Goal: Information Seeking & Learning: Learn about a topic

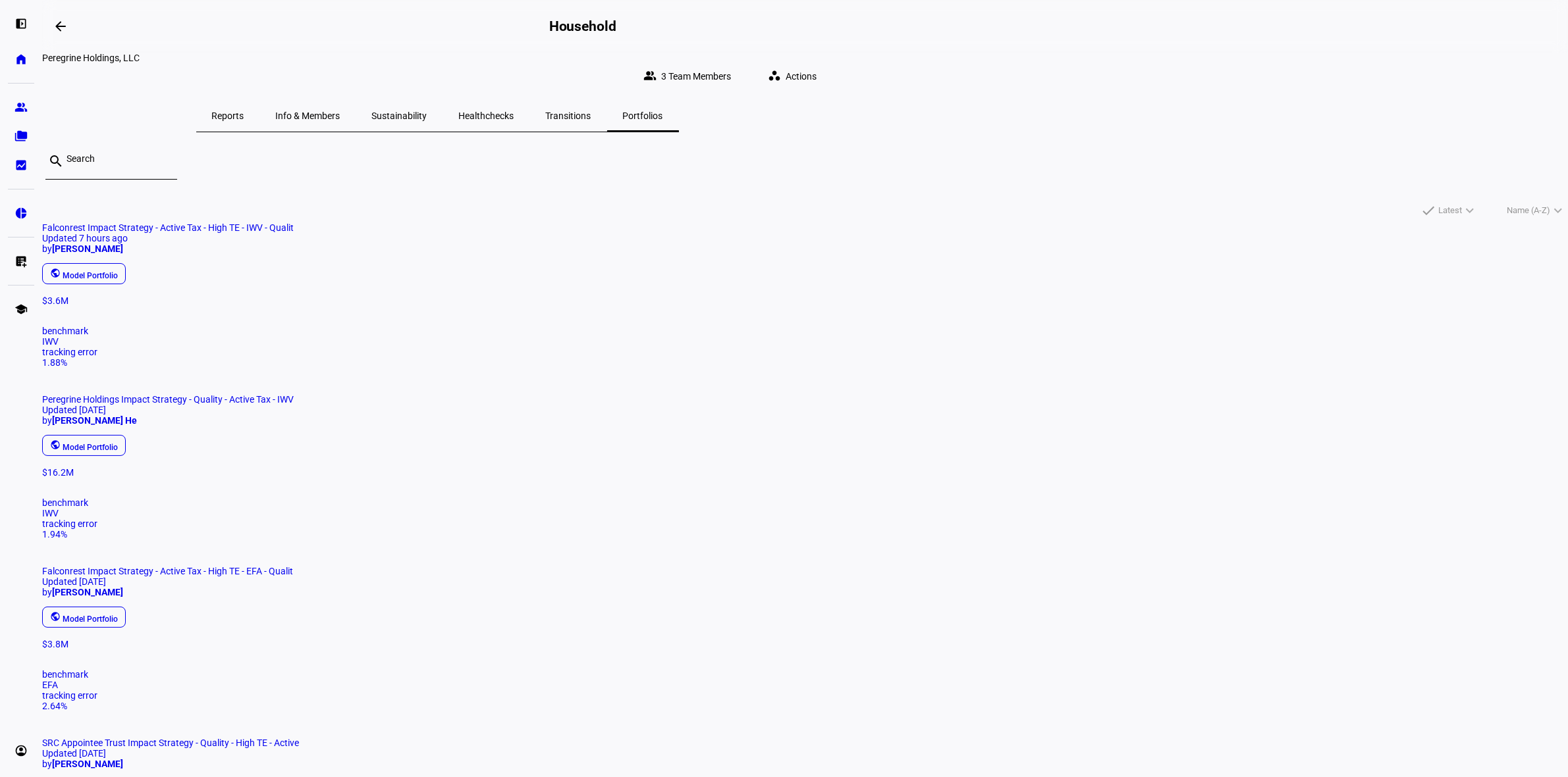
click at [293, 394] on span "Peregrine Holdings Impact Strategy - Quality - Active Tax - IWV" at bounding box center [168, 400] width 251 height 11
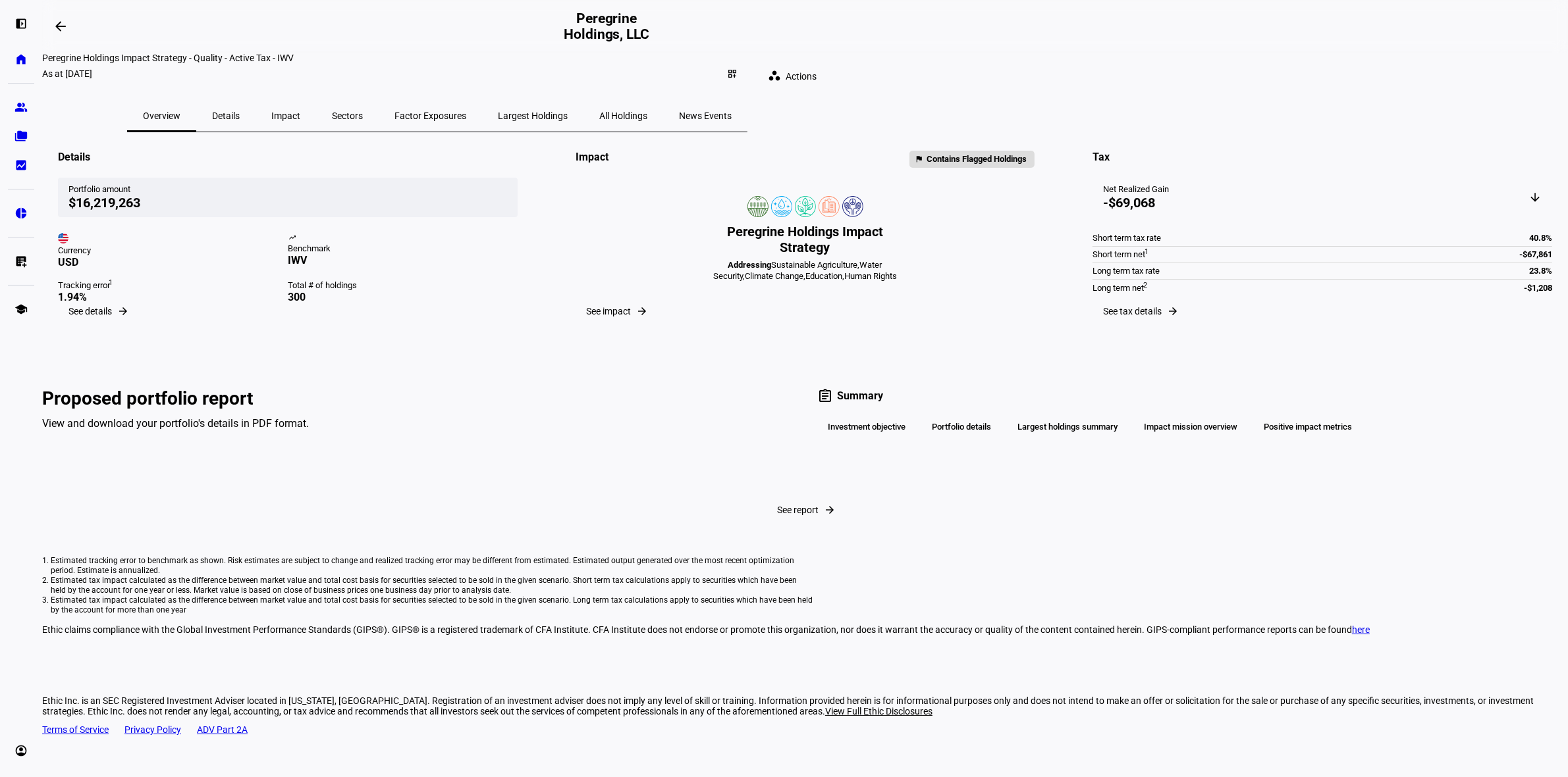
click at [647, 111] on span "All Holdings" at bounding box center [623, 116] width 48 height 9
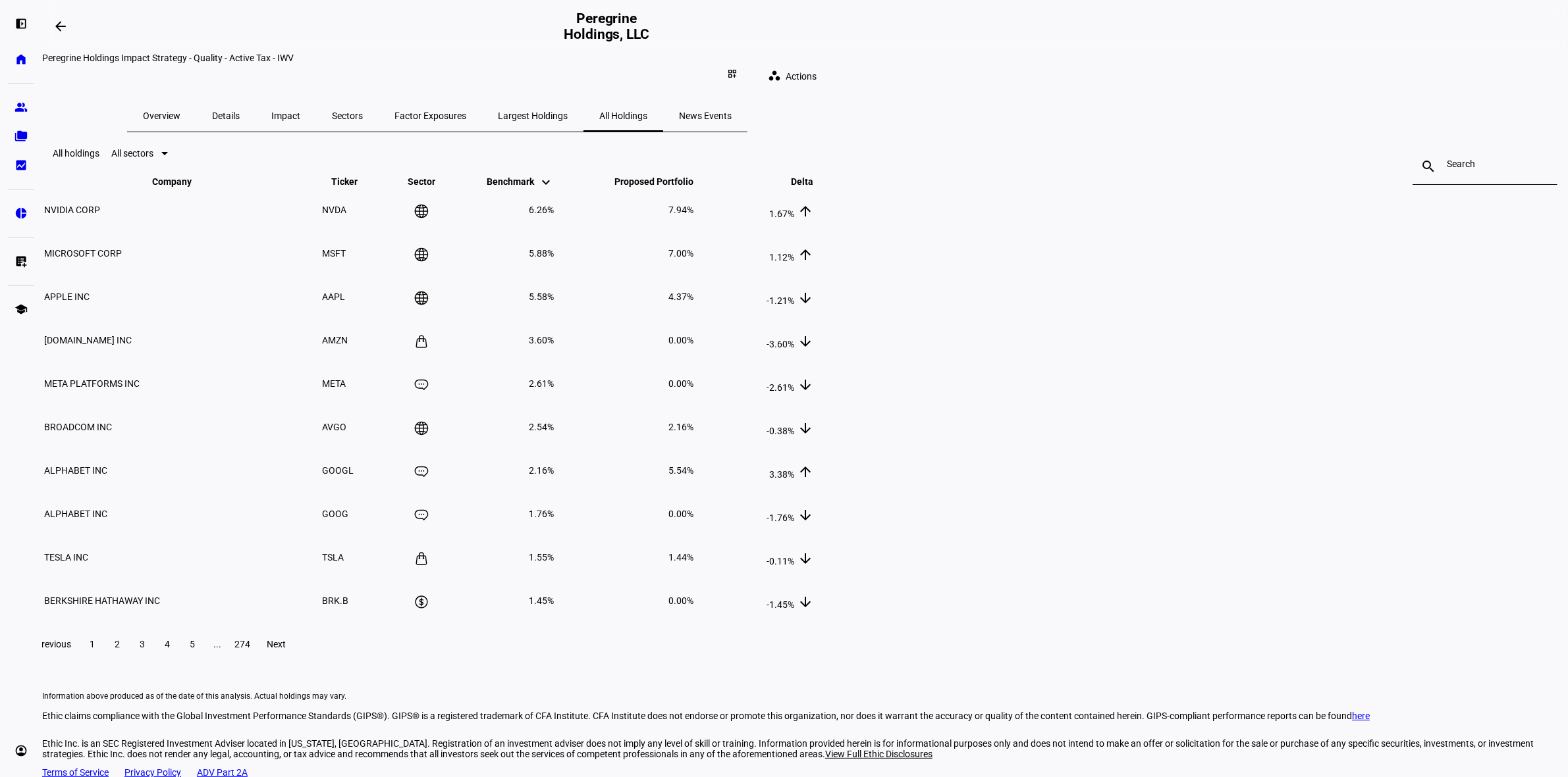
click at [181, 113] on span "Overview" at bounding box center [162, 116] width 38 height 31
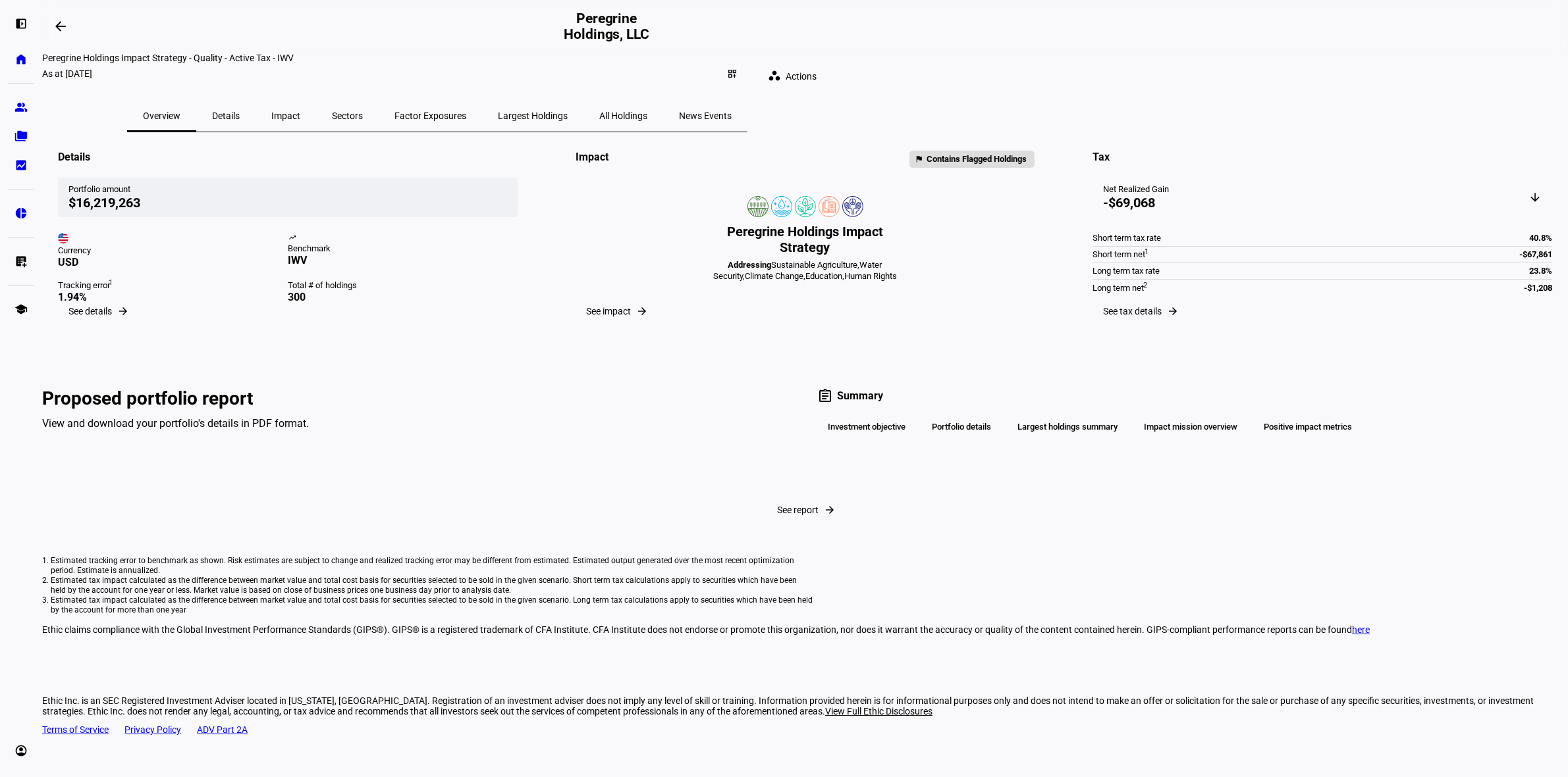
click at [777, 515] on span "See report" at bounding box center [797, 510] width 41 height 11
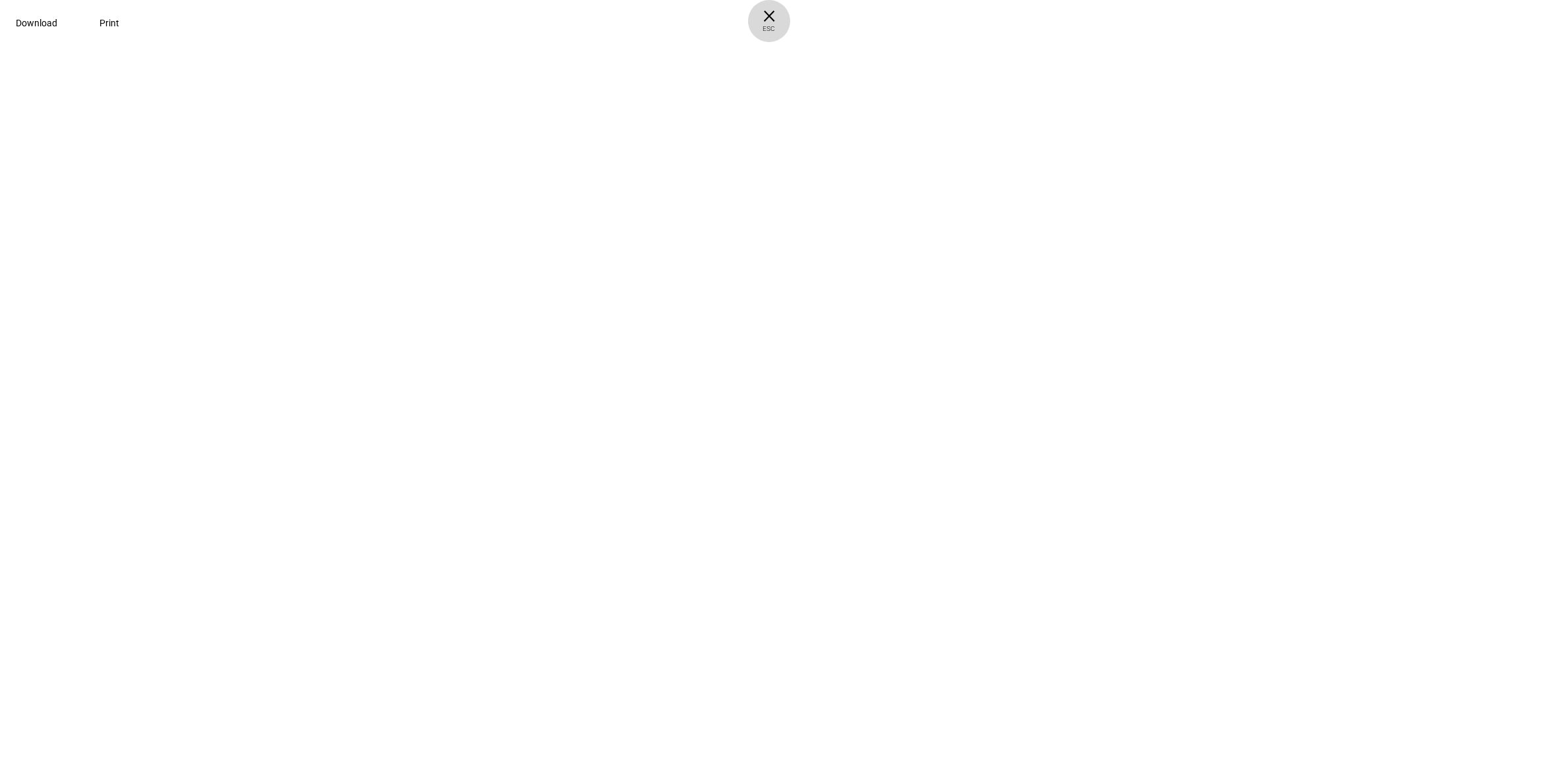
click at [791, 25] on span "ESC" at bounding box center [768, 24] width 42 height 19
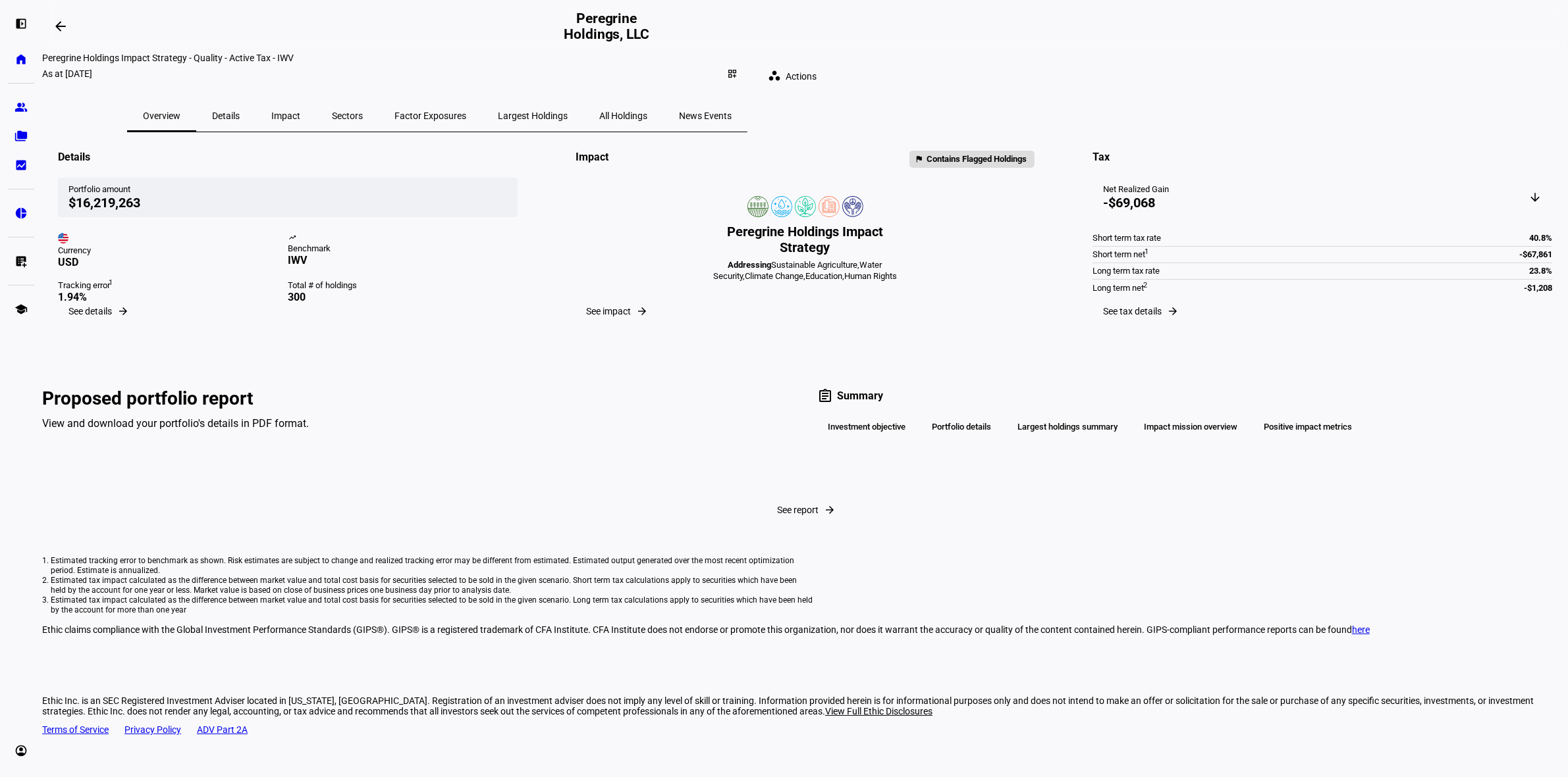
click at [647, 111] on span "All Holdings" at bounding box center [623, 116] width 48 height 9
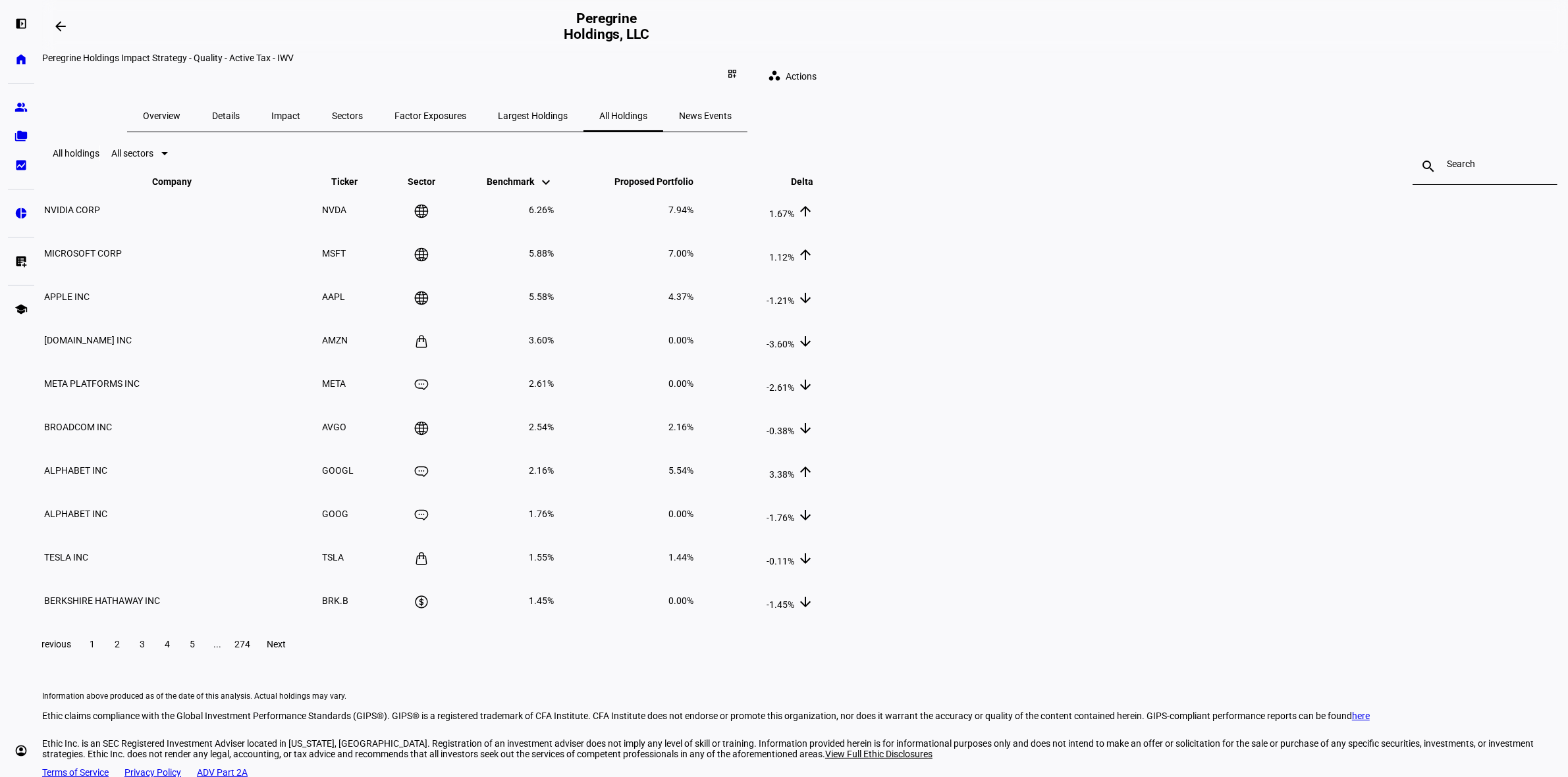
drag, startPoint x: 1119, startPoint y: 274, endPoint x: 1034, endPoint y: 309, distance: 91.9
click at [693, 259] on span "7.00%" at bounding box center [680, 253] width 25 height 11
click at [204, 660] on span at bounding box center [192, 644] width 24 height 31
click at [250, 649] on span "274" at bounding box center [242, 645] width 16 height 11
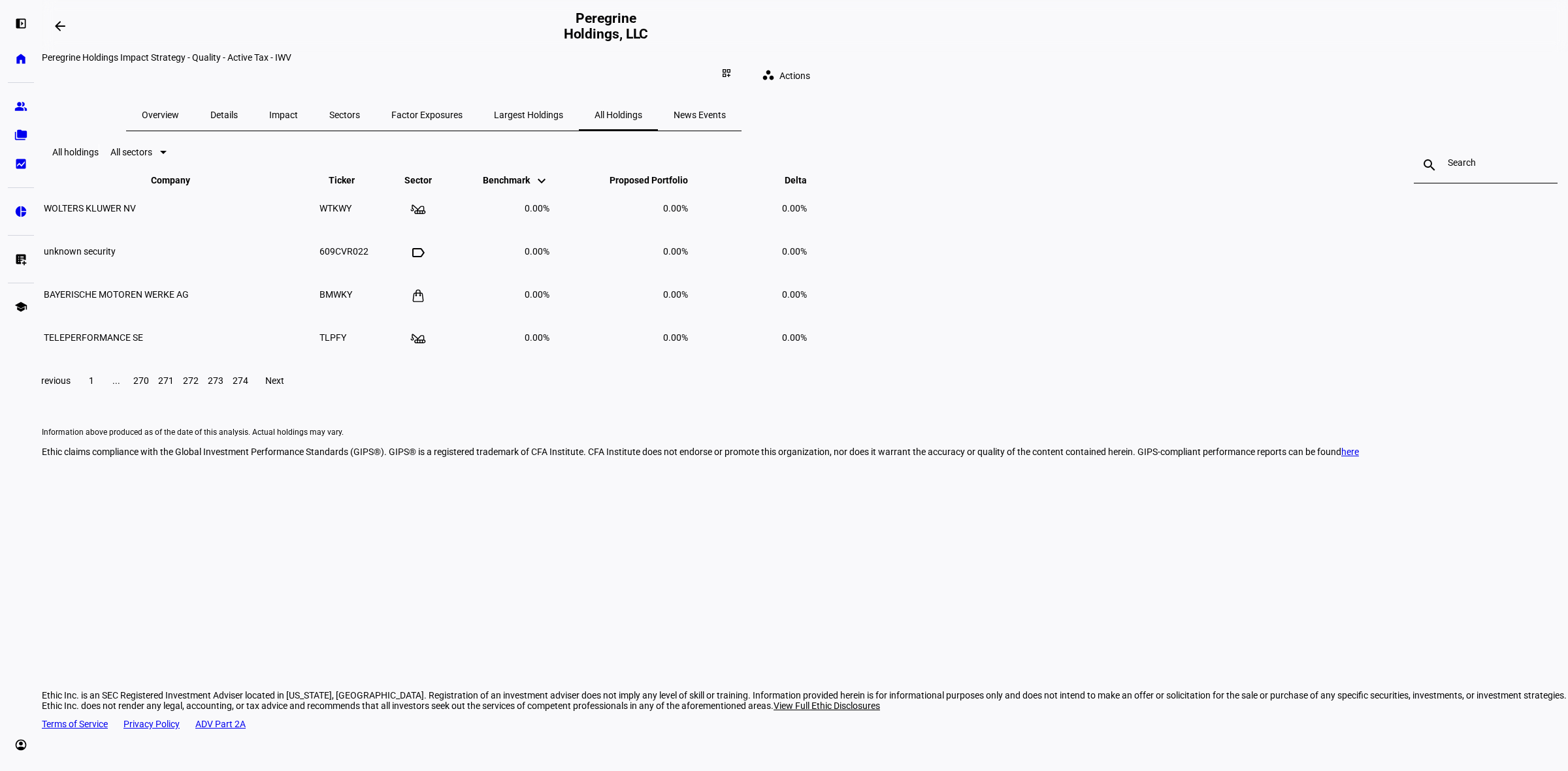
click at [94, 386] on span "1" at bounding box center [91, 381] width 5 height 11
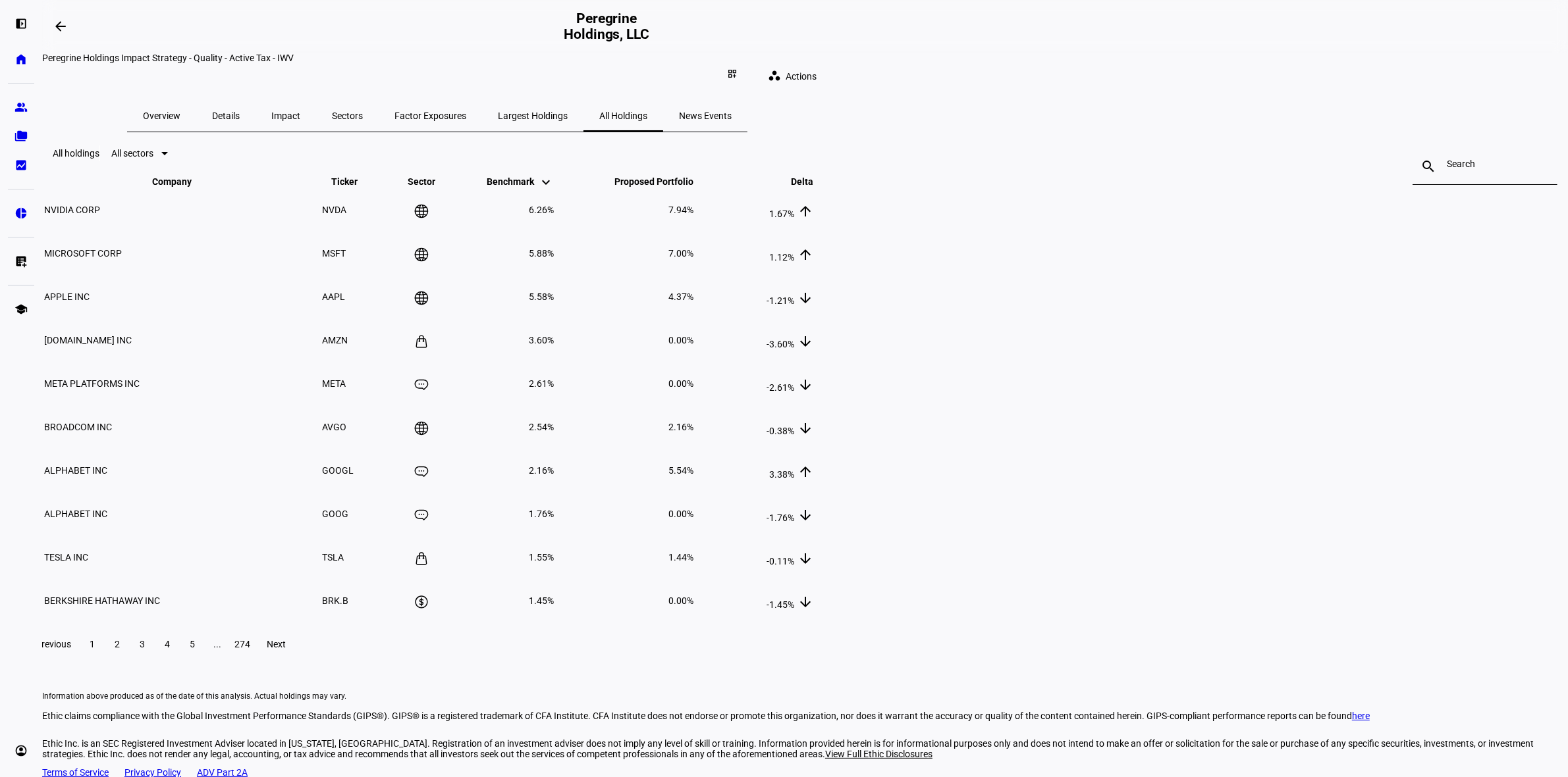
click at [817, 64] on span "Actions" at bounding box center [800, 77] width 31 height 26
click at [1060, 129] on div at bounding box center [784, 388] width 1568 height 777
click at [738, 68] on mat-icon "dashboard_customize" at bounding box center [732, 73] width 11 height 11
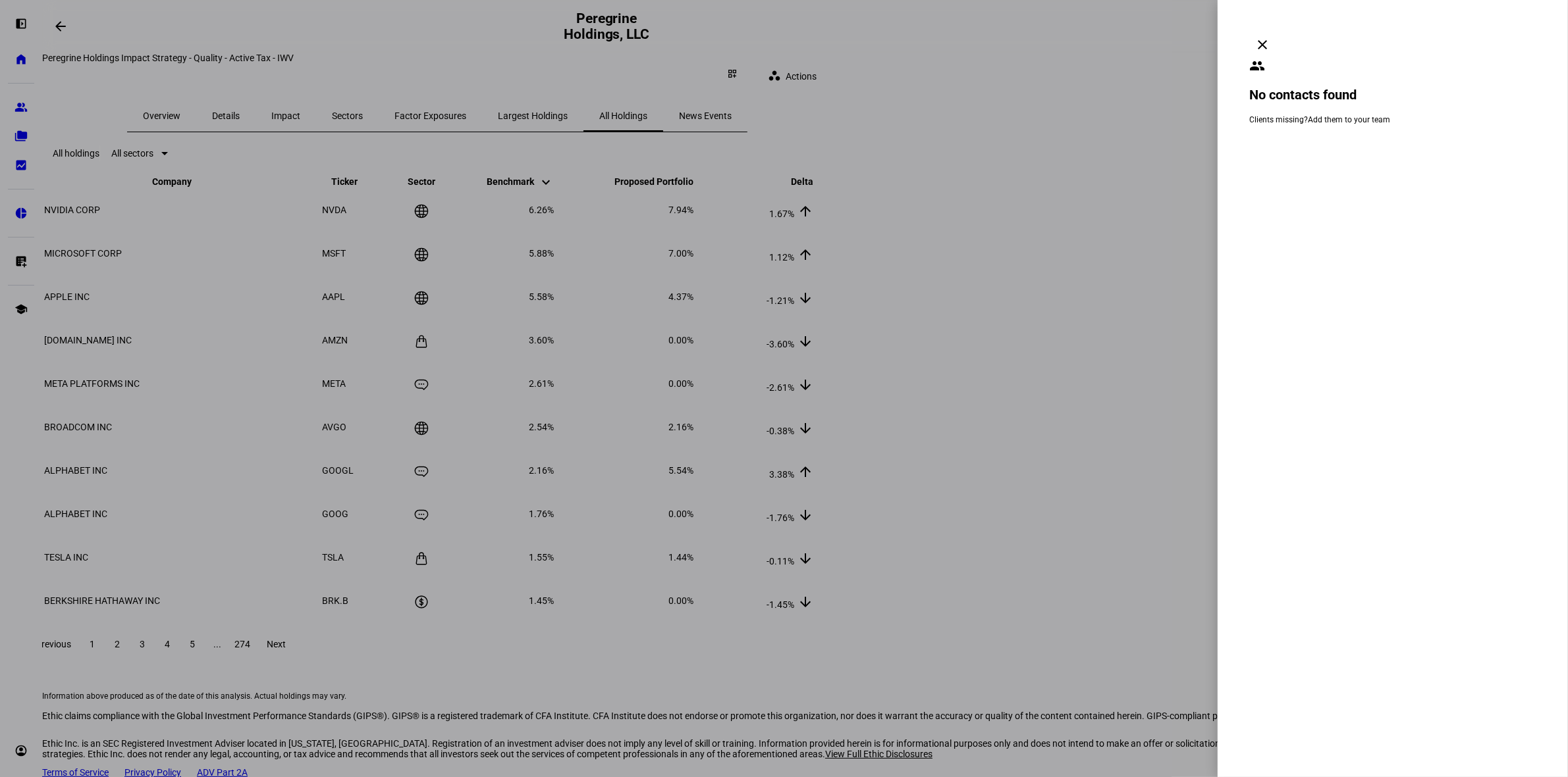
click at [1270, 37] on mat-icon "clear" at bounding box center [1262, 44] width 16 height 16
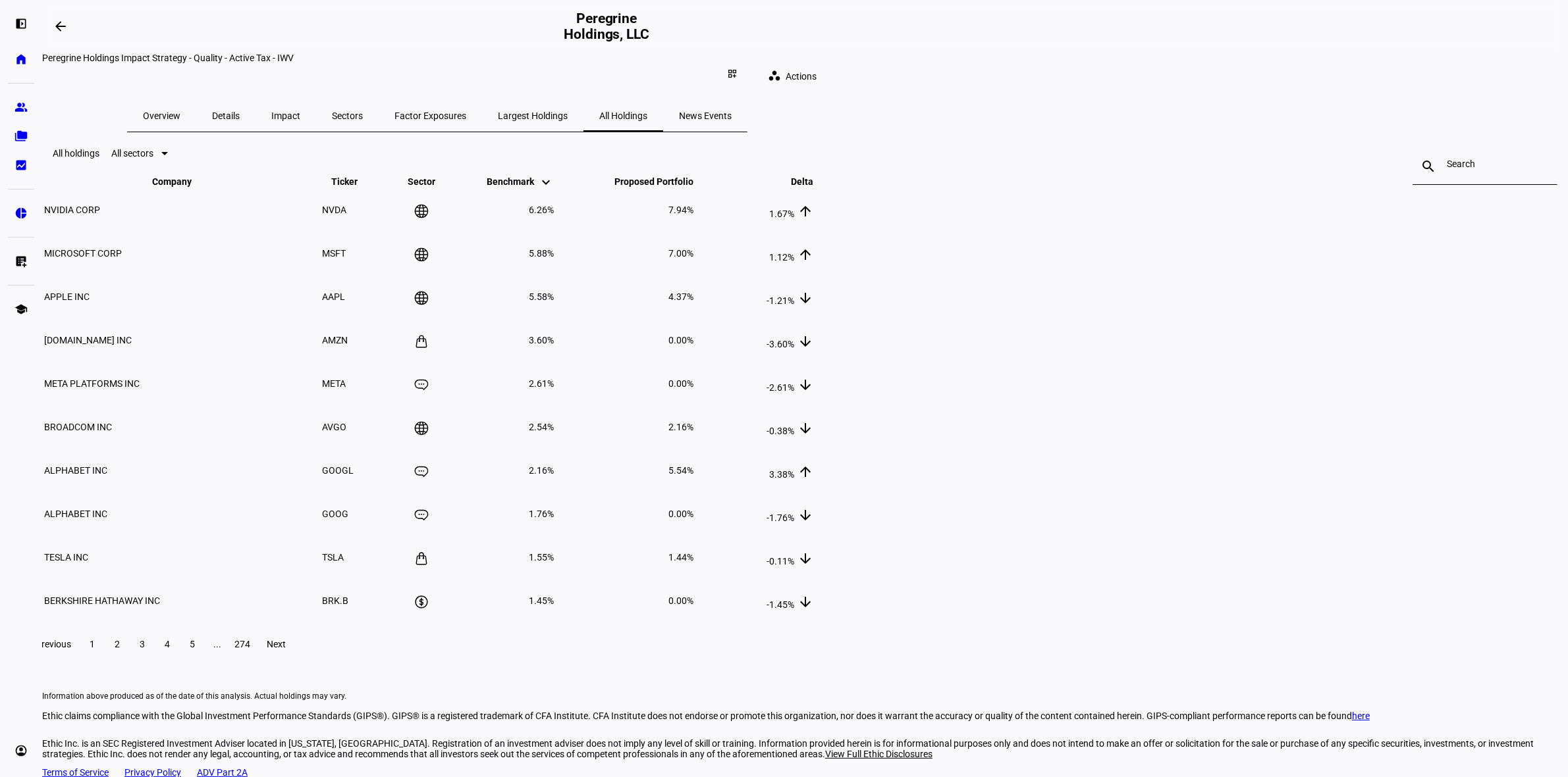
click at [466, 100] on span "Factor Exposures" at bounding box center [430, 116] width 72 height 31
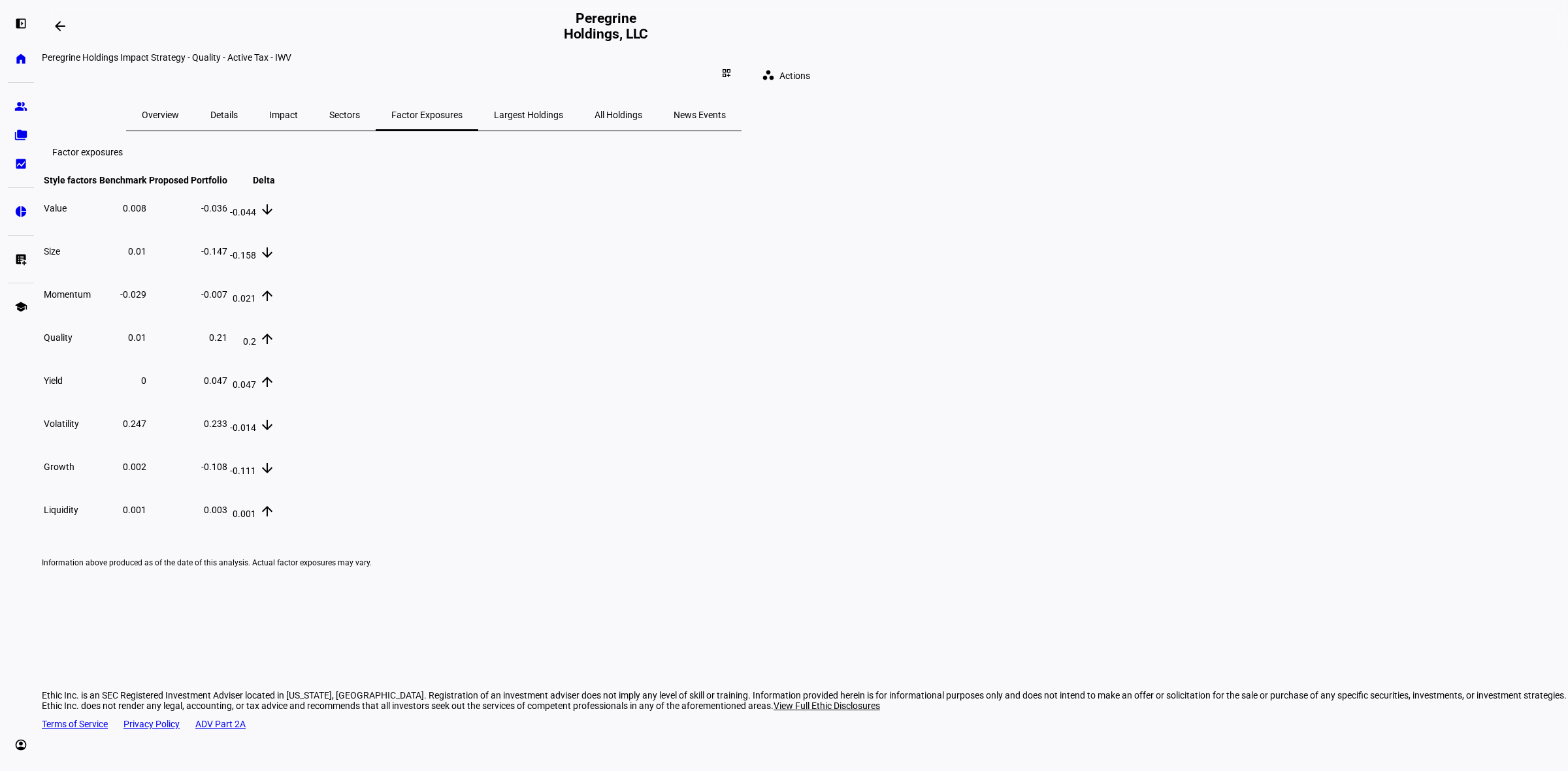
click at [179, 110] on span "Overview" at bounding box center [160, 115] width 37 height 9
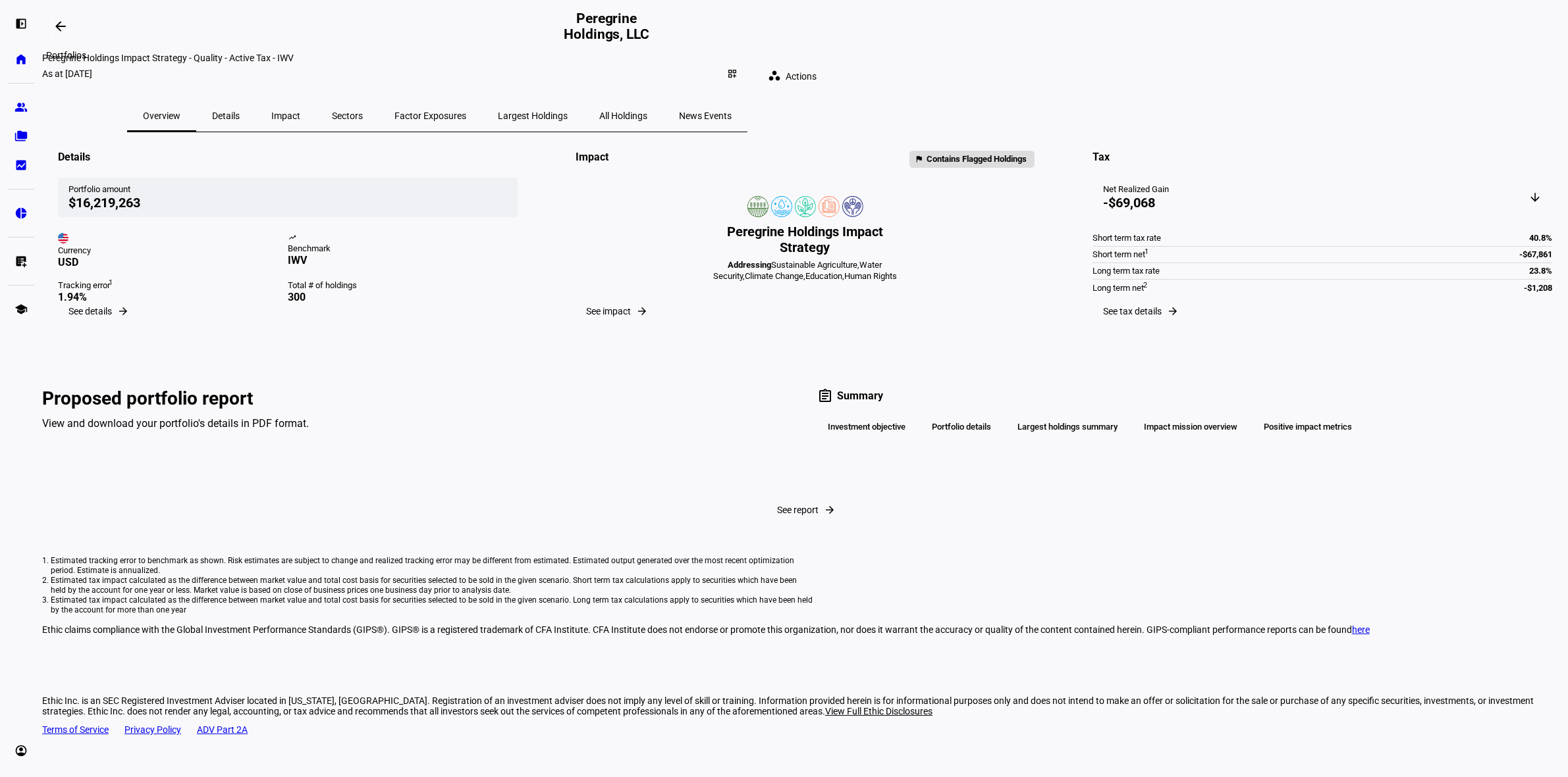
click at [64, 15] on span at bounding box center [60, 26] width 31 height 31
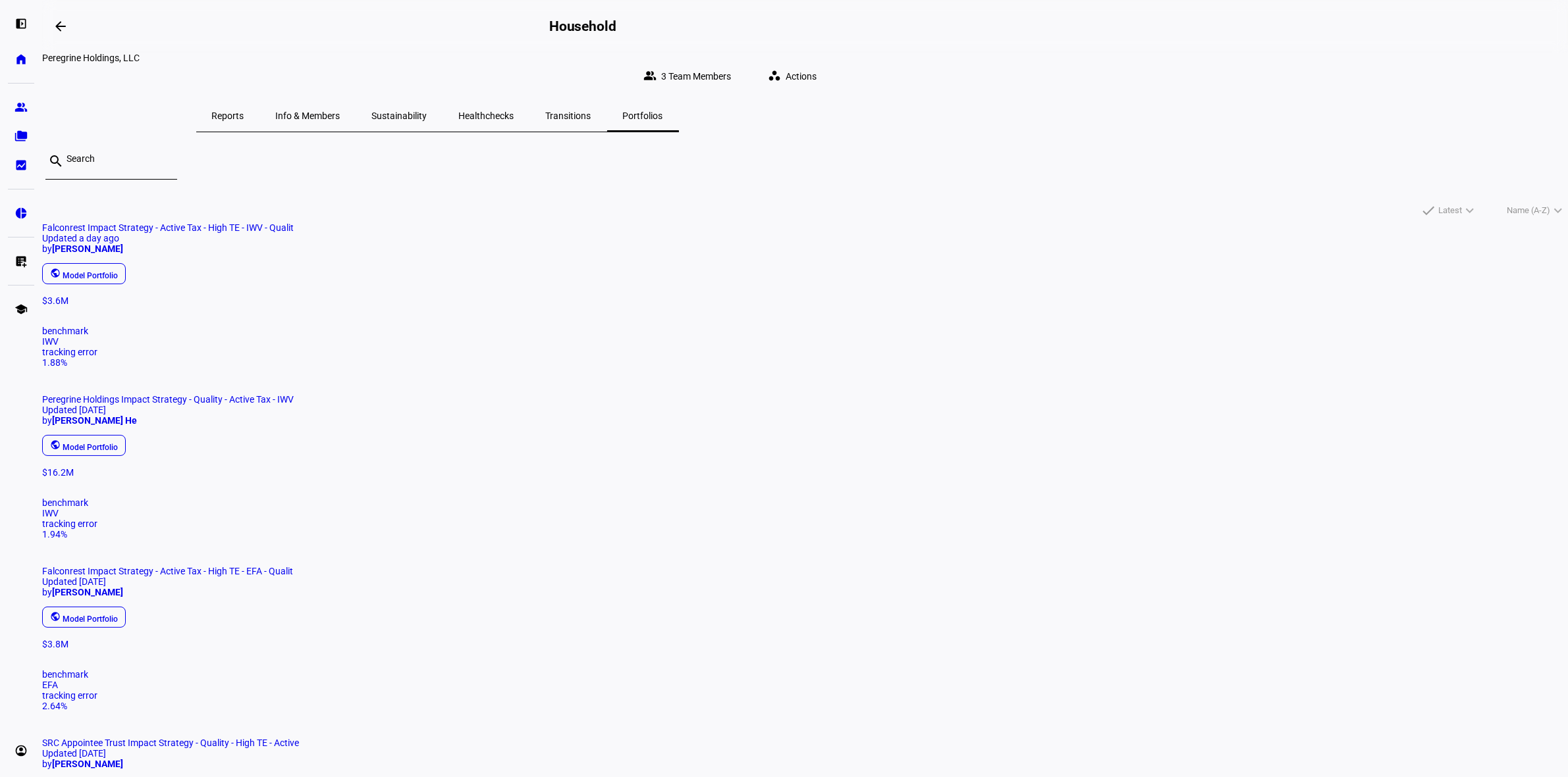
click at [64, 15] on span at bounding box center [60, 26] width 31 height 31
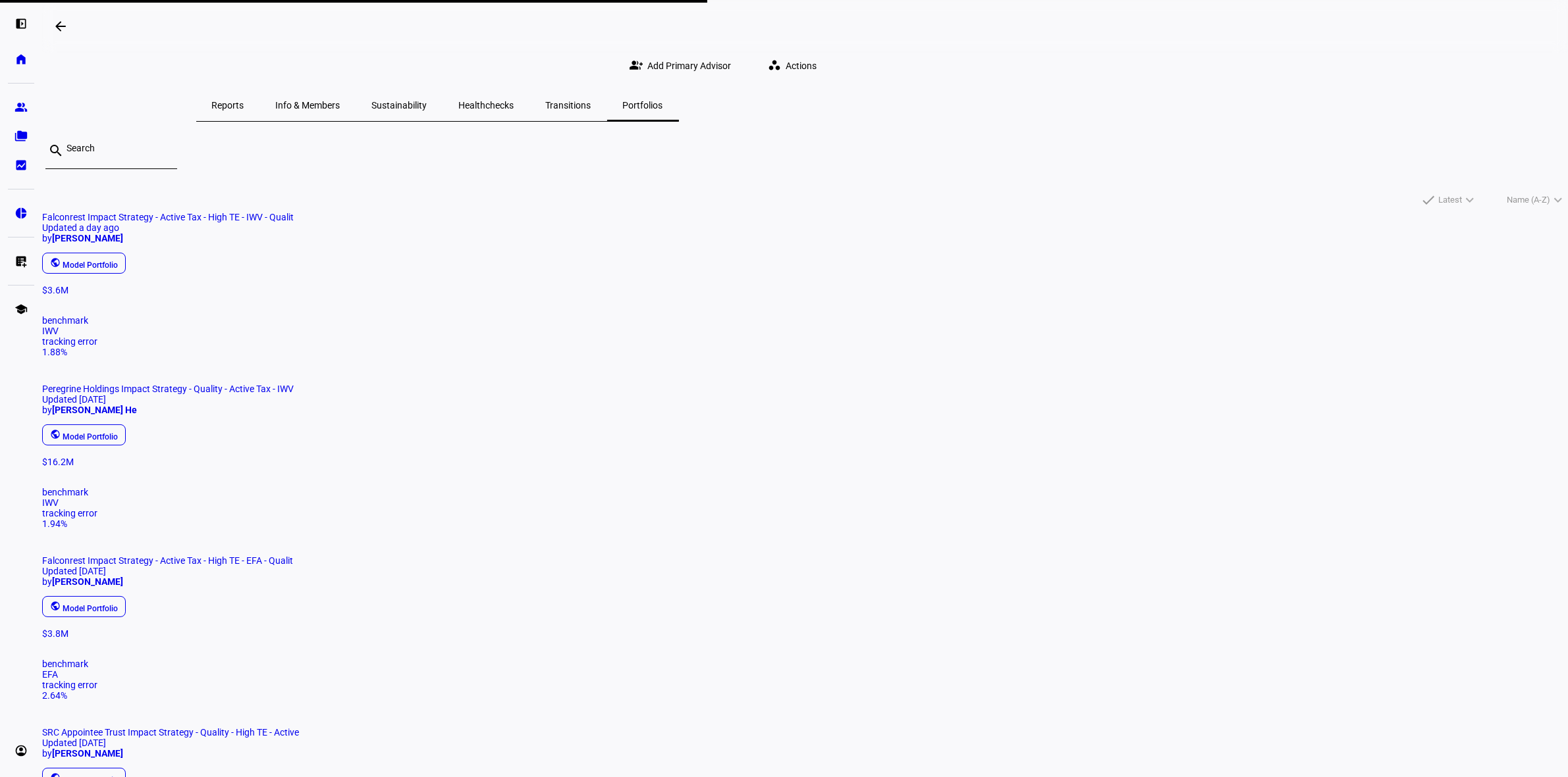
click at [244, 94] on span "Reports" at bounding box center [228, 105] width 32 height 31
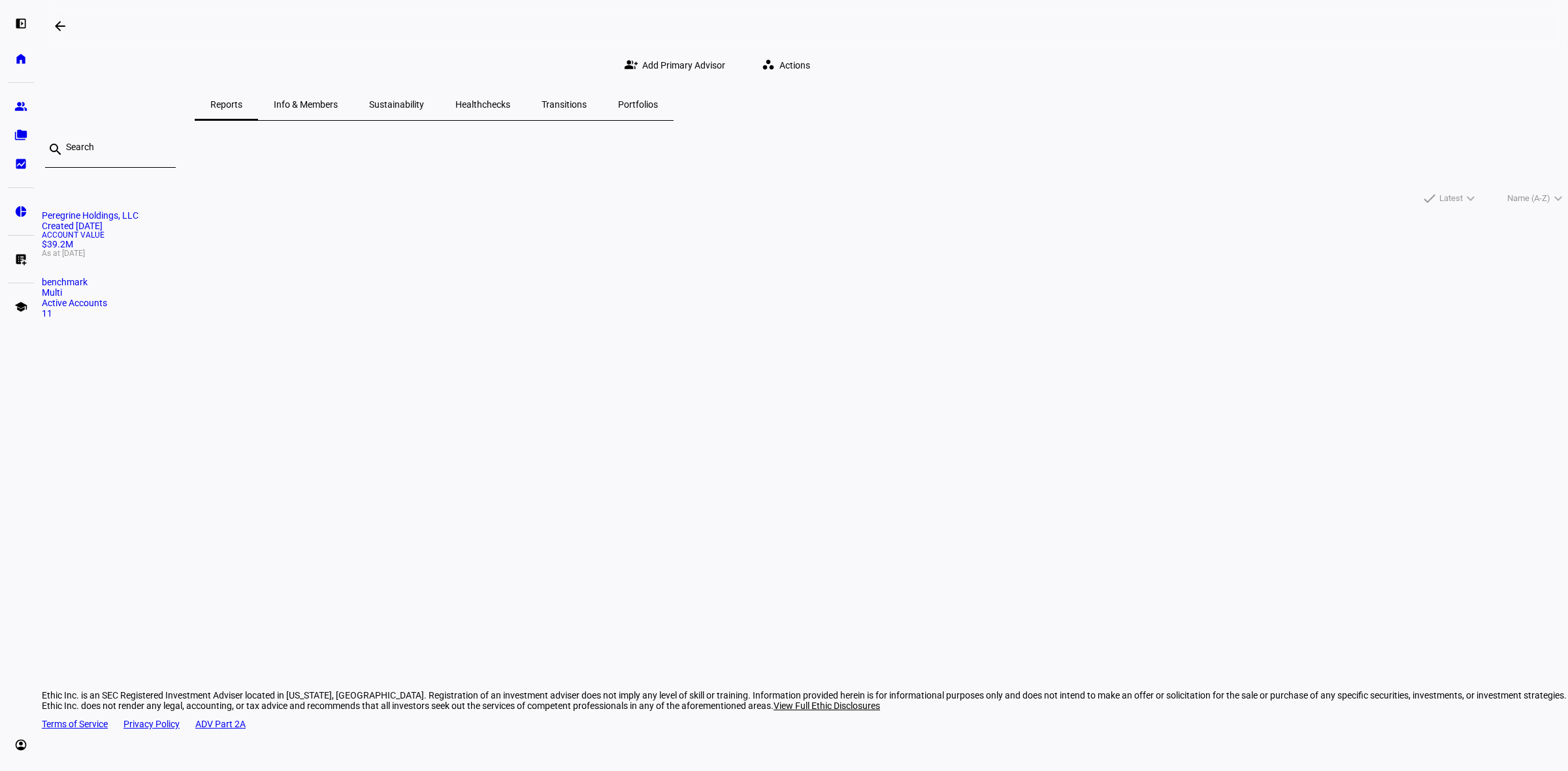
click at [578, 231] on mat-card-title "Peregrine Holdings, LLC Created [DATE]" at bounding box center [805, 221] width 1526 height 21
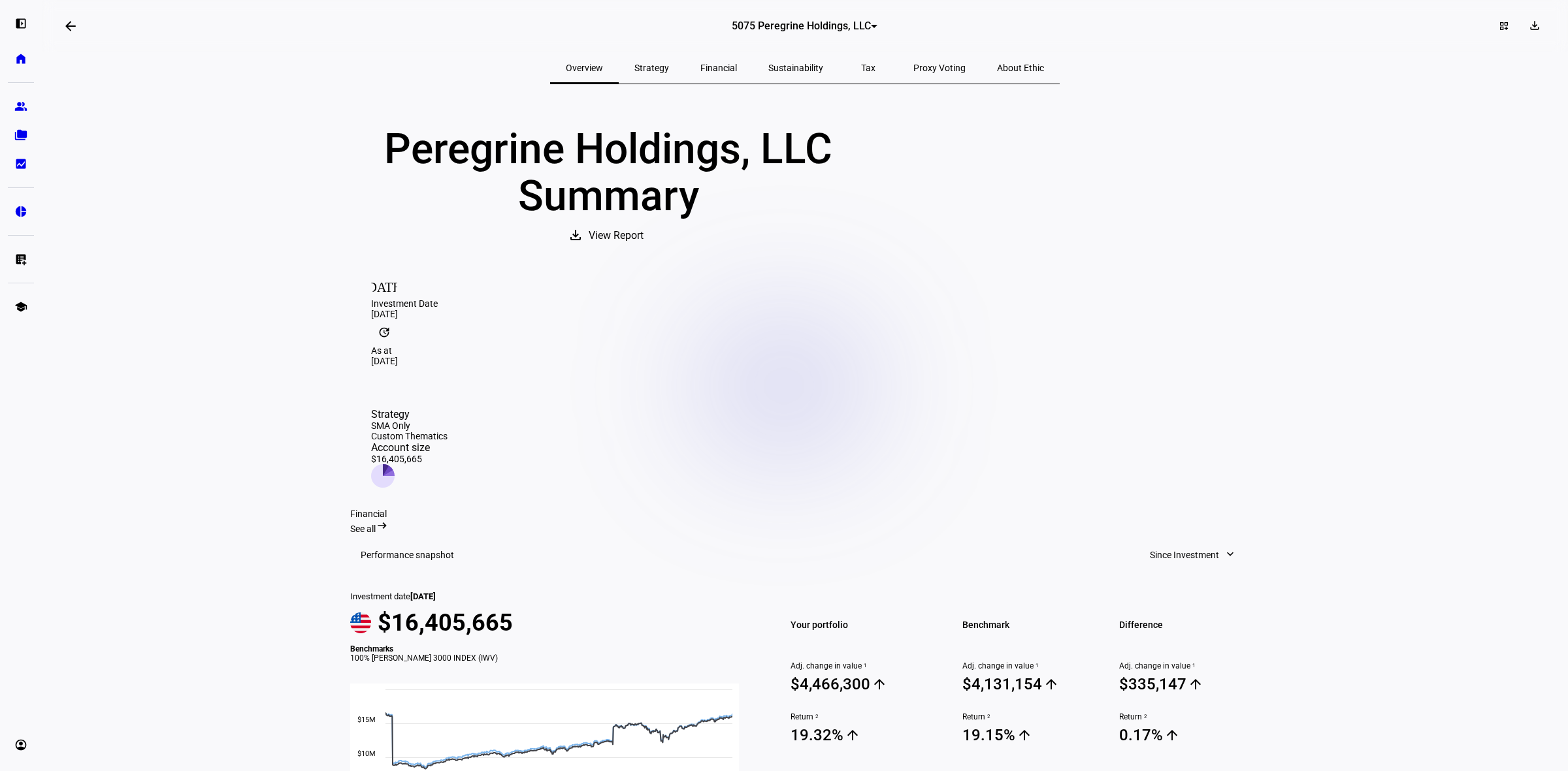
click at [644, 251] on span "View Report" at bounding box center [616, 235] width 55 height 31
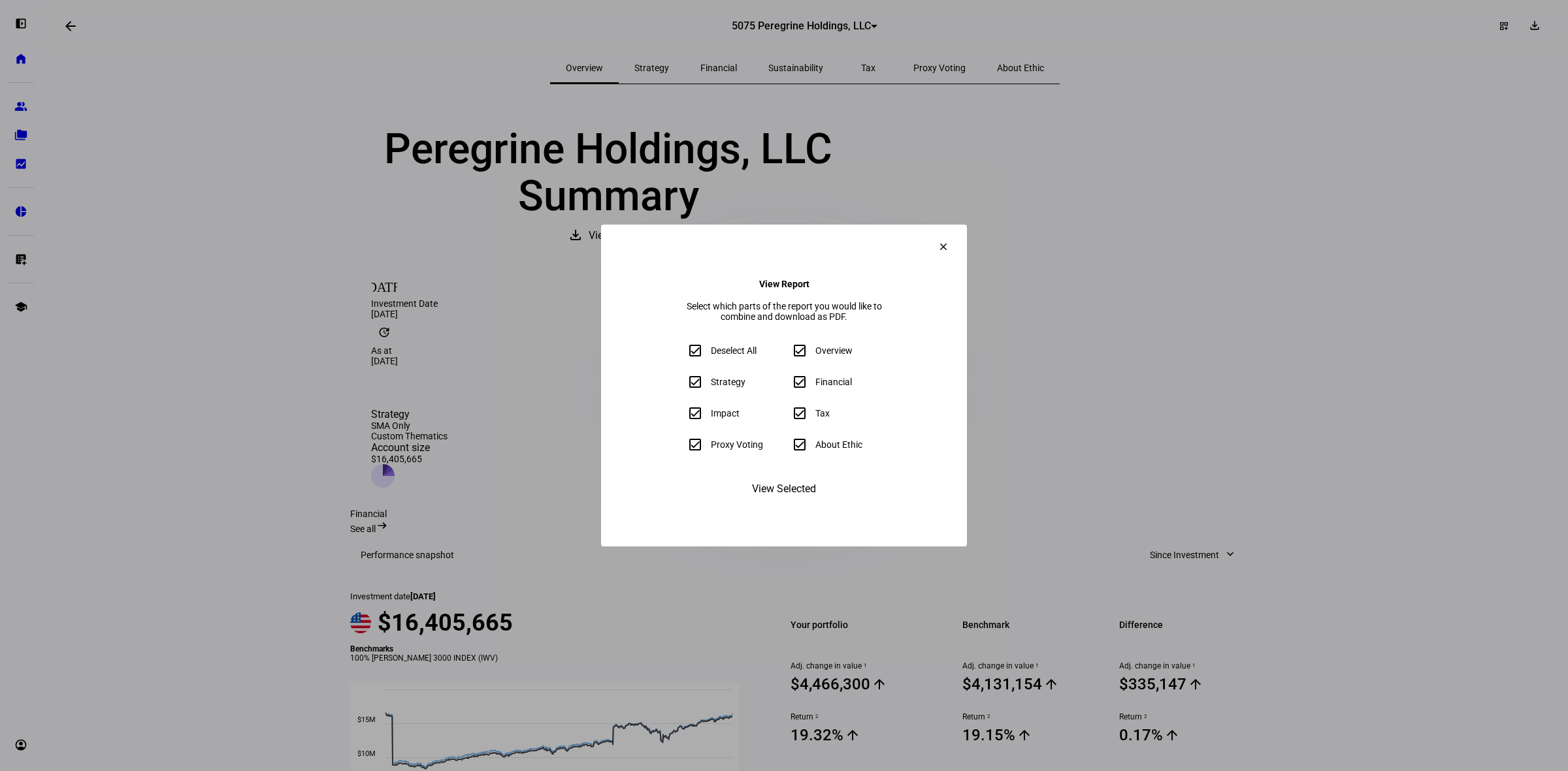
click at [959, 231] on span at bounding box center [943, 246] width 31 height 31
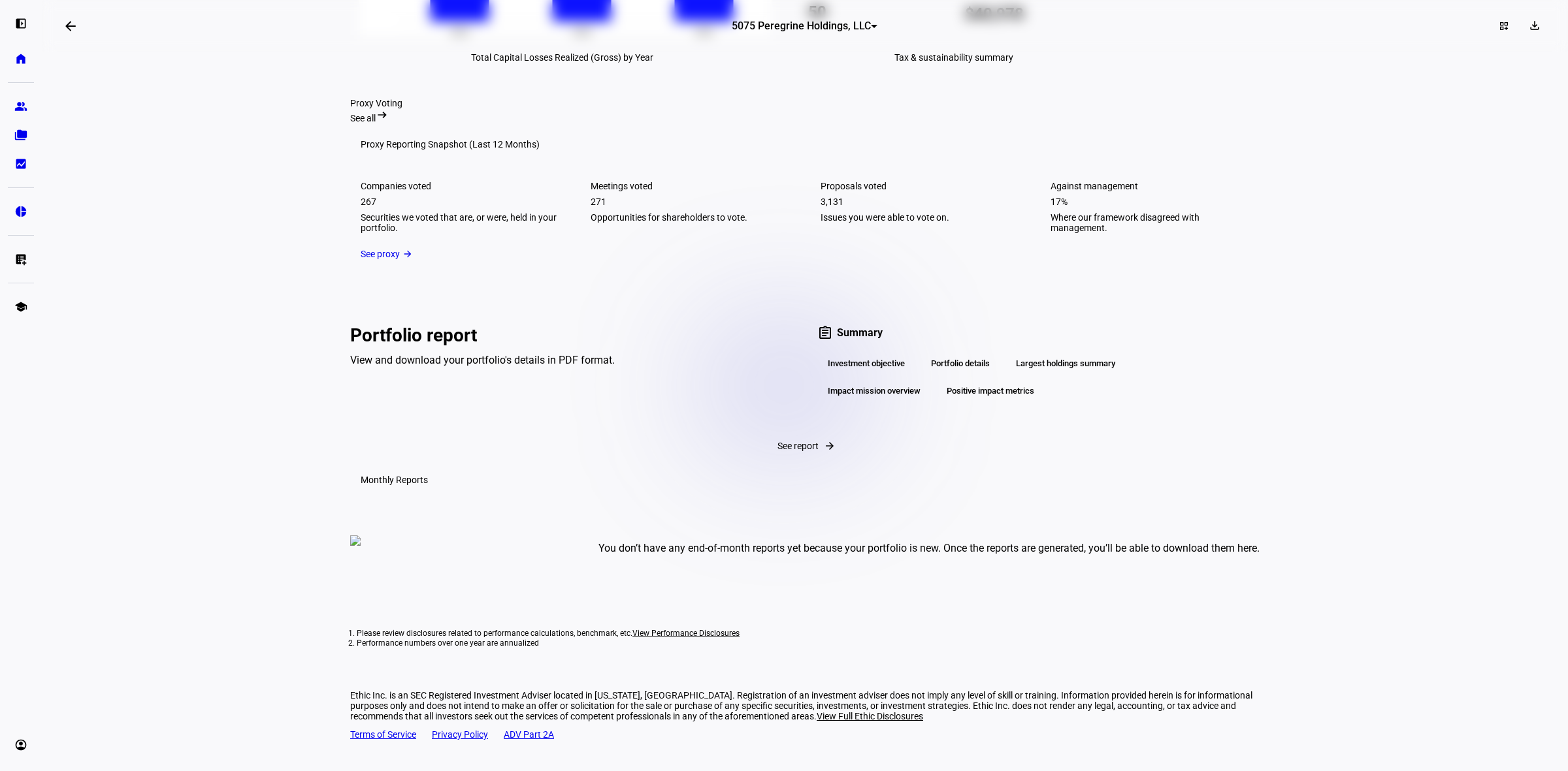
scroll to position [2214, 0]
click at [1016, 352] on div "Largest holdings summary" at bounding box center [1066, 363] width 120 height 22
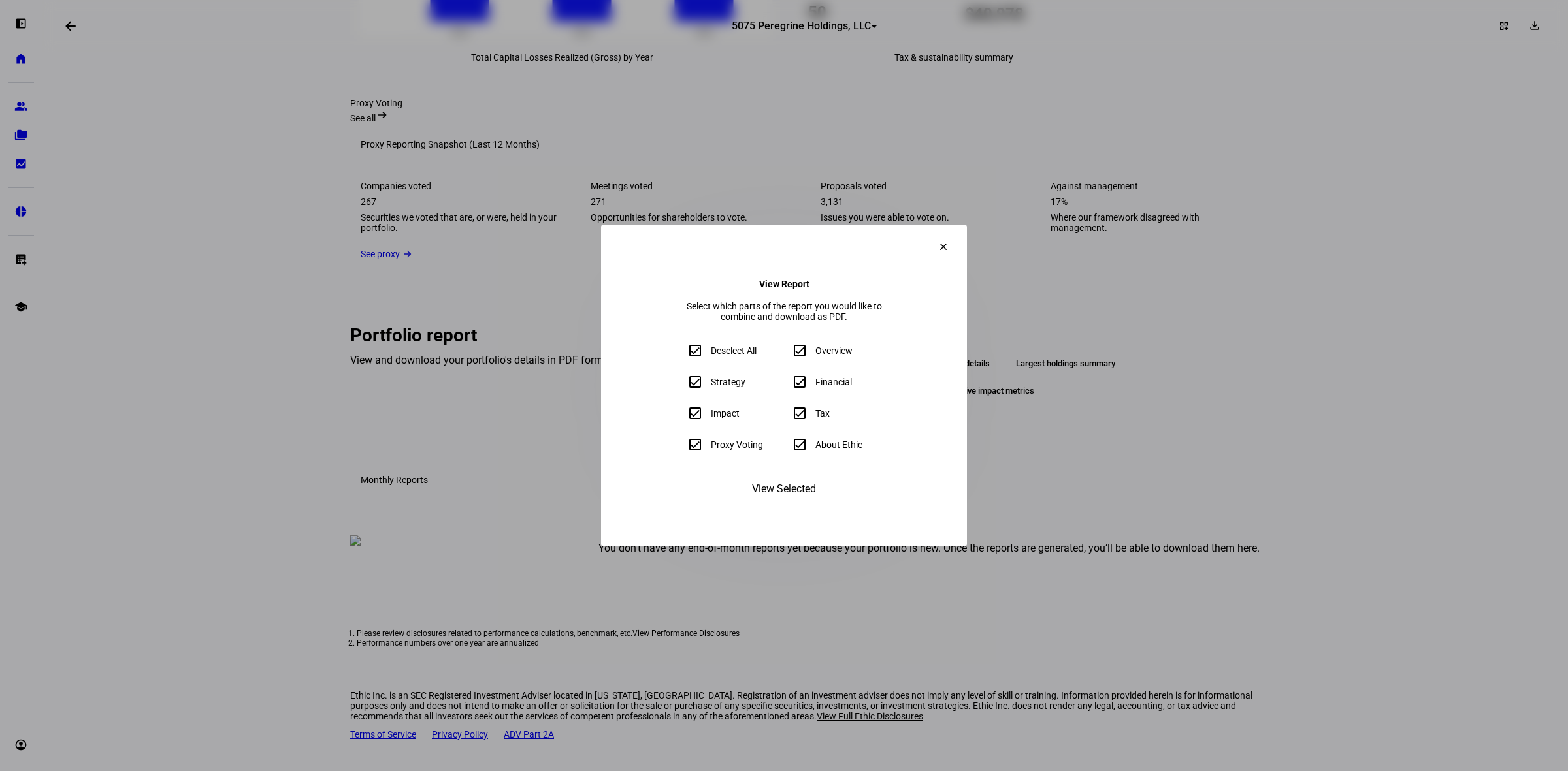
click at [949, 241] on mat-icon "clear" at bounding box center [943, 246] width 11 height 11
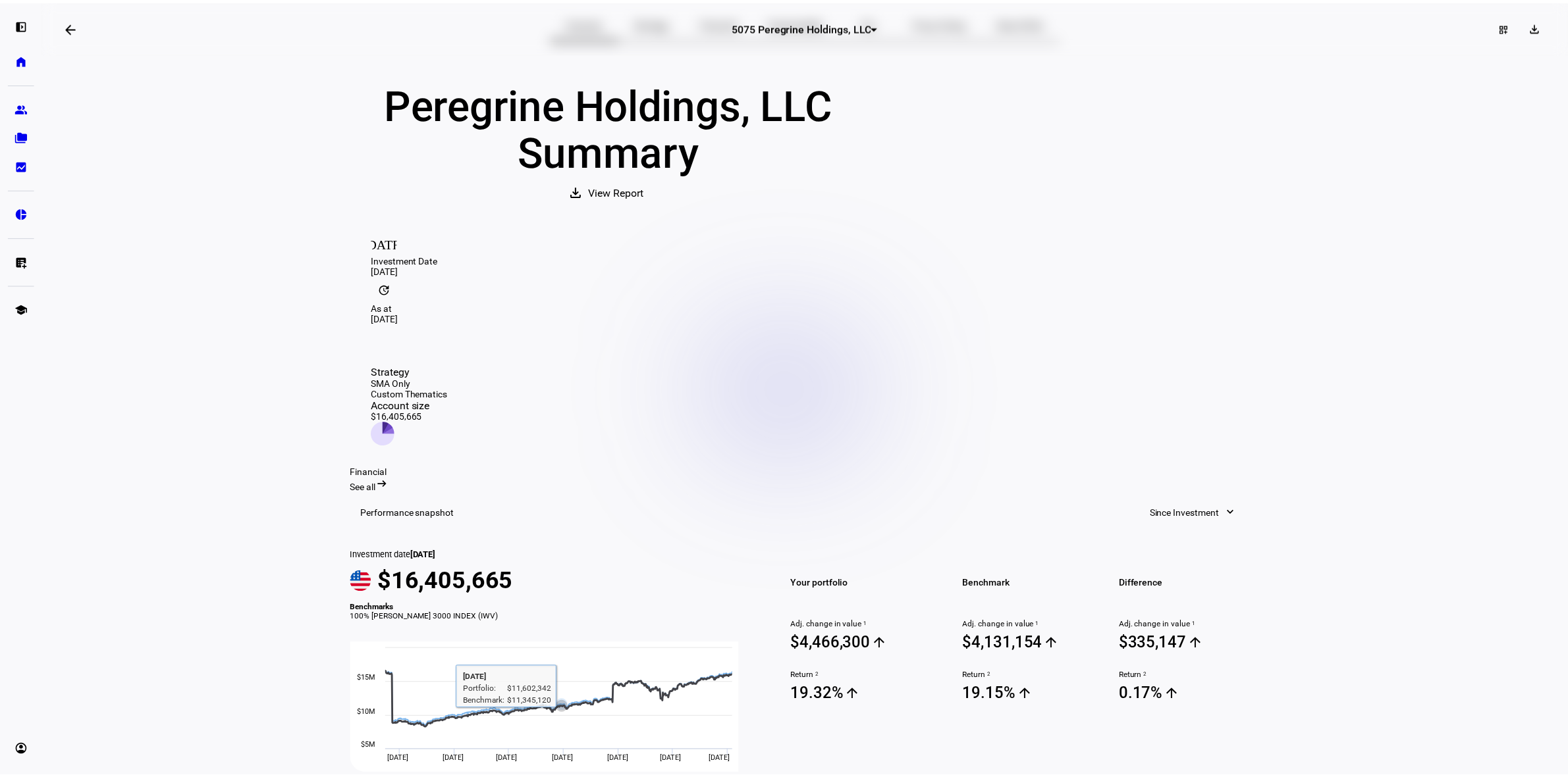
scroll to position [0, 0]
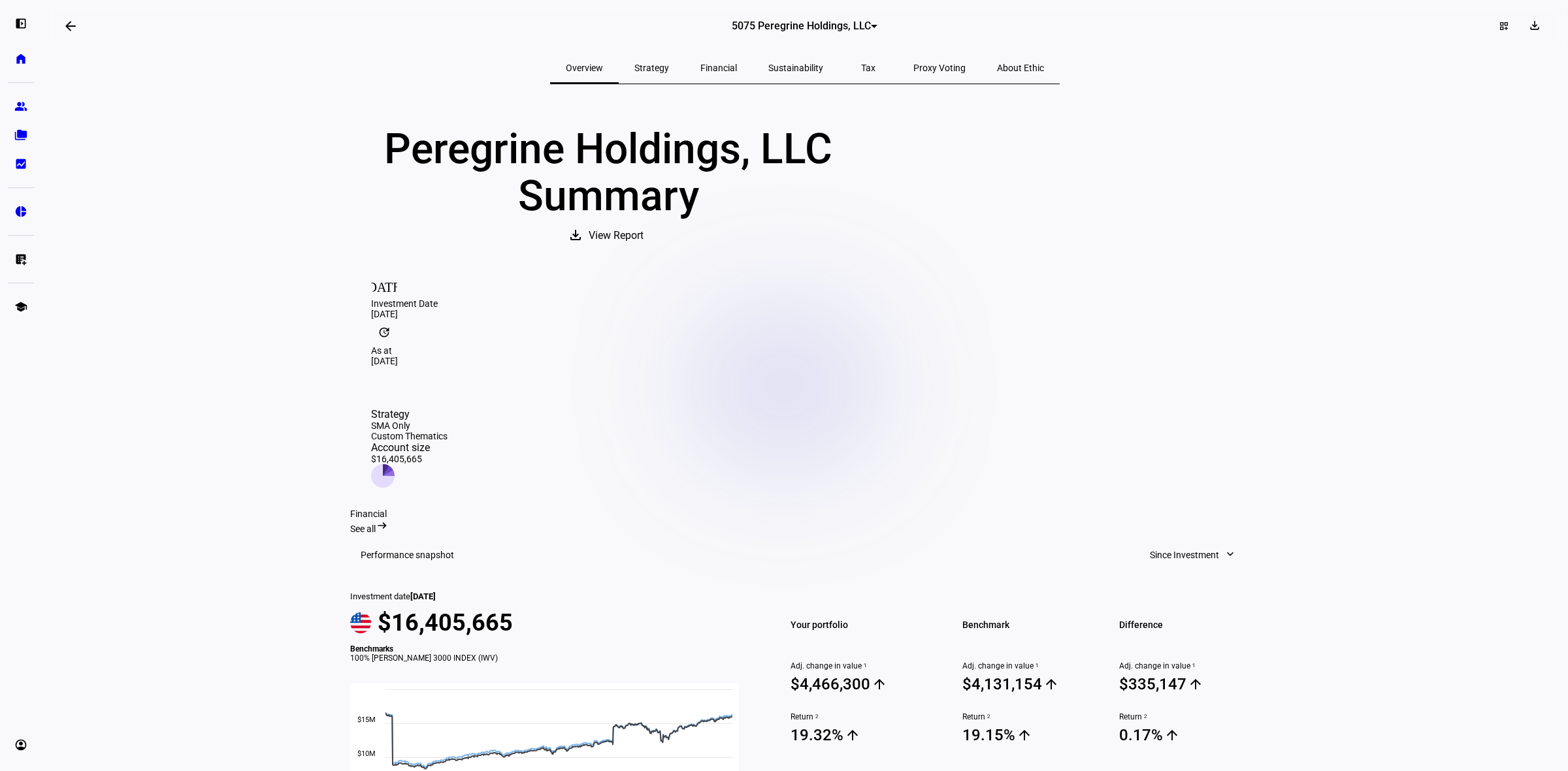
click at [66, 21] on mat-icon "arrow_backwards" at bounding box center [71, 26] width 16 height 16
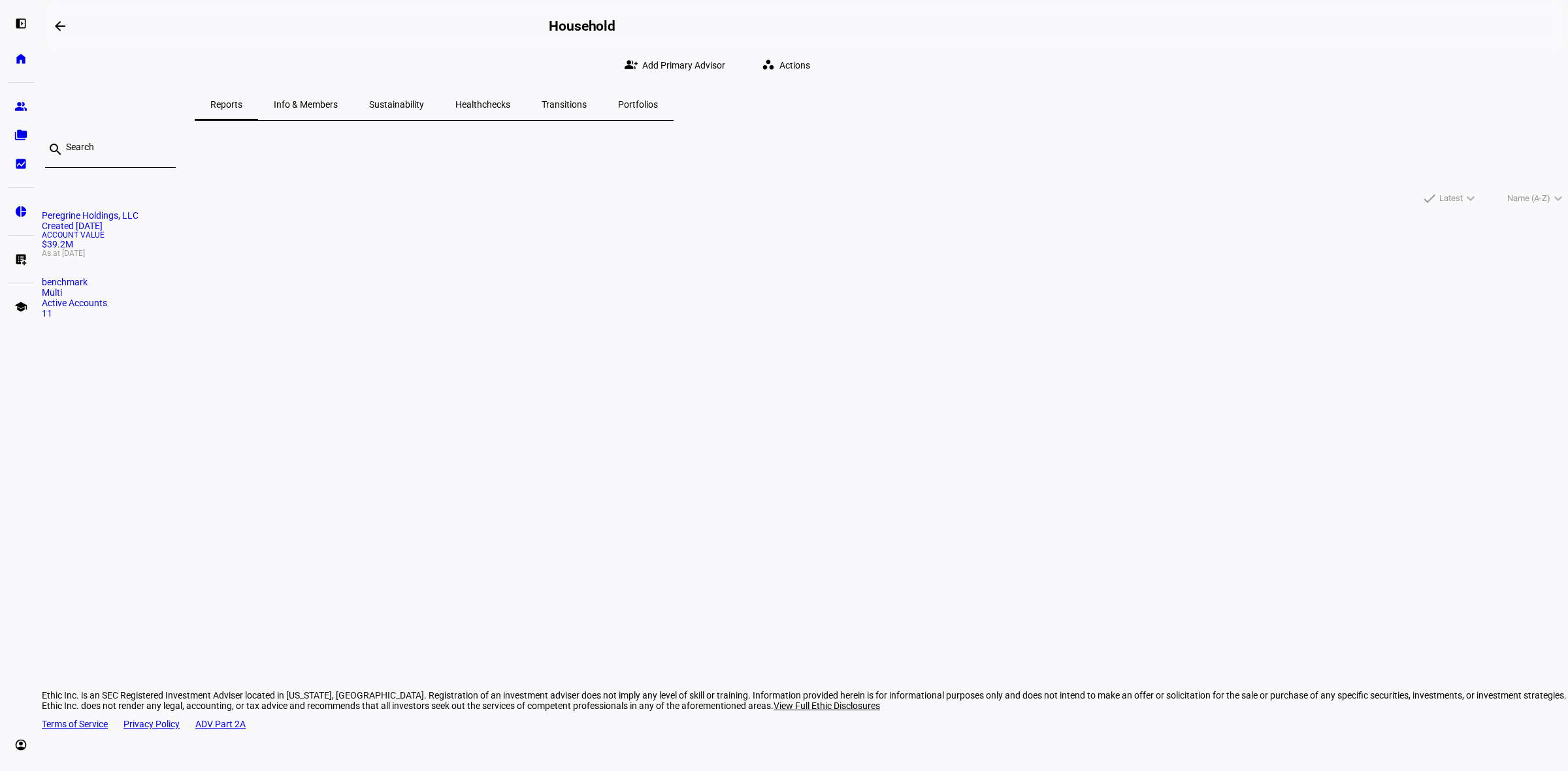
click at [658, 112] on span "Portfolios" at bounding box center [638, 104] width 40 height 31
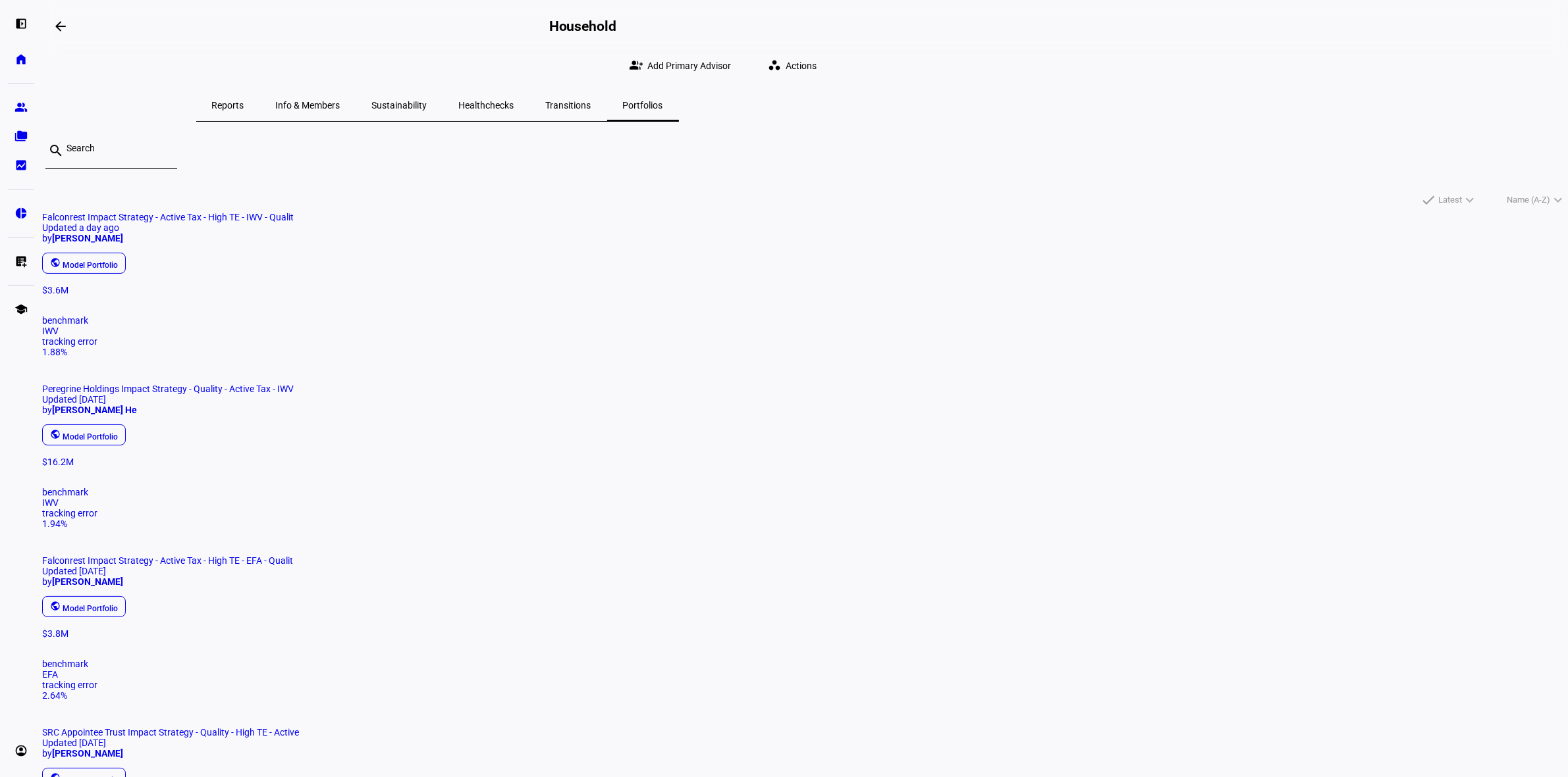
click at [340, 109] on span "Info & Members" at bounding box center [308, 106] width 64 height 9
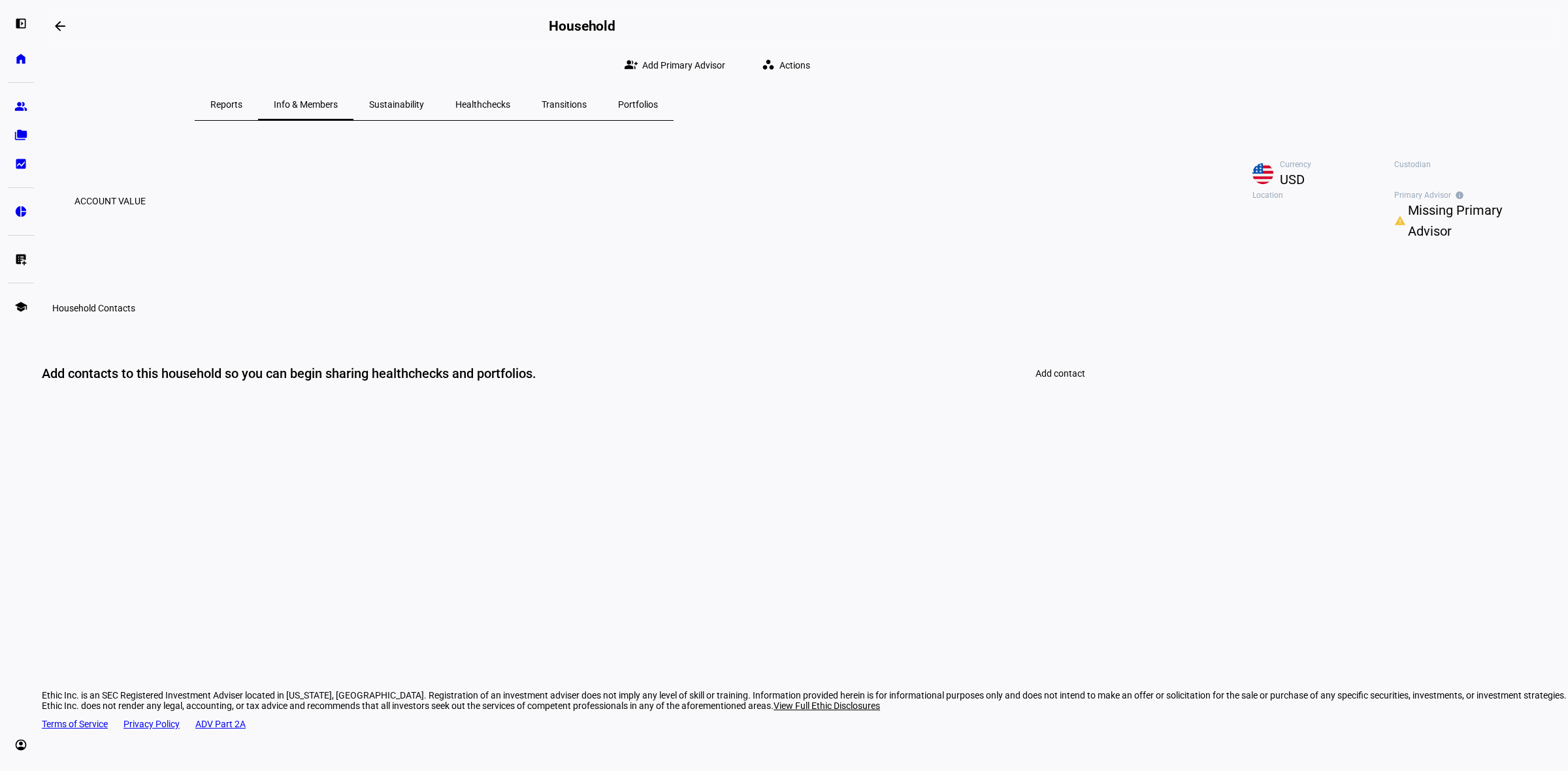
click at [658, 105] on span "Portfolios" at bounding box center [638, 105] width 40 height 9
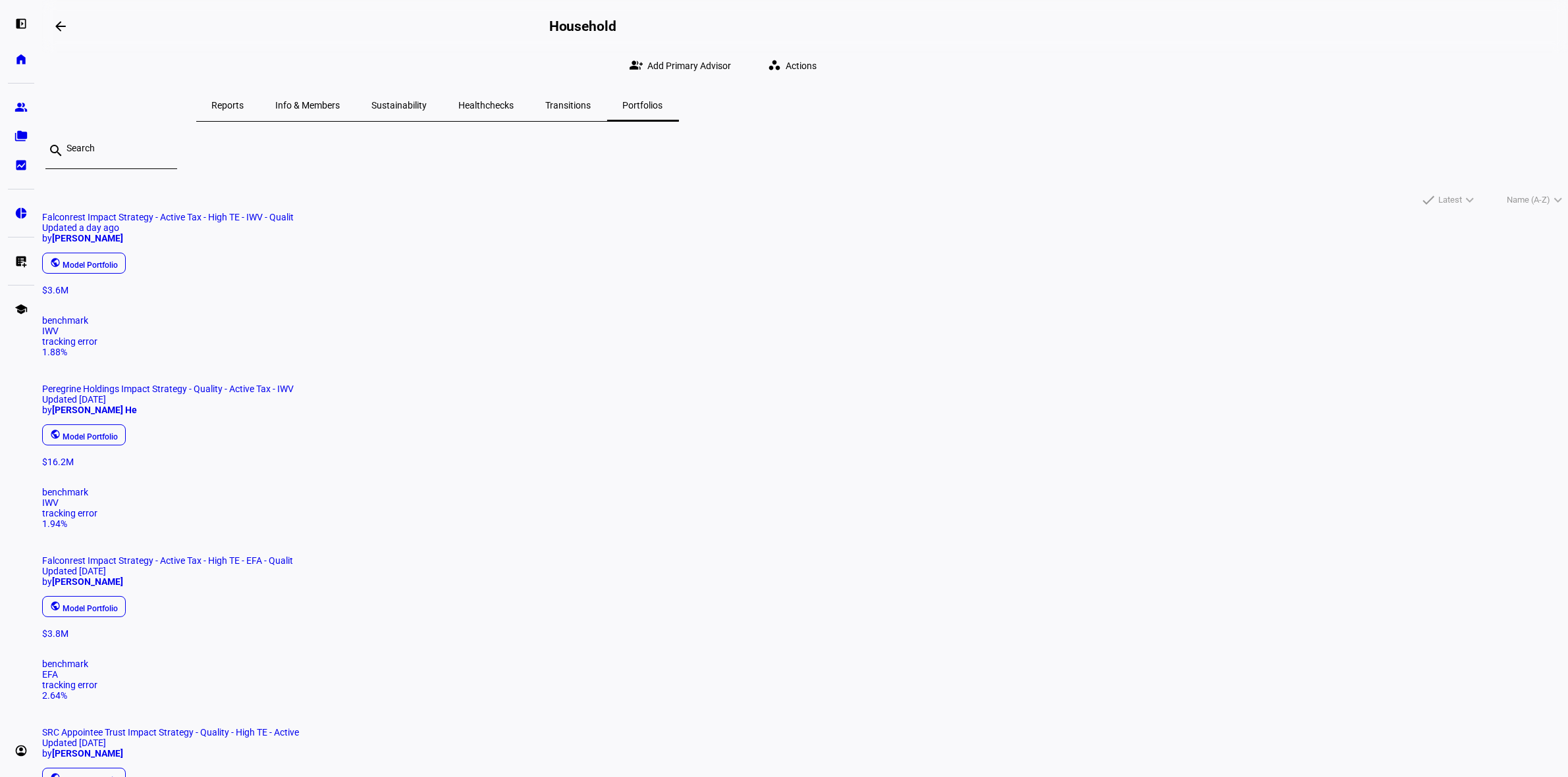
click at [340, 106] on span "Info & Members" at bounding box center [308, 106] width 64 height 9
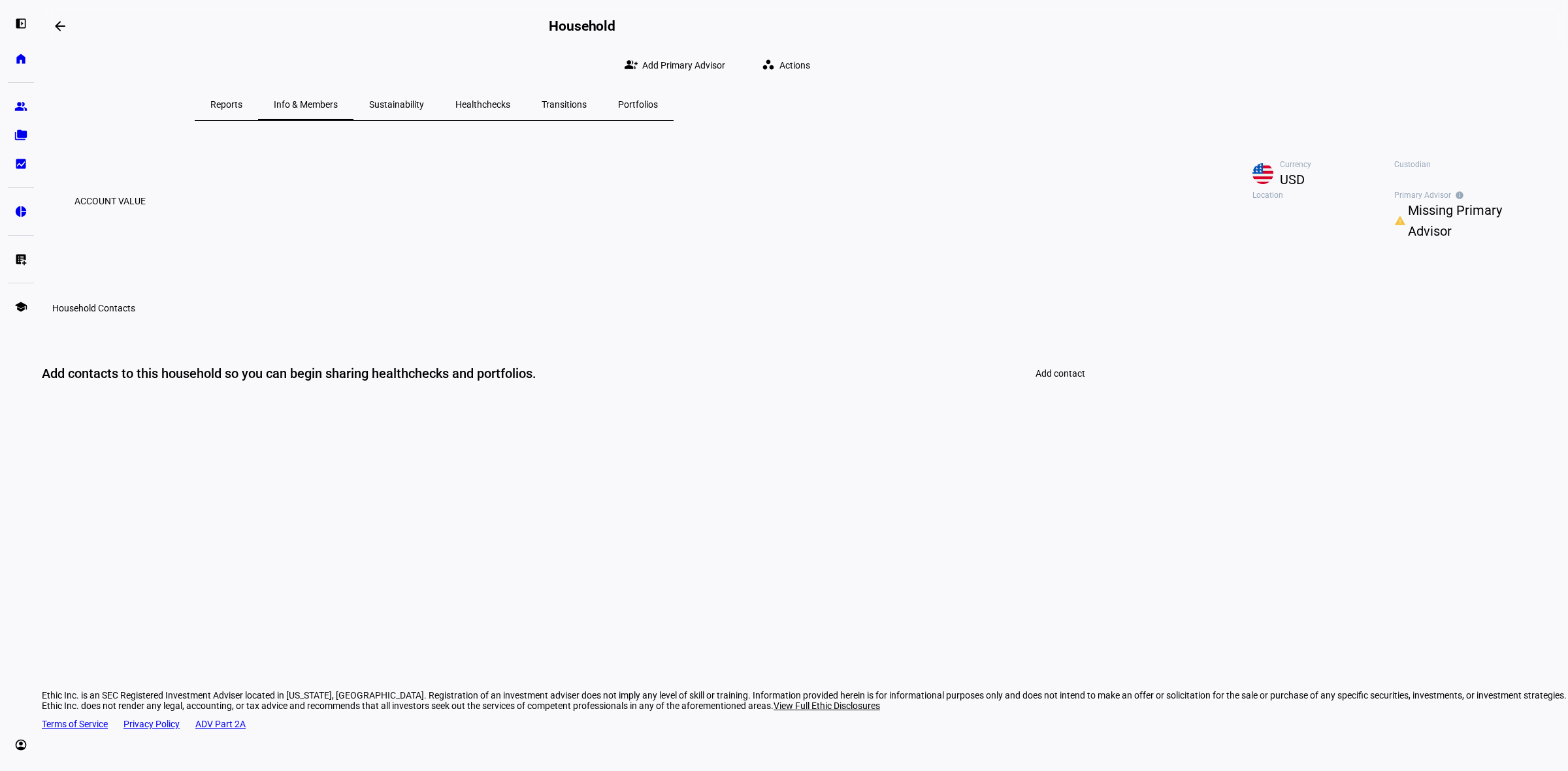
click at [1408, 242] on span "Missing Primary Advisor" at bounding box center [1471, 220] width 128 height 42
click at [1060, 347] on div "person_add Add Primary Advisor" at bounding box center [1069, 345] width 183 height 31
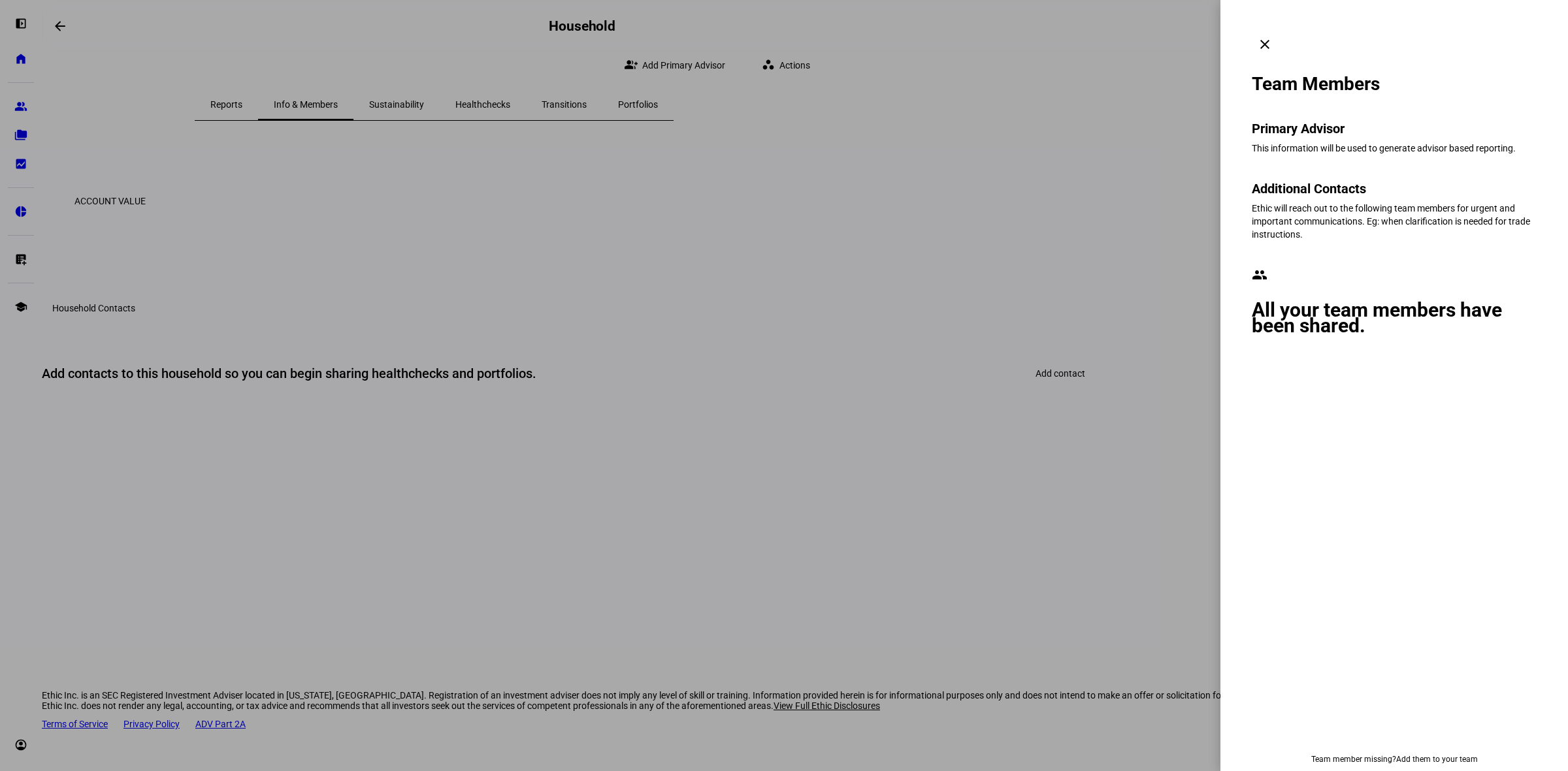
click at [1272, 36] on mat-icon "clear" at bounding box center [1265, 44] width 16 height 16
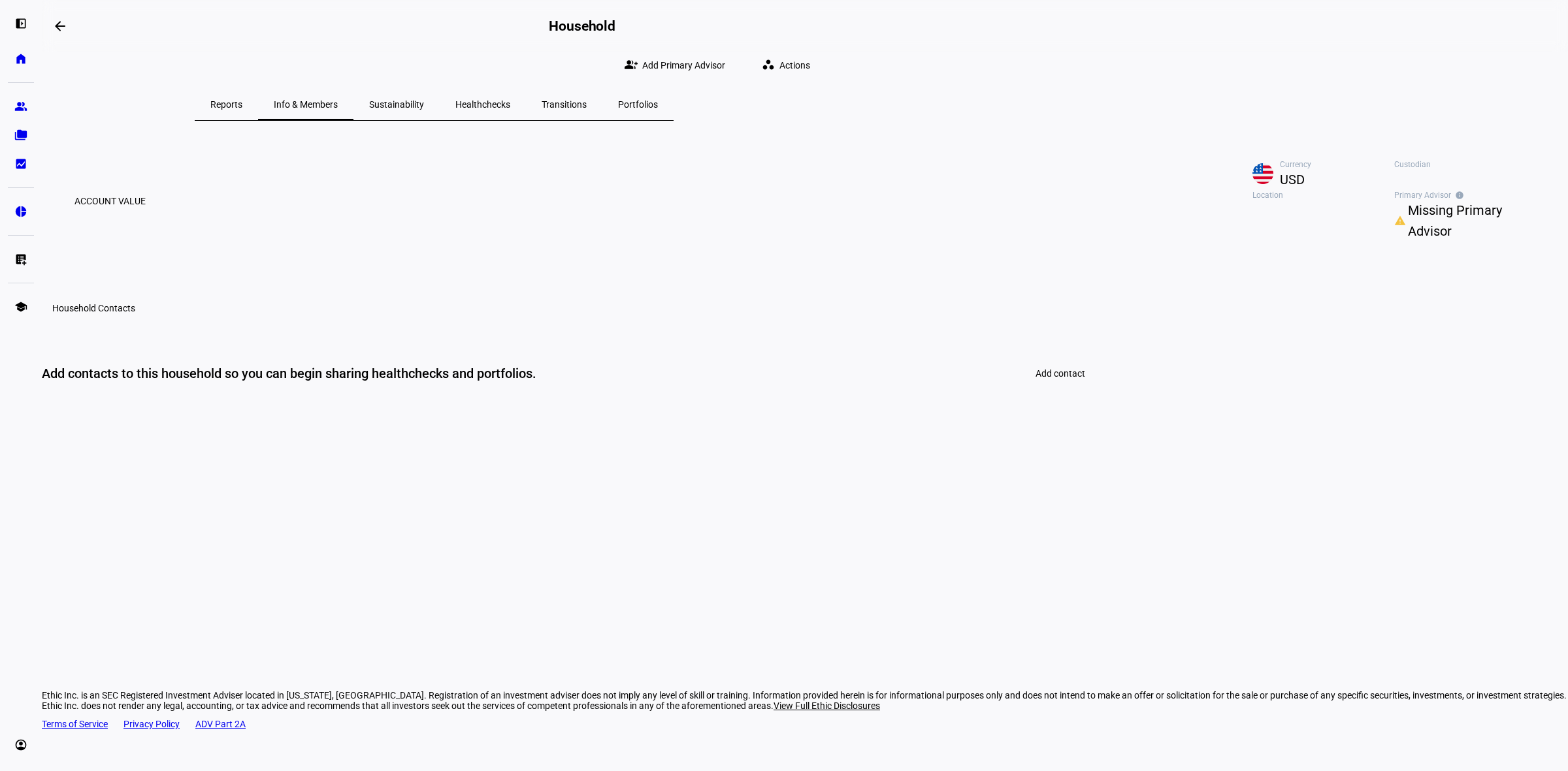
click at [658, 105] on span "Portfolios" at bounding box center [638, 105] width 40 height 9
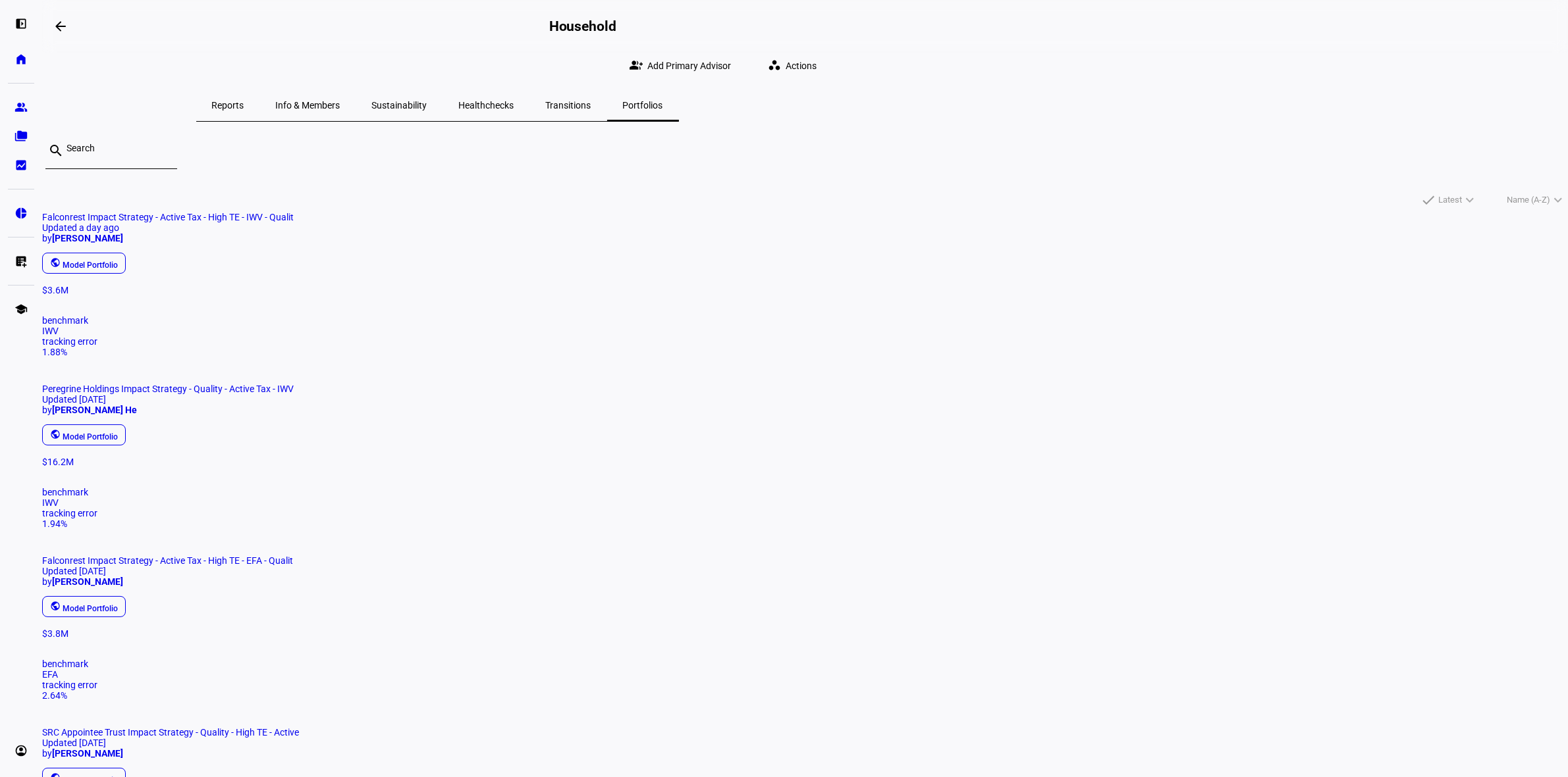
click at [59, 498] on span "IWV" at bounding box center [50, 503] width 16 height 11
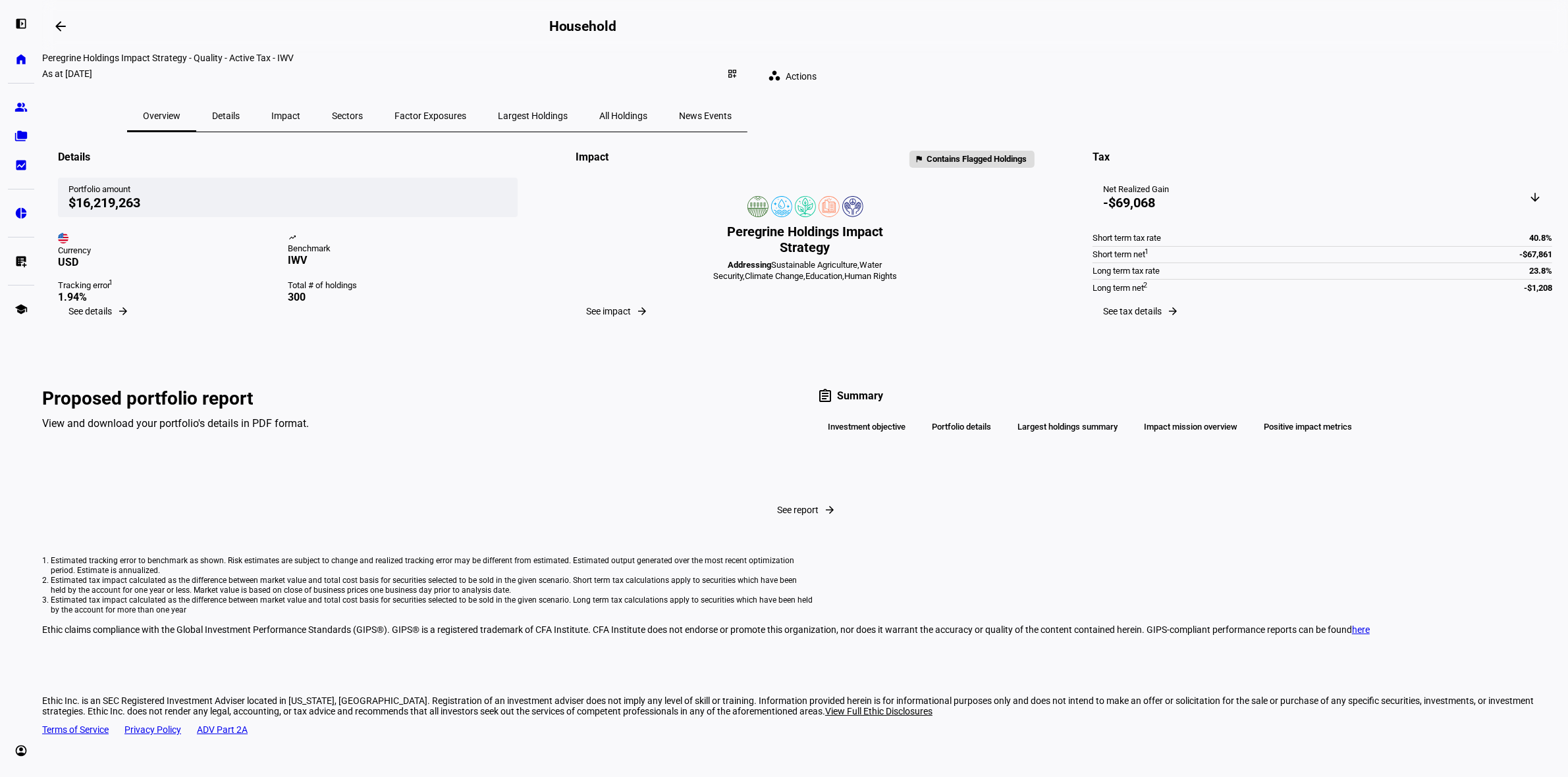
click at [240, 110] on span "Details" at bounding box center [226, 116] width 28 height 31
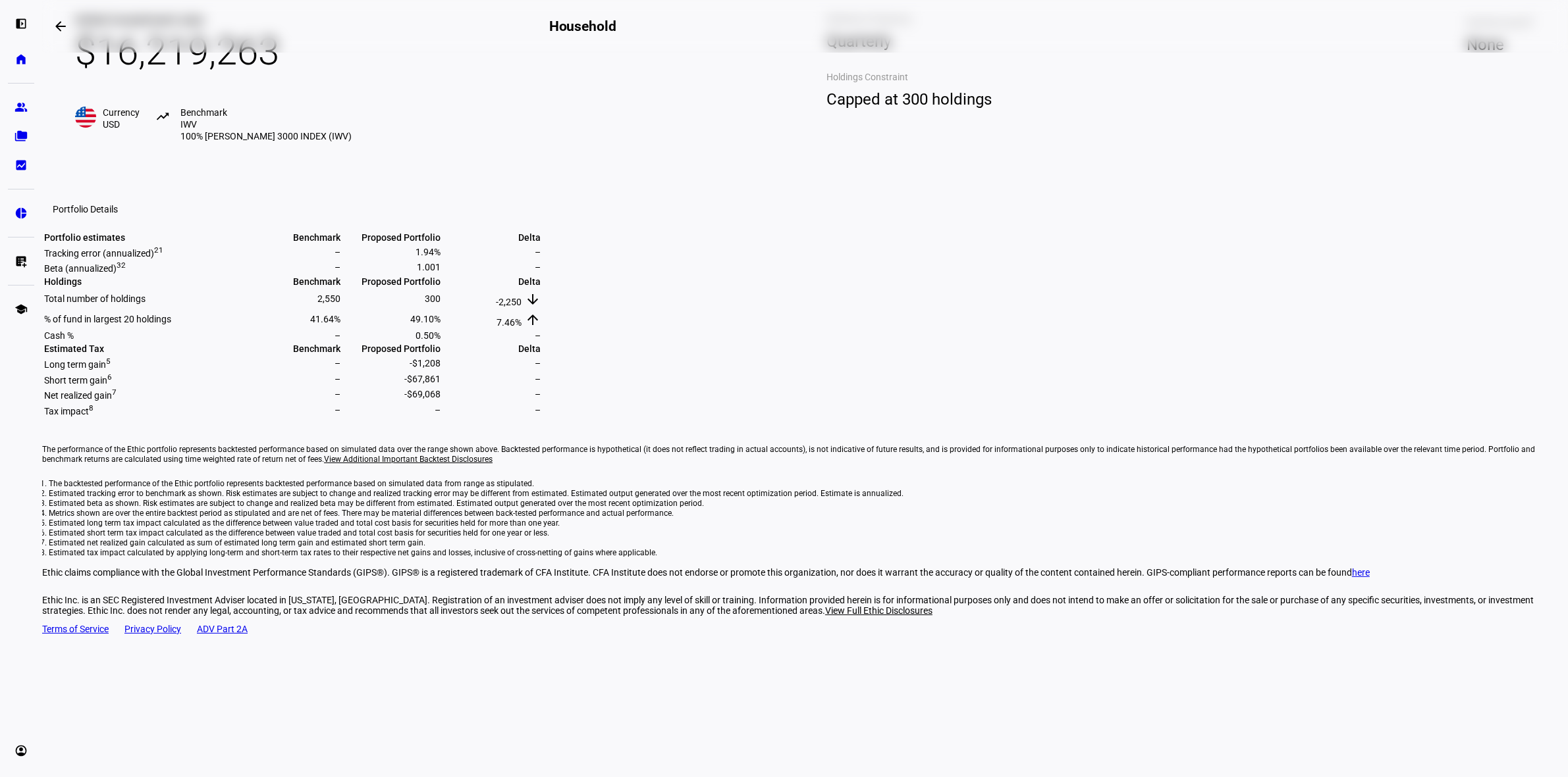
scroll to position [4, 0]
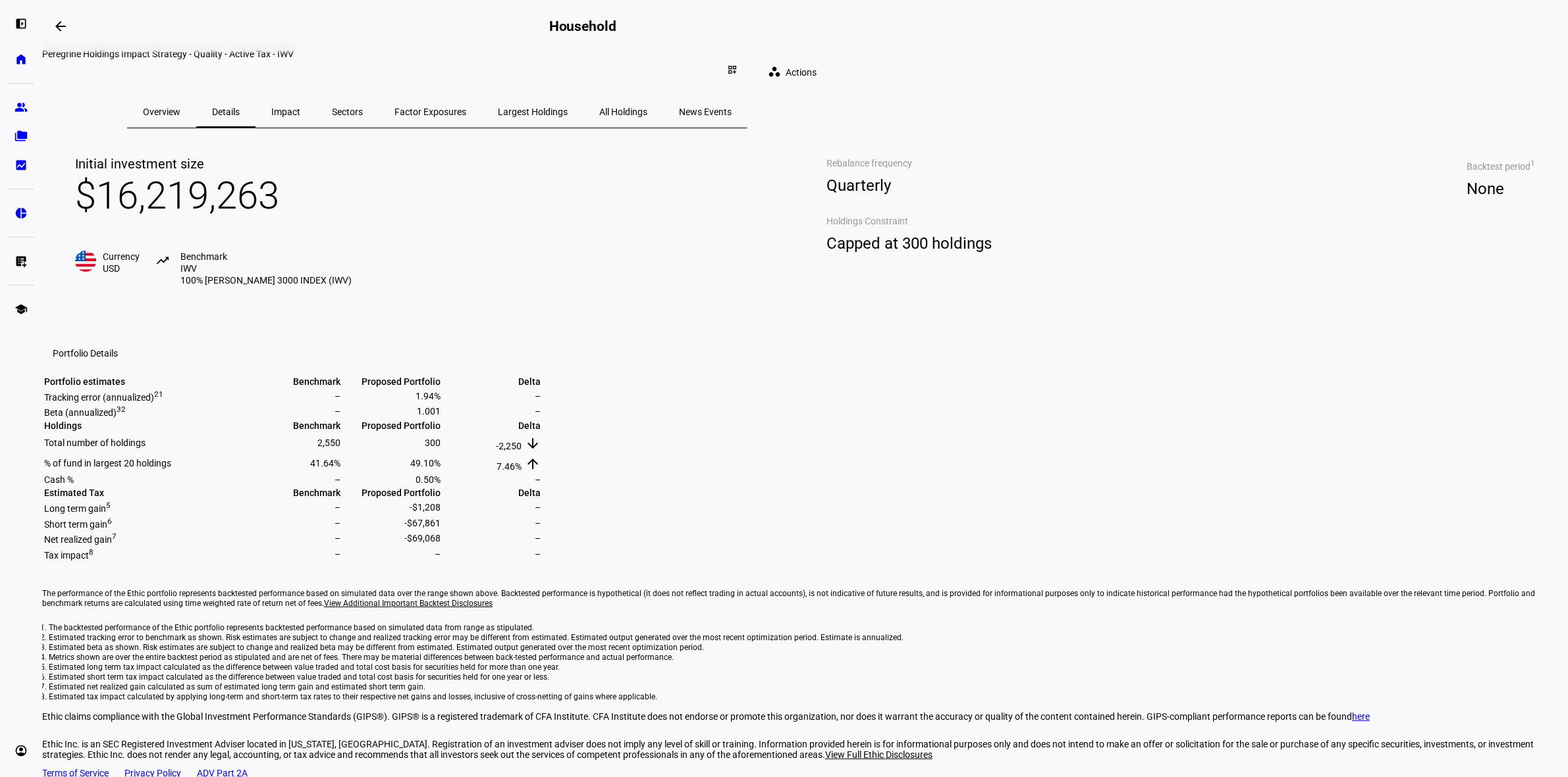
click at [300, 107] on span "Impact" at bounding box center [286, 112] width 29 height 9
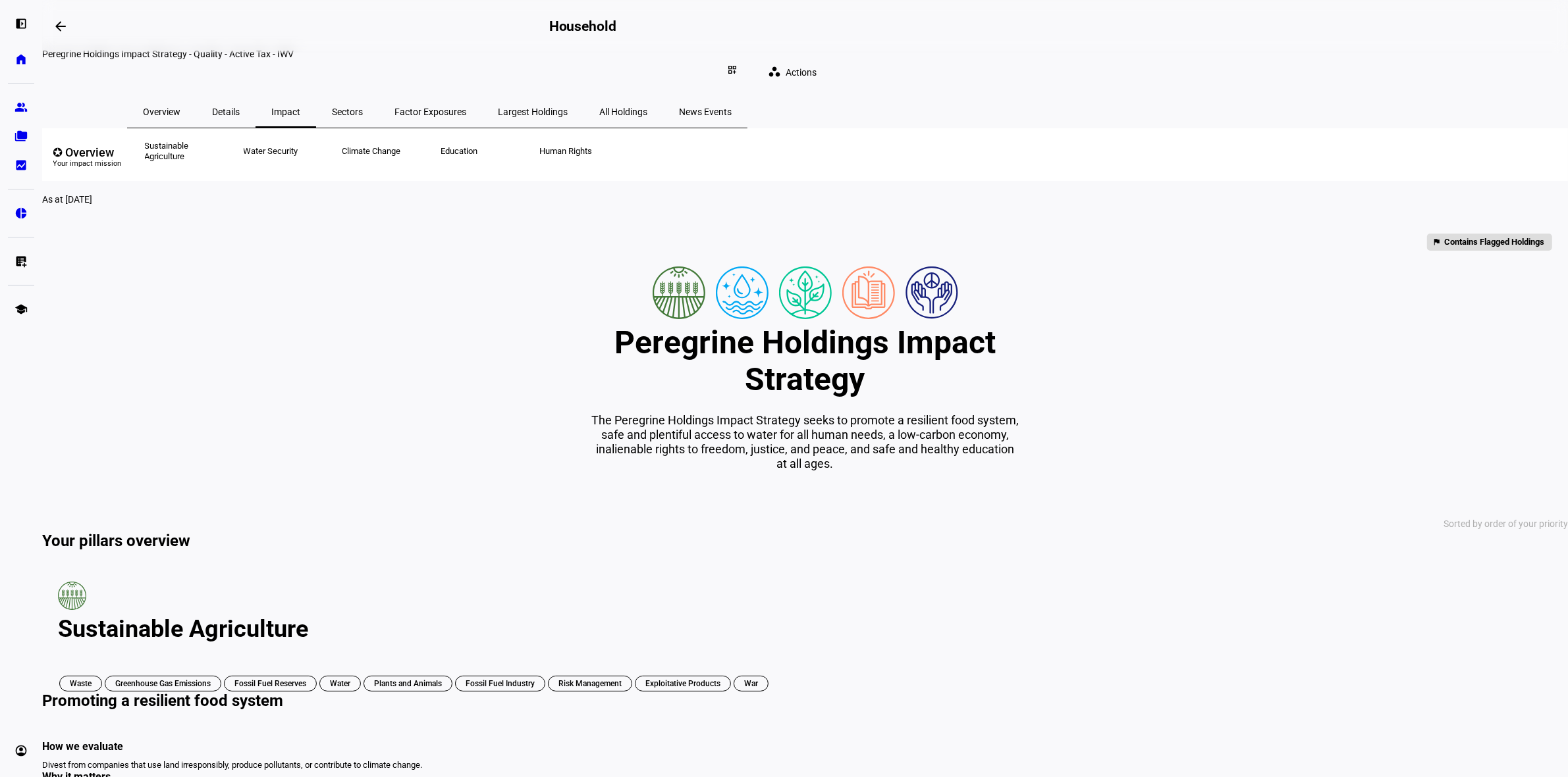
click at [363, 107] on span "Sectors" at bounding box center [347, 112] width 31 height 9
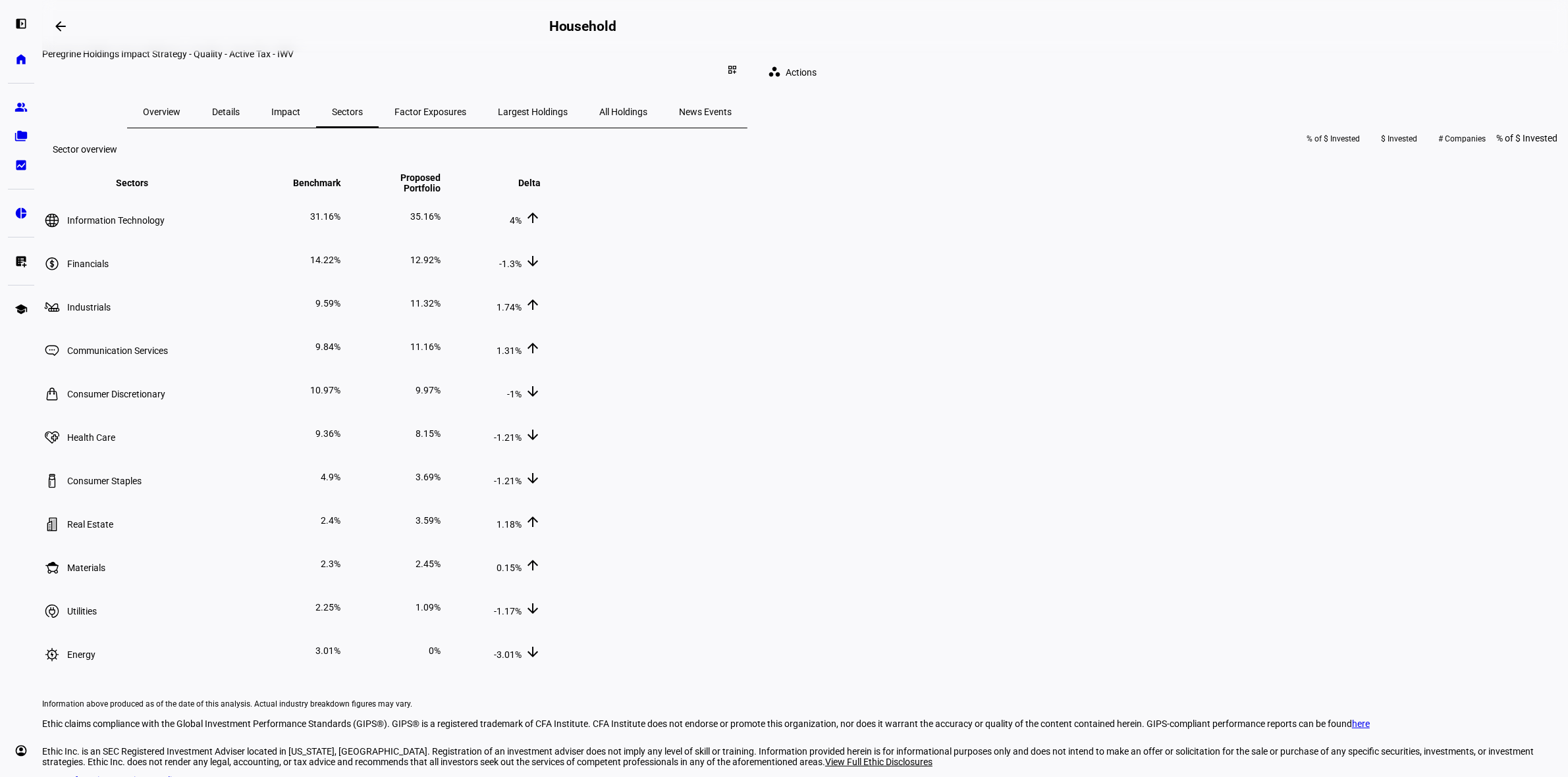
click at [568, 96] on span "Largest Holdings" at bounding box center [532, 111] width 70 height 31
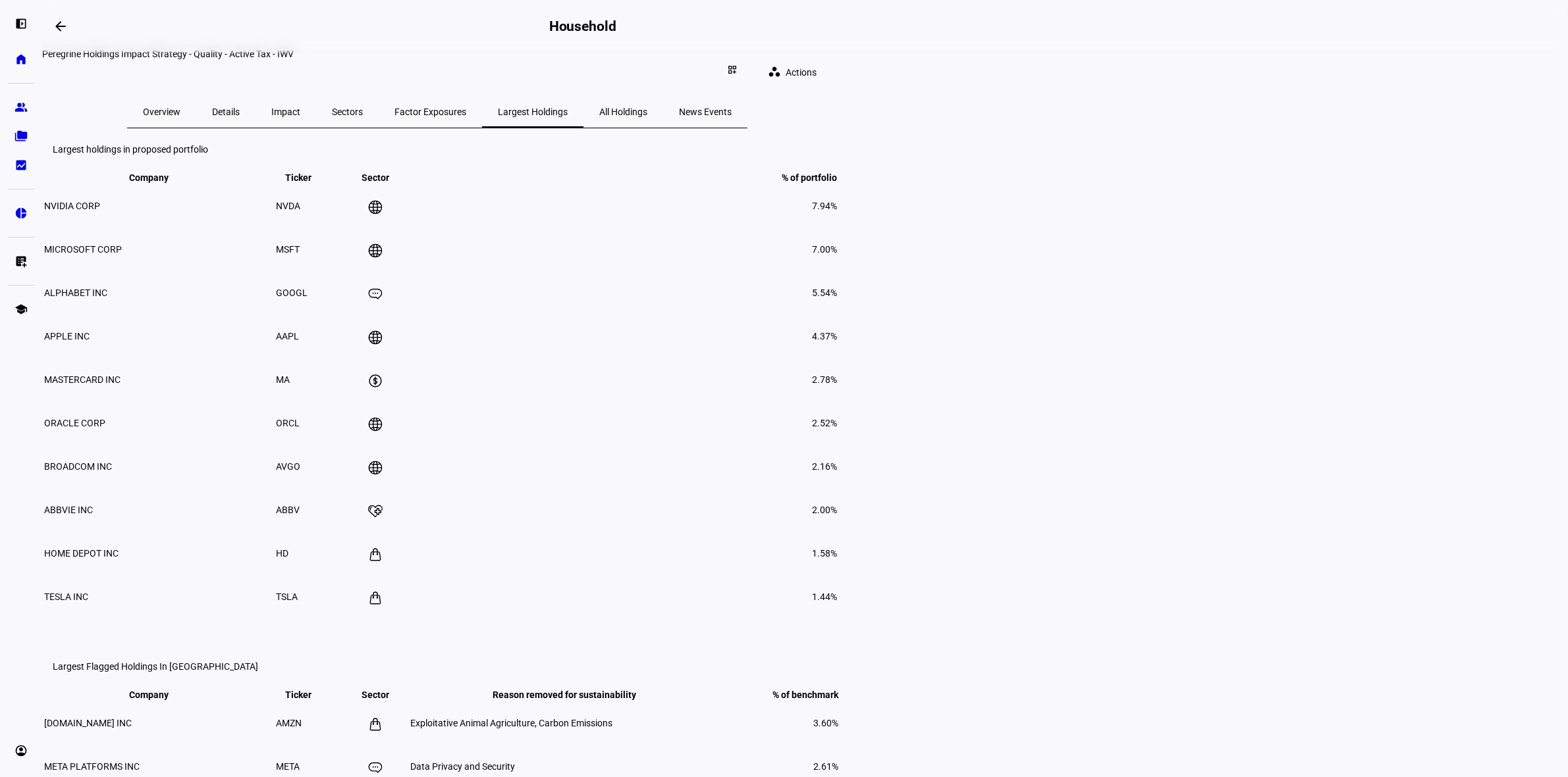
drag, startPoint x: 952, startPoint y: 92, endPoint x: 926, endPoint y: 94, distance: 26.1
click at [647, 96] on span "All Holdings" at bounding box center [623, 111] width 48 height 31
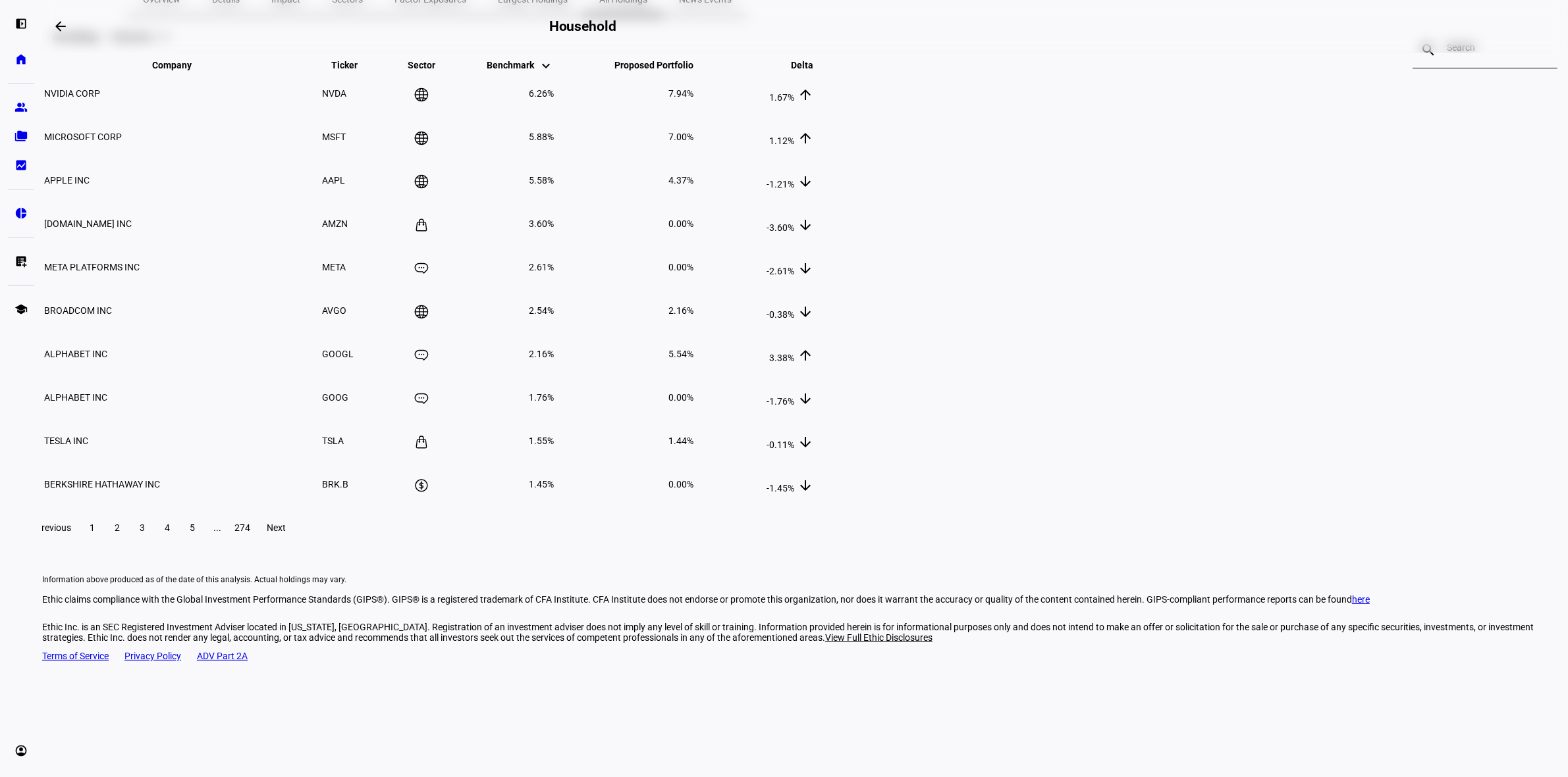
scroll to position [119, 0]
drag, startPoint x: 813, startPoint y: 528, endPoint x: 850, endPoint y: 567, distance: 53.8
click at [867, 547] on div "Previous 1 2 3 4 5 ... 274 Next" at bounding box center [805, 525] width 1559 height 42
click at [204, 541] on span at bounding box center [192, 525] width 24 height 31
click at [229, 541] on span at bounding box center [217, 525] width 24 height 31
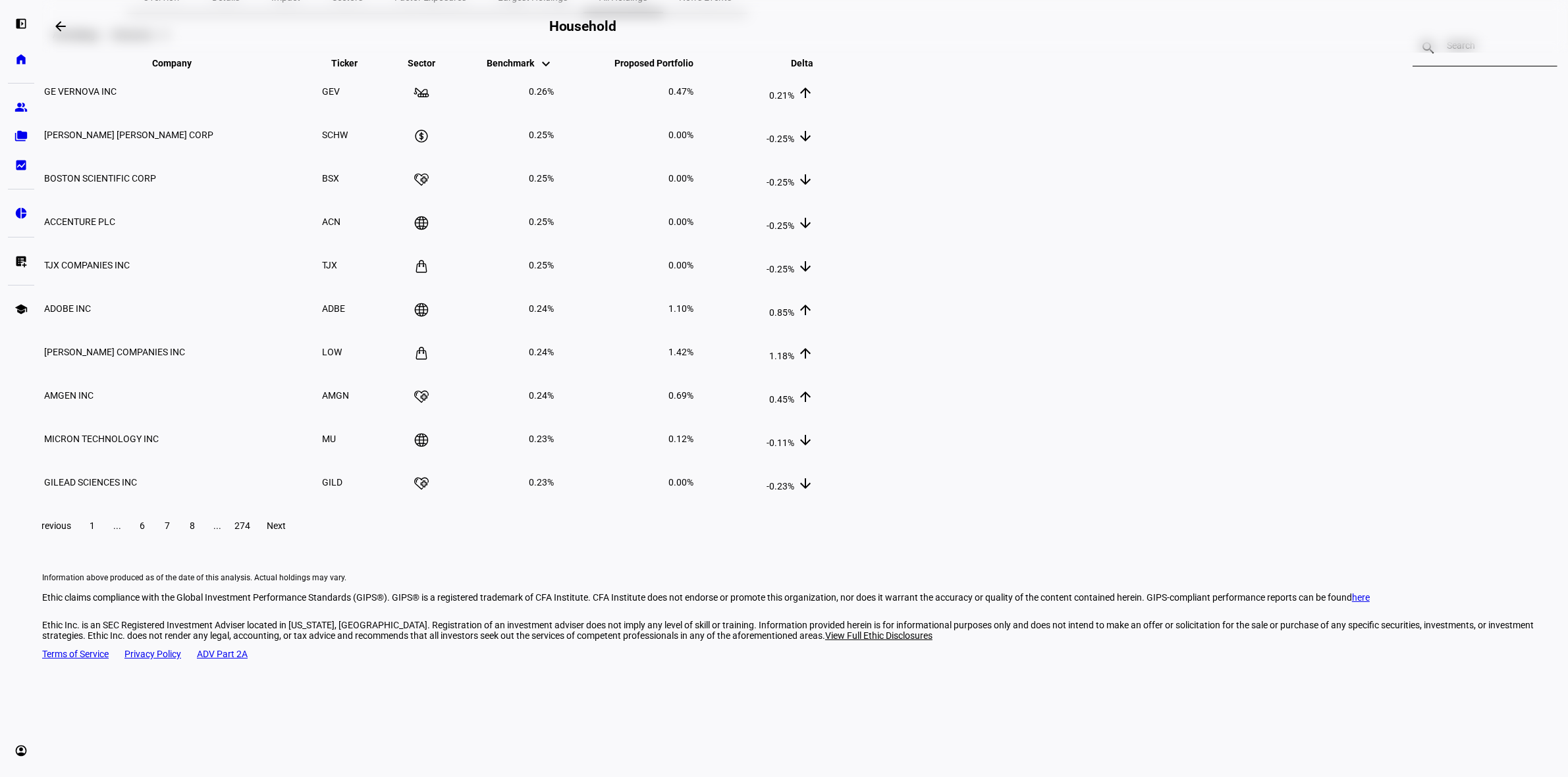
click at [229, 541] on span at bounding box center [217, 525] width 24 height 31
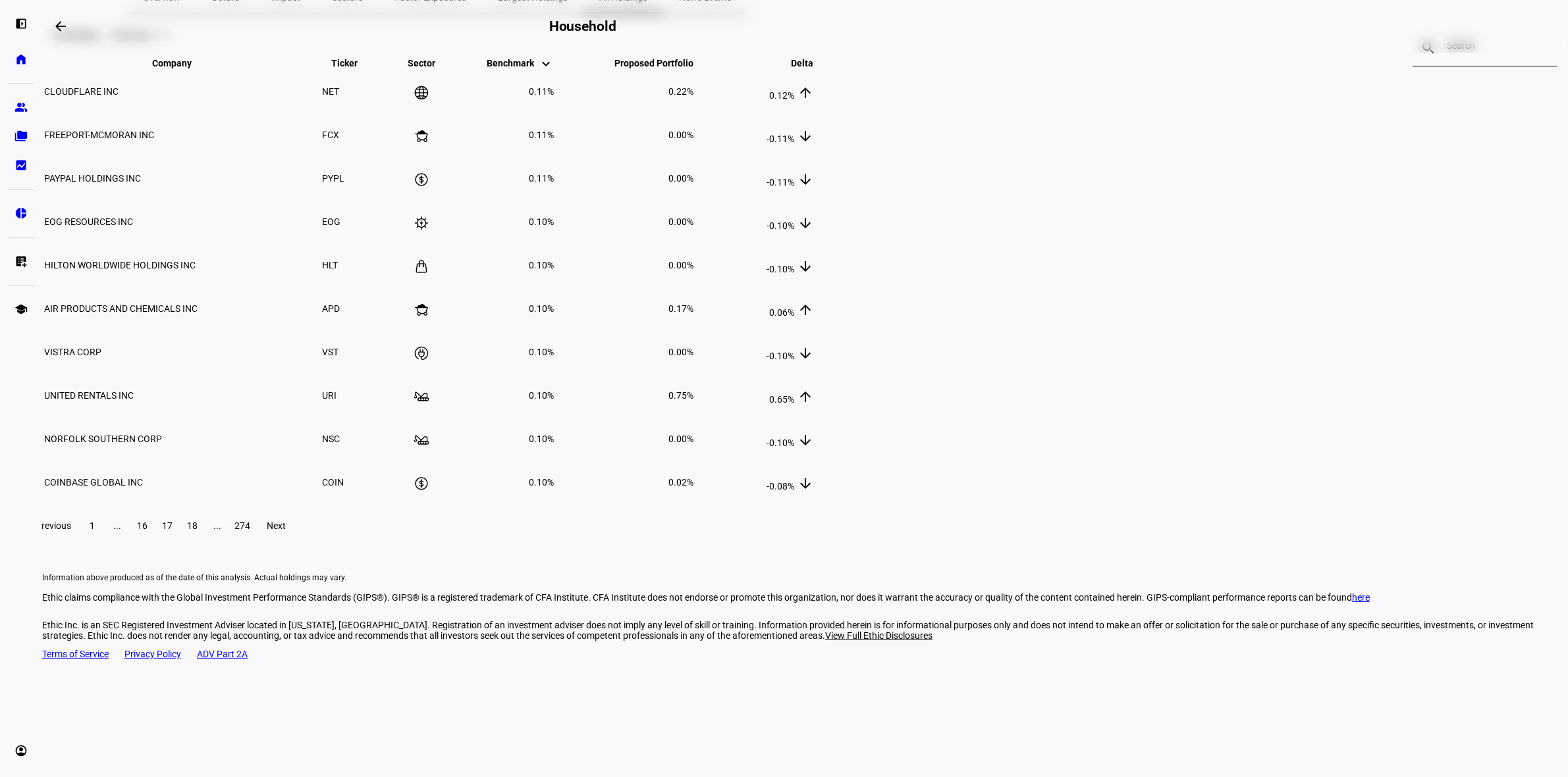
click at [229, 541] on span at bounding box center [217, 525] width 24 height 31
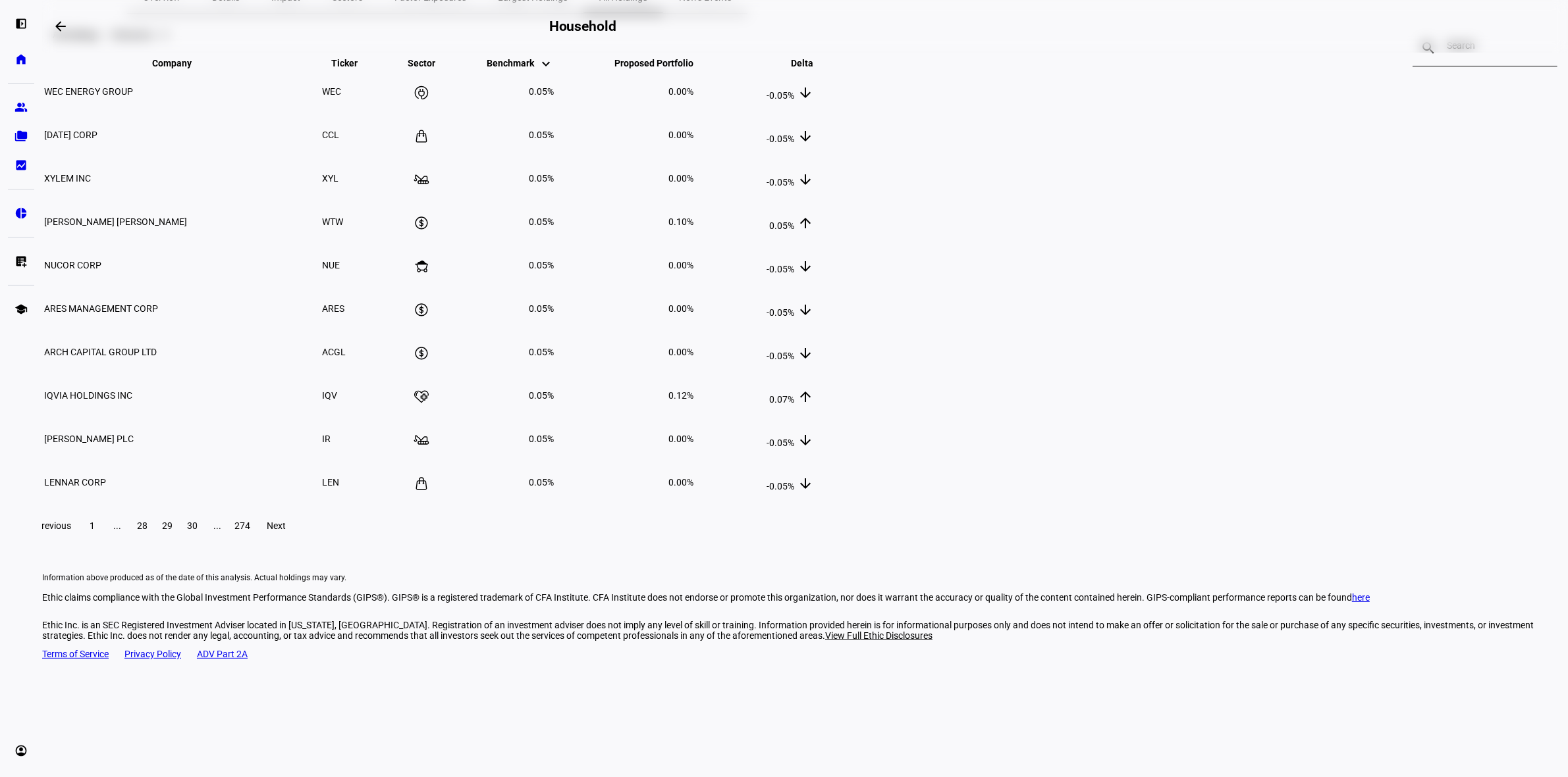
click at [229, 541] on span at bounding box center [217, 525] width 24 height 31
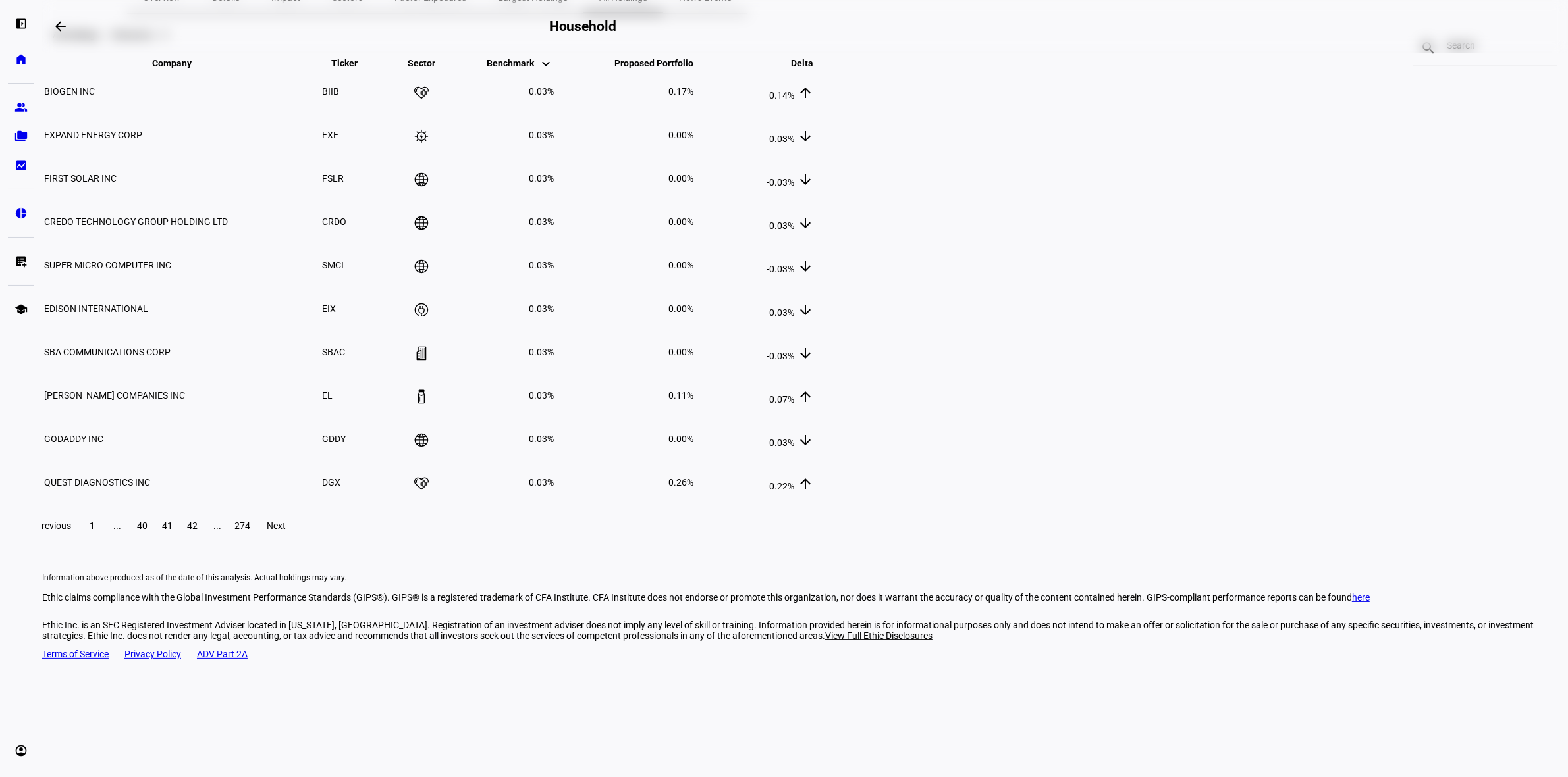
click at [229, 541] on span at bounding box center [217, 525] width 24 height 31
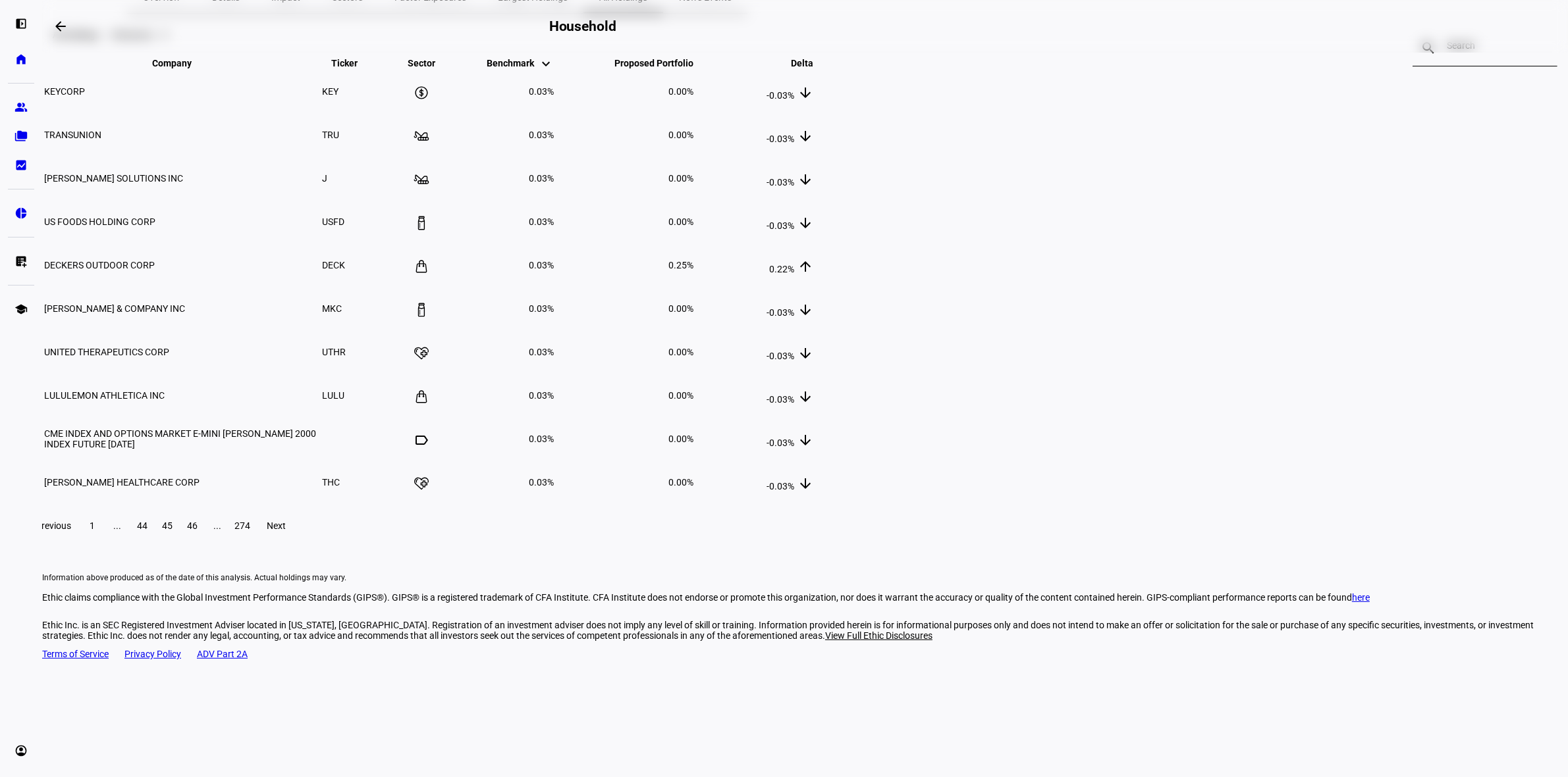
click at [229, 541] on span at bounding box center [217, 525] width 24 height 31
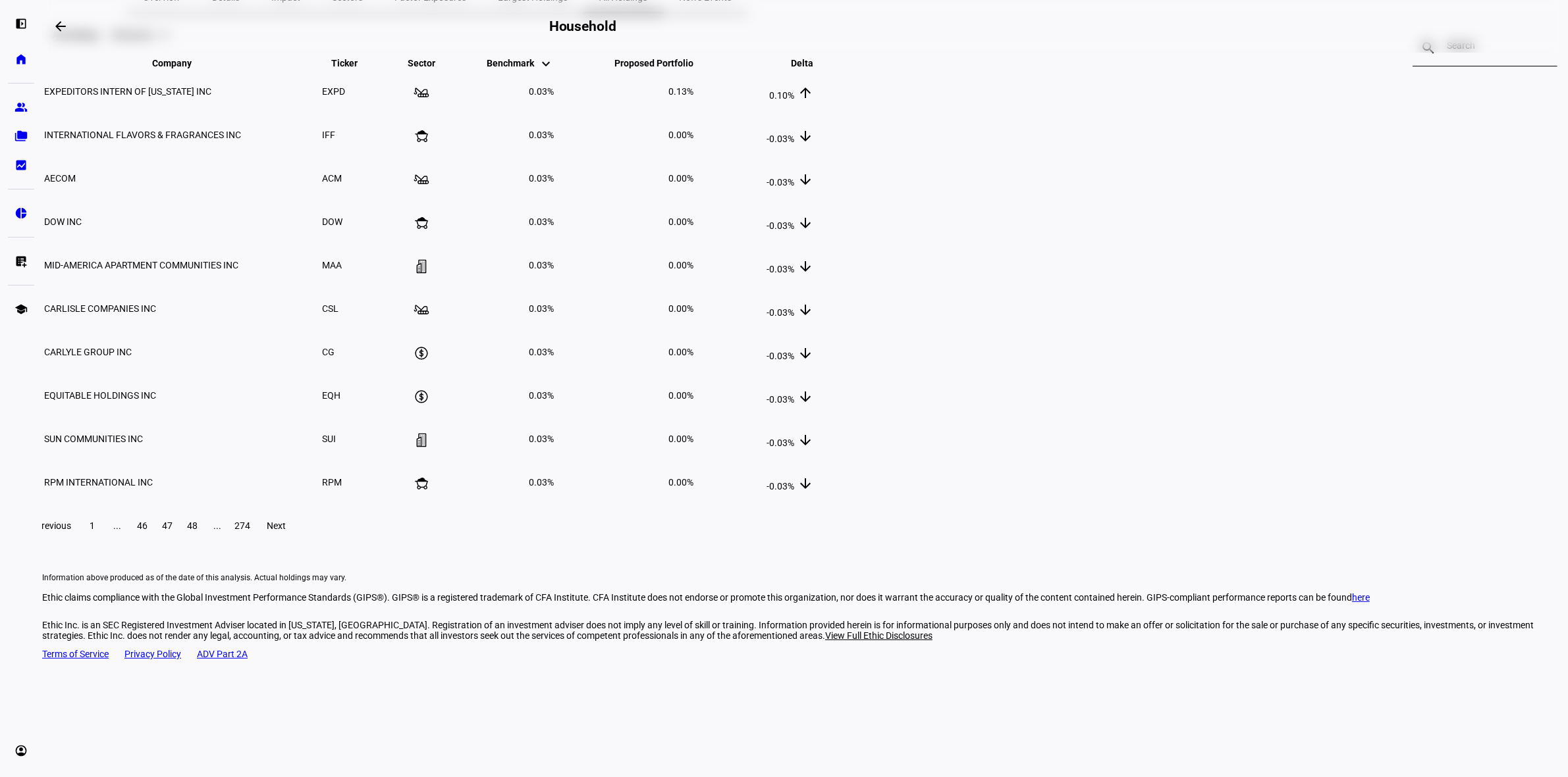
click at [229, 541] on span at bounding box center [217, 525] width 24 height 31
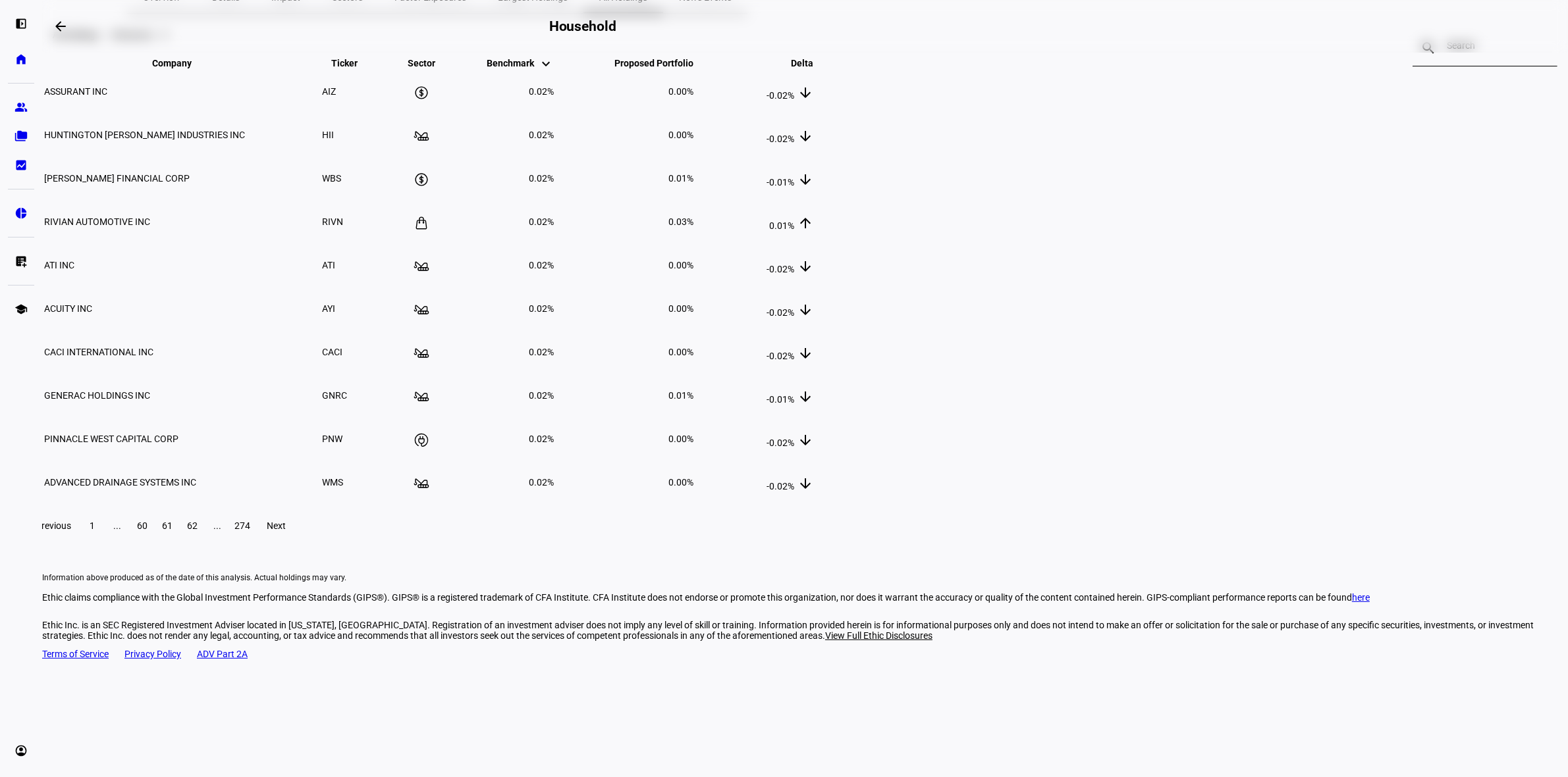
click at [229, 541] on span at bounding box center [217, 525] width 24 height 31
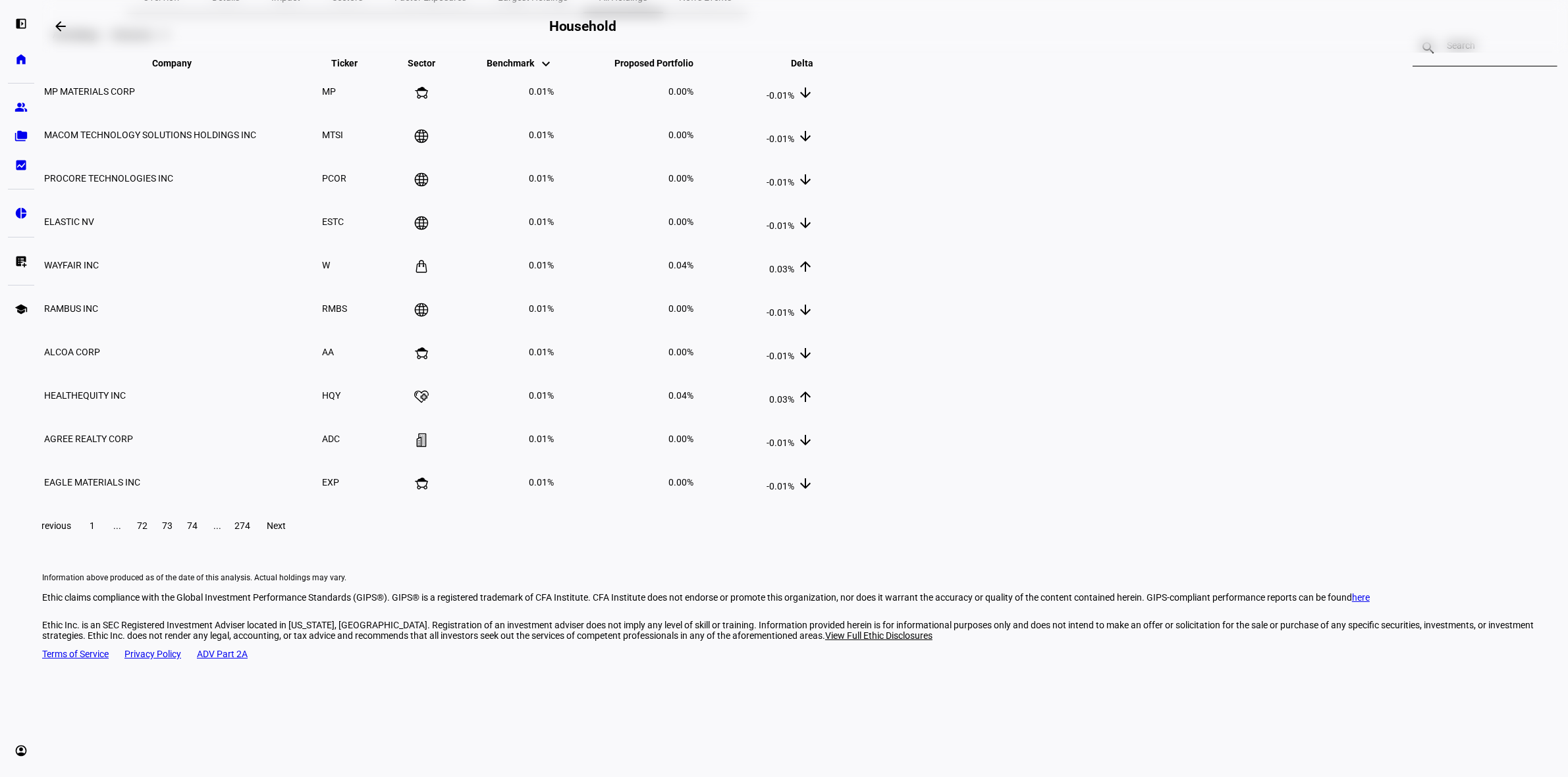
click at [229, 541] on span at bounding box center [217, 525] width 24 height 31
click at [298, 541] on span at bounding box center [277, 525] width 42 height 31
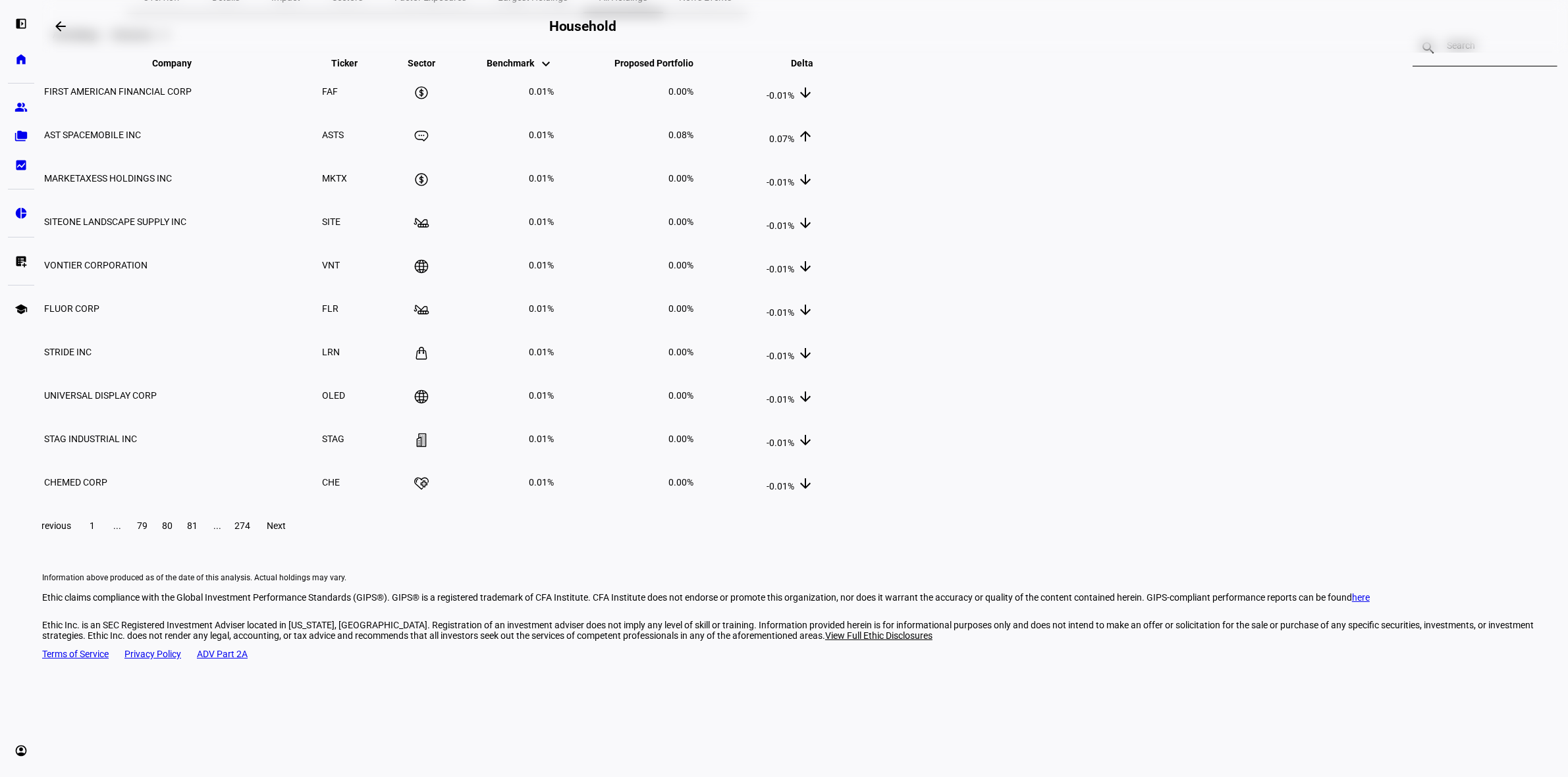
click at [298, 541] on span at bounding box center [277, 525] width 42 height 31
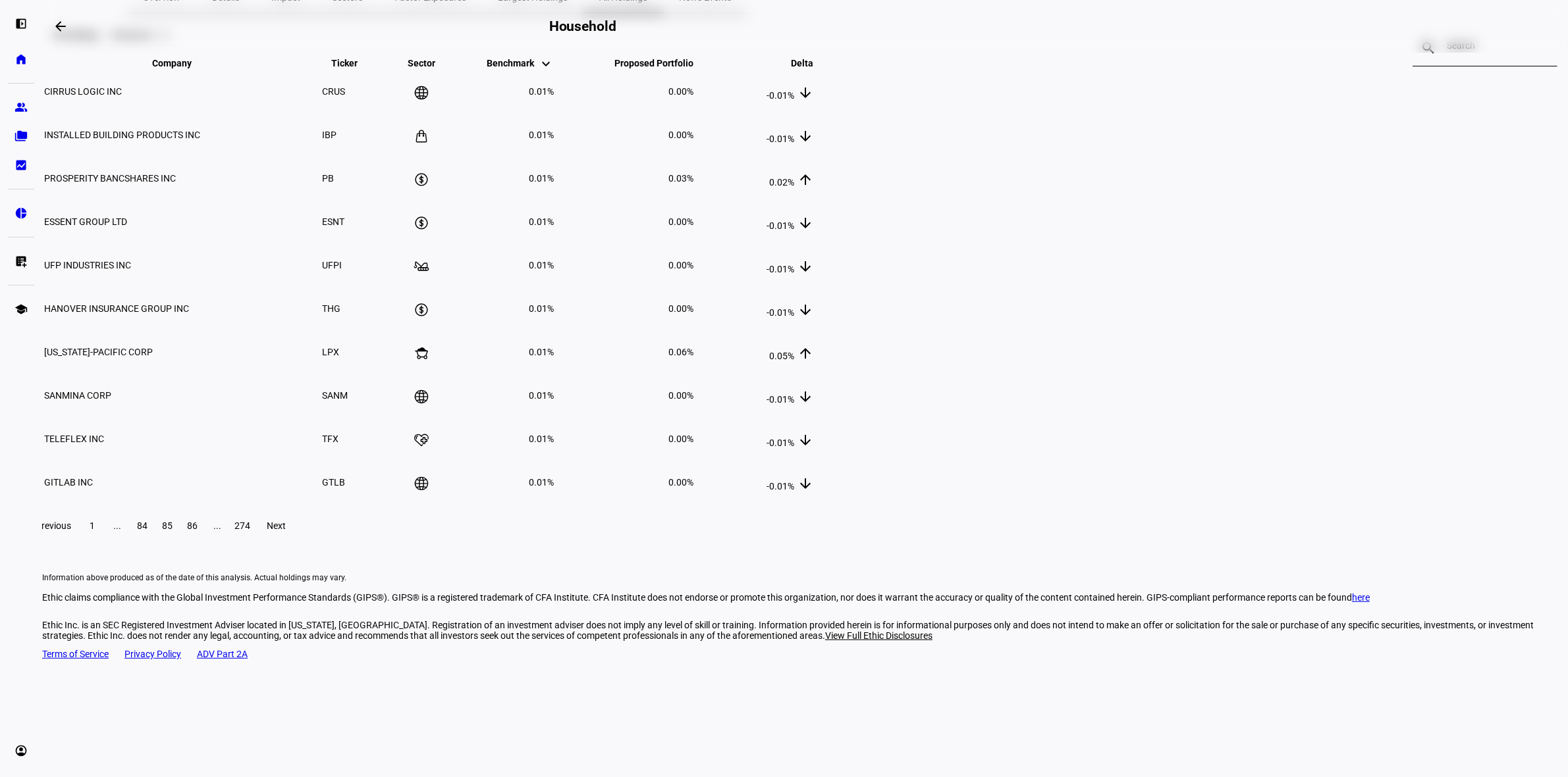
click at [298, 541] on span at bounding box center [277, 525] width 42 height 31
click at [95, 531] on span "1" at bounding box center [92, 526] width 5 height 11
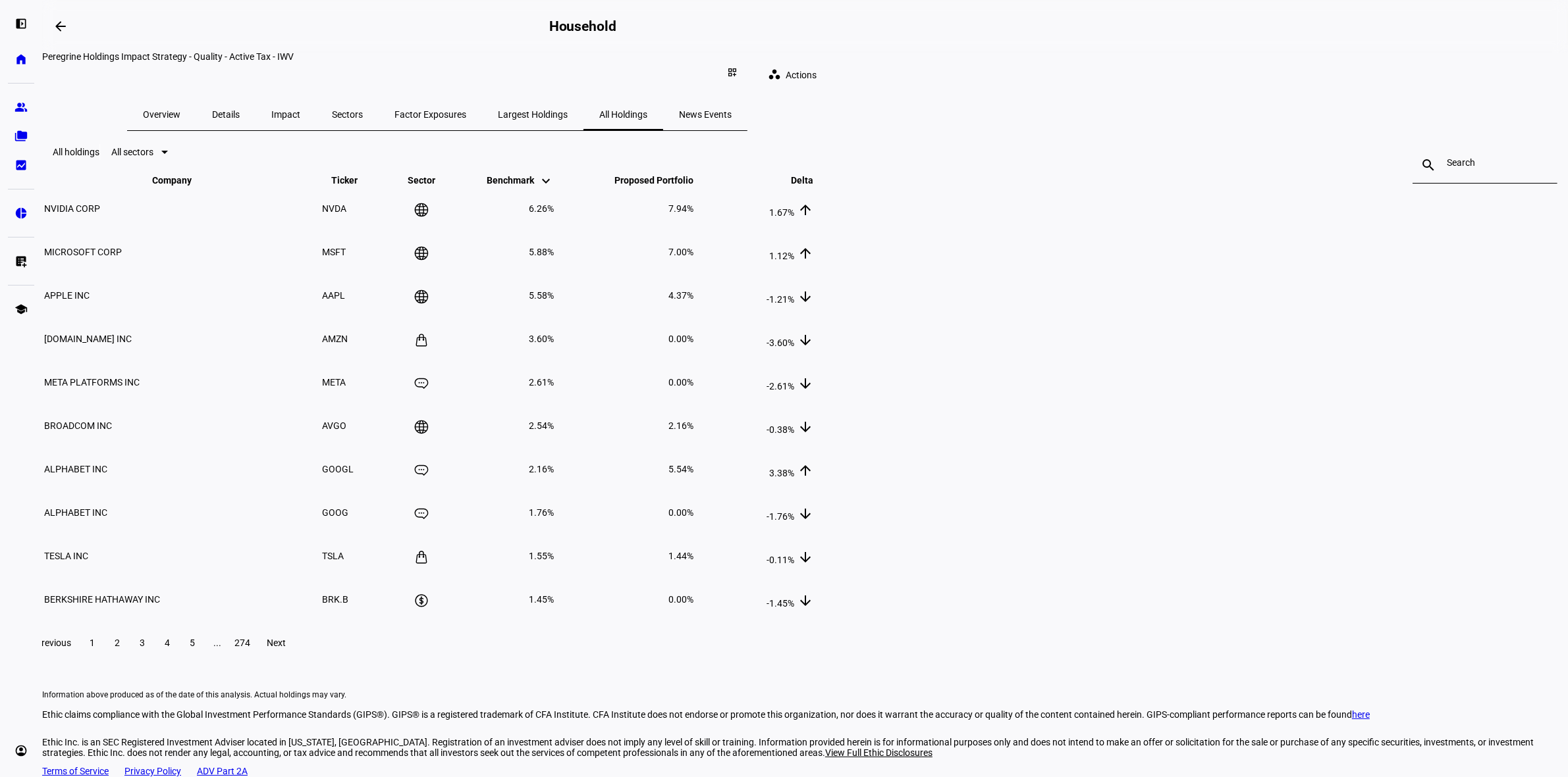
scroll to position [0, 0]
click at [1317, 672] on eth-portfolio-all-holdings "All holdings All sectors search close Company keyboard_arrow_down keyboard_arro…" at bounding box center [805, 426] width 1526 height 589
click at [181, 111] on span "Overview" at bounding box center [162, 116] width 38 height 9
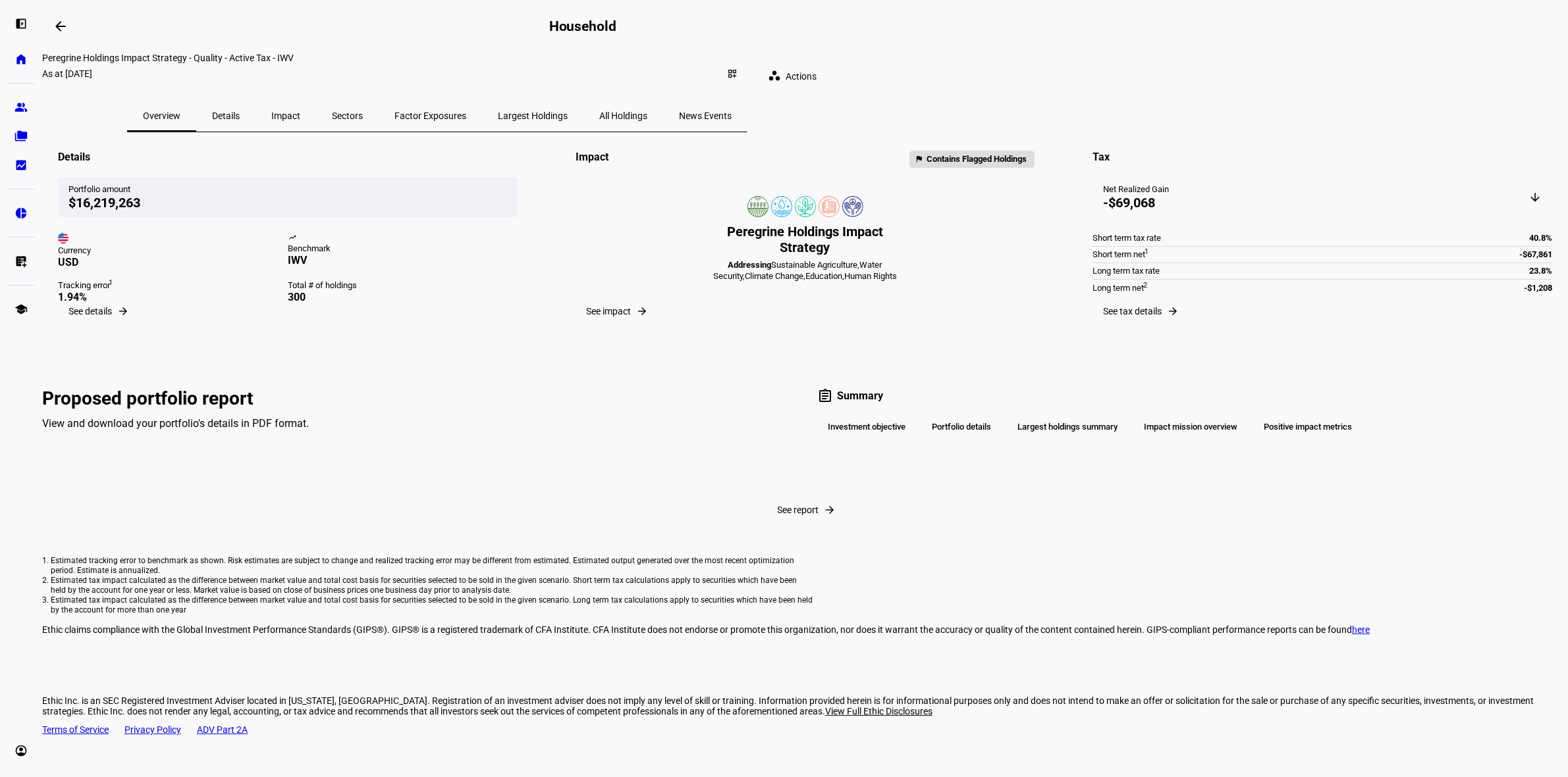
click at [647, 111] on span "All Holdings" at bounding box center [623, 116] width 48 height 9
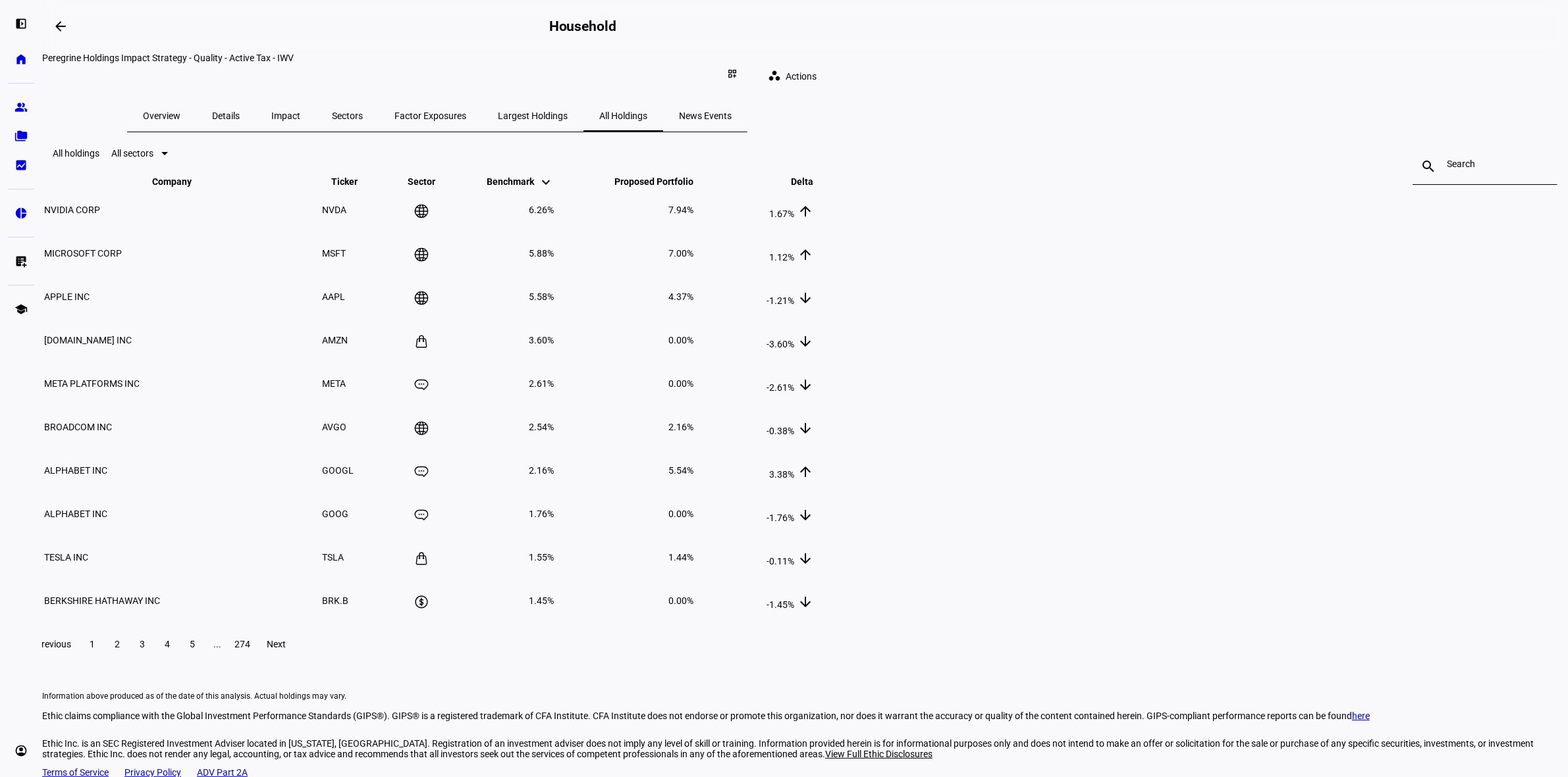
click at [1298, 302] on eth-portfolio-all-holdings "All holdings All sectors search close Company keyboard_arrow_down keyboard_arro…" at bounding box center [805, 426] width 1526 height 589
click at [1417, 521] on eth-portfolio-all-holdings "All holdings All sectors search close Company keyboard_arrow_down keyboard_arro…" at bounding box center [805, 426] width 1526 height 589
click at [195, 649] on span "5" at bounding box center [192, 645] width 5 height 11
click at [254, 660] on span at bounding box center [242, 644] width 24 height 31
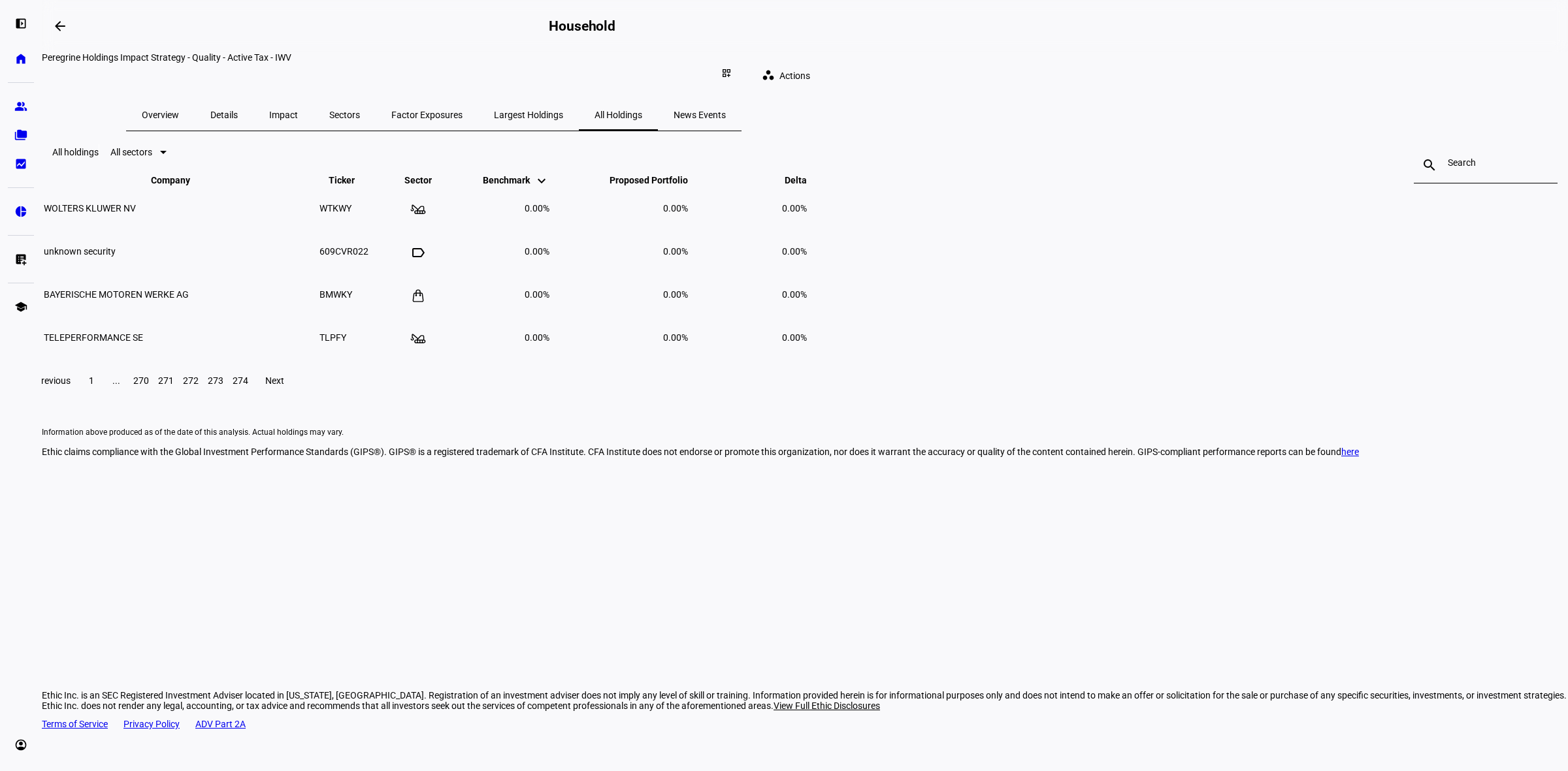
click at [493, 402] on div "Previous 1 ... 270 271 272 273 274 Next" at bounding box center [805, 381] width 1559 height 42
click at [103, 397] on span at bounding box center [91, 381] width 24 height 31
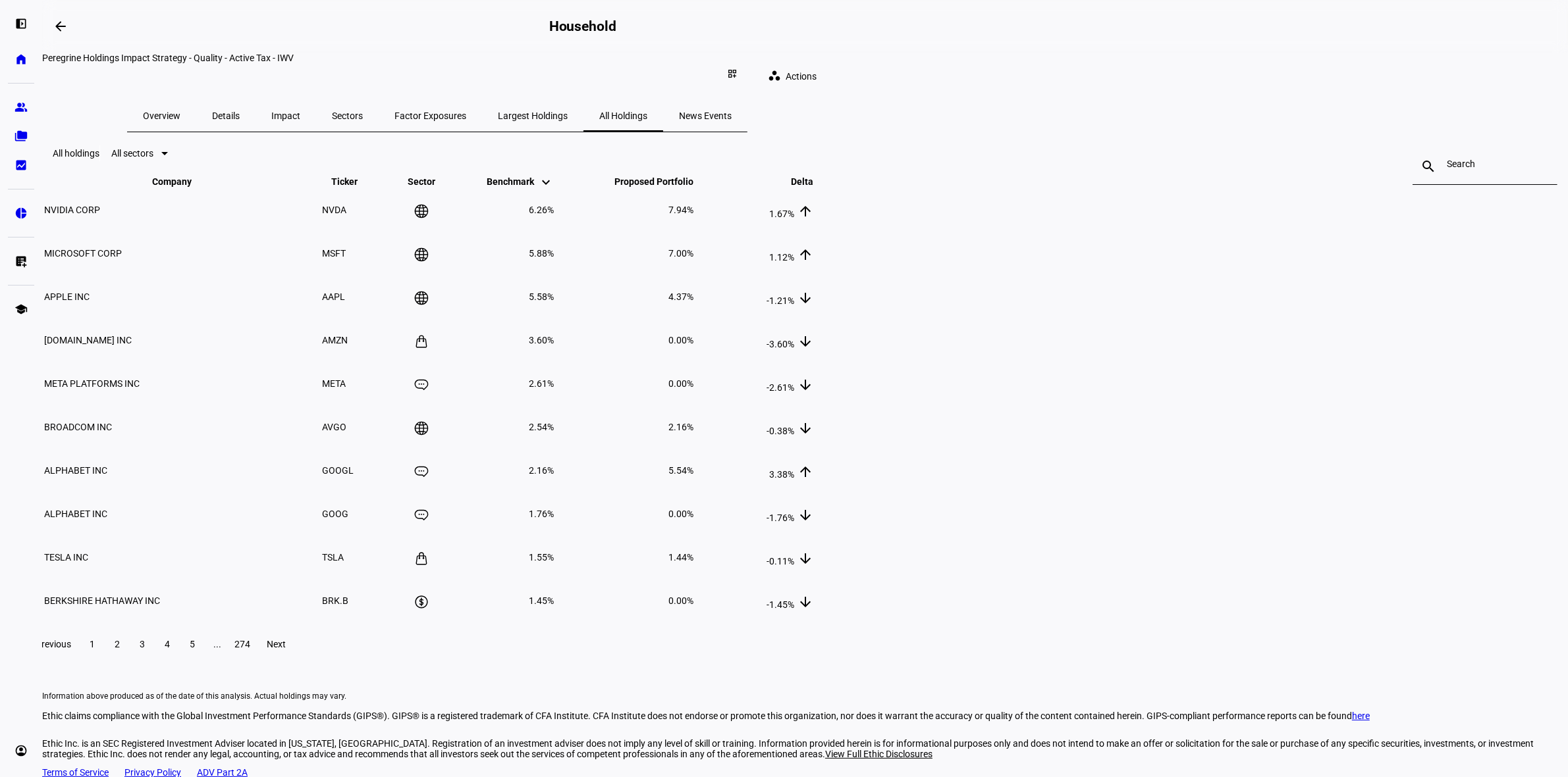
click at [181, 110] on span "Overview" at bounding box center [162, 116] width 38 height 31
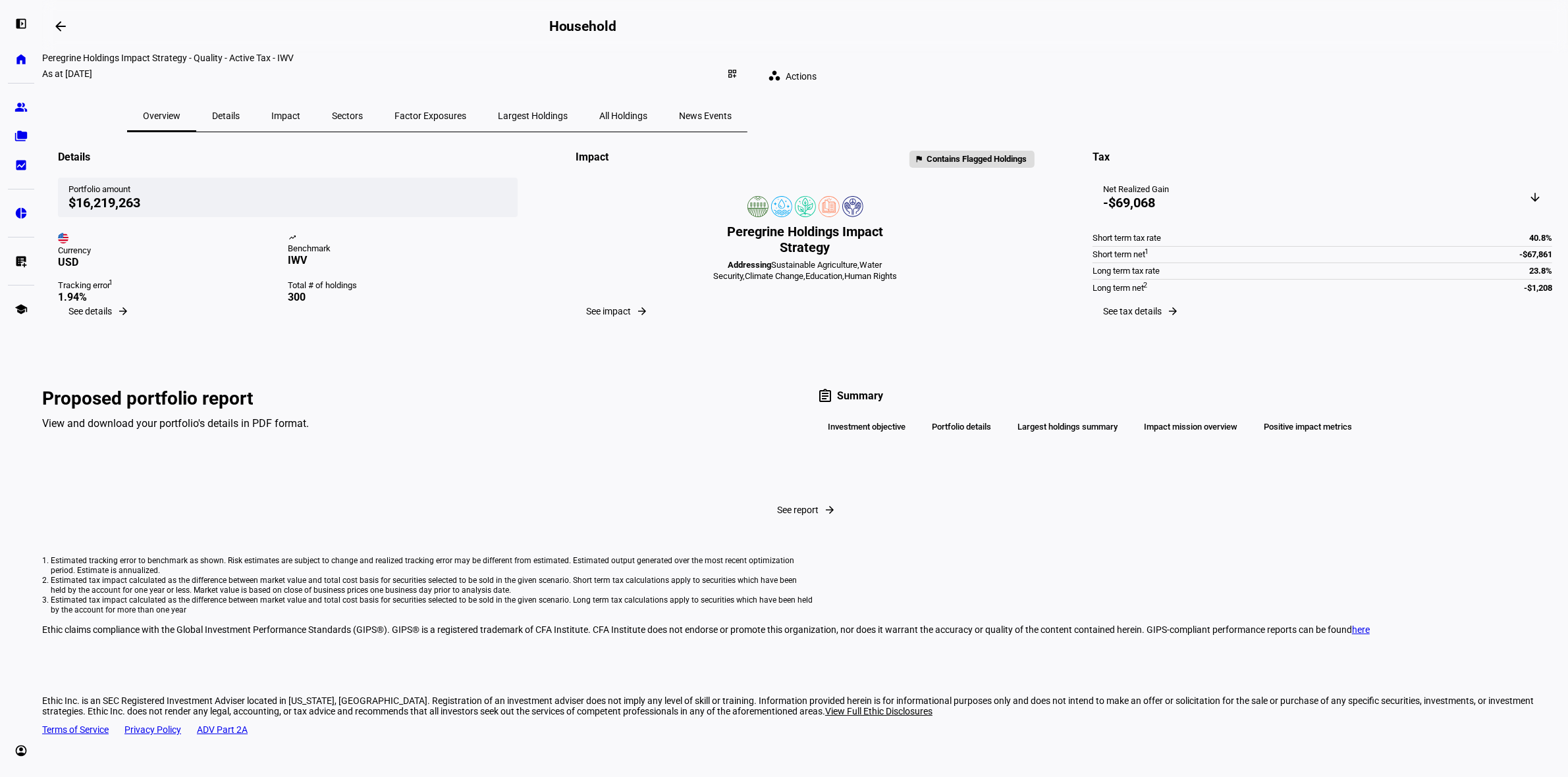
click at [732, 119] on span "News Events" at bounding box center [705, 116] width 53 height 31
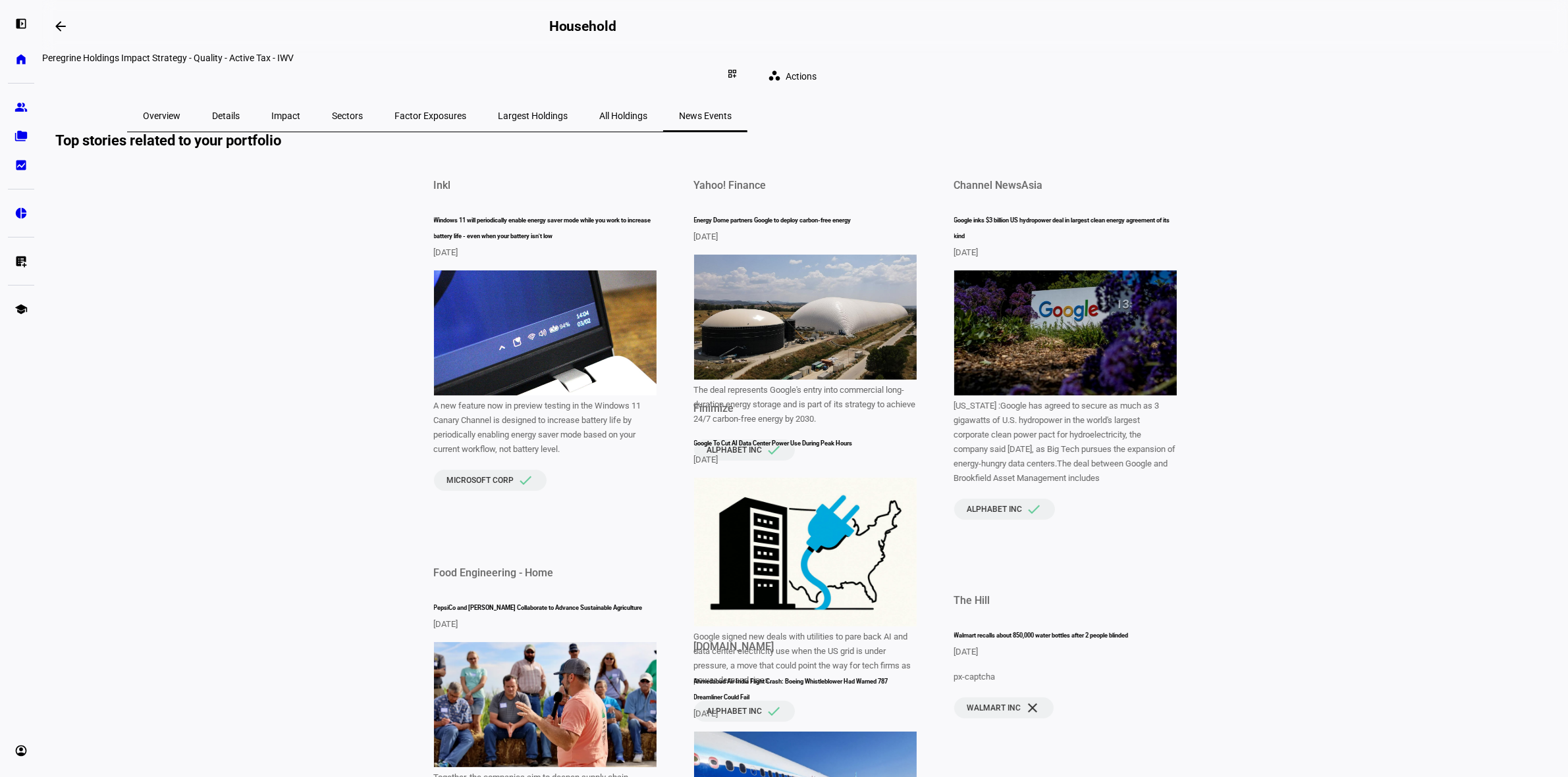
click at [647, 111] on span "All Holdings" at bounding box center [623, 116] width 48 height 9
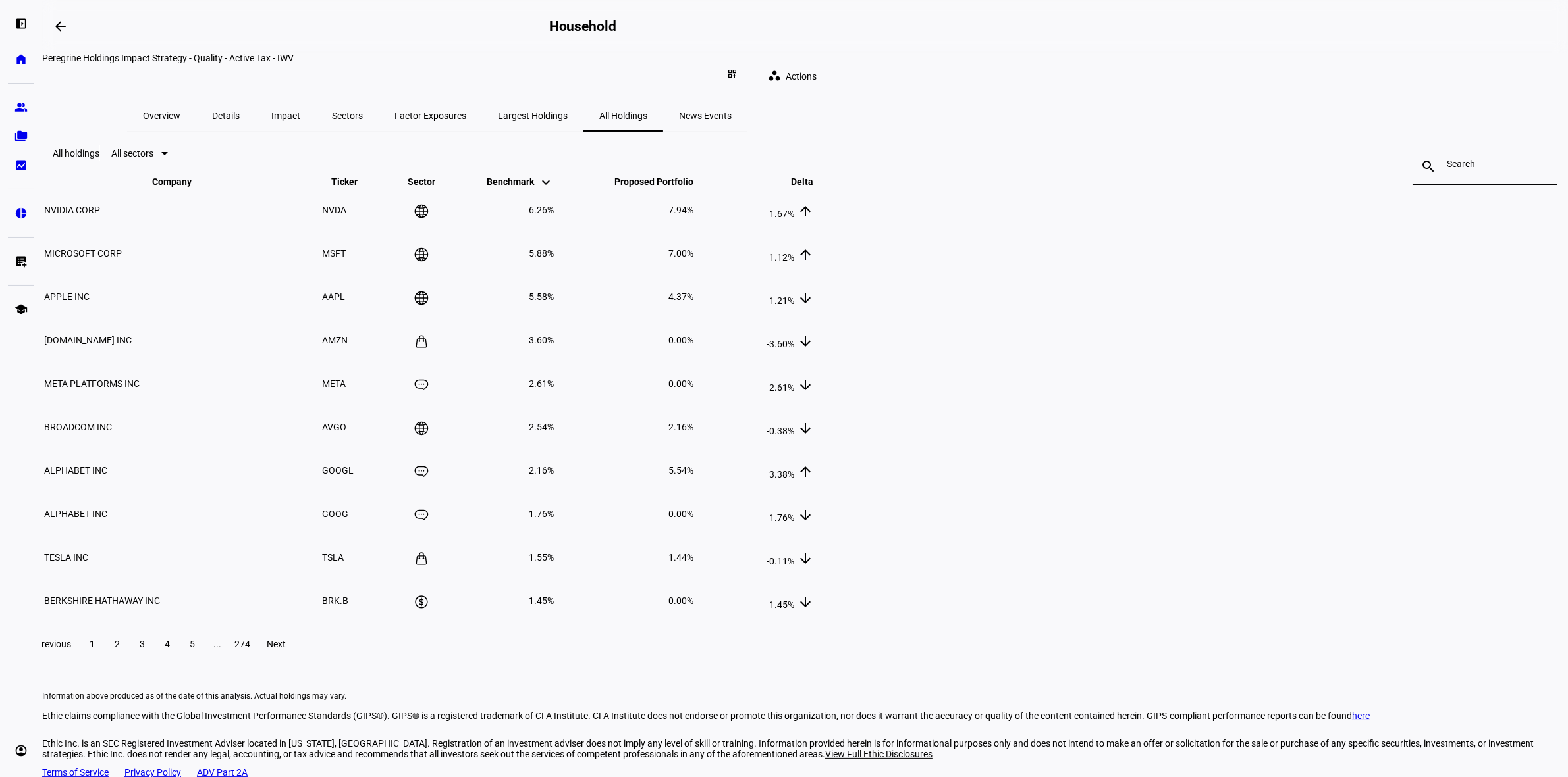
click at [568, 111] on span "Largest Holdings" at bounding box center [532, 116] width 70 height 9
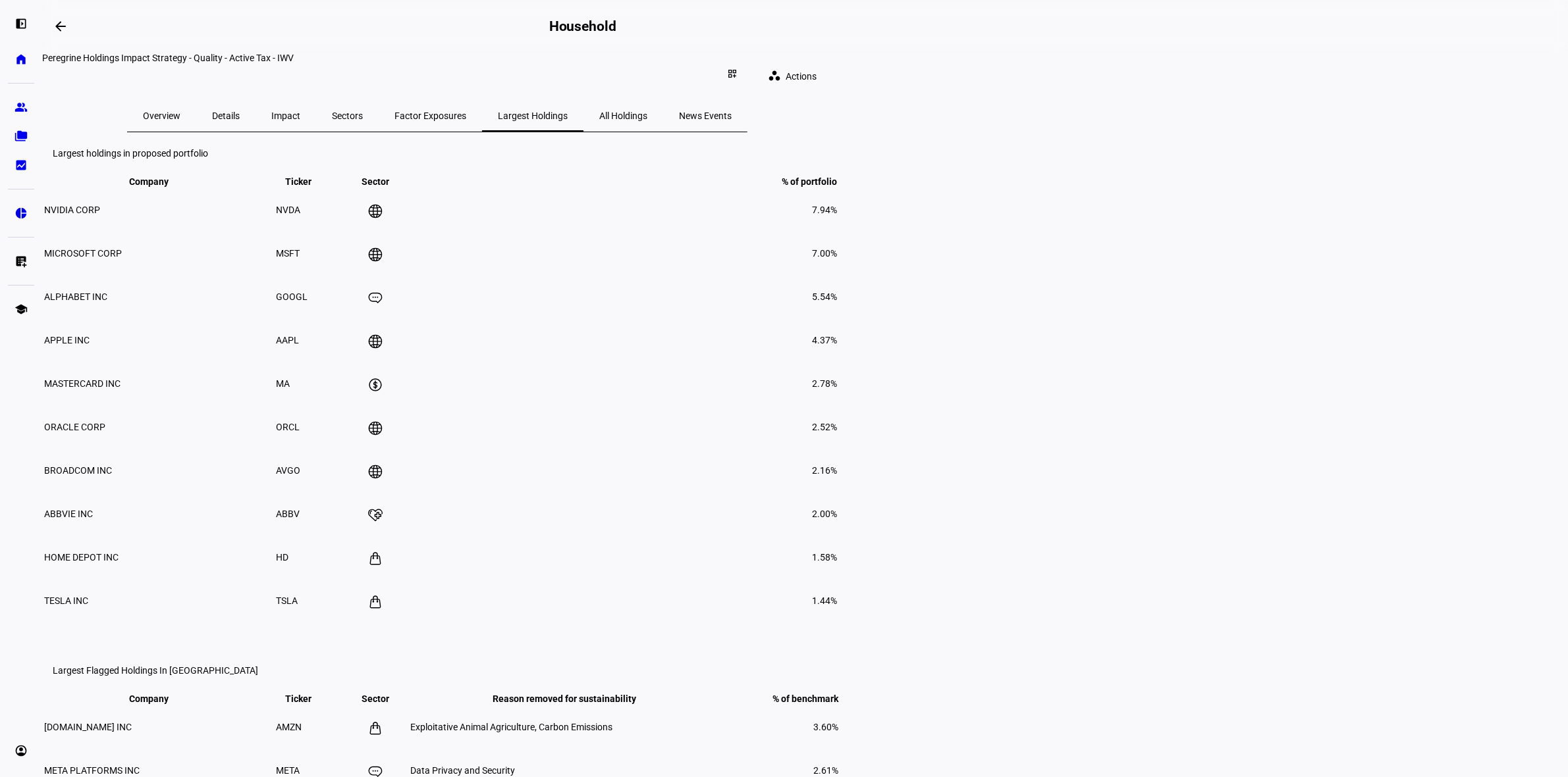
click at [466, 111] on span "Factor Exposures" at bounding box center [430, 116] width 72 height 9
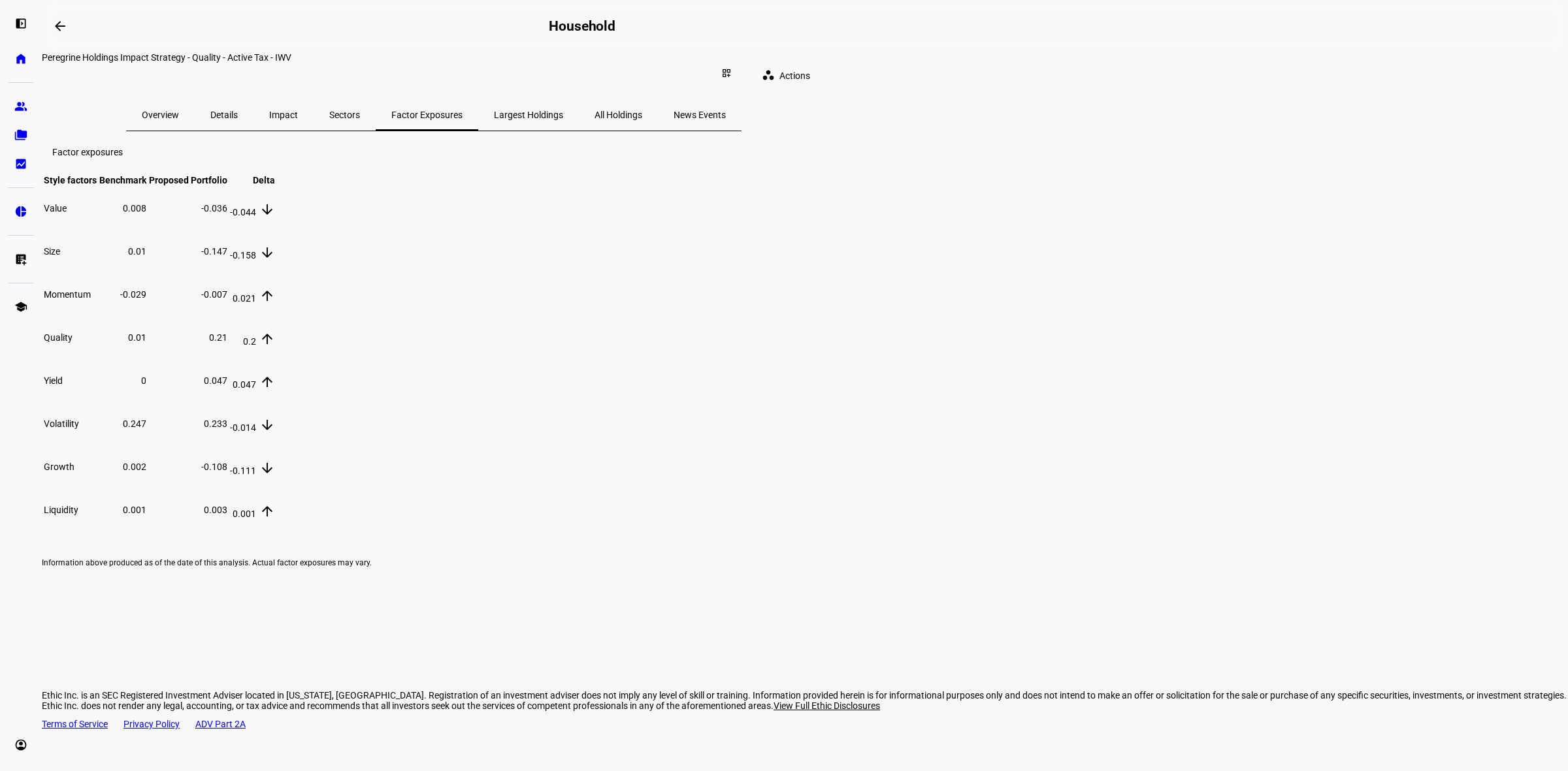
click at [179, 110] on span "Overview" at bounding box center [160, 115] width 37 height 9
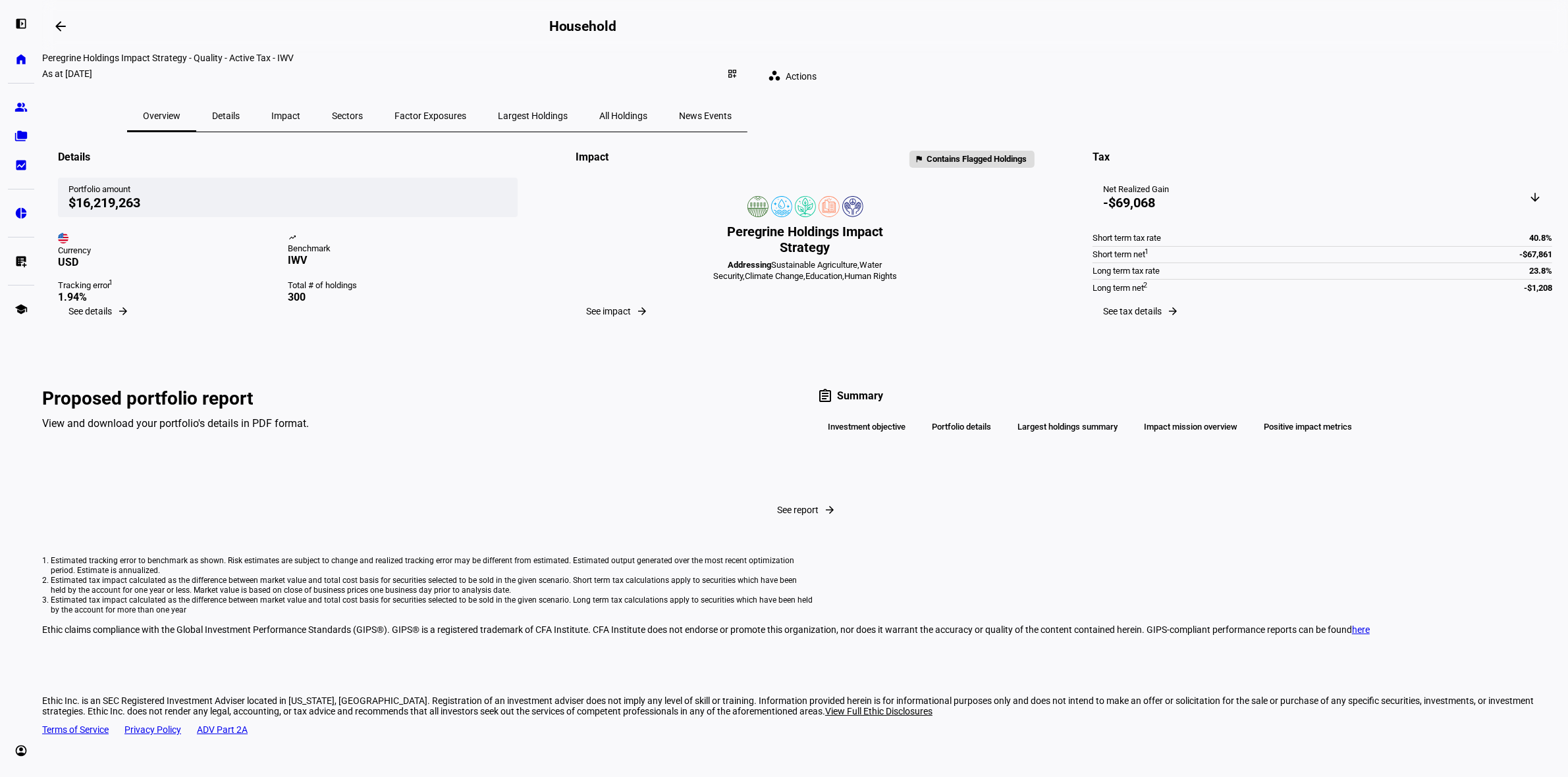
click at [568, 113] on span "Largest Holdings" at bounding box center [532, 116] width 70 height 31
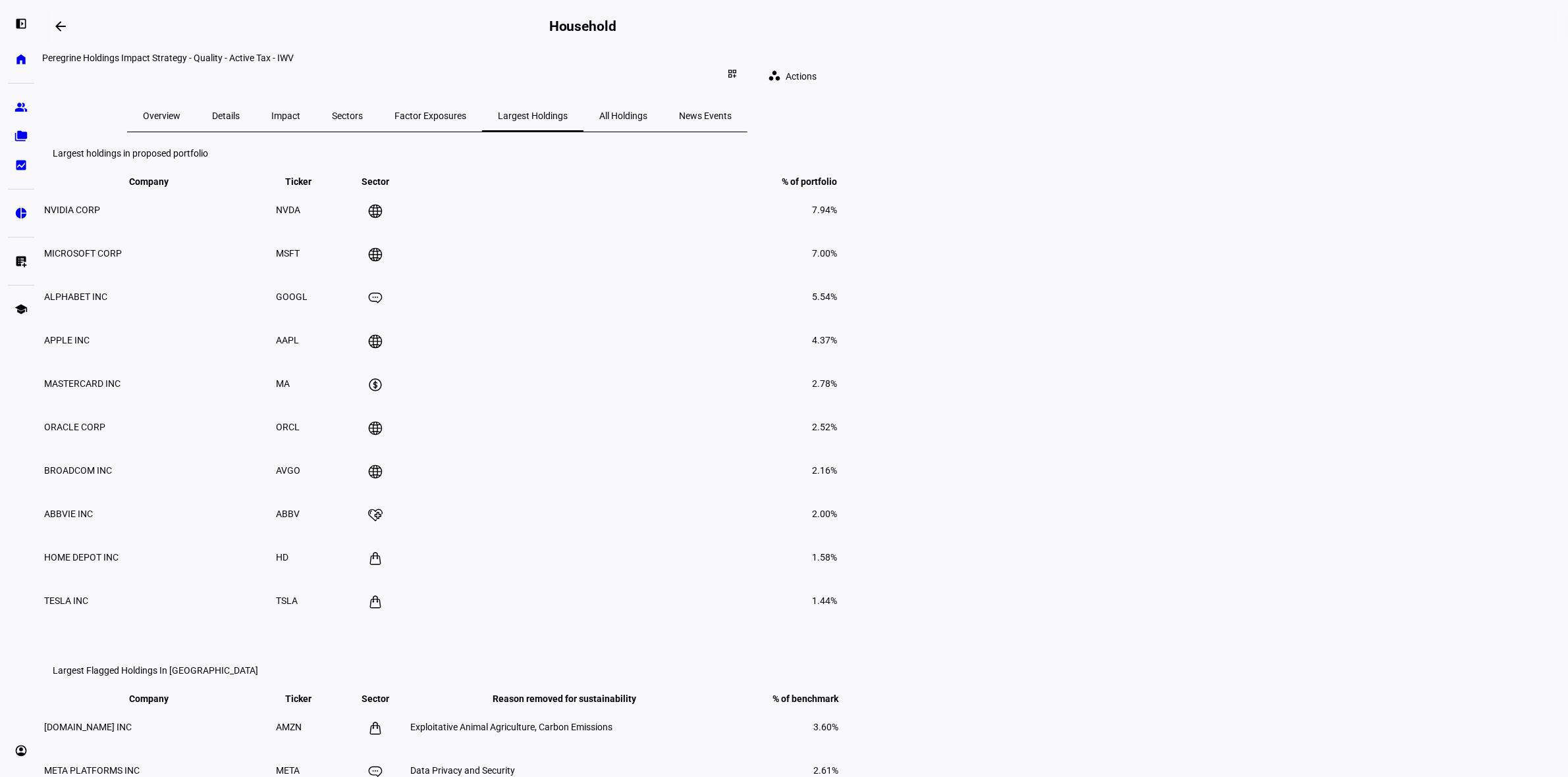
click at [647, 119] on span "All Holdings" at bounding box center [623, 116] width 48 height 31
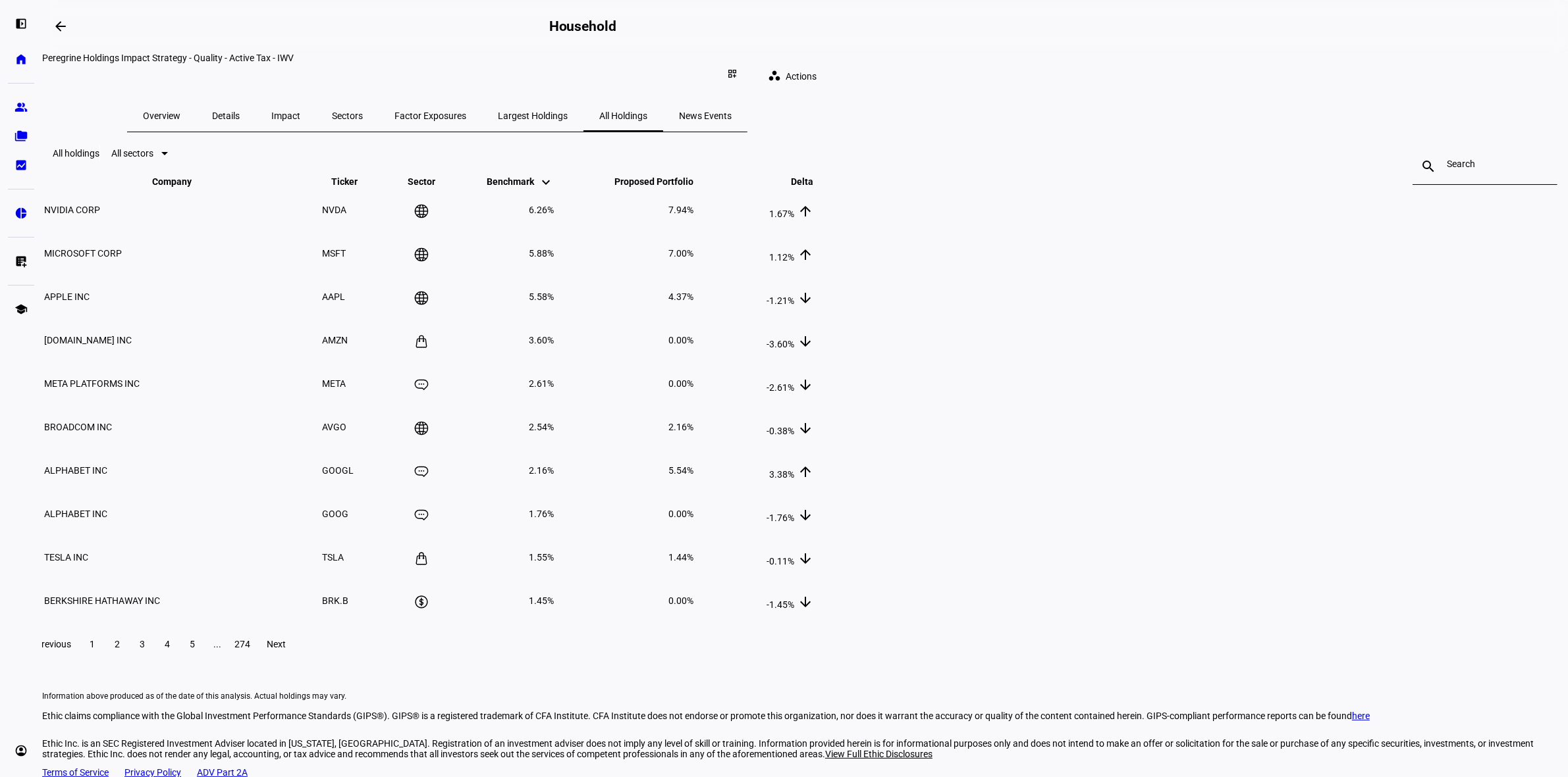
click at [250, 649] on span "274" at bounding box center [242, 645] width 16 height 11
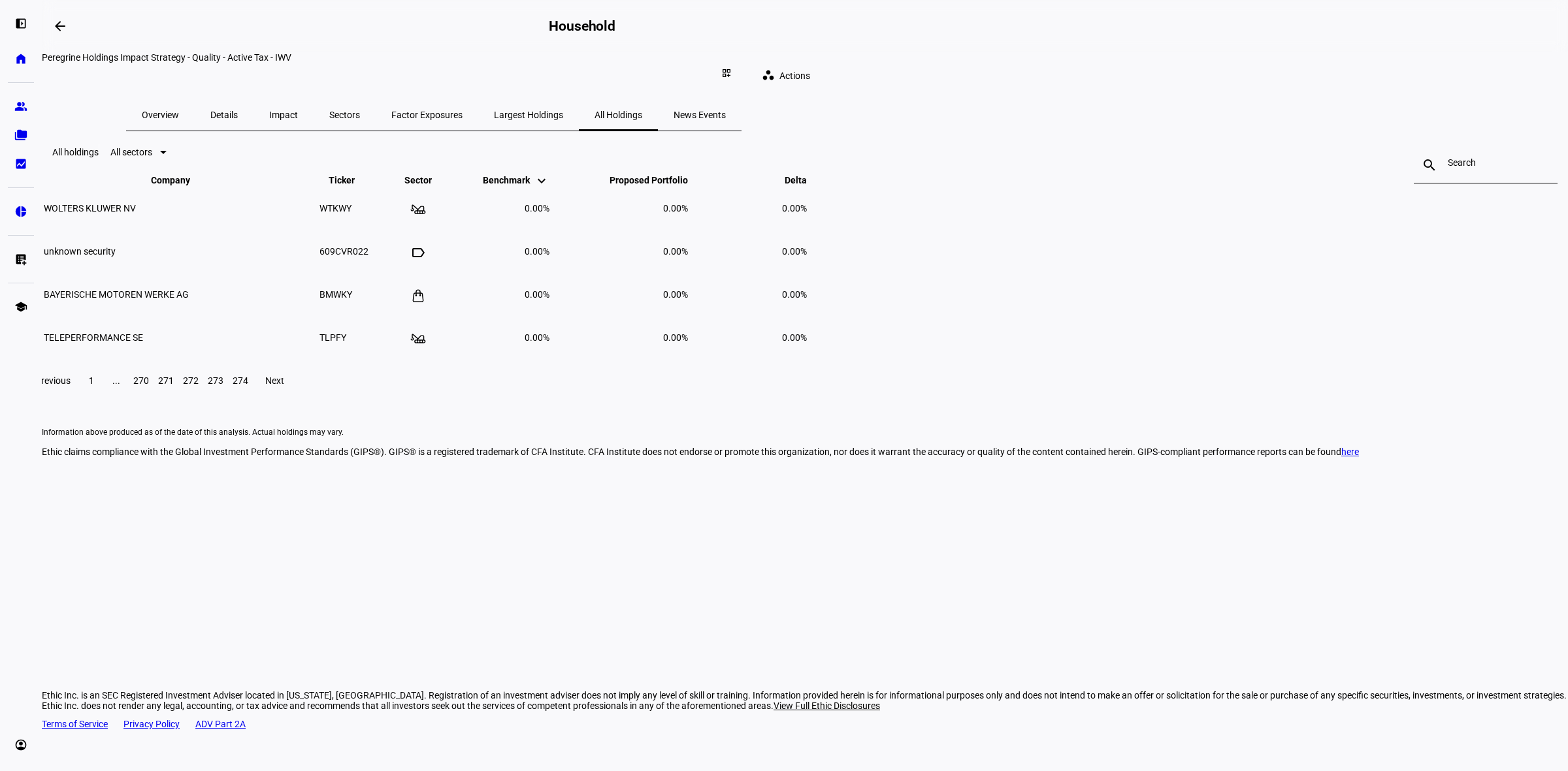
click at [223, 386] on span "273" at bounding box center [215, 381] width 16 height 11
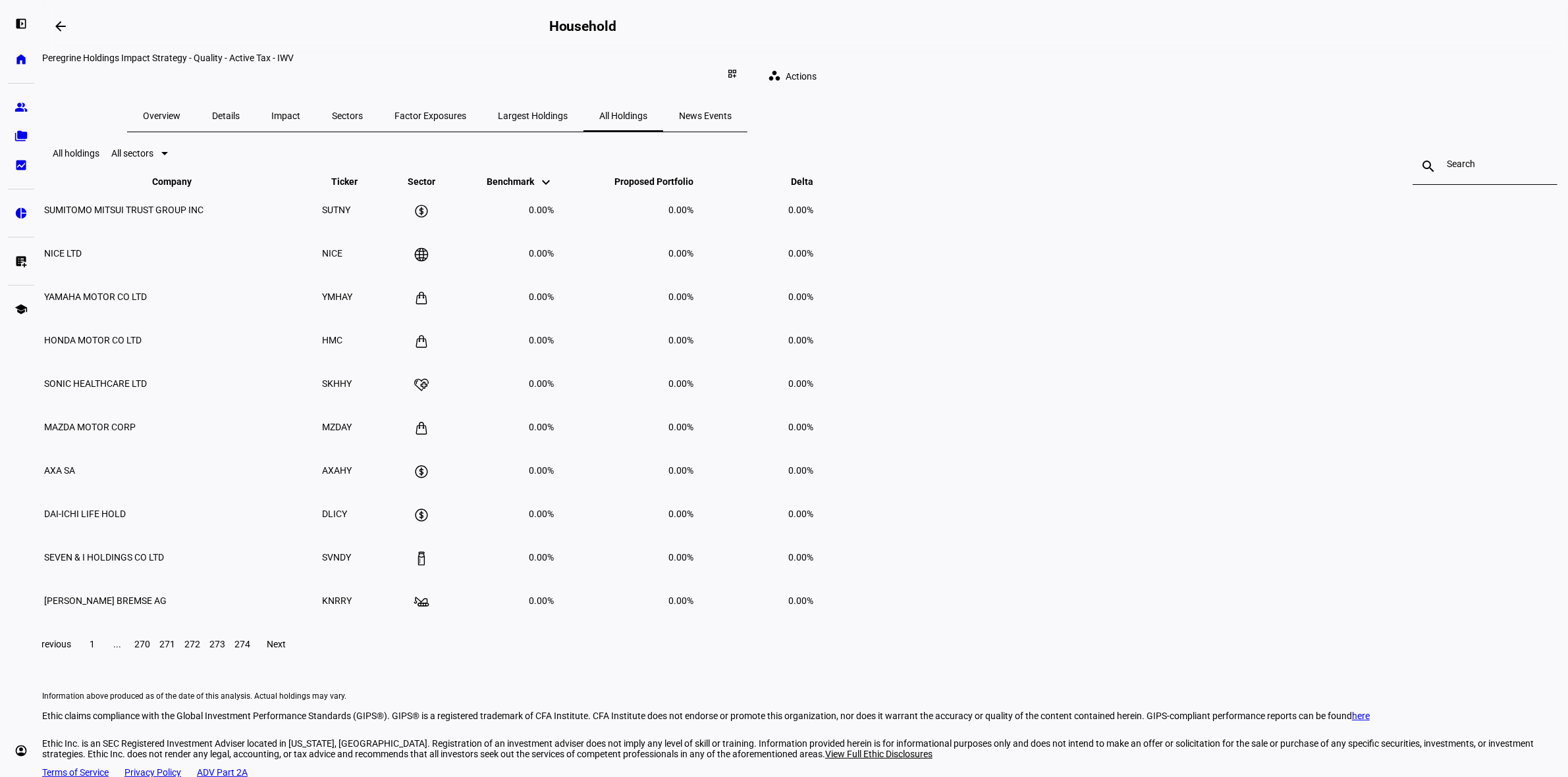
click at [104, 660] on span at bounding box center [92, 644] width 24 height 31
click at [153, 158] on span "All sectors" at bounding box center [132, 153] width 42 height 11
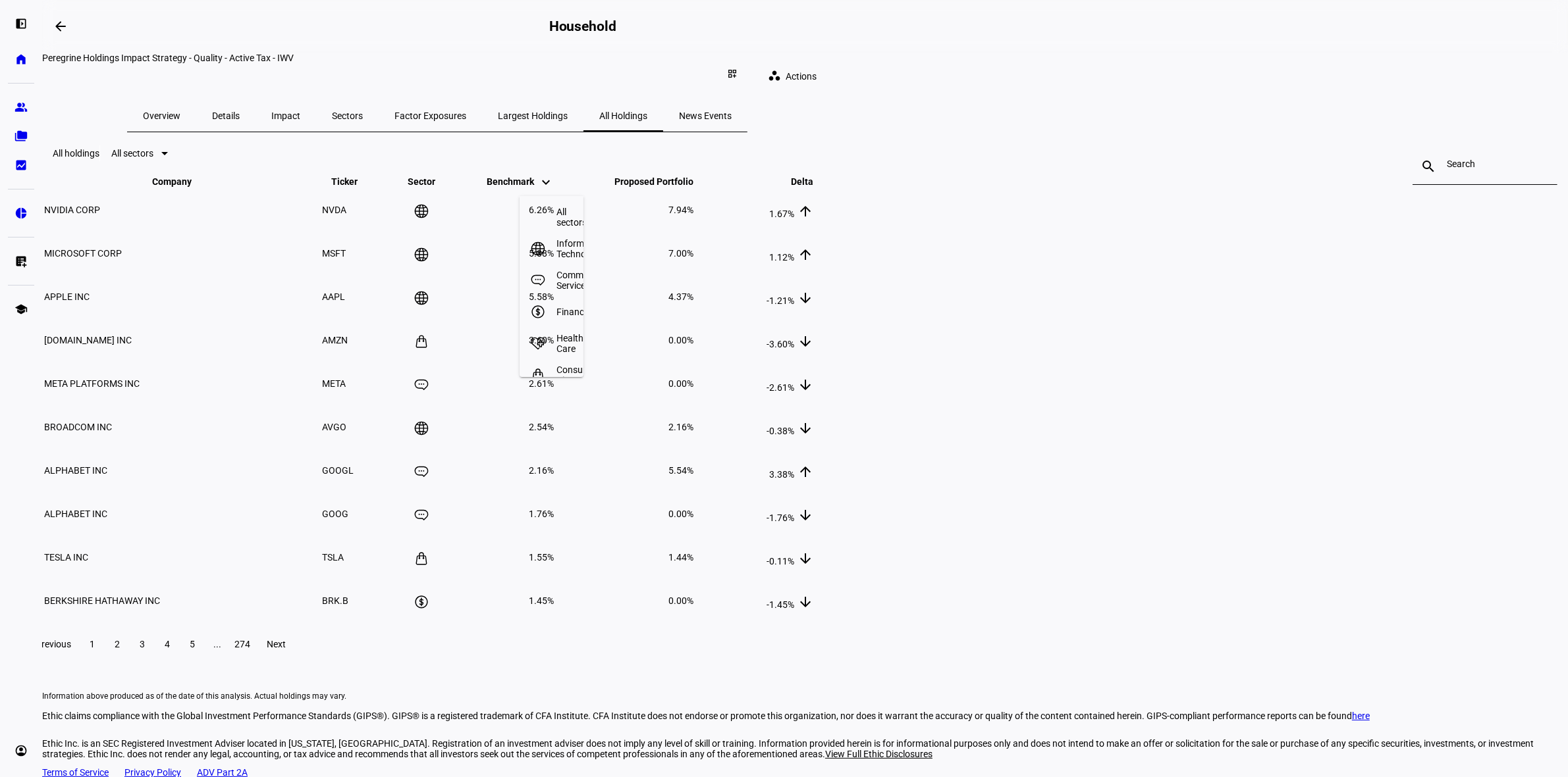
click at [687, 186] on div at bounding box center [784, 388] width 1568 height 777
click at [738, 68] on mat-icon "dashboard_customize" at bounding box center [732, 73] width 11 height 11
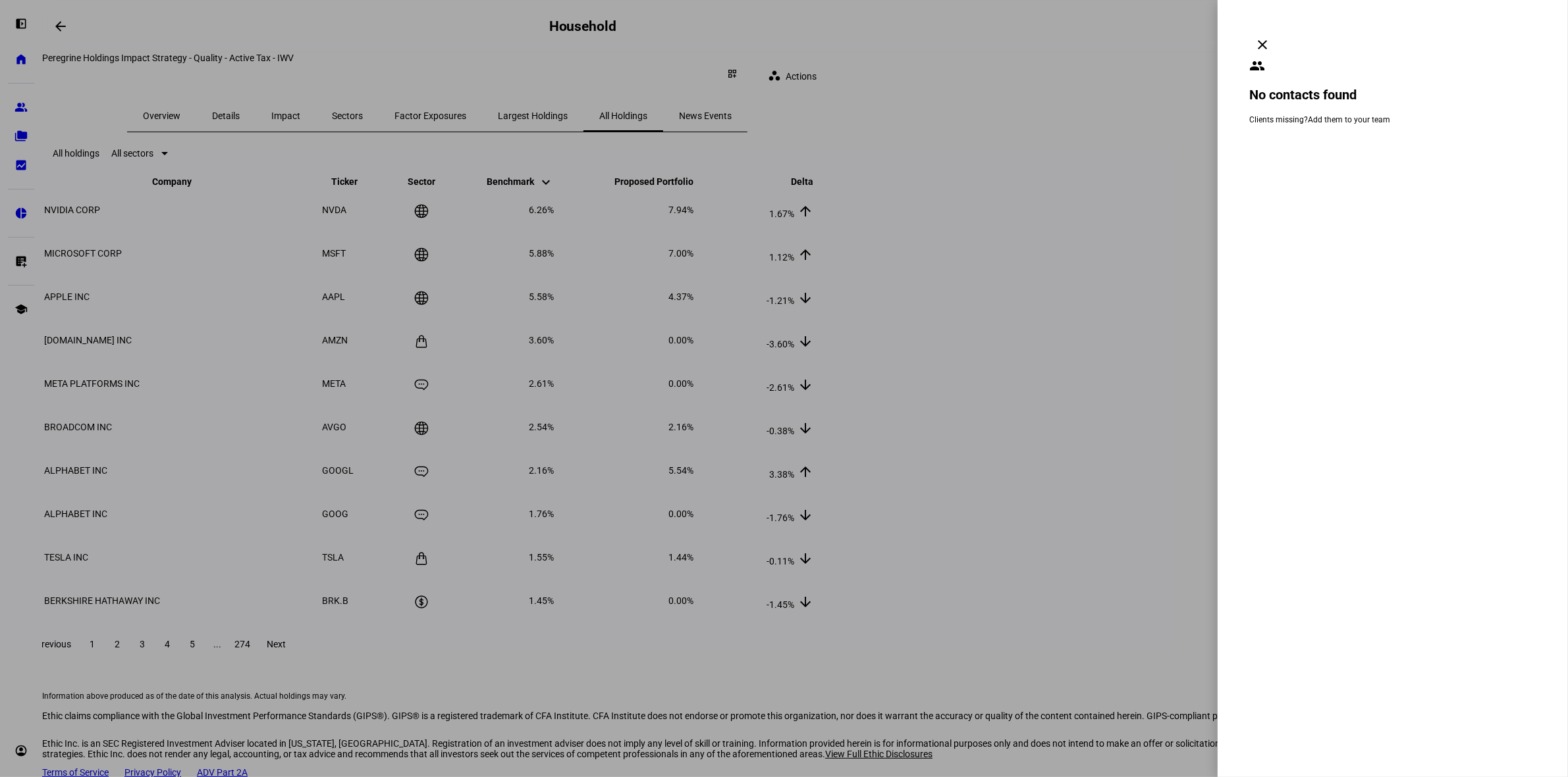
click at [1278, 29] on span at bounding box center [1262, 44] width 31 height 31
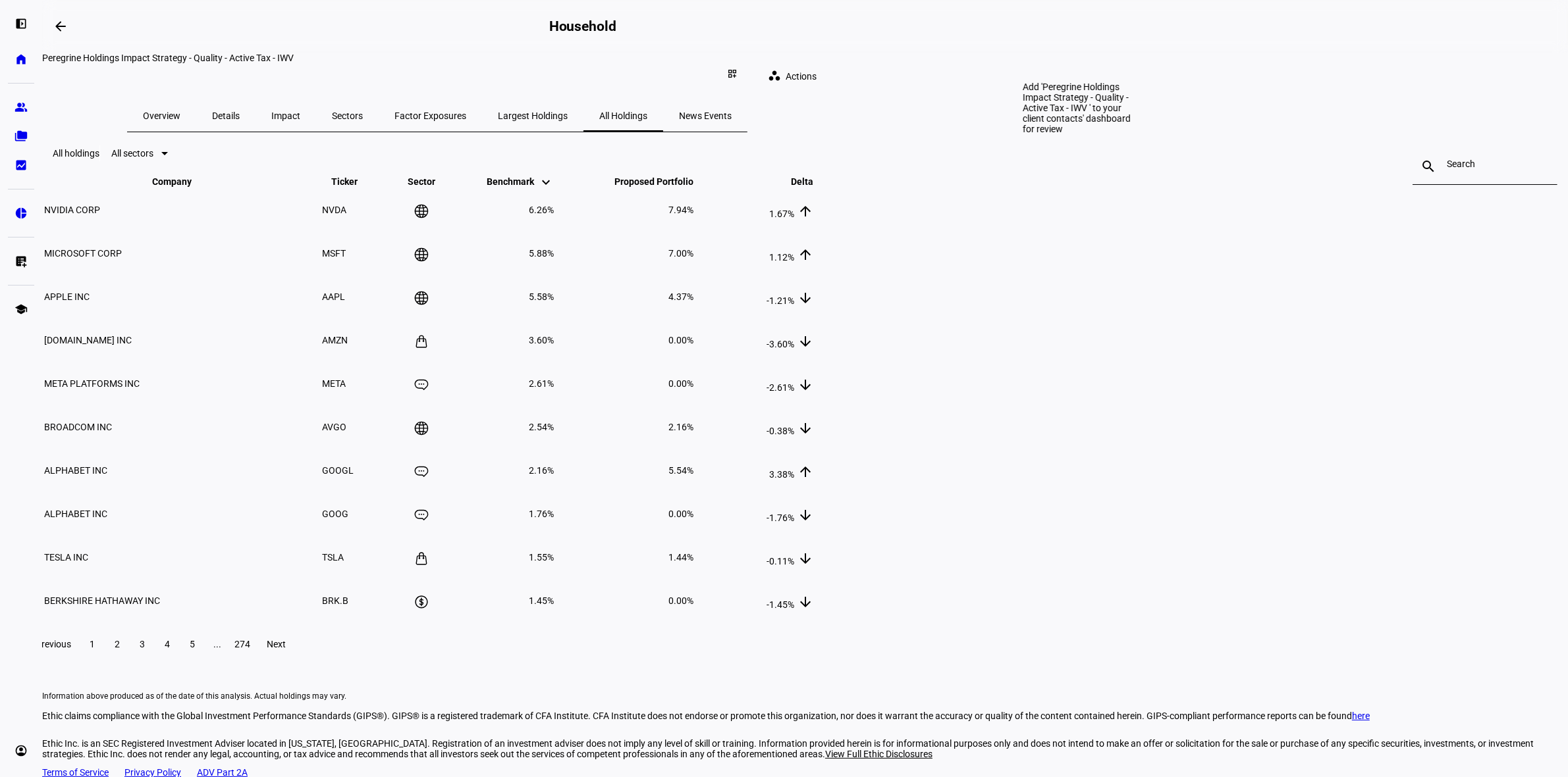
click at [747, 64] on div "dashboard_customize" at bounding box center [732, 74] width 29 height 21
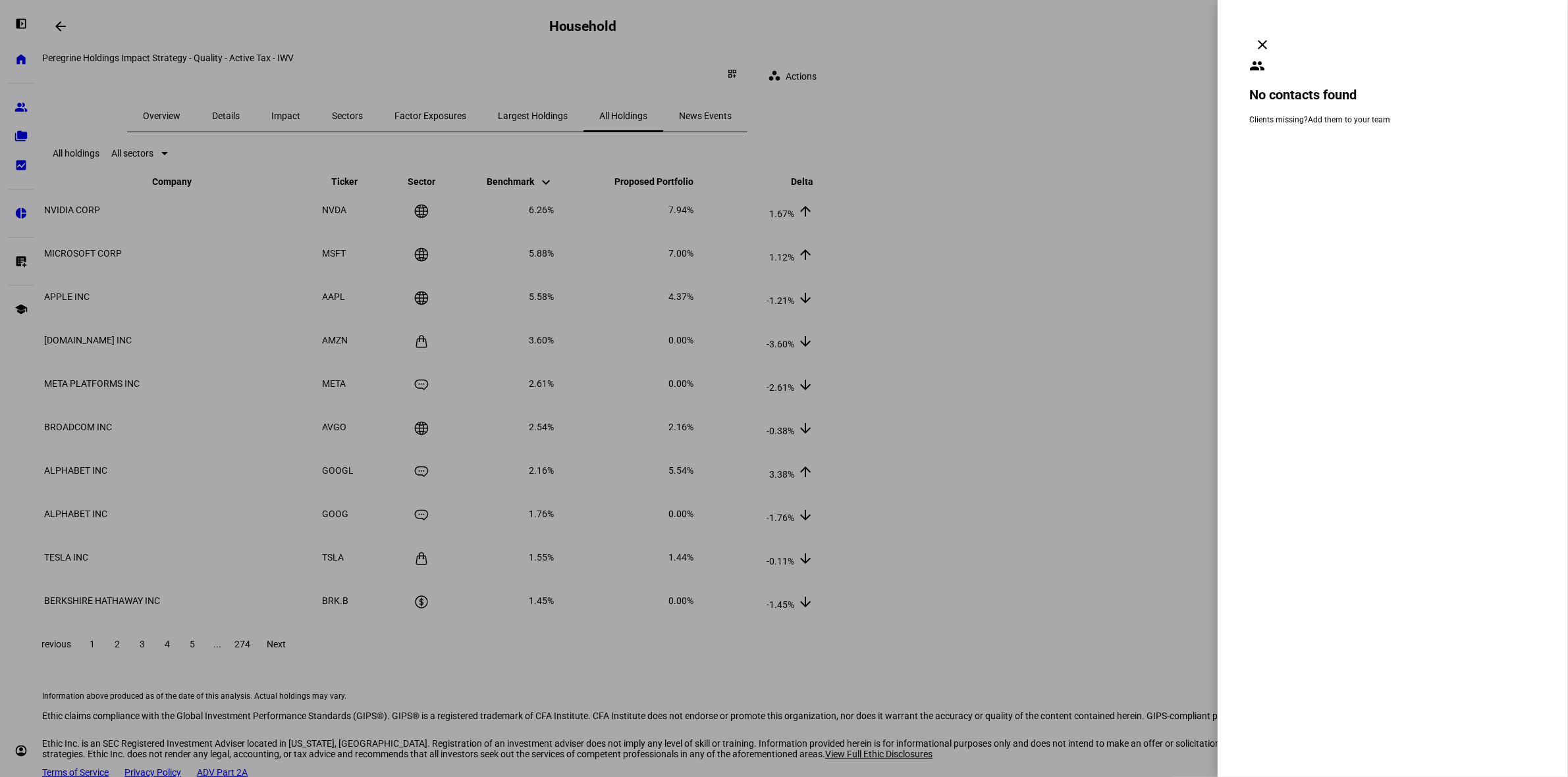
click at [1381, 115] on link "Add them to your team" at bounding box center [1348, 119] width 82 height 9
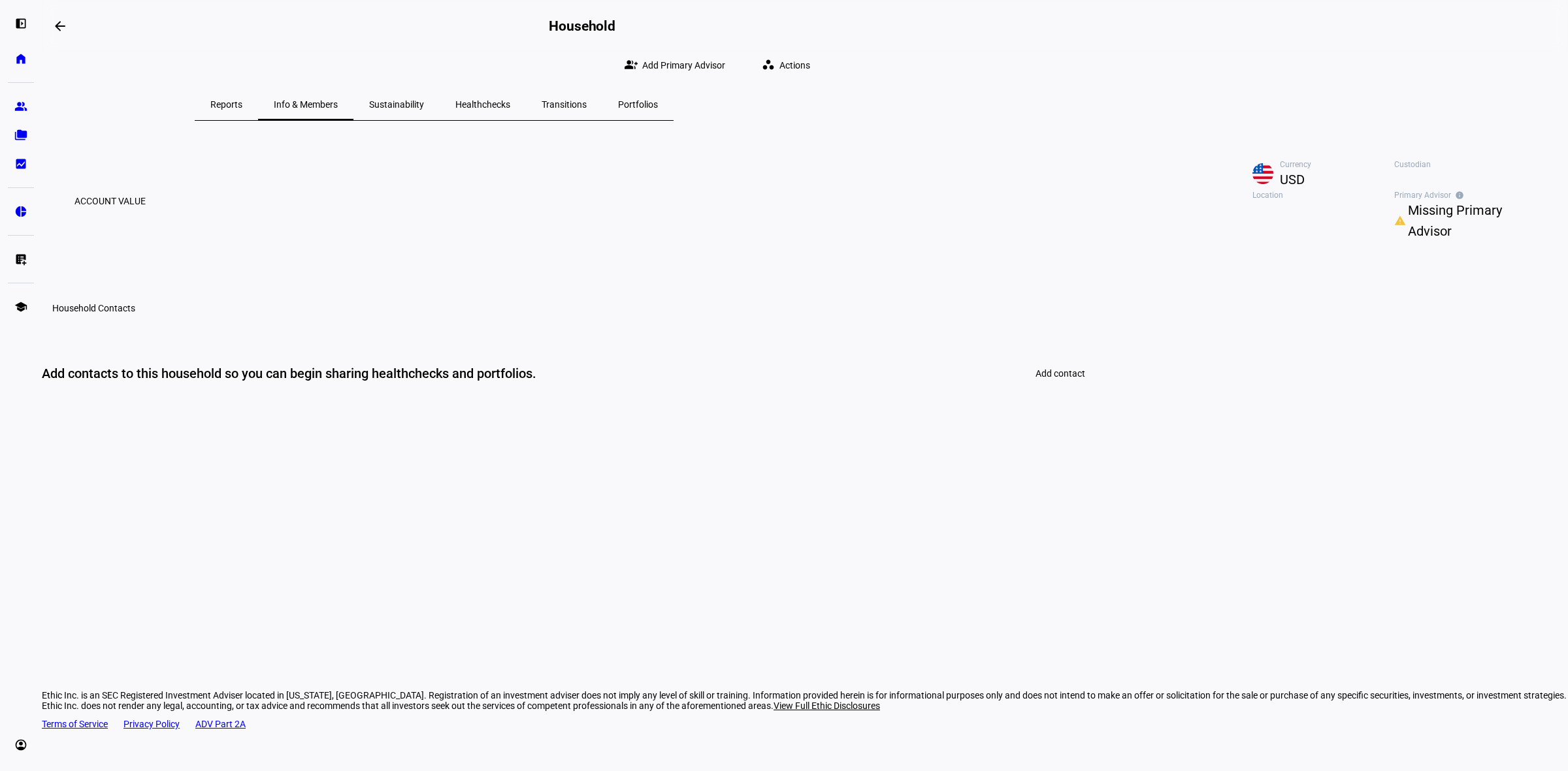
click at [1408, 242] on span "Missing Primary Advisor" at bounding box center [1471, 220] width 128 height 42
click at [1055, 357] on div "person_add Add Primary Advisor" at bounding box center [1069, 345] width 183 height 31
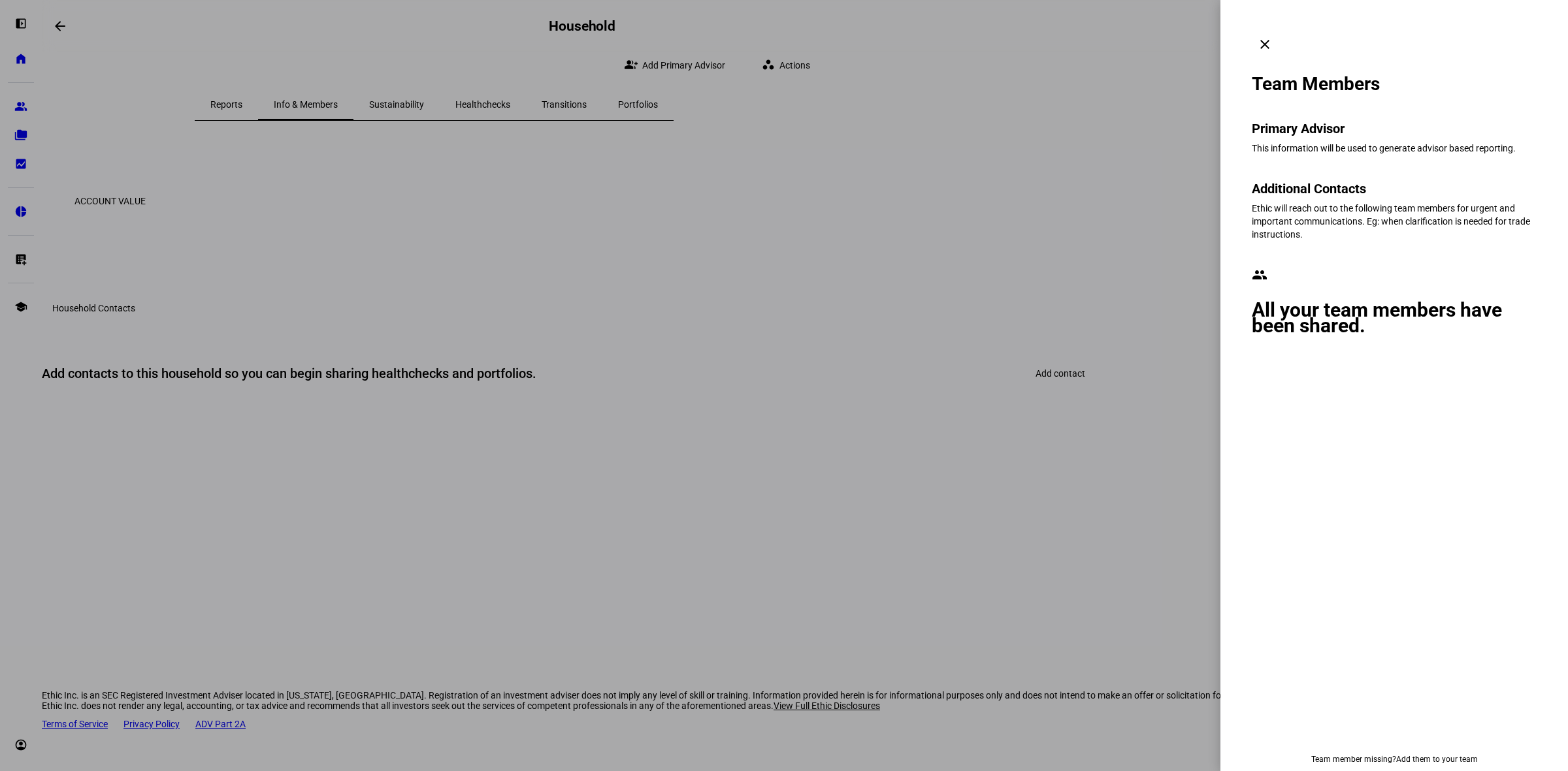
click at [1305, 302] on h2 "All your team members have been shared." at bounding box center [1394, 318] width 285 height 31
click at [1272, 36] on mat-icon "clear" at bounding box center [1265, 44] width 16 height 16
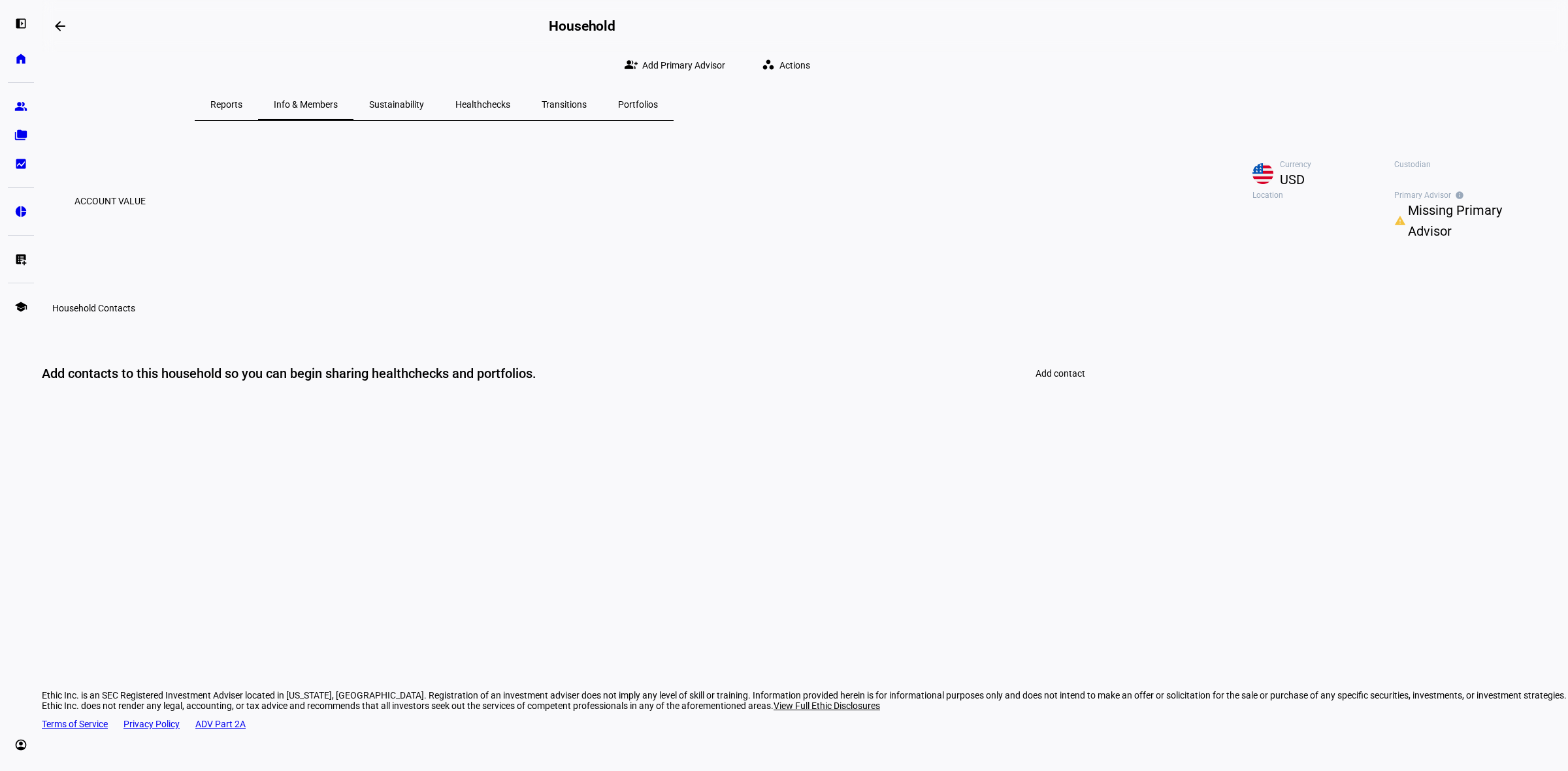
click at [658, 115] on span "Portfolios" at bounding box center [638, 104] width 40 height 31
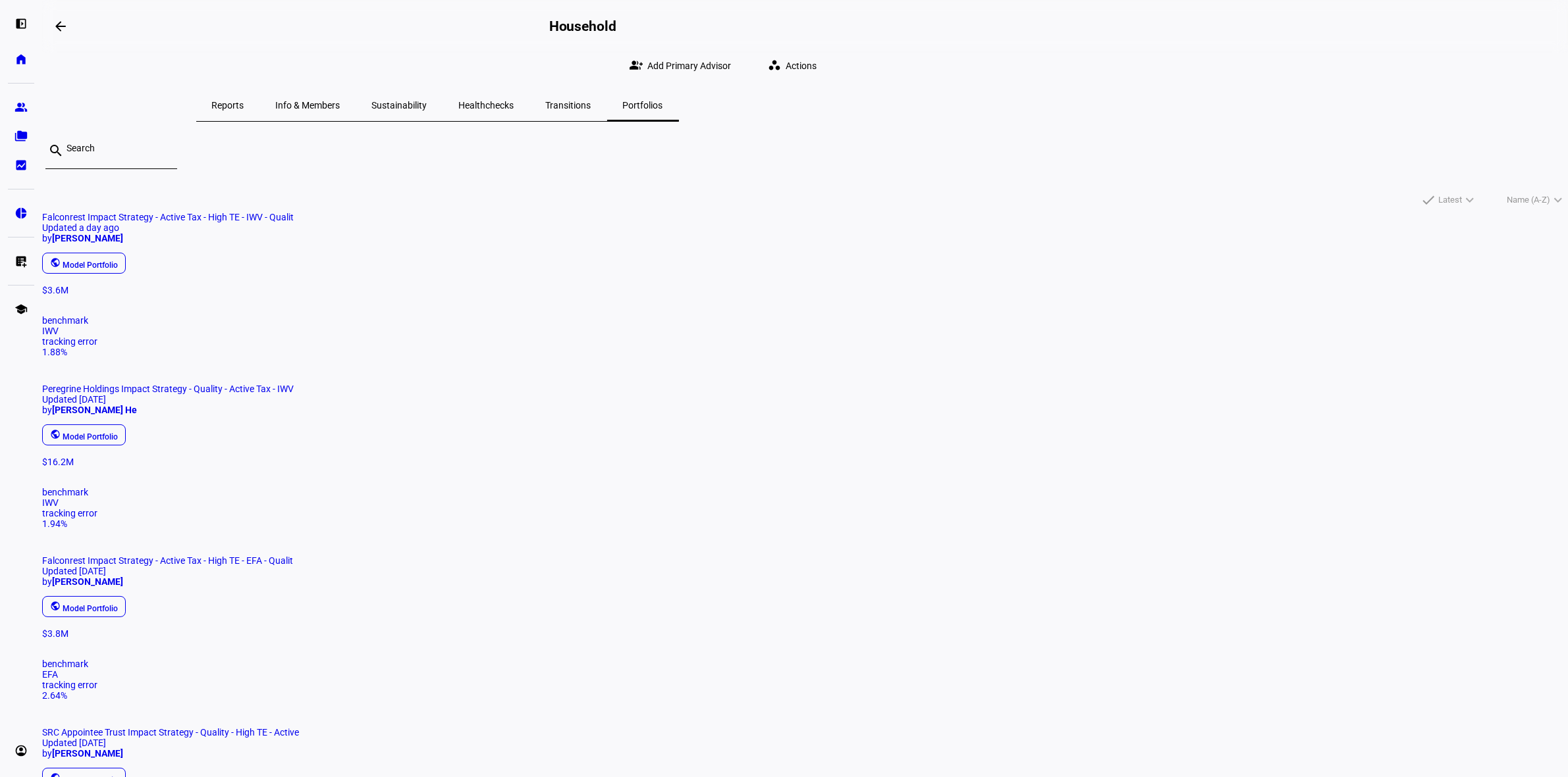
click at [59, 498] on span "IWV" at bounding box center [50, 503] width 16 height 11
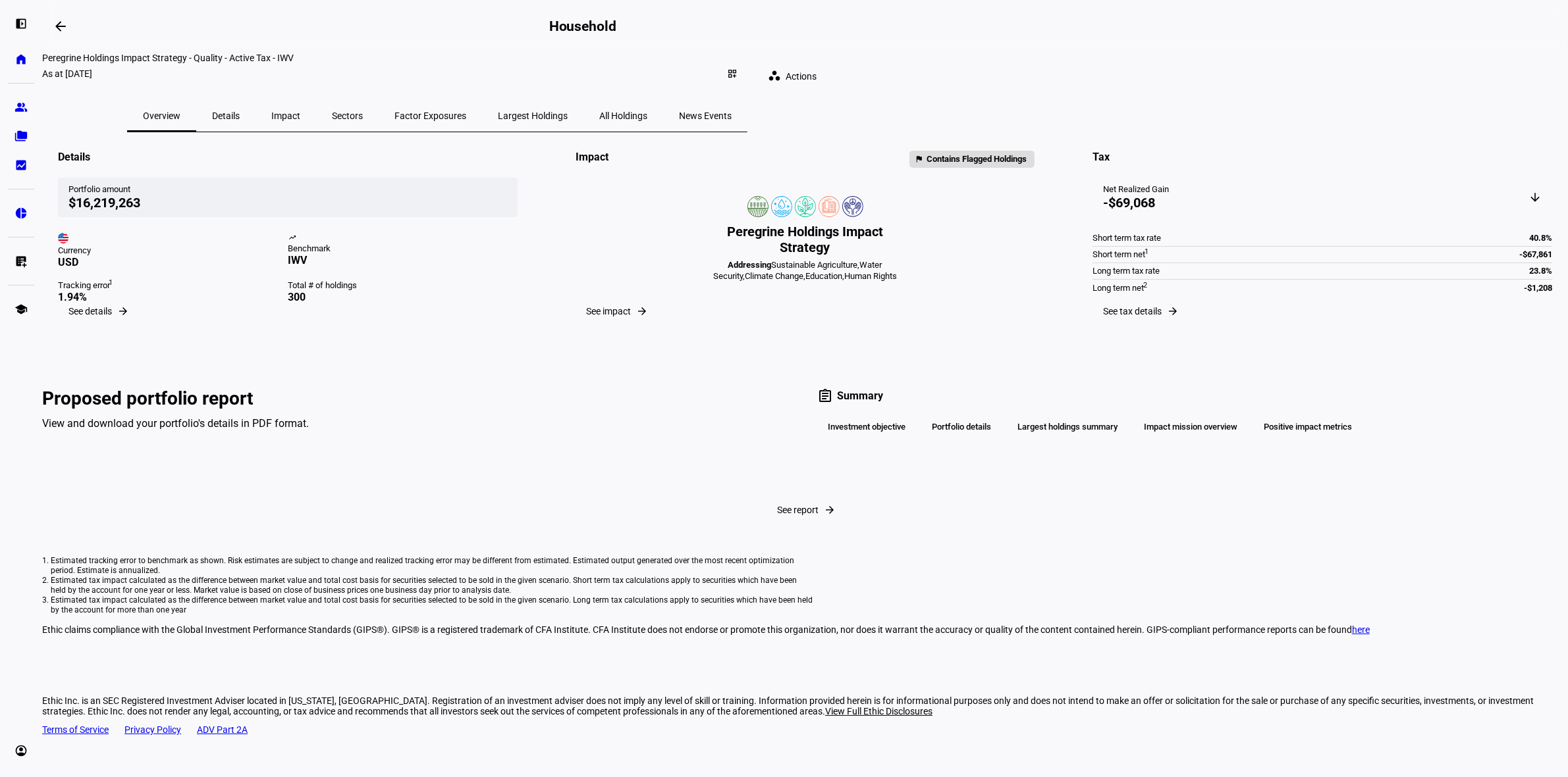
click at [647, 111] on span "All Holdings" at bounding box center [623, 116] width 48 height 9
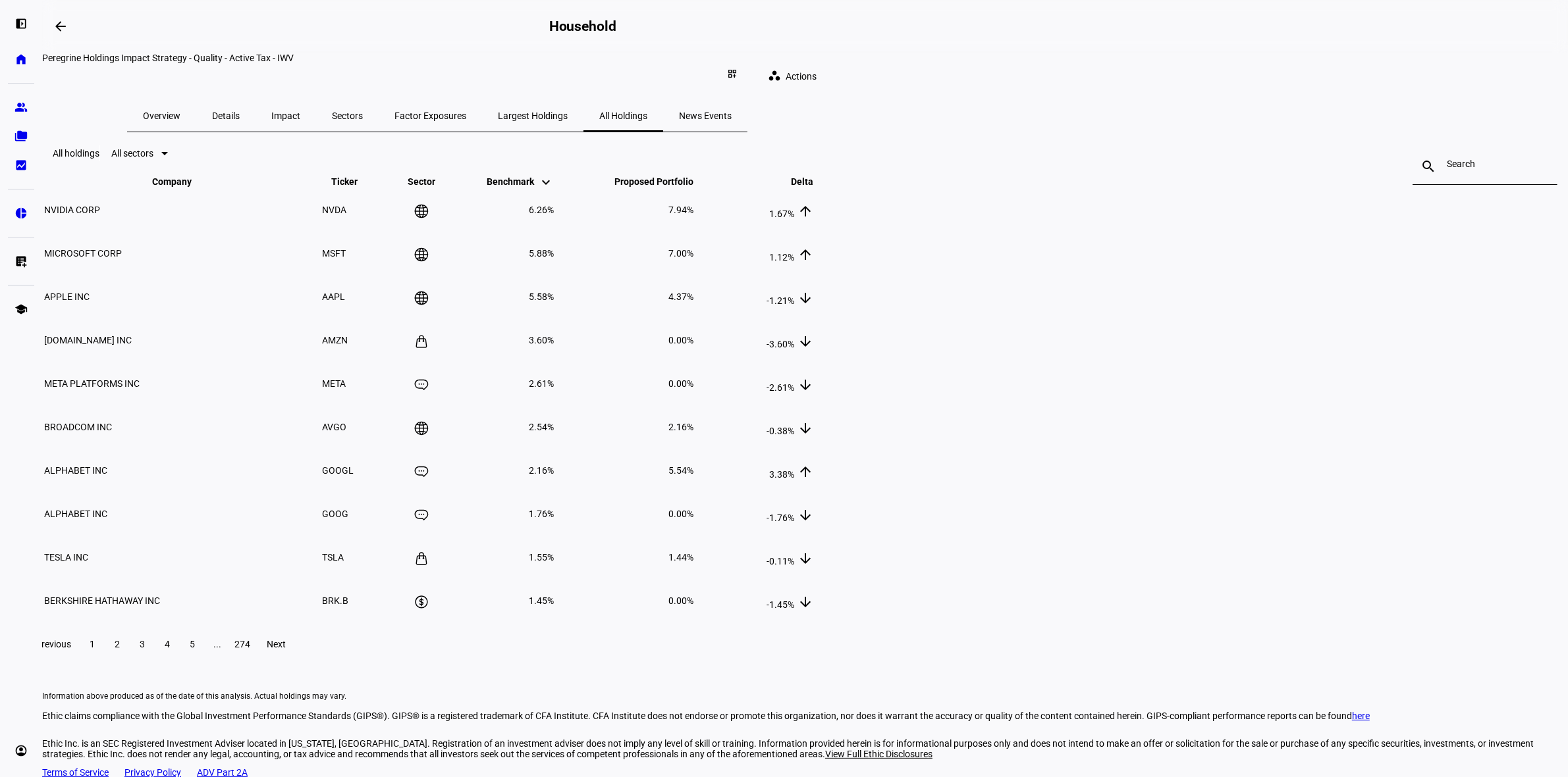
click at [254, 660] on span at bounding box center [242, 644] width 24 height 31
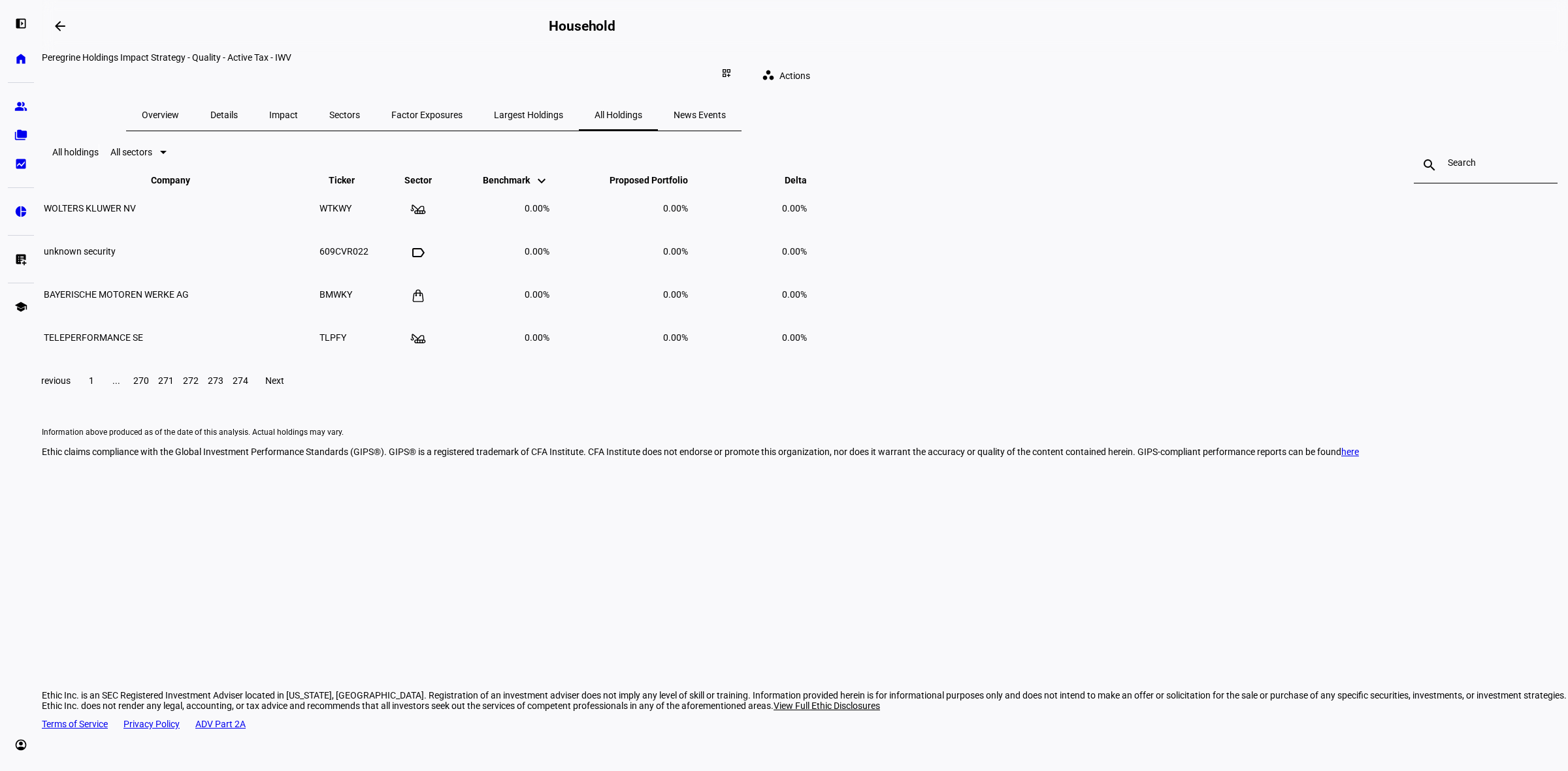
click at [223, 386] on span "273" at bounding box center [215, 381] width 16 height 11
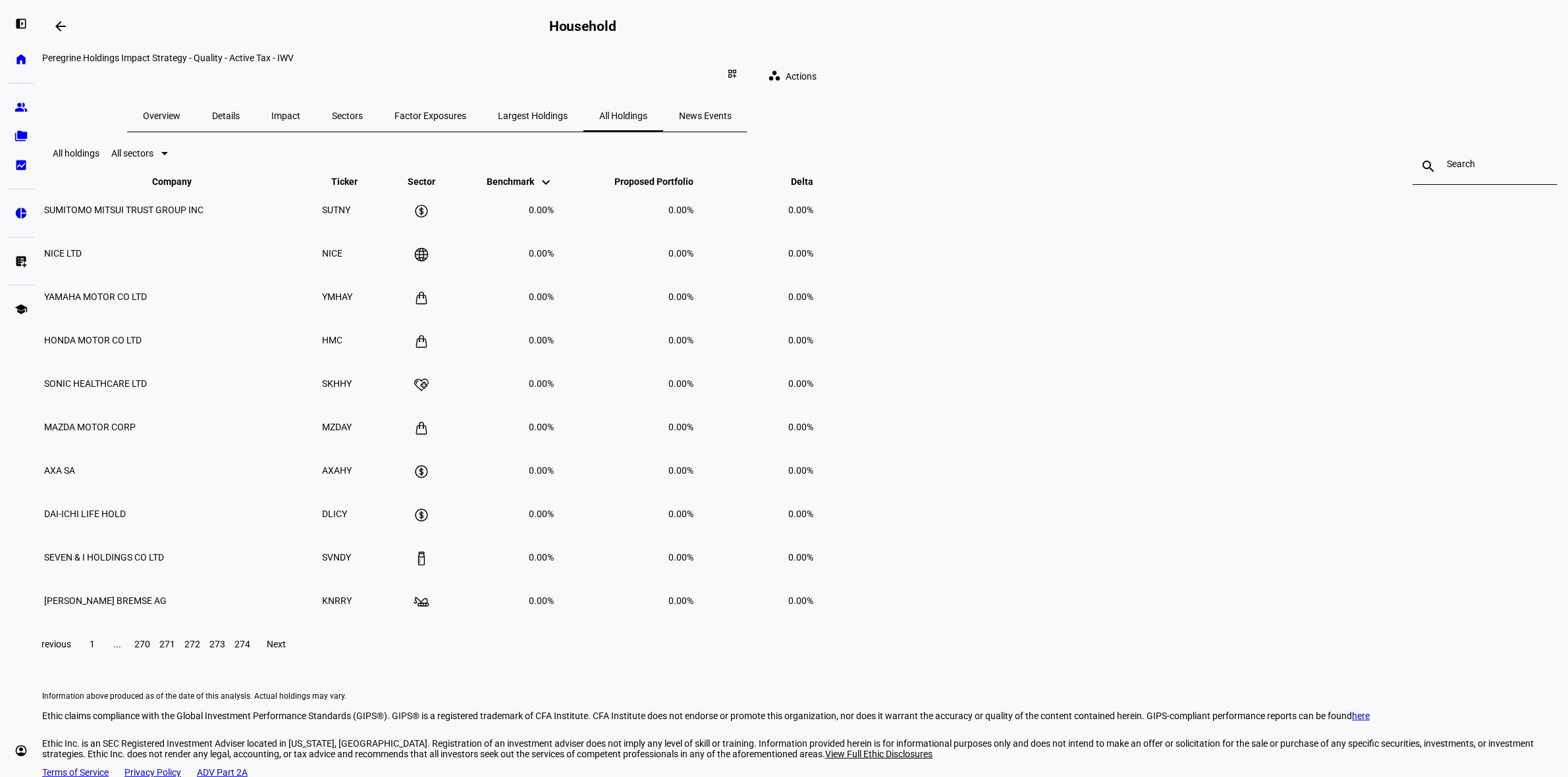
click at [617, 665] on div "Previous 1 ... 270 271 272 273 274 Next" at bounding box center [805, 644] width 1559 height 42
click at [200, 649] on span "272" at bounding box center [192, 645] width 16 height 11
click at [175, 649] on span "271" at bounding box center [167, 645] width 16 height 11
click at [150, 649] on span "270" at bounding box center [142, 645] width 16 height 11
click at [95, 649] on span "1" at bounding box center [92, 645] width 5 height 11
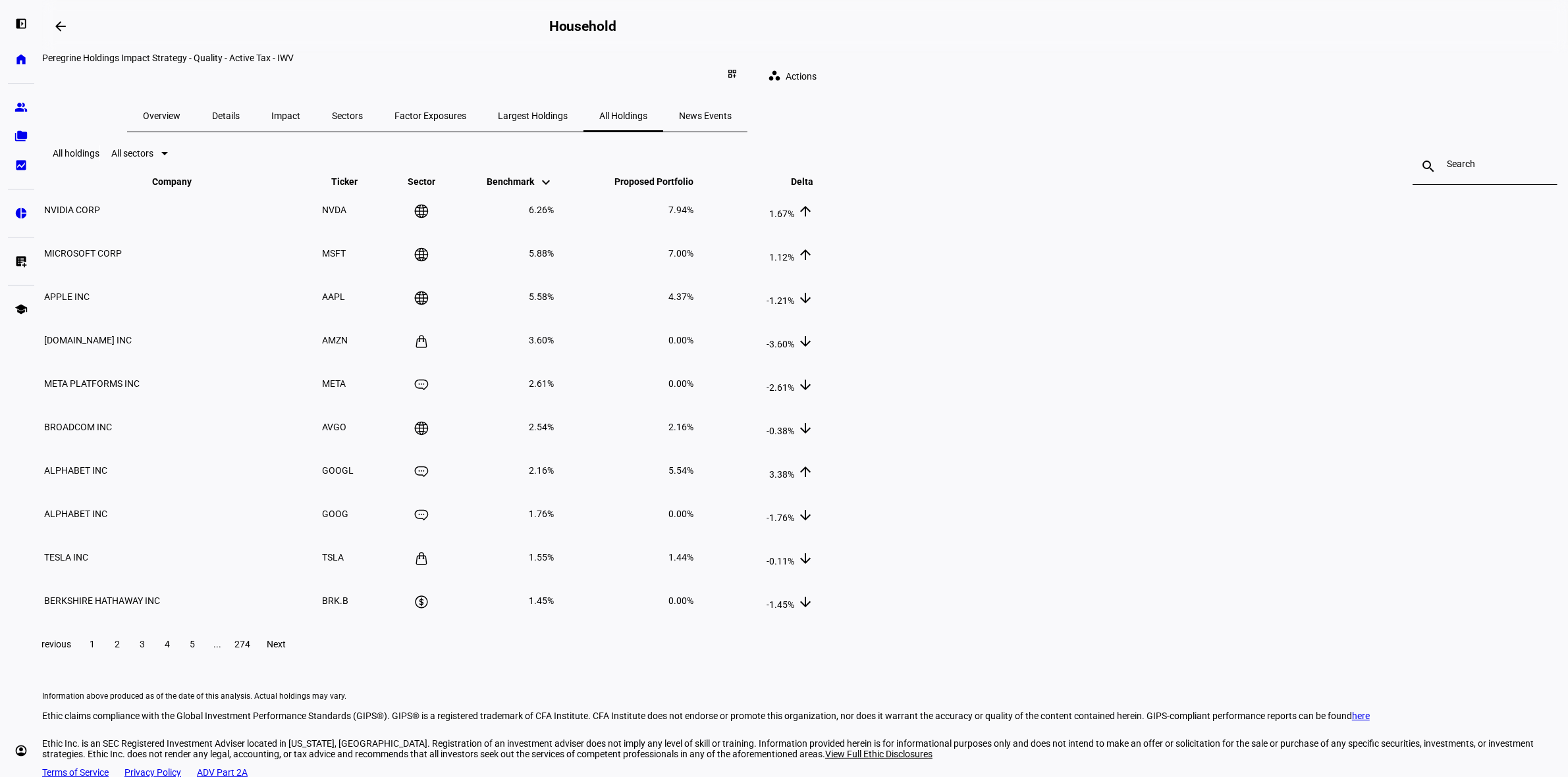
click at [286, 649] on span "Next" at bounding box center [277, 645] width 19 height 11
click at [95, 649] on span "1" at bounding box center [92, 645] width 5 height 11
click at [254, 660] on span at bounding box center [242, 644] width 24 height 31
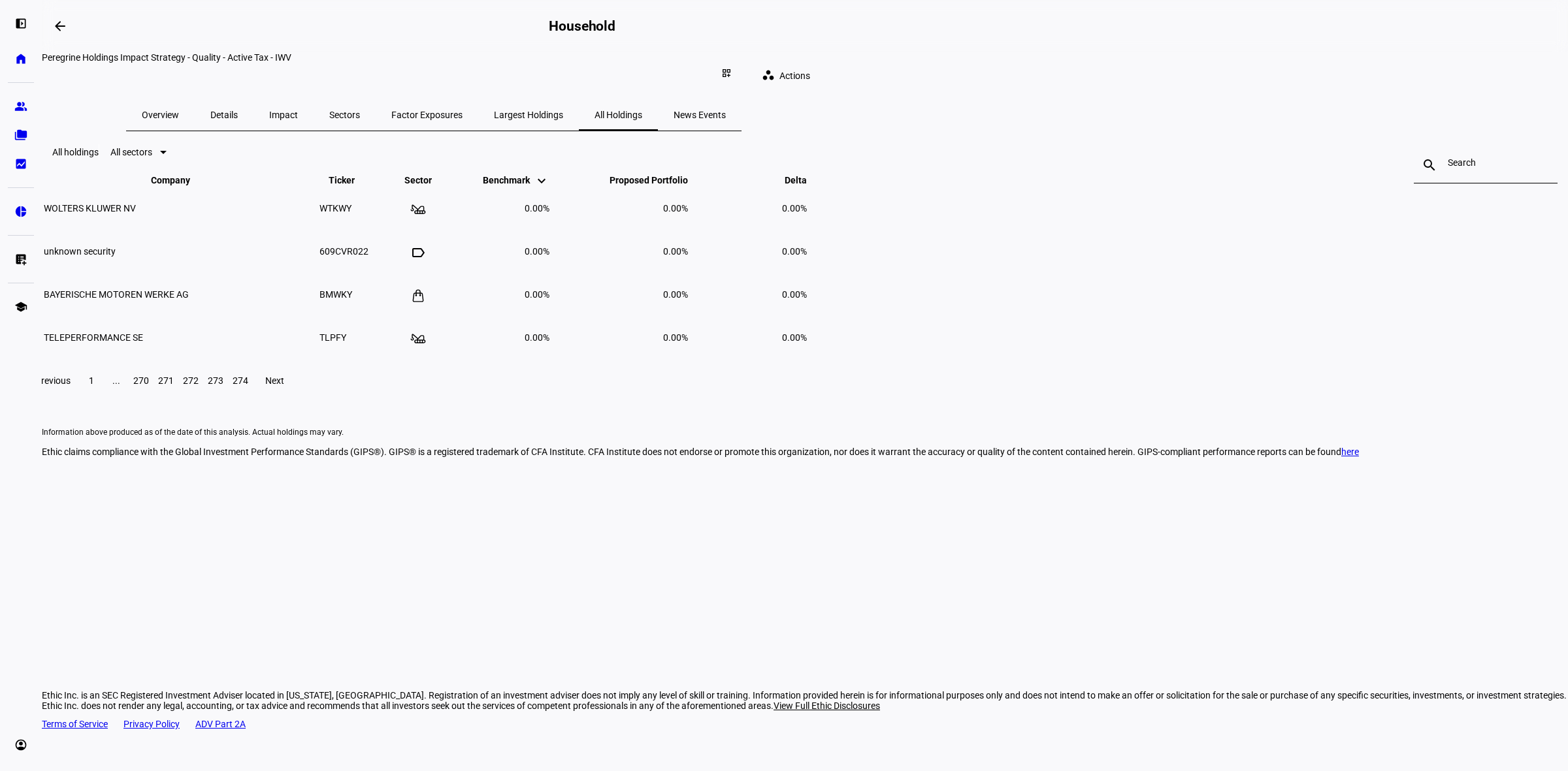
click at [103, 397] on span at bounding box center [91, 381] width 24 height 31
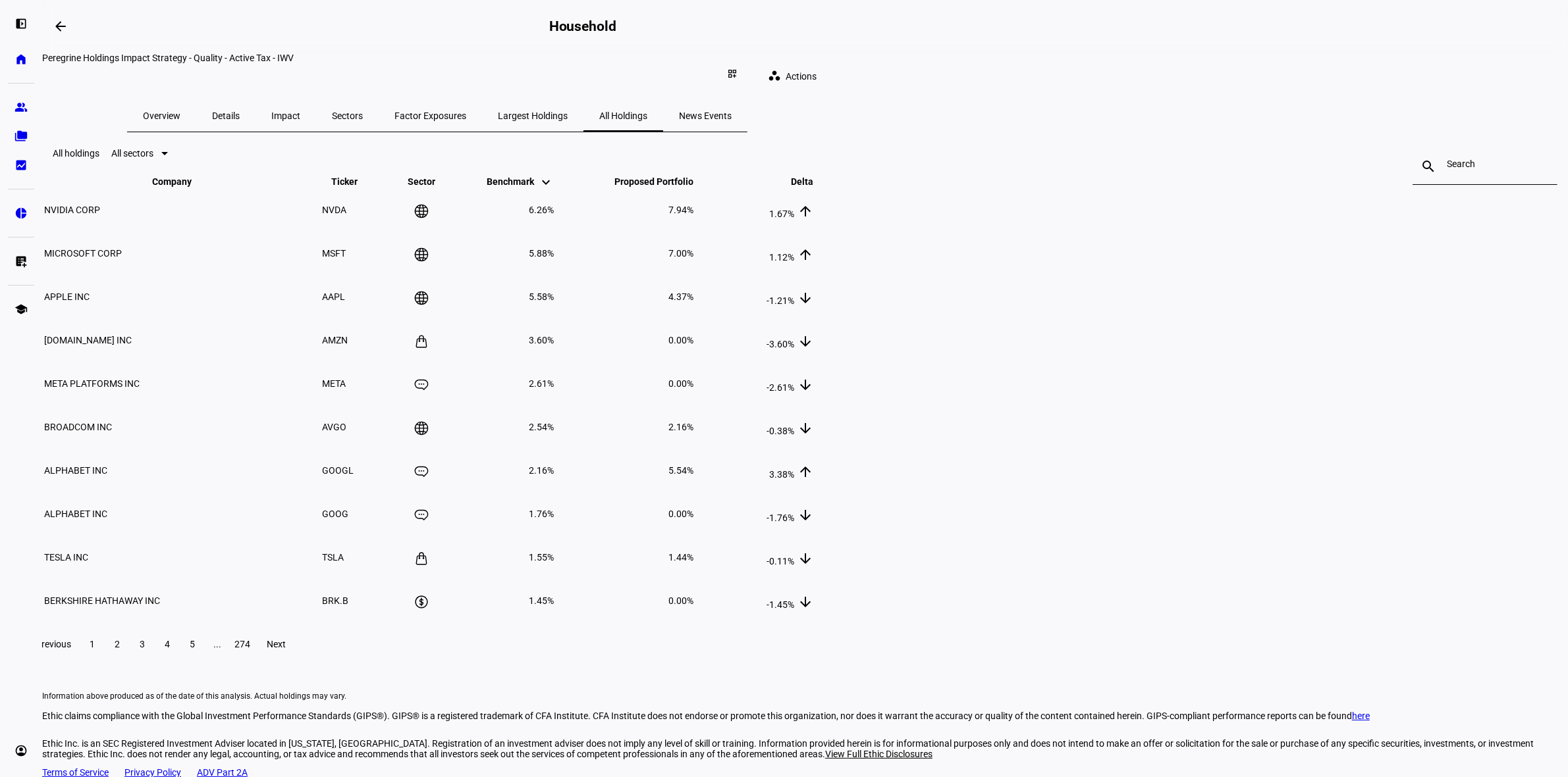
click at [250, 649] on span "274" at bounding box center [242, 645] width 16 height 11
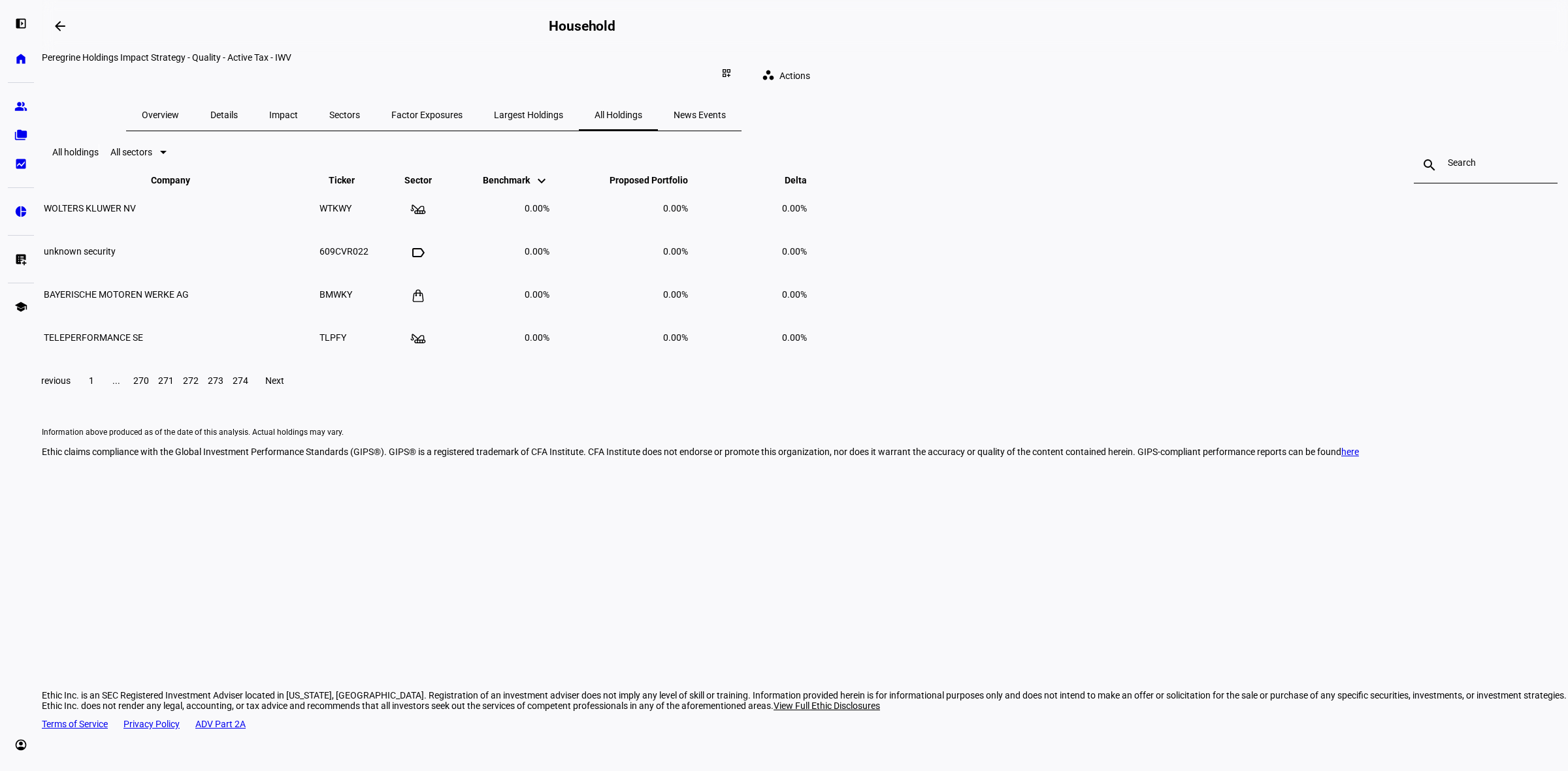
click at [103, 397] on span at bounding box center [91, 381] width 24 height 31
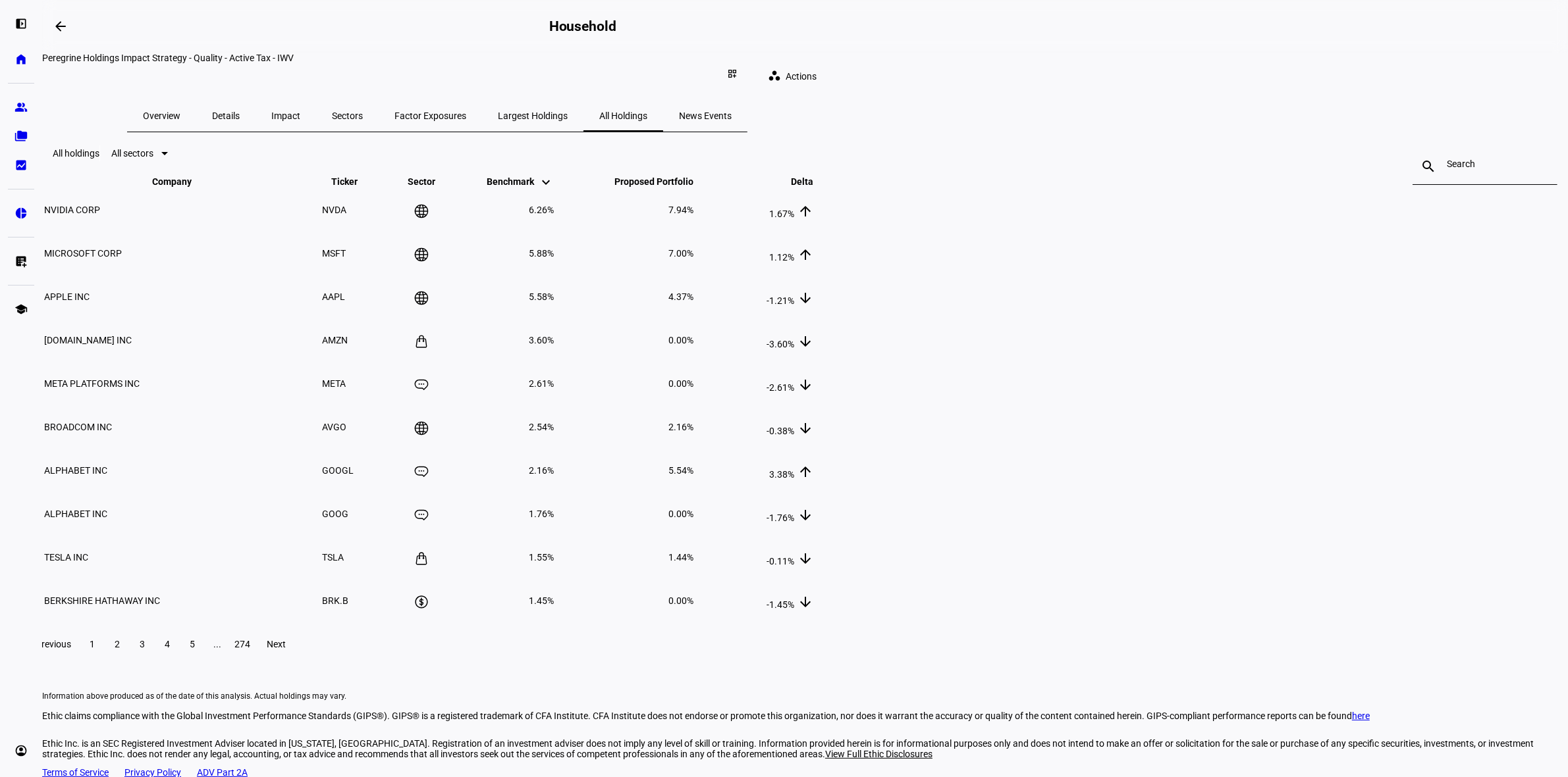
click at [250, 649] on span "274" at bounding box center [242, 645] width 16 height 11
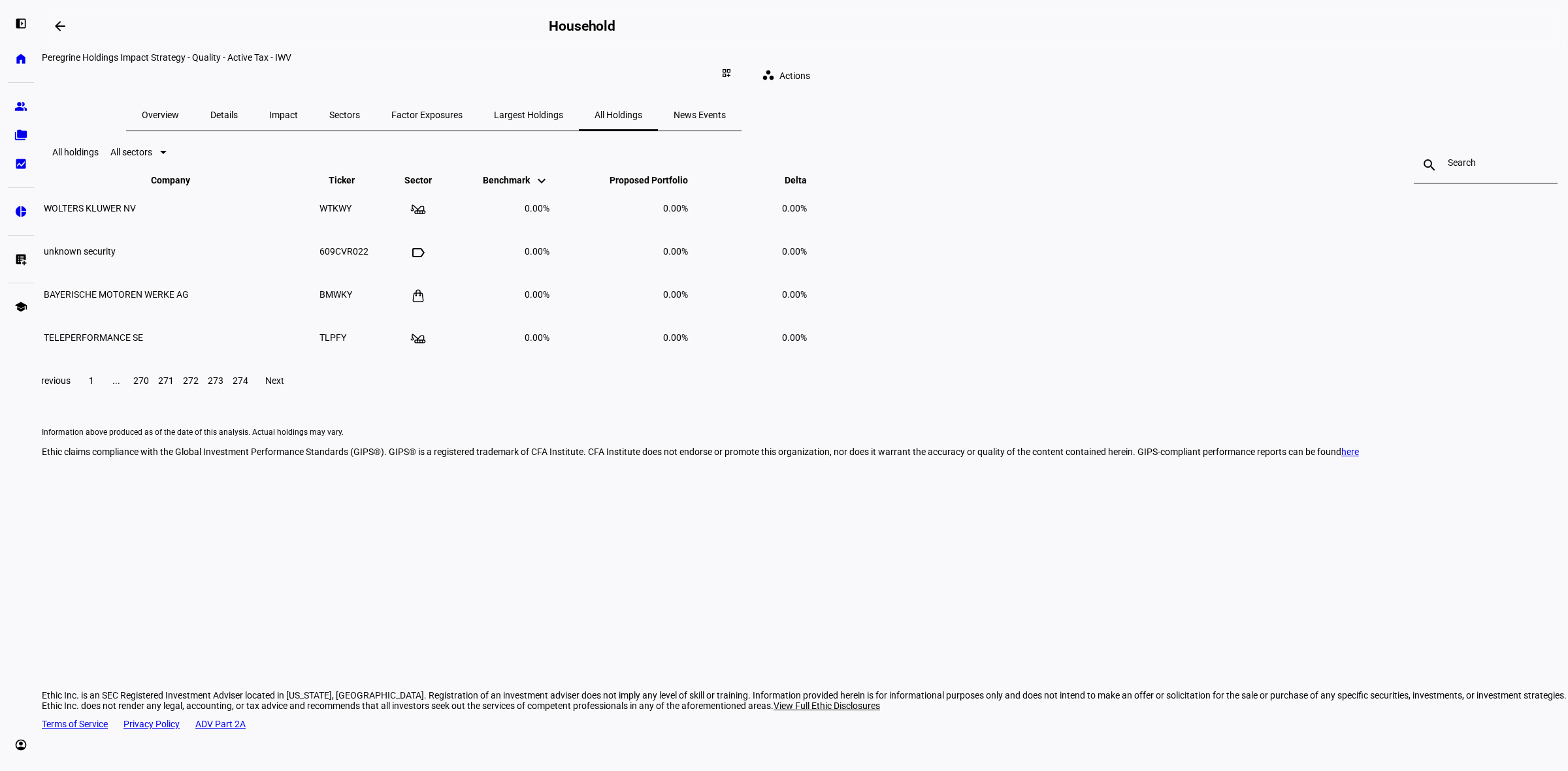
click at [103, 397] on span at bounding box center [91, 381] width 24 height 31
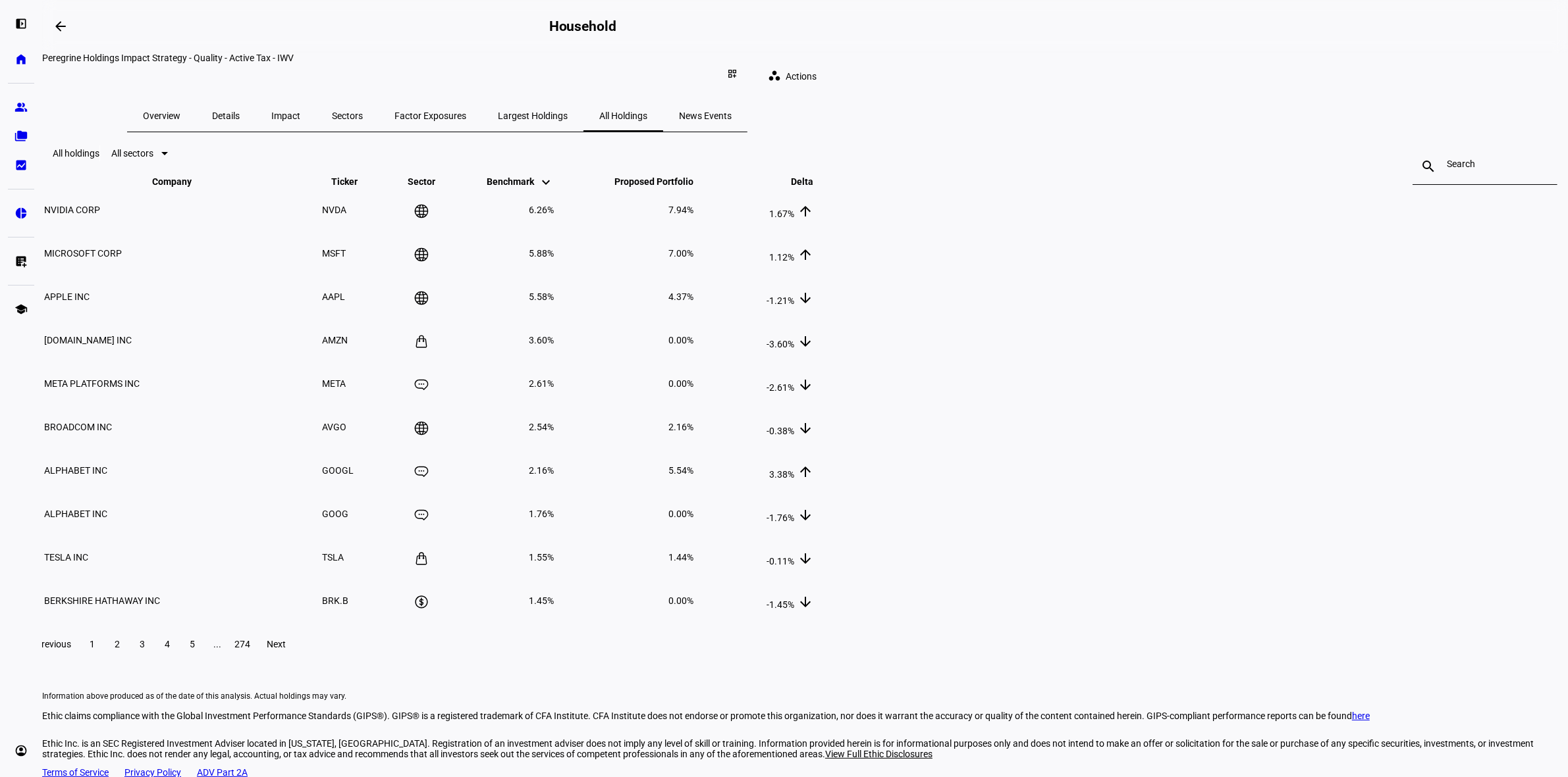
click at [817, 76] on span "Actions" at bounding box center [800, 77] width 31 height 26
click at [1074, 57] on div at bounding box center [784, 388] width 1568 height 777
click at [1295, 185] on eth-portfolio-all-holdings "All holdings All sectors search close Company keyboard_arrow_down keyboard_arro…" at bounding box center [805, 426] width 1526 height 589
click at [1383, 271] on eth-portfolio-all-holdings "All holdings All sectors search close Company keyboard_arrow_down keyboard_arro…" at bounding box center [805, 426] width 1526 height 589
click at [24, 170] on eth-mat-symbol "bid_landscape" at bounding box center [21, 165] width 13 height 13
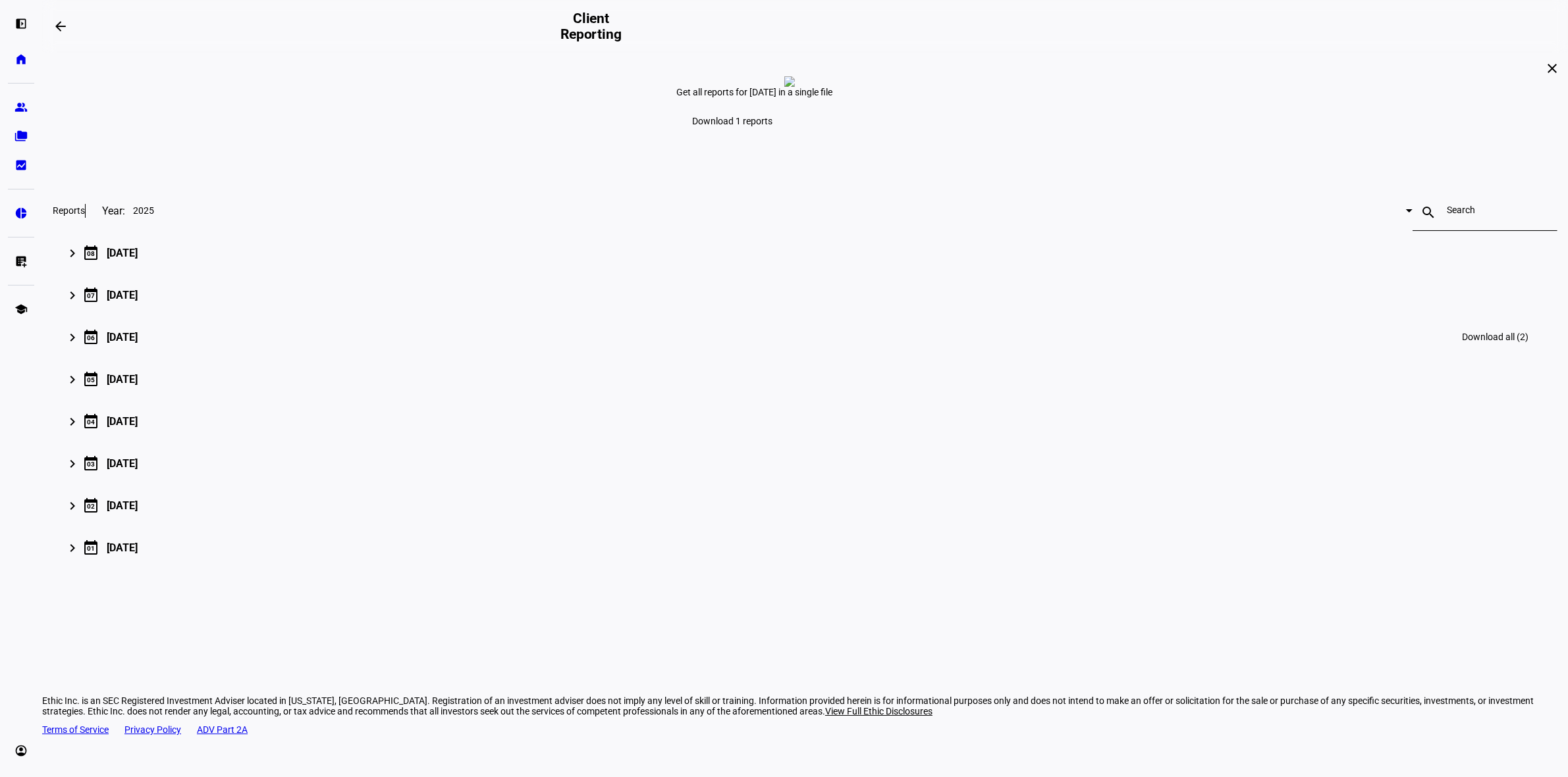
click at [80, 345] on mat-icon "keyboard_arrow_right" at bounding box center [72, 338] width 16 height 16
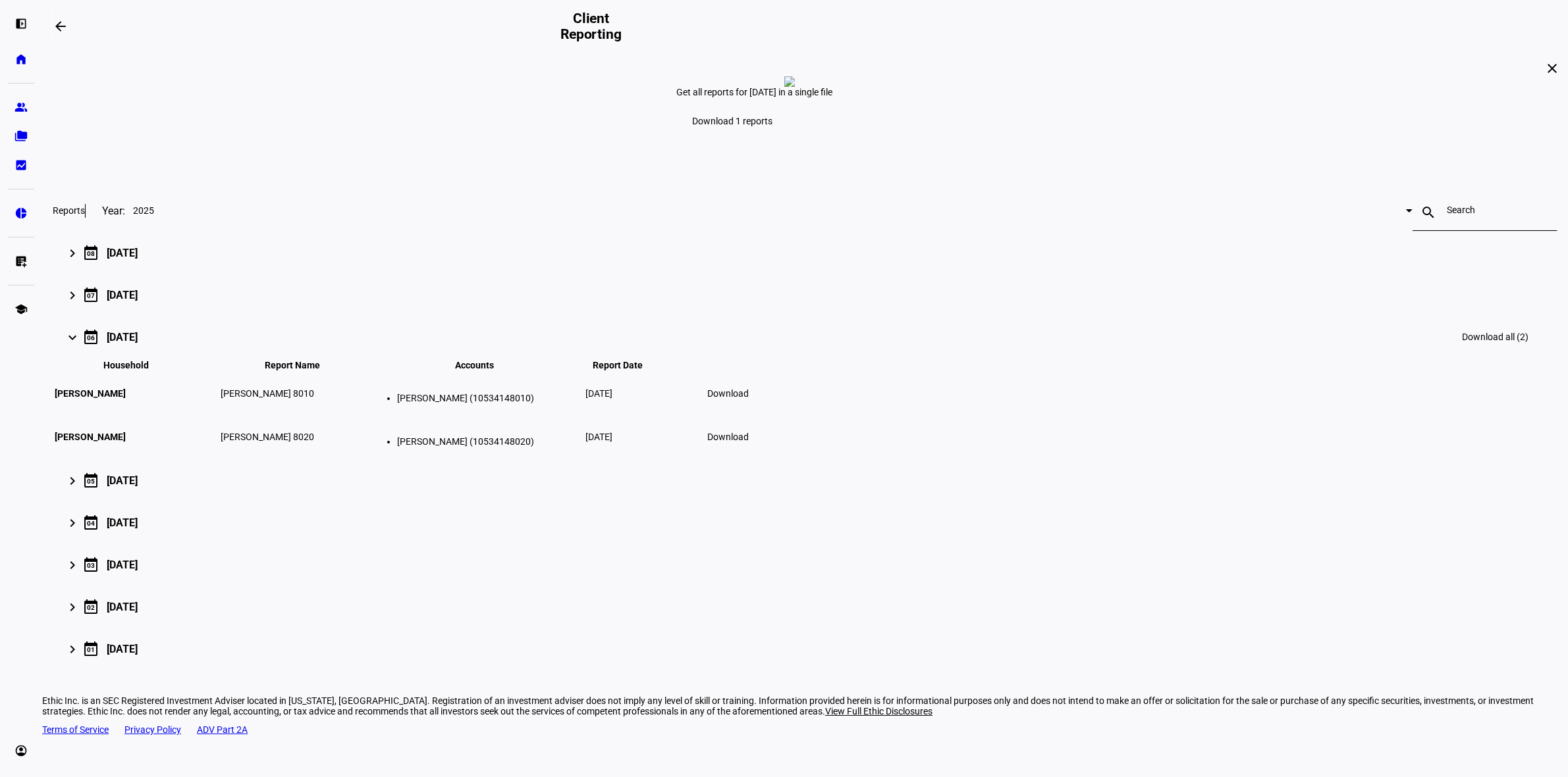
click at [80, 345] on mat-icon "keyboard_arrow_right" at bounding box center [72, 338] width 16 height 16
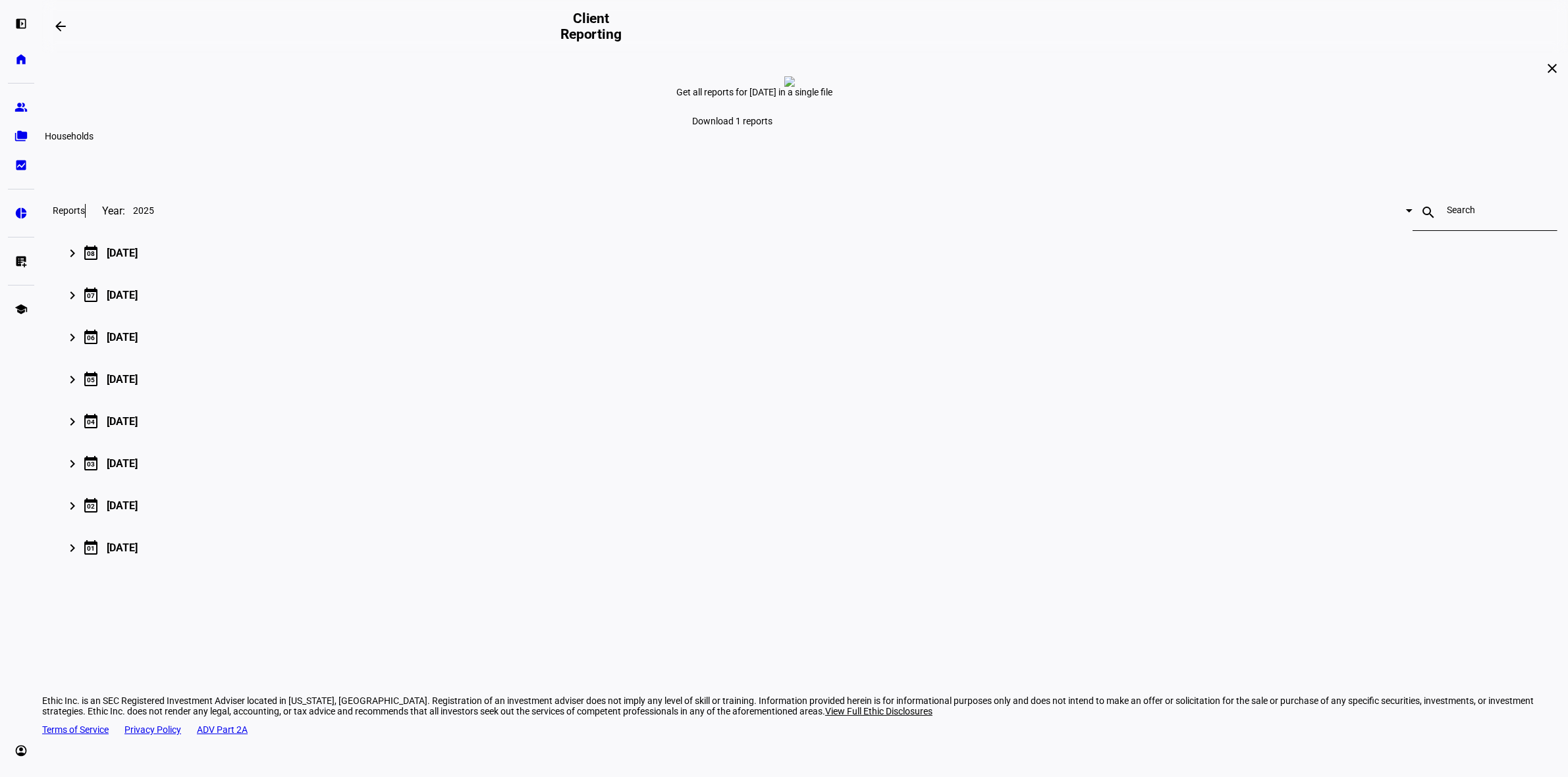
click at [23, 137] on eth-mat-symbol "folder_copy" at bounding box center [21, 135] width 13 height 13
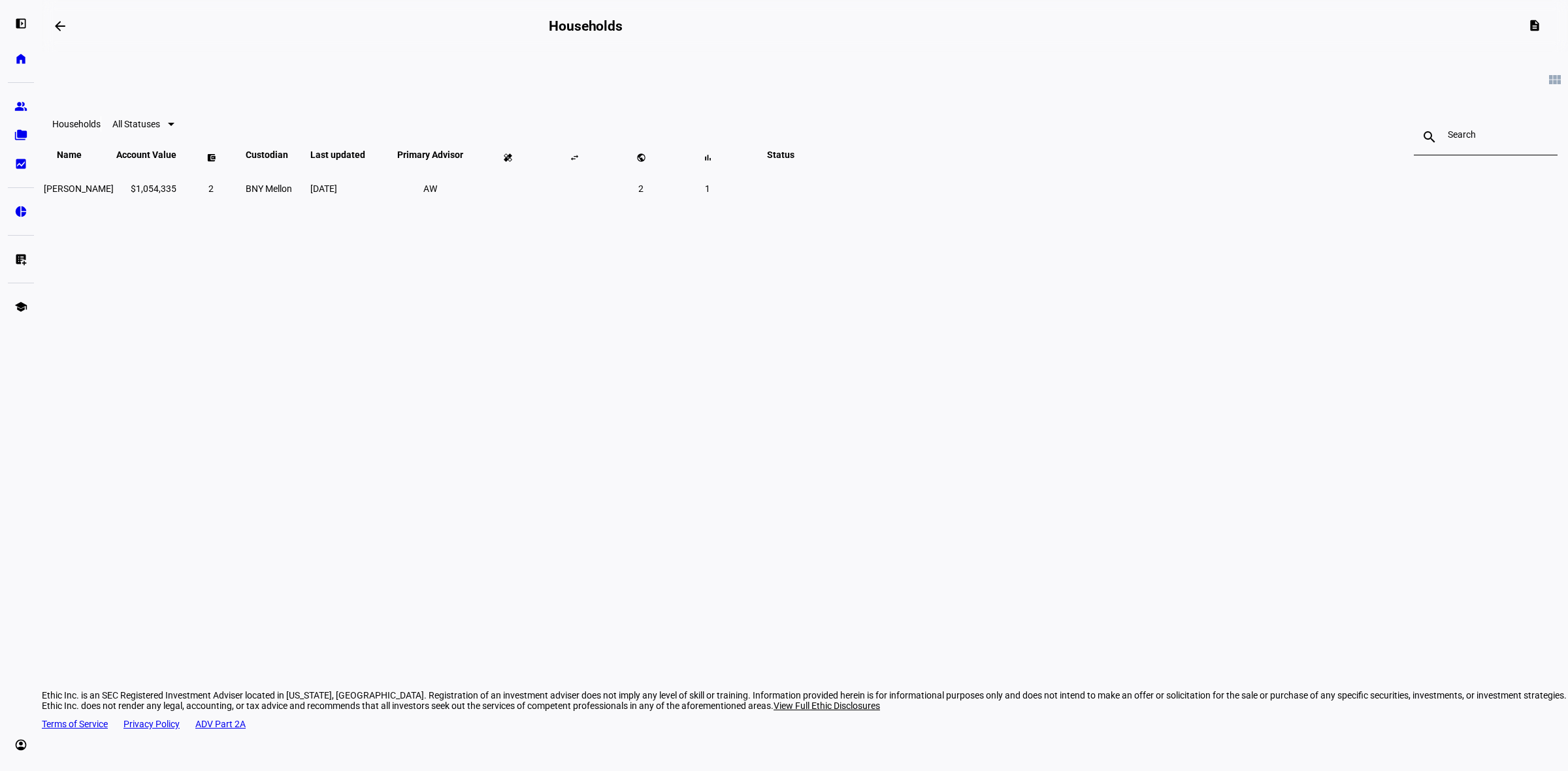
click at [1547, 80] on mat-icon "view_module" at bounding box center [1554, 80] width 16 height 16
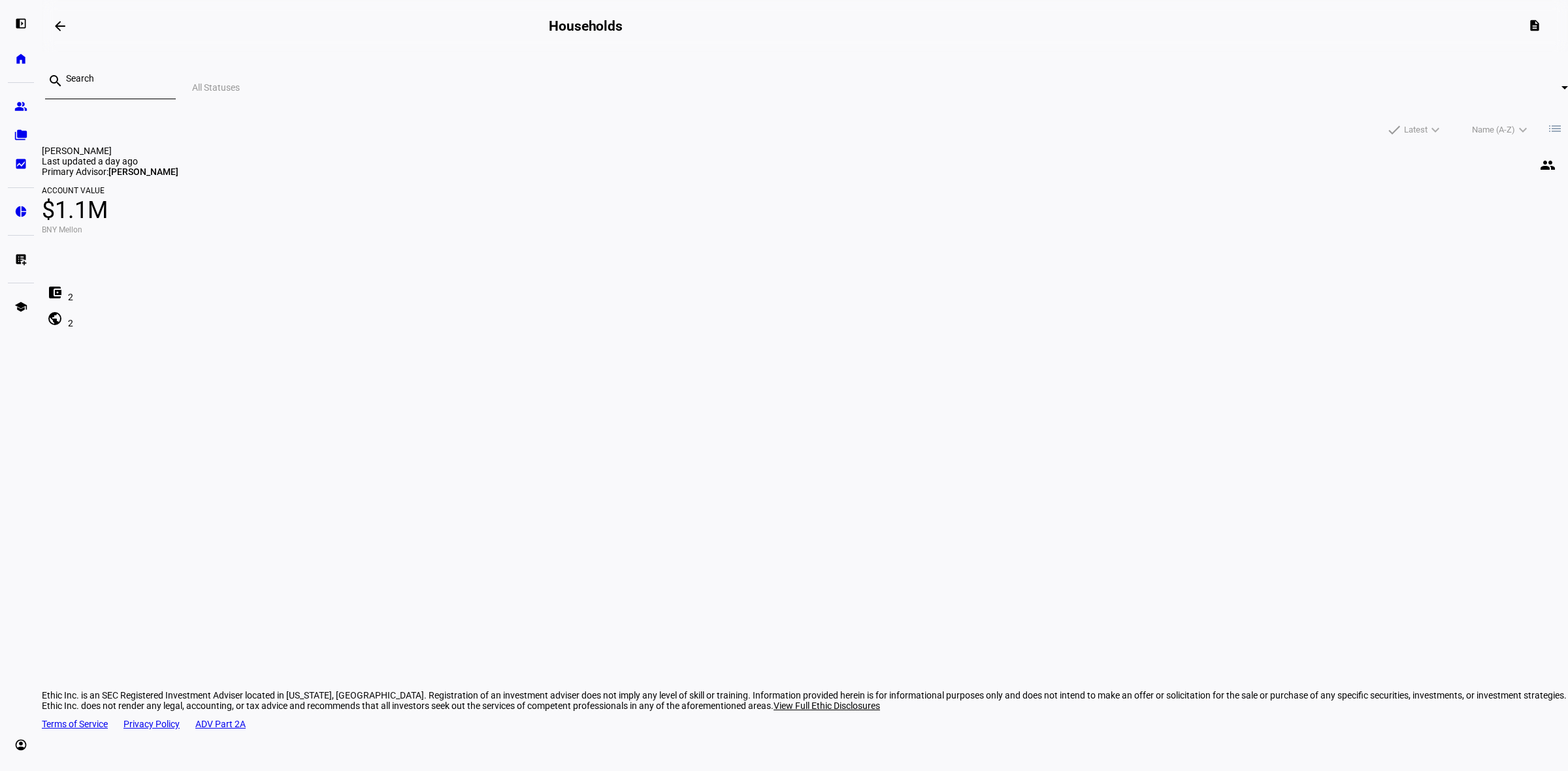
click at [1547, 121] on mat-icon "list" at bounding box center [1554, 128] width 16 height 16
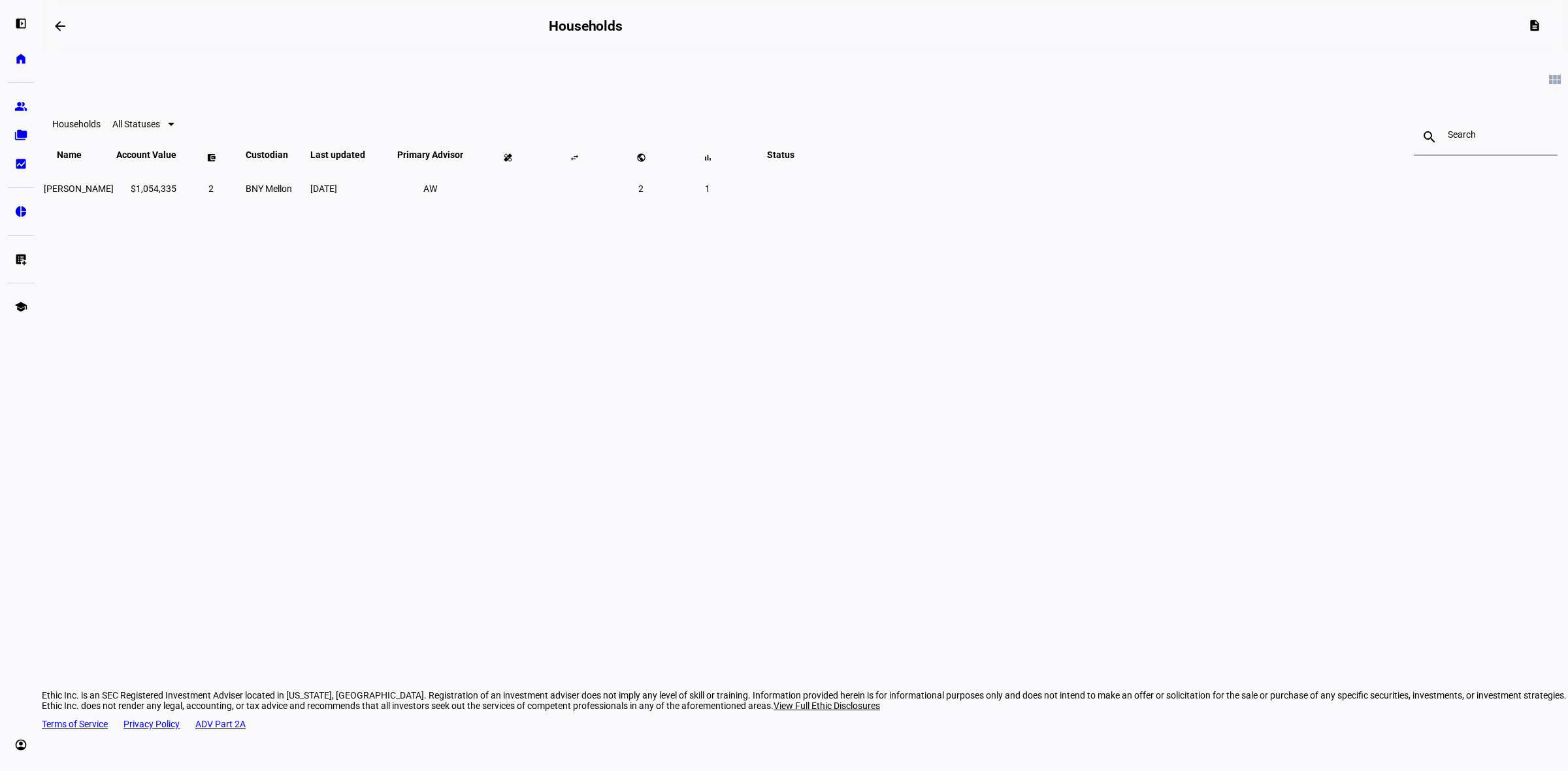
click at [817, 346] on div "view_module Households All Statuses search close Name keyboard_arrow_down keybo…" at bounding box center [805, 216] width 1526 height 327
click at [21, 114] on link "group Prospects" at bounding box center [21, 106] width 26 height 26
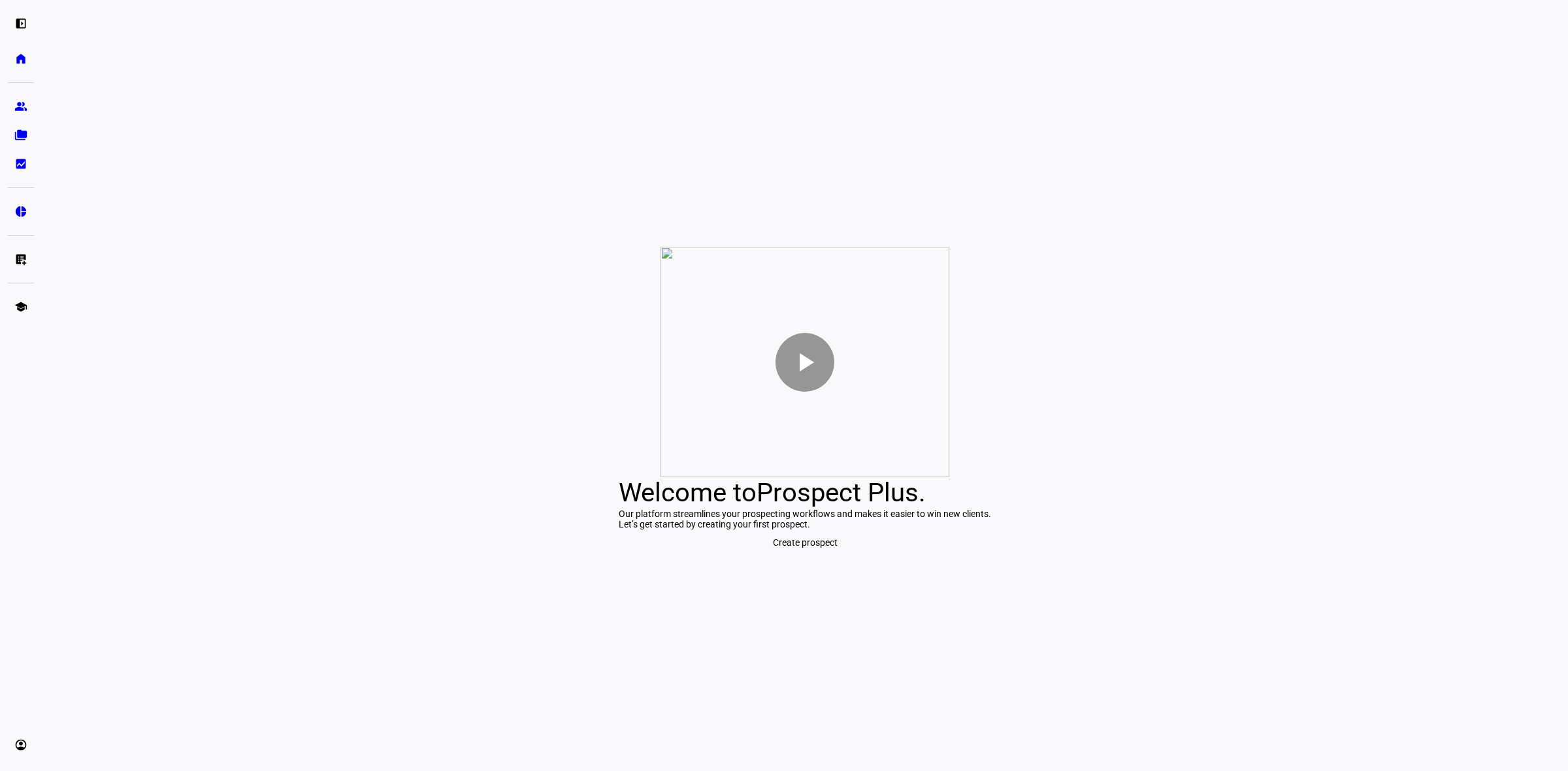
click at [1165, 235] on div "play_arrow Welcome to Prospect Plus . Our platform streamlines your prospecting…" at bounding box center [805, 401] width 1526 height 740
click at [13, 142] on link "folder_copy Households" at bounding box center [21, 135] width 26 height 26
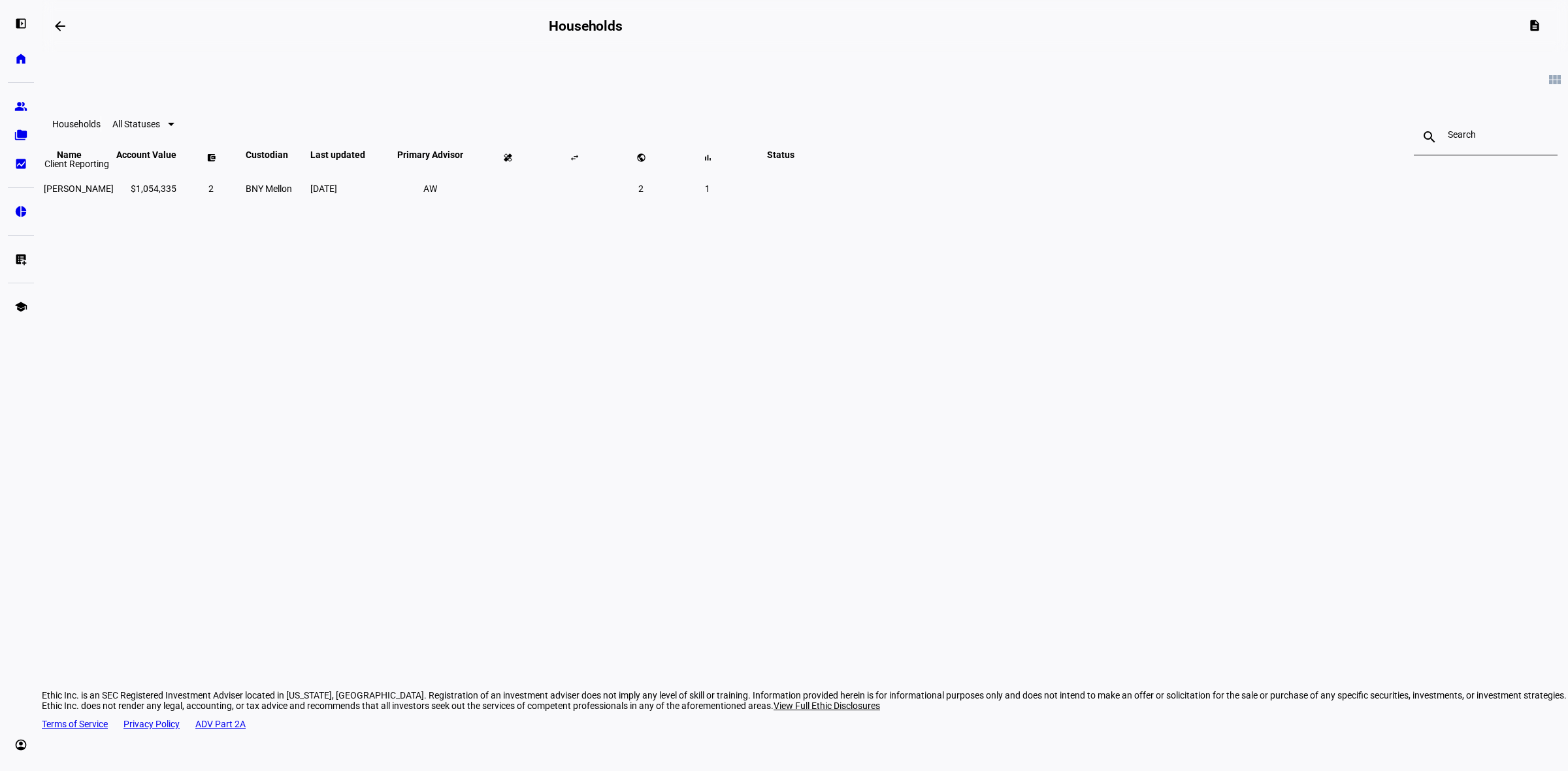
click at [21, 161] on eth-mat-symbol "bid_landscape" at bounding box center [21, 163] width 13 height 13
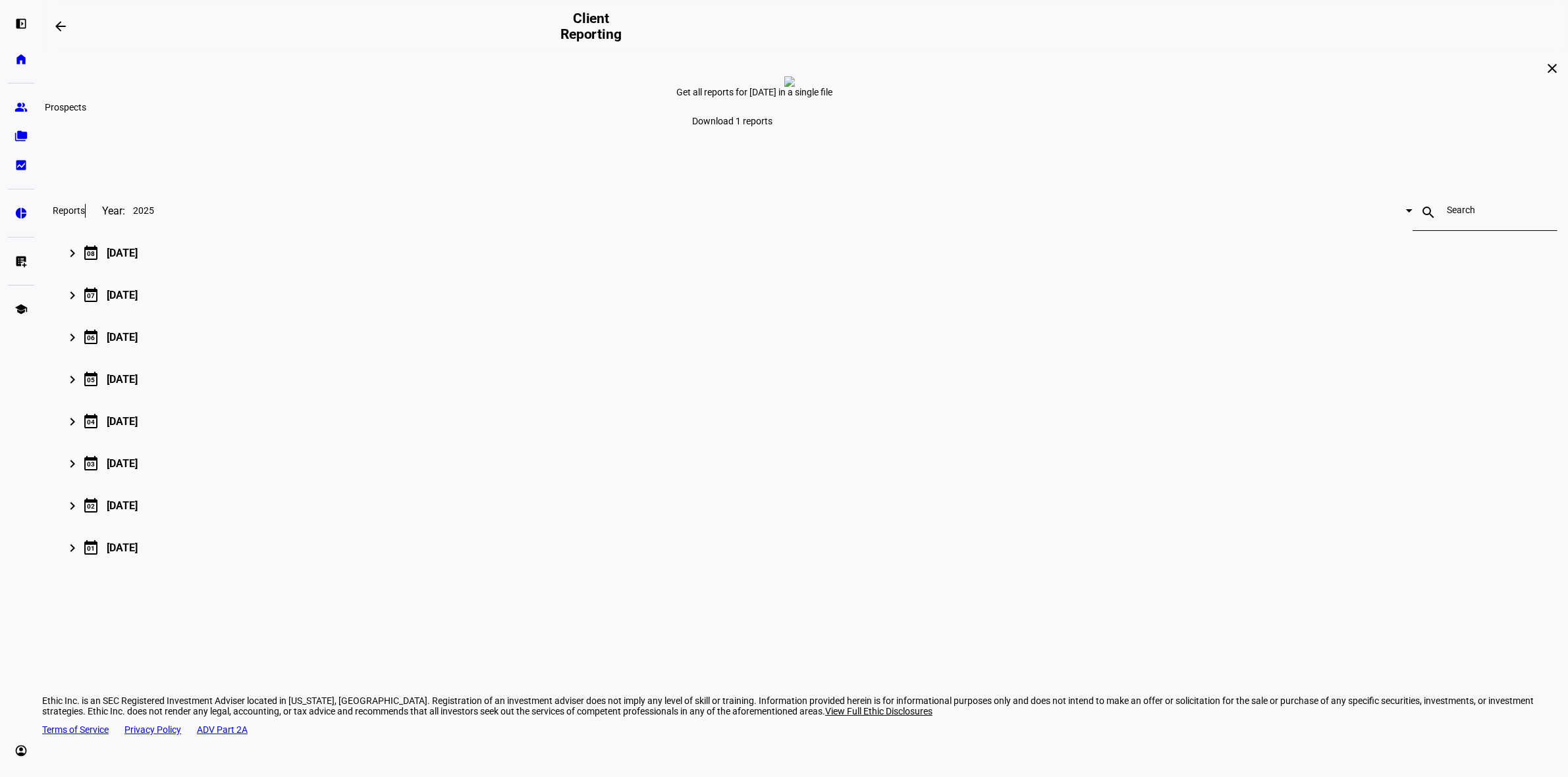
click at [16, 116] on link "group Prospects" at bounding box center [21, 107] width 26 height 26
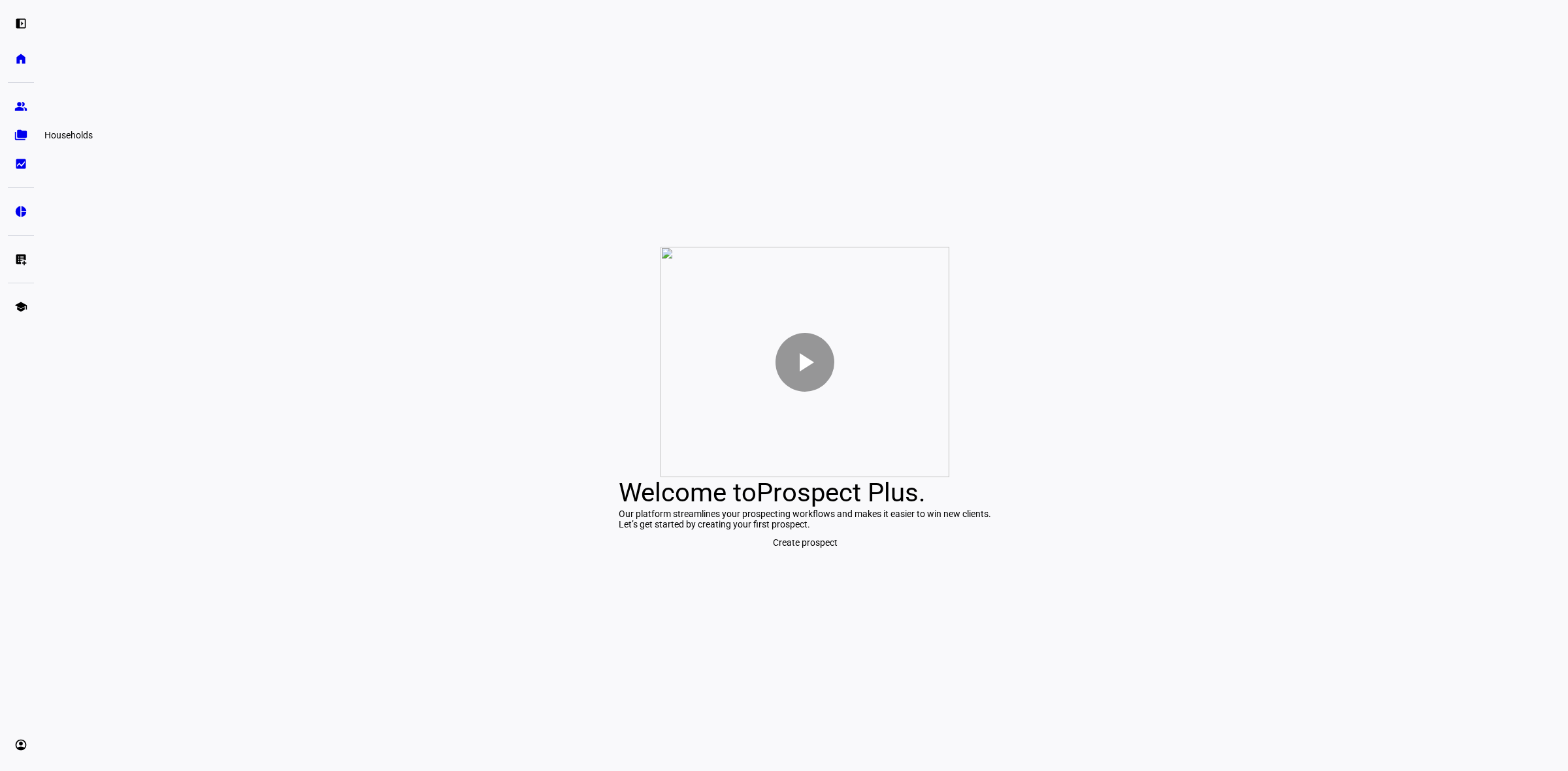
click at [21, 137] on eth-mat-symbol "folder_copy" at bounding box center [21, 134] width 13 height 13
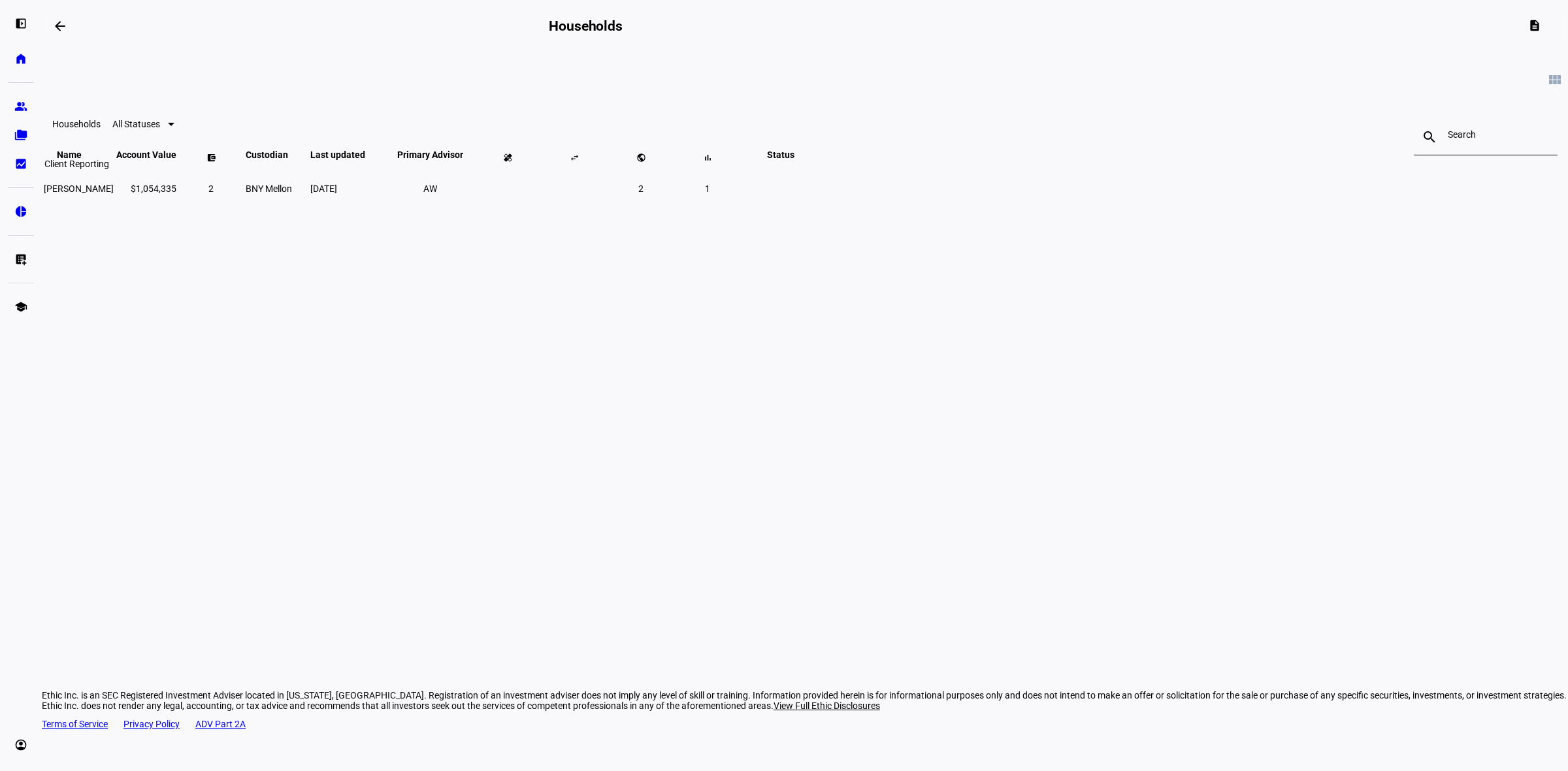
click at [18, 169] on eth-mat-symbol "bid_landscape" at bounding box center [21, 163] width 13 height 13
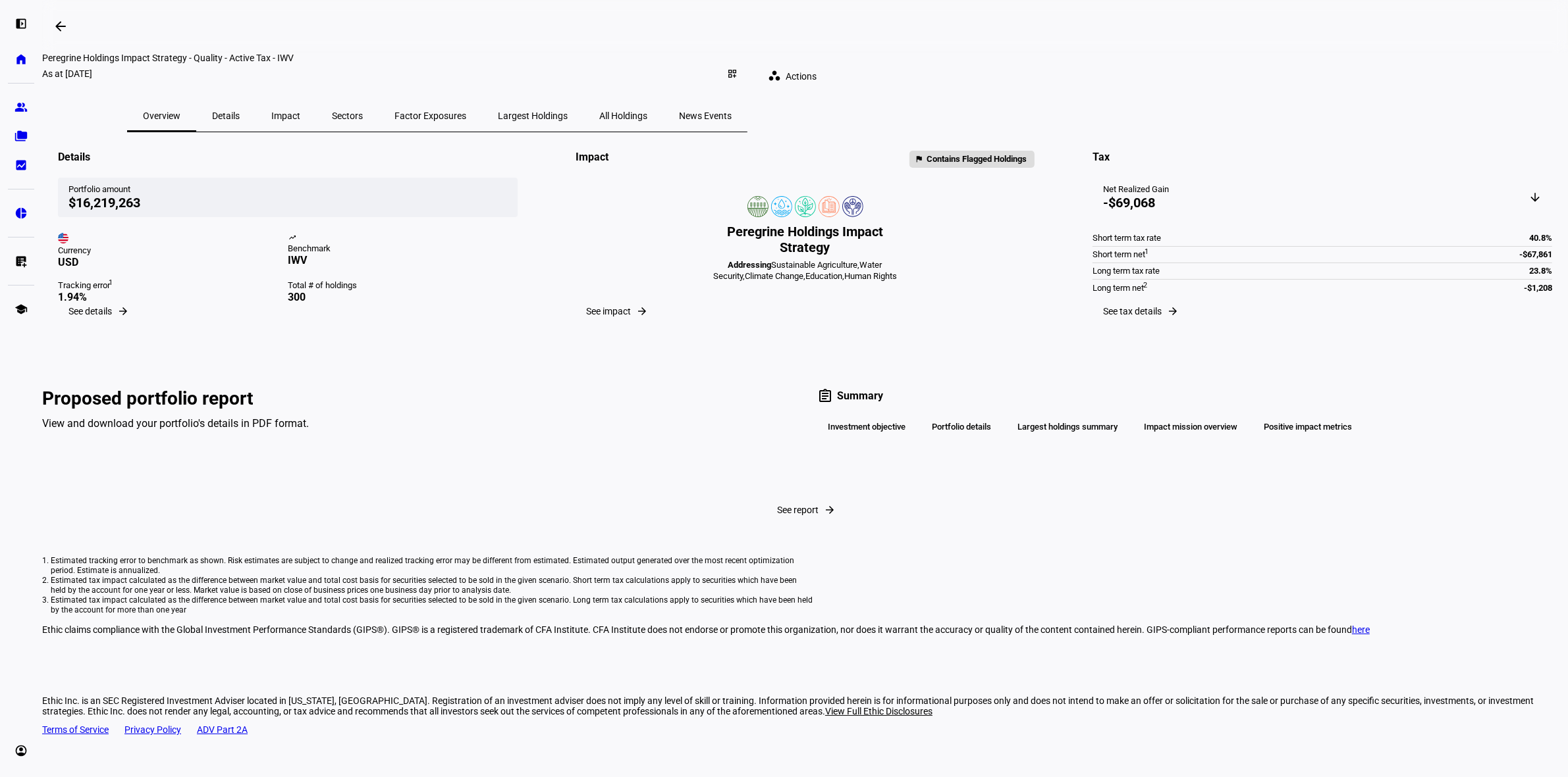
click at [647, 114] on span "All Holdings" at bounding box center [623, 116] width 48 height 31
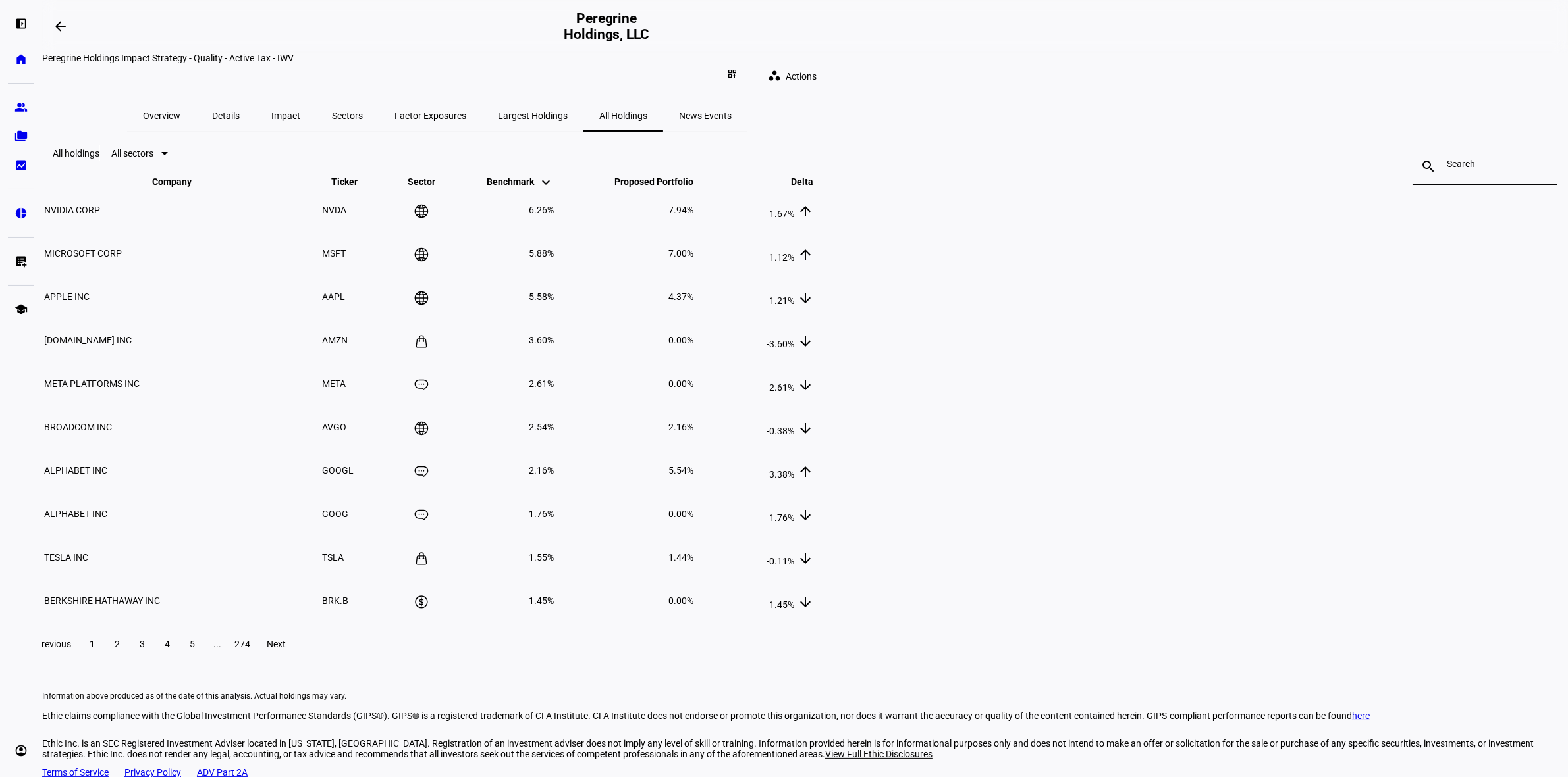
click at [181, 110] on span "Overview" at bounding box center [162, 116] width 38 height 31
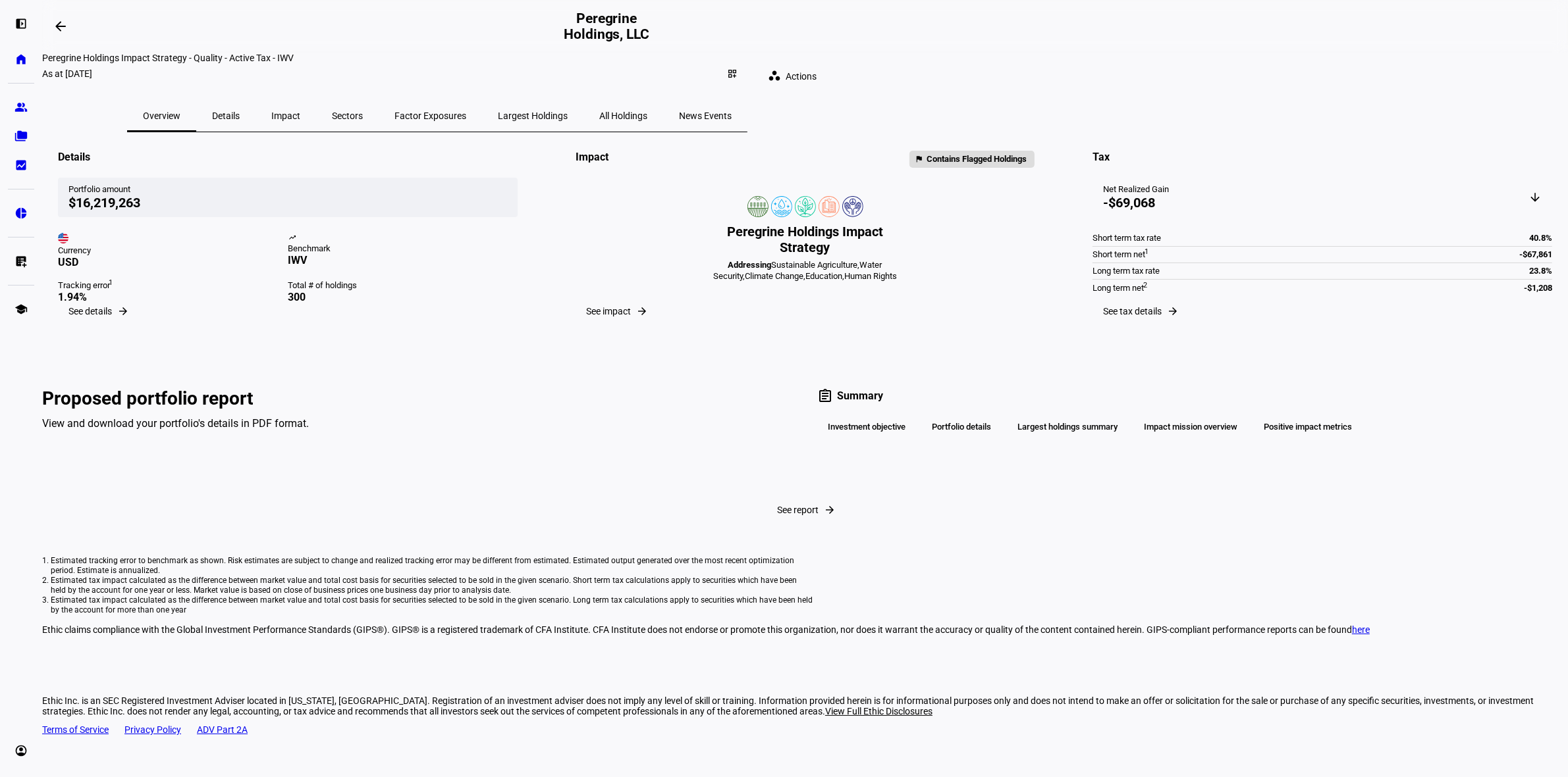
drag, startPoint x: 51, startPoint y: 20, endPoint x: 57, endPoint y: 23, distance: 6.7
click at [51, 20] on span at bounding box center [60, 26] width 31 height 31
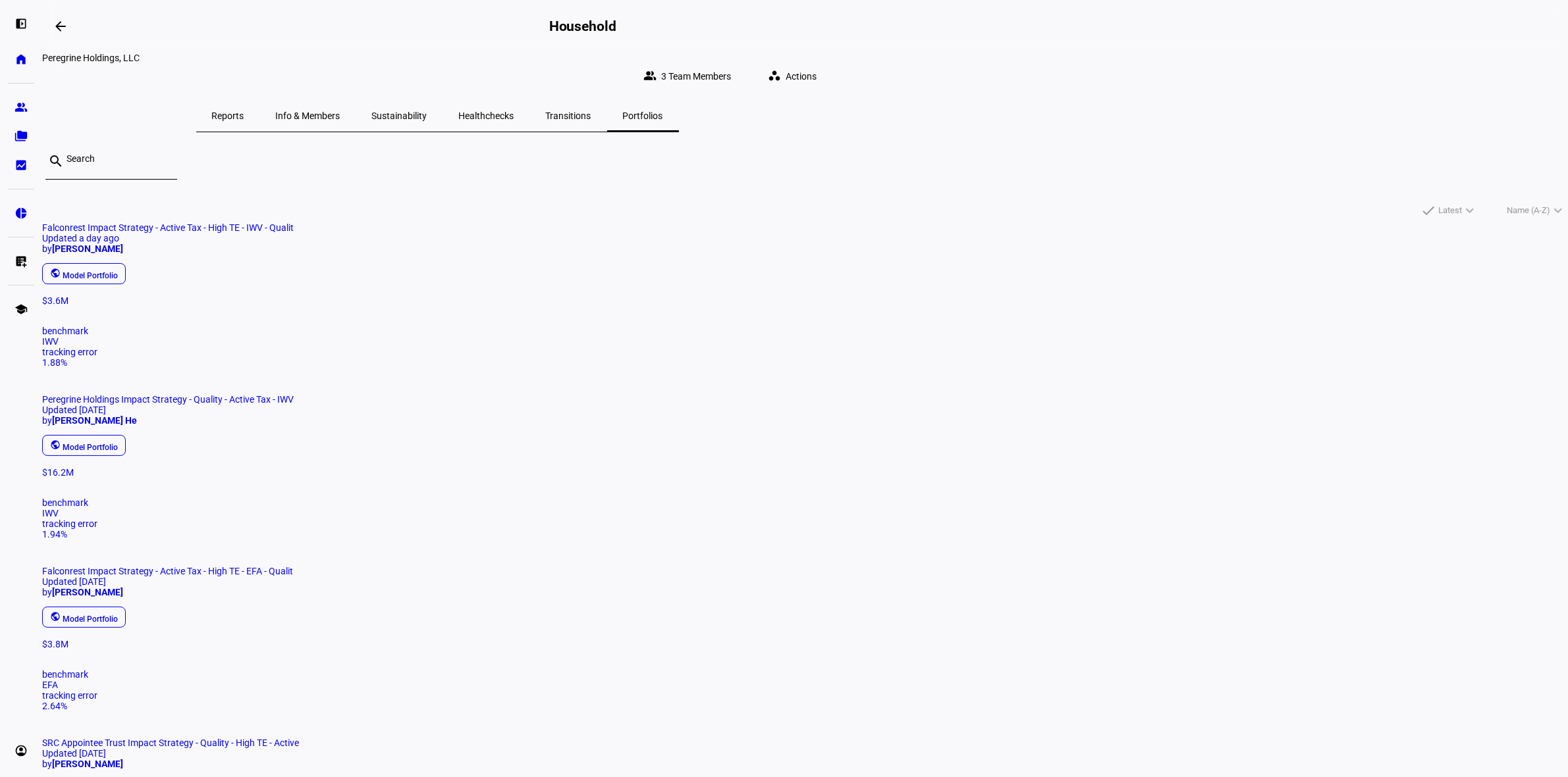
scroll to position [82, 0]
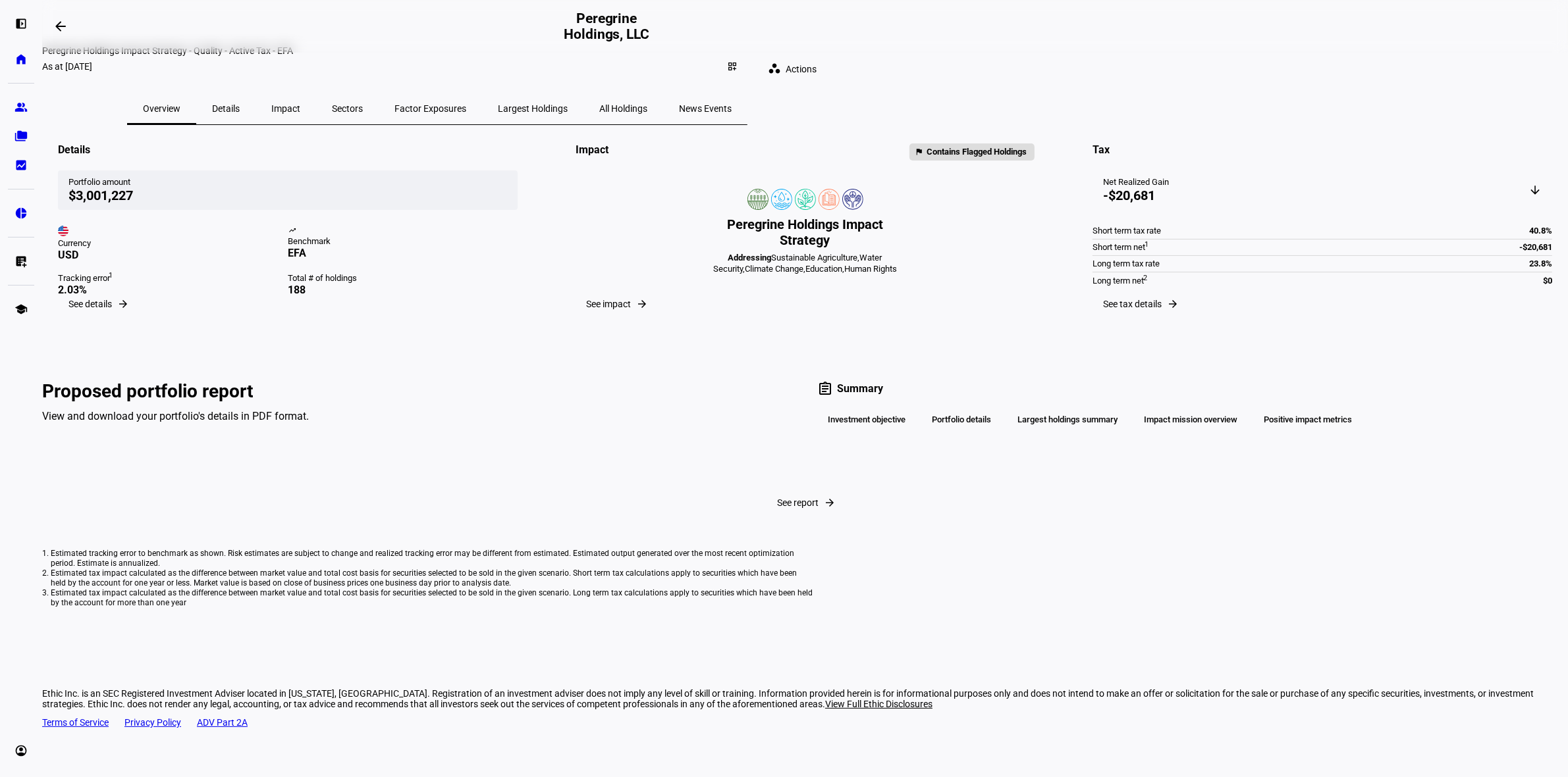
scroll to position [44, 0]
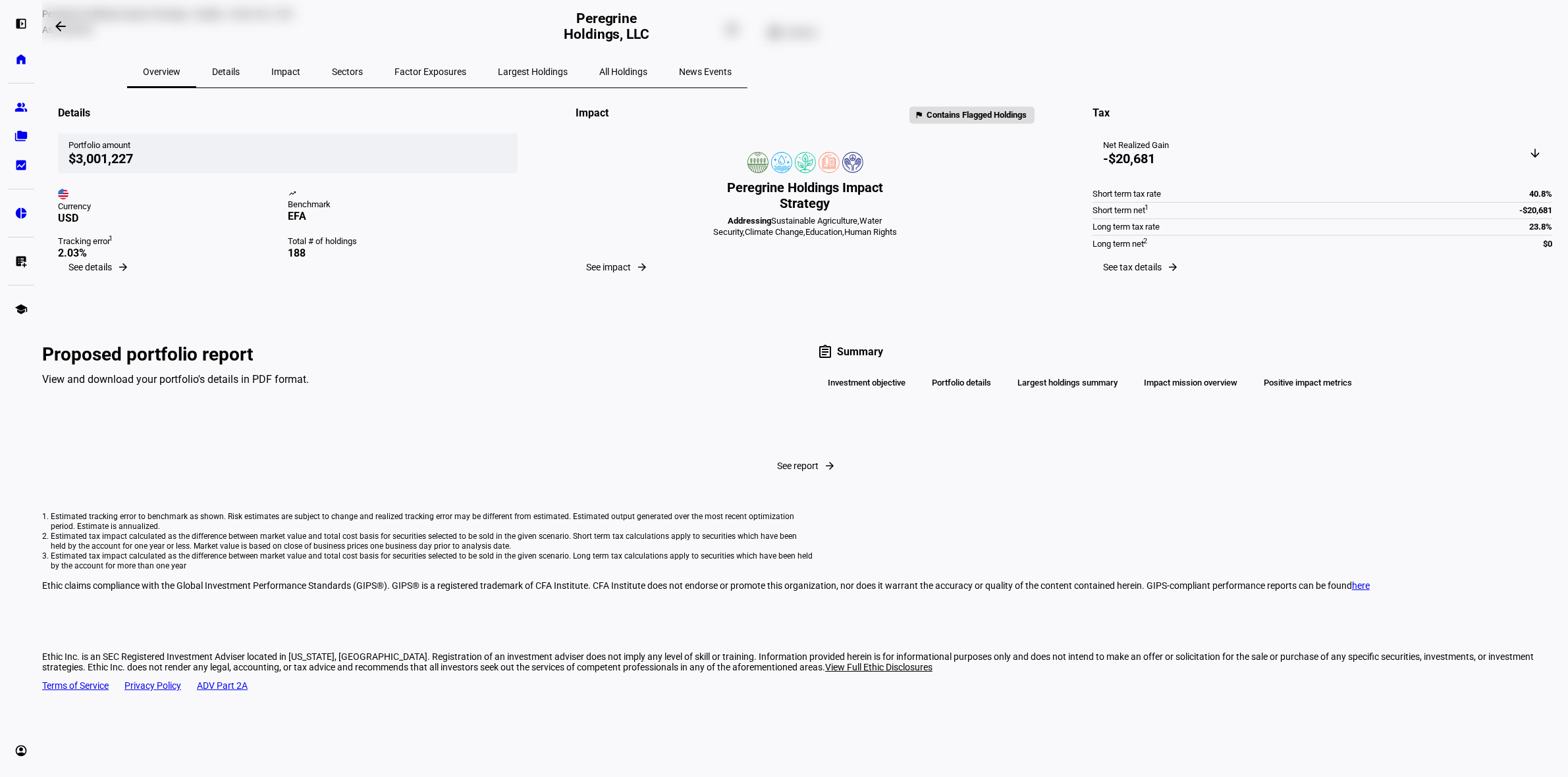
click at [568, 67] on span "Largest Holdings" at bounding box center [532, 72] width 70 height 9
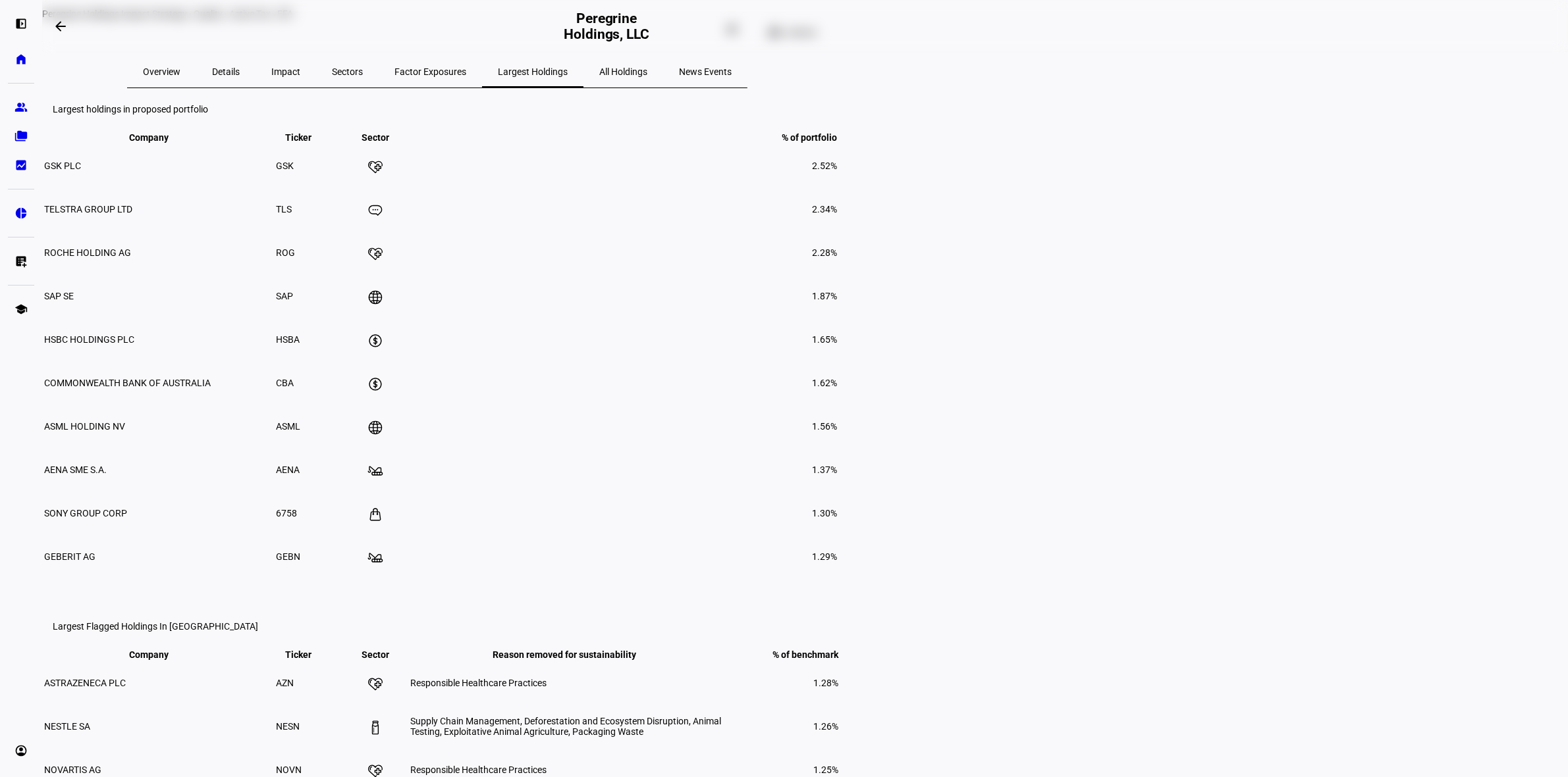
click at [647, 67] on span "All Holdings" at bounding box center [623, 72] width 48 height 9
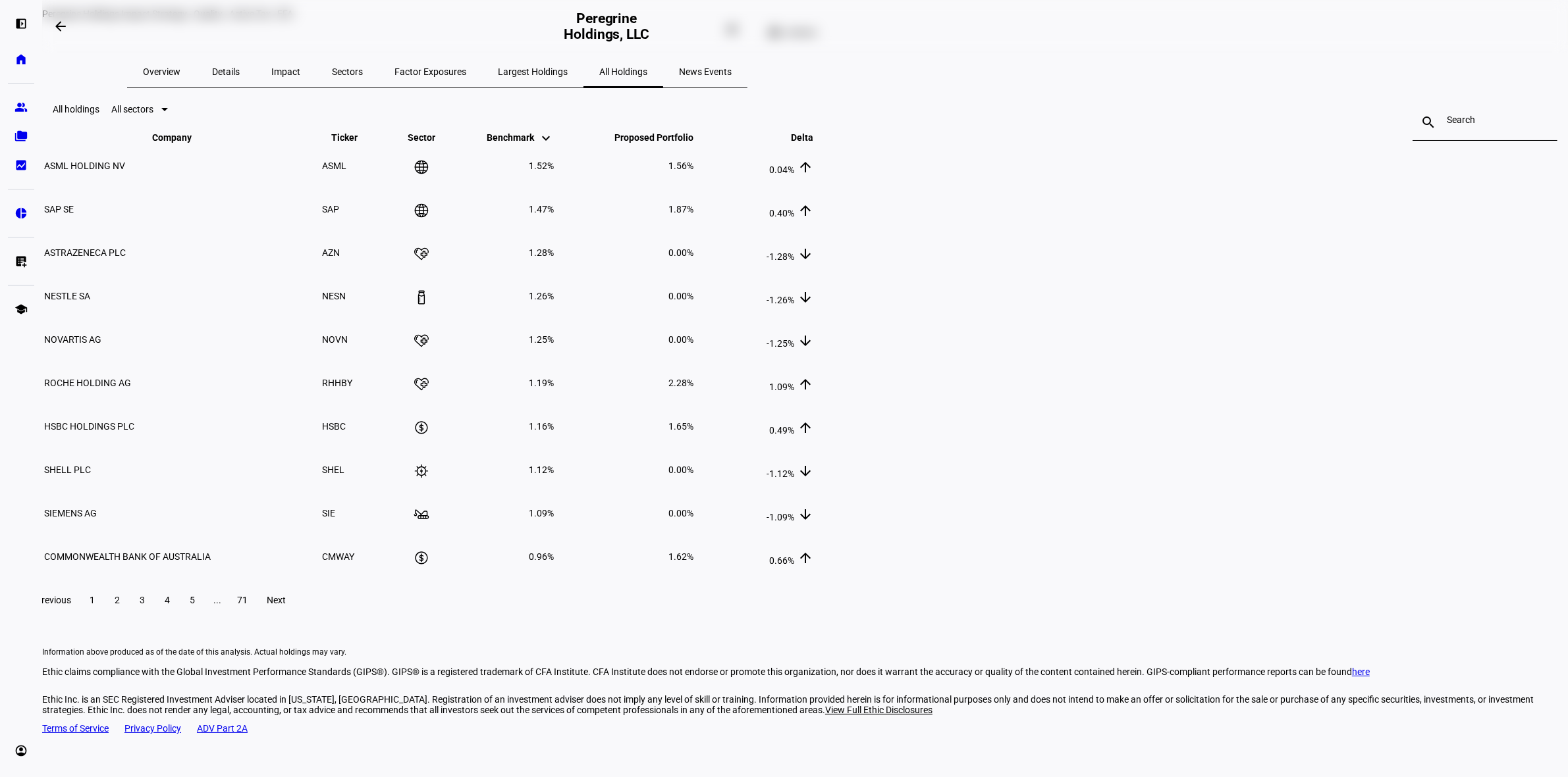
click at [1324, 534] on eth-portfolio-all-holdings "All holdings All sectors search close Company keyboard_arrow_down keyboard_arro…" at bounding box center [805, 382] width 1526 height 589
click at [181, 67] on span "Overview" at bounding box center [162, 72] width 38 height 9
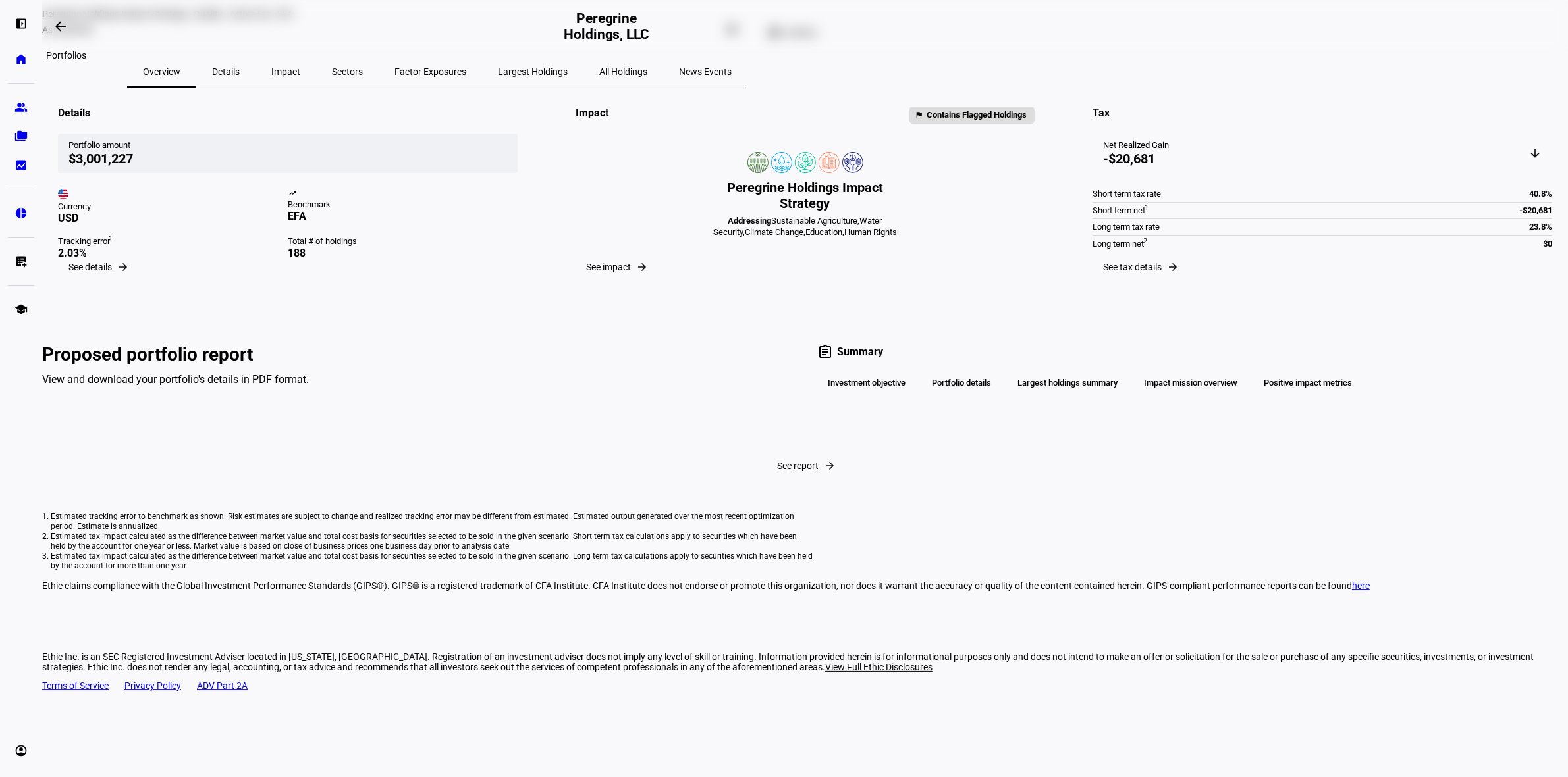
click at [60, 30] on mat-icon "arrow_backwards" at bounding box center [61, 26] width 16 height 16
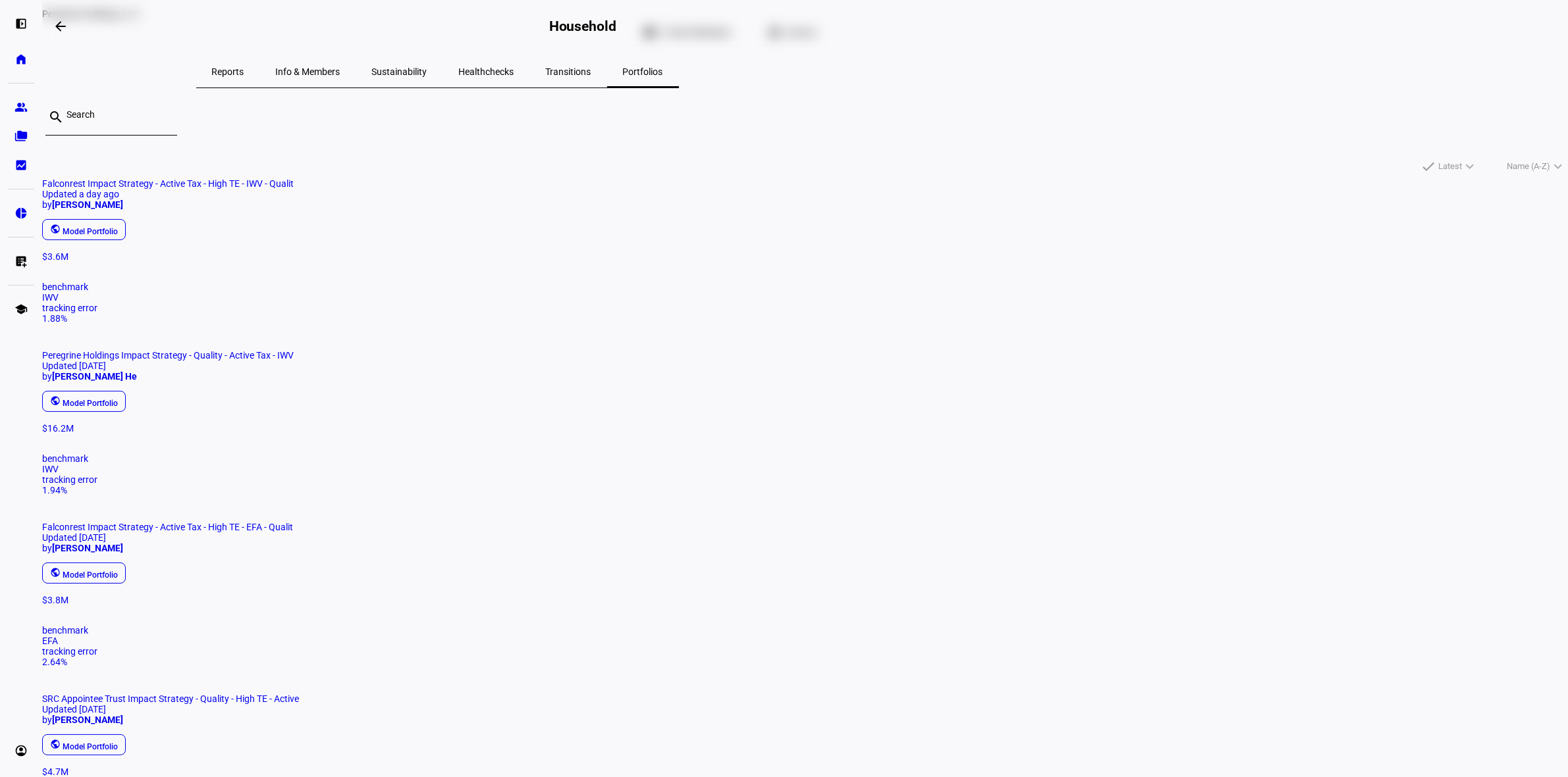
click at [244, 67] on span "Reports" at bounding box center [228, 72] width 32 height 9
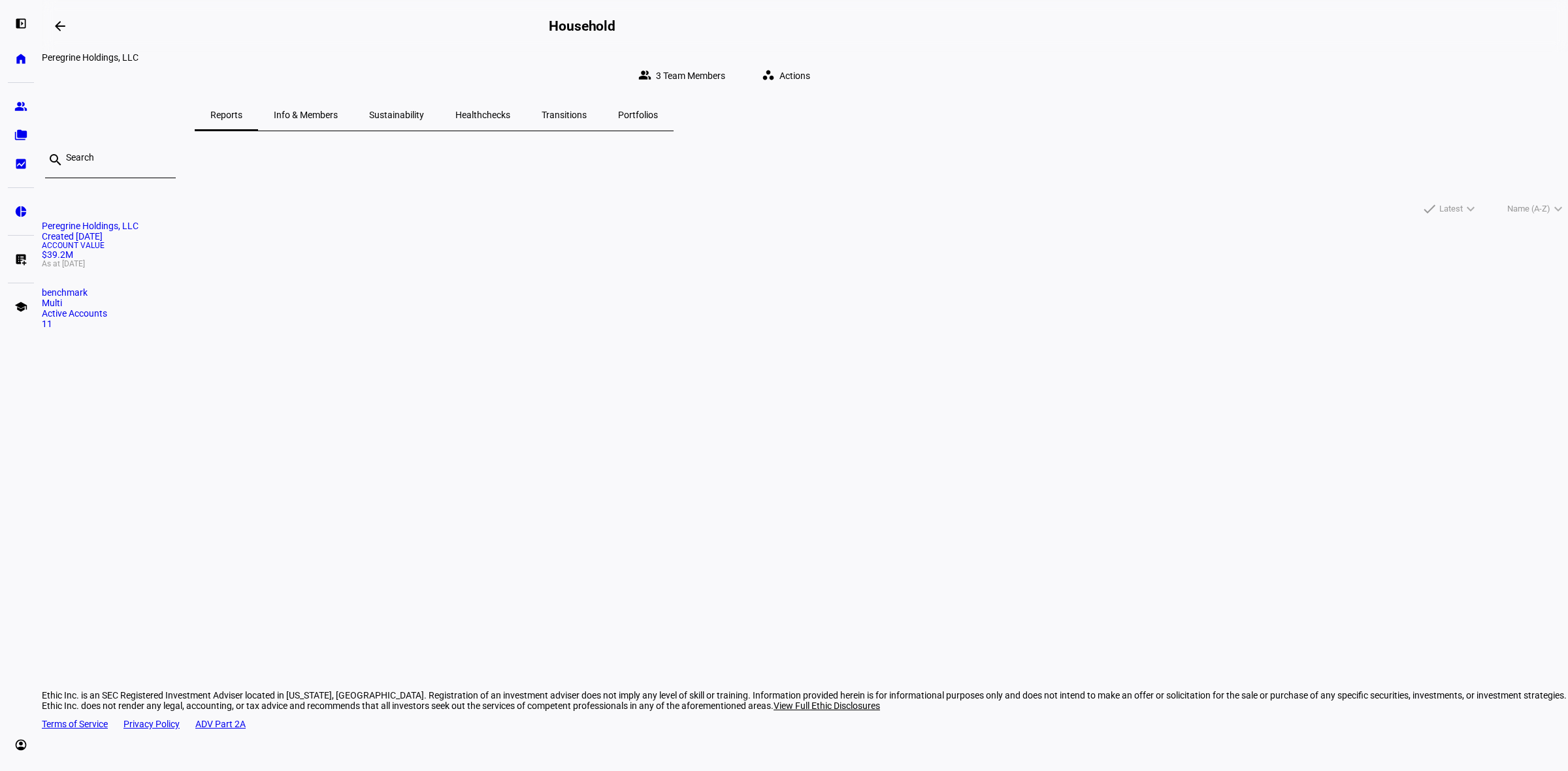
click at [584, 242] on mat-card-title "Peregrine Holdings, LLC Created [DATE]" at bounding box center [805, 232] width 1526 height 21
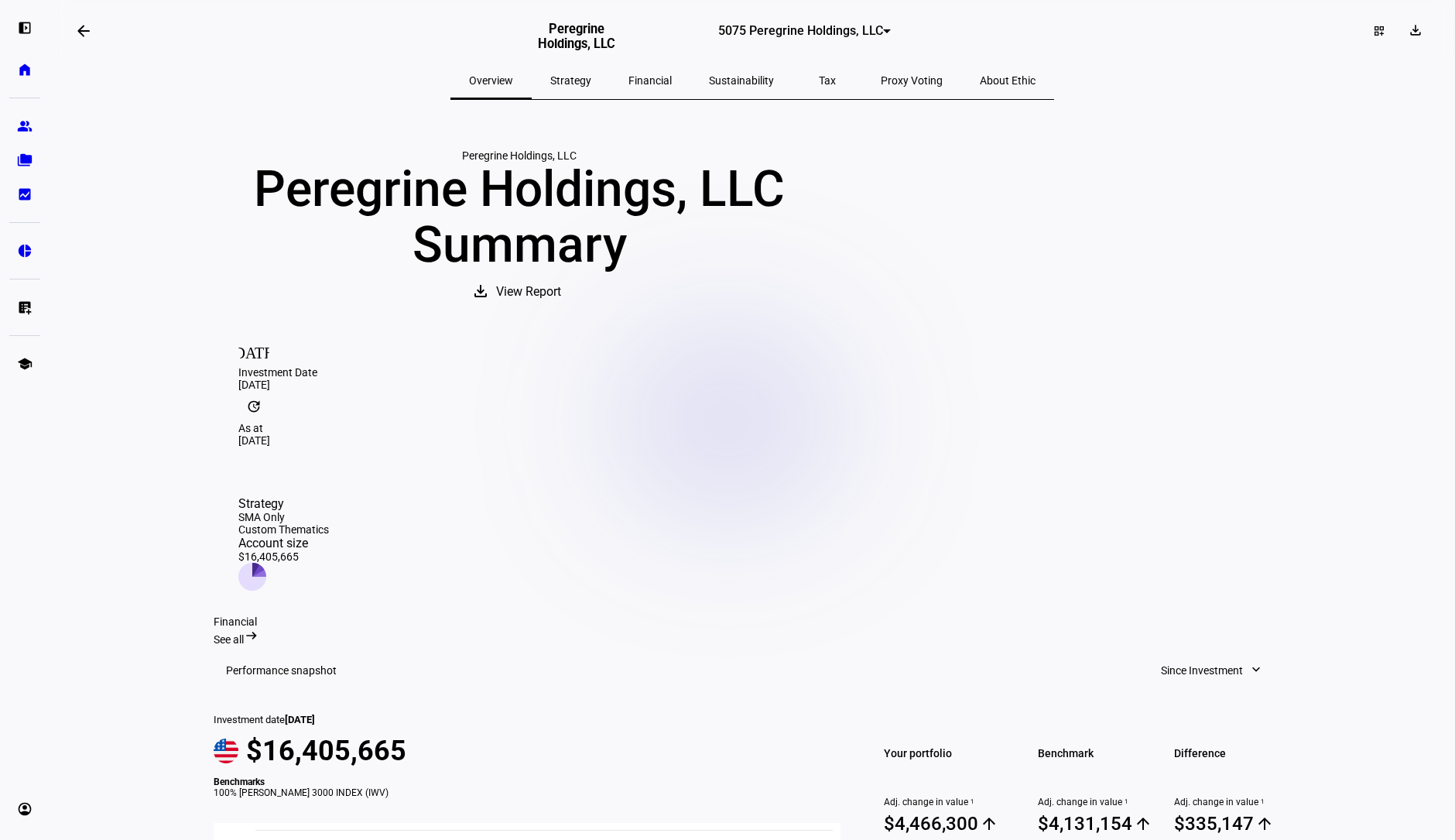
click at [2, 194] on div "left_panel_open home Home Advisors group Prospects folder_copy Households bid_l…" at bounding box center [24, 420] width 50 height 840
click at [14, 194] on link "bid_landscape Client Reporting" at bounding box center [24, 194] width 31 height 31
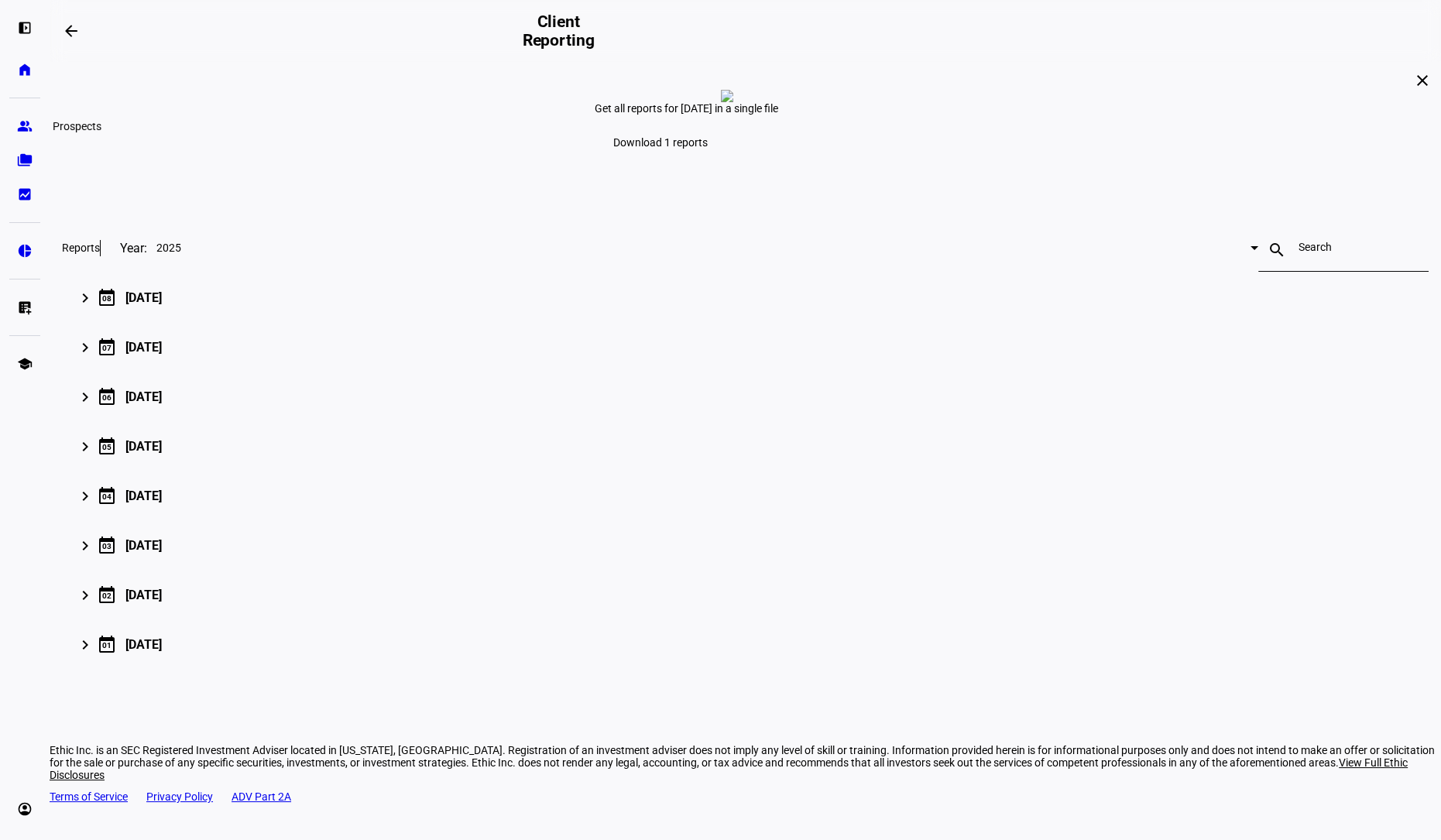
click at [20, 137] on link "group Prospects" at bounding box center [24, 126] width 31 height 31
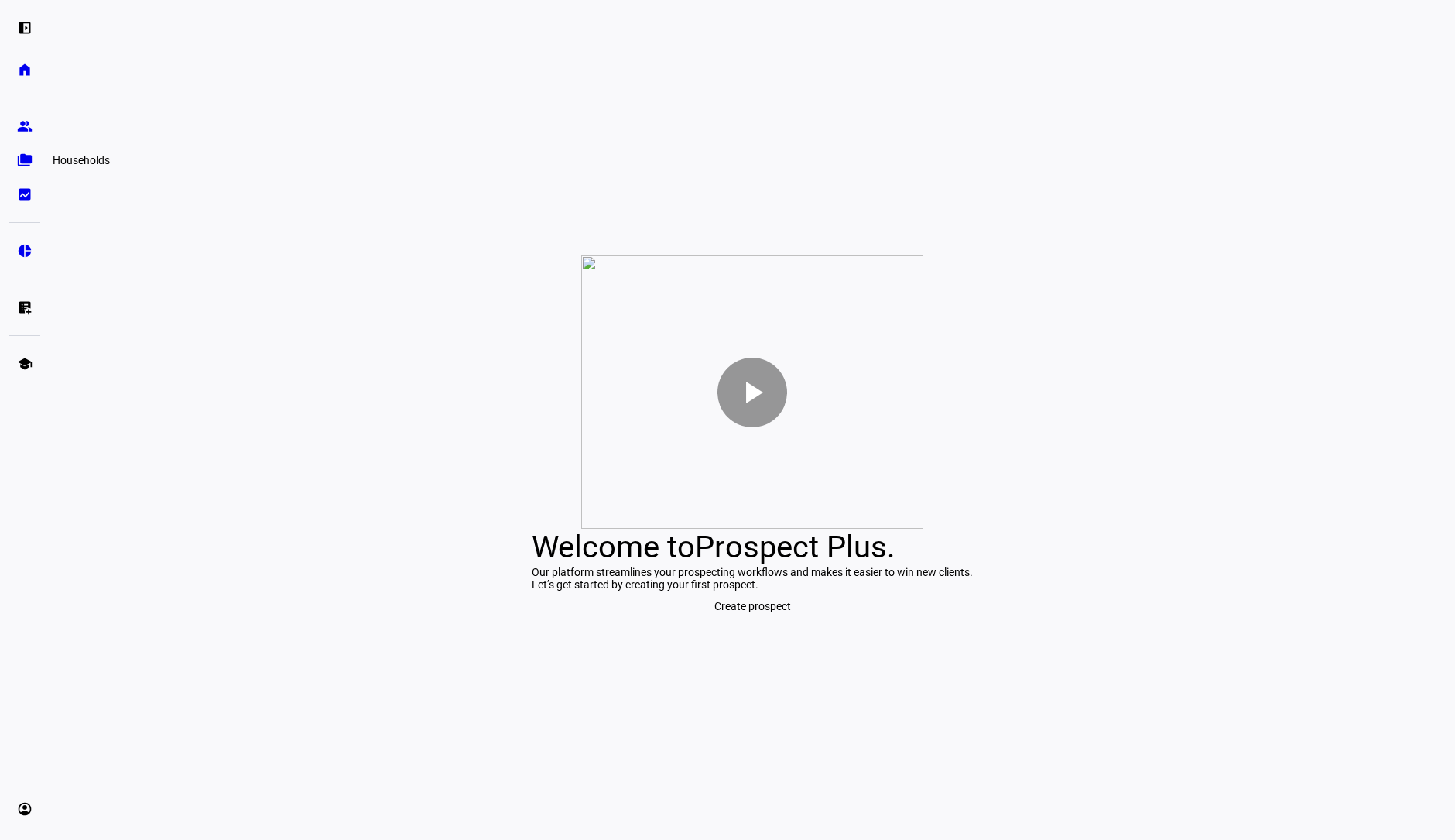
click at [22, 168] on link "folder_copy Households" at bounding box center [24, 160] width 31 height 31
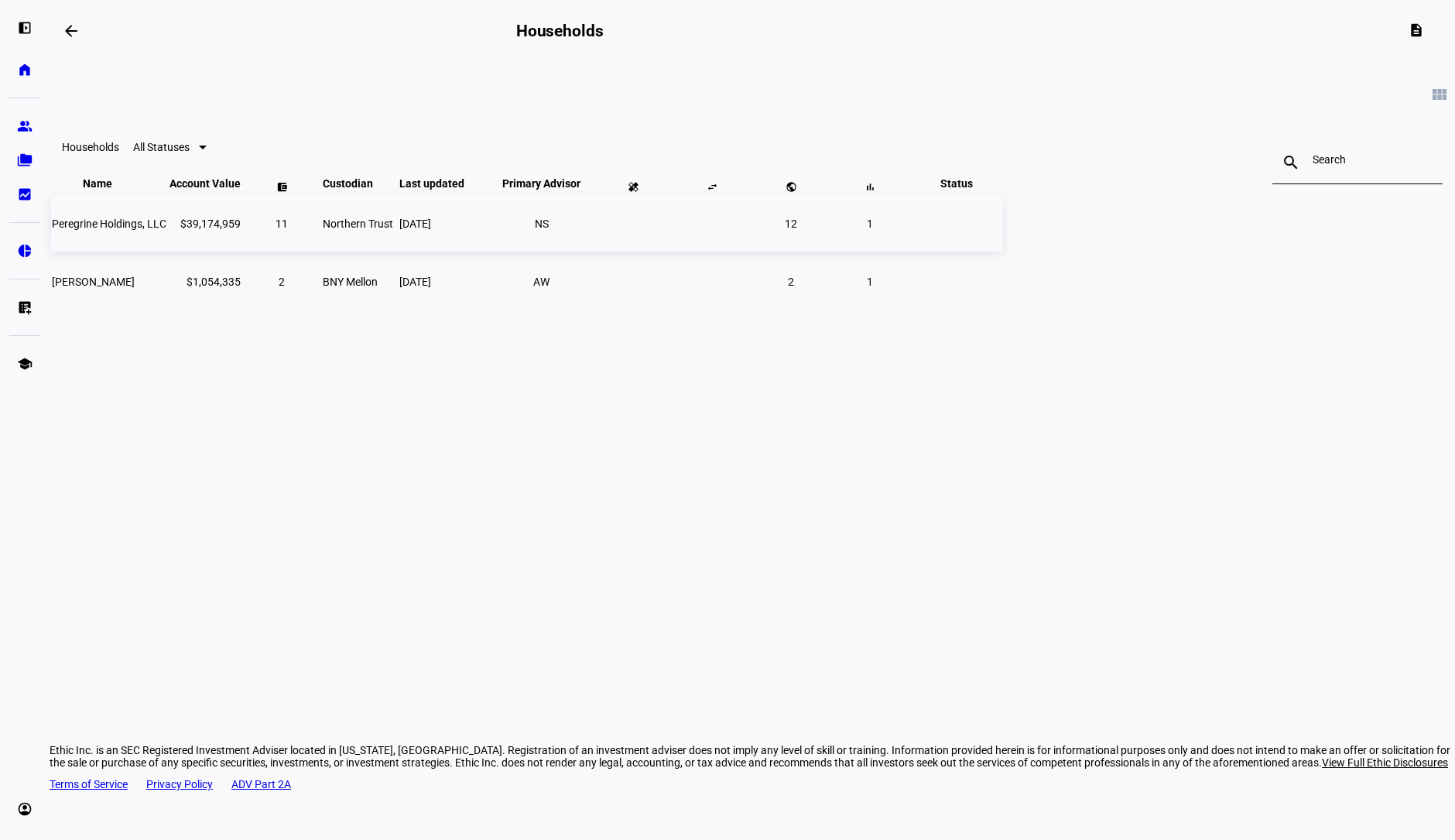
click at [167, 230] on span "Peregrine Holdings, LLC" at bounding box center [109, 224] width 114 height 13
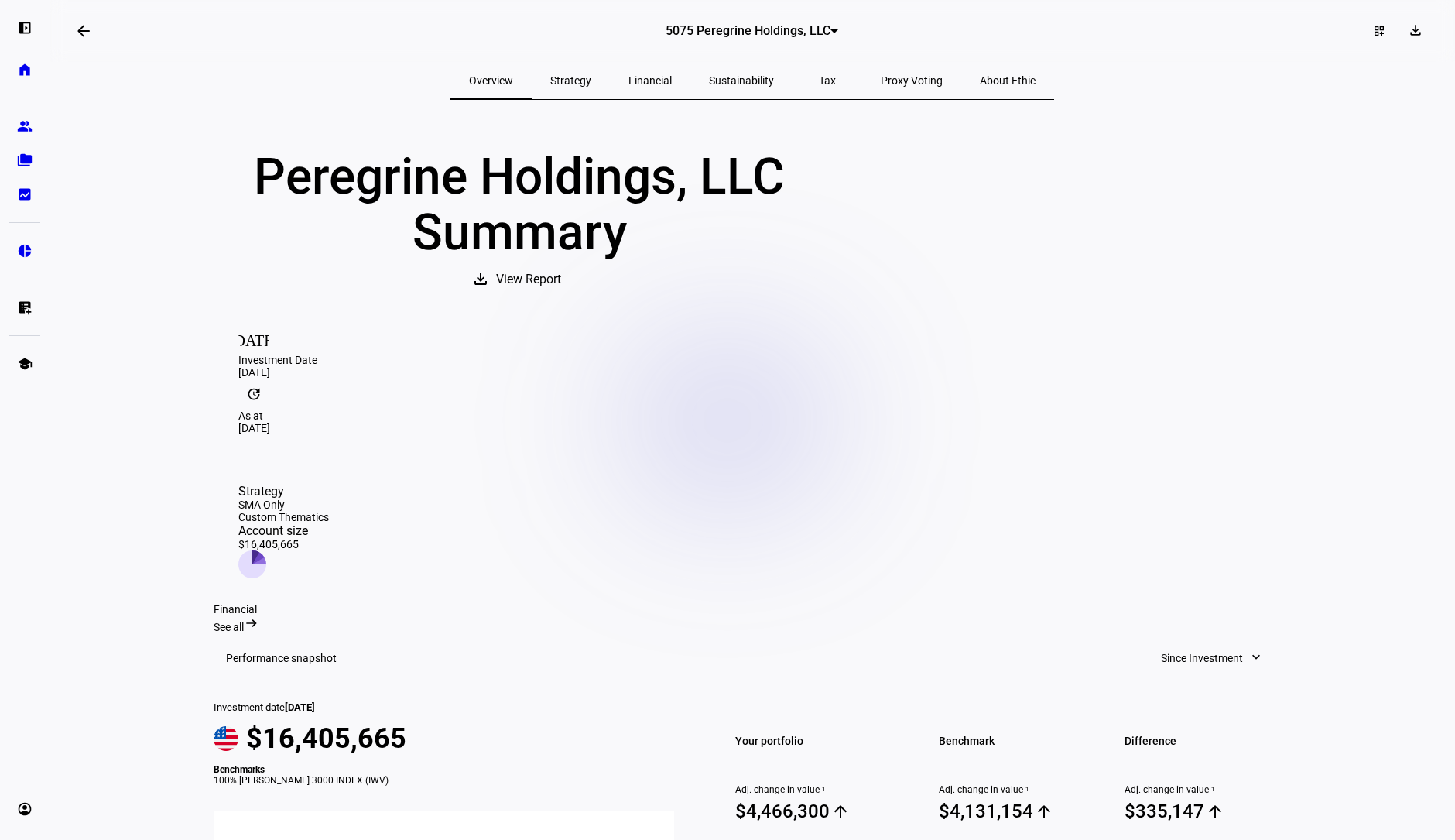
click at [881, 83] on span "Proxy Voting" at bounding box center [911, 80] width 62 height 11
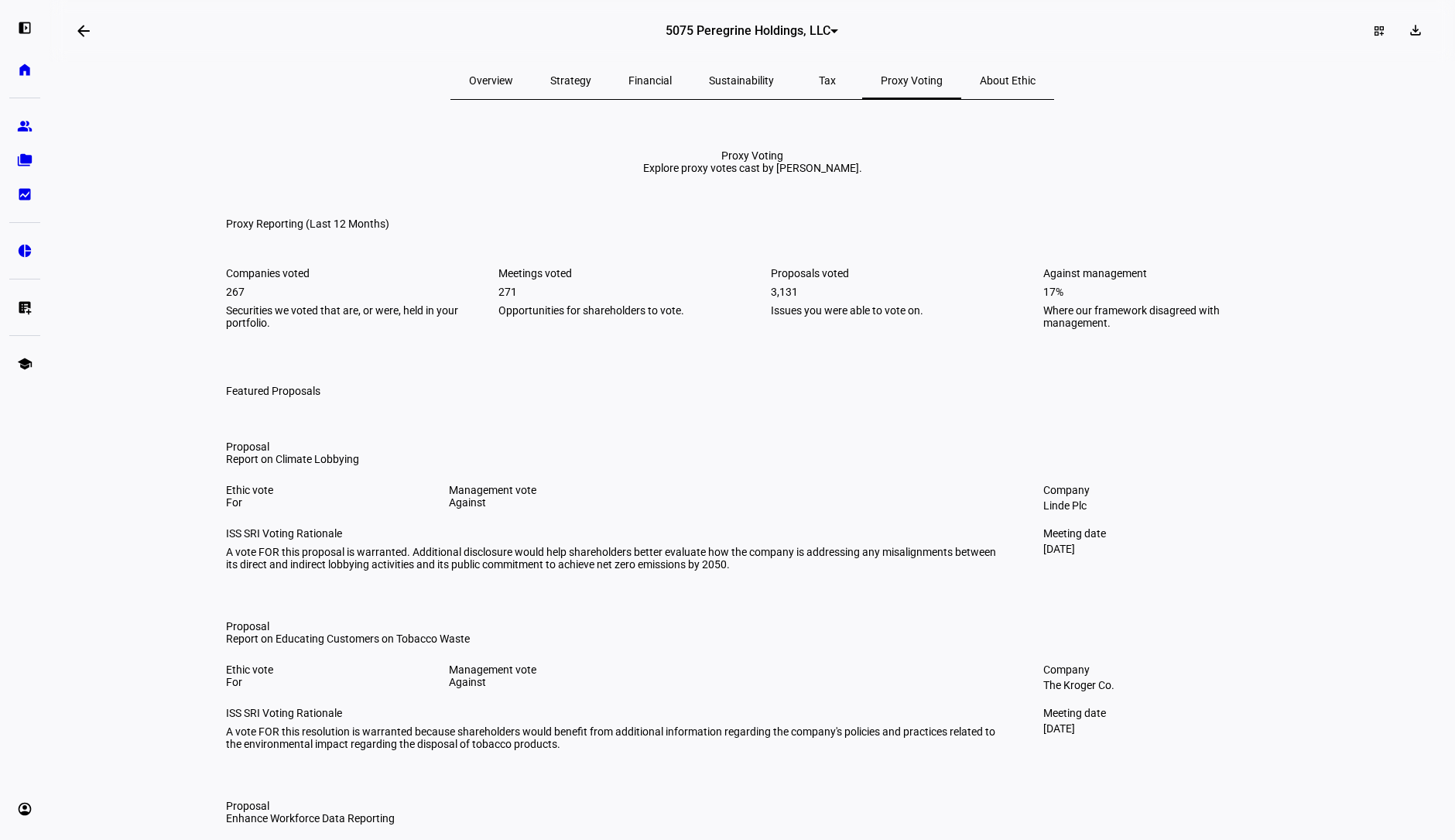
click at [592, 75] on span "Strategy" at bounding box center [571, 80] width 41 height 11
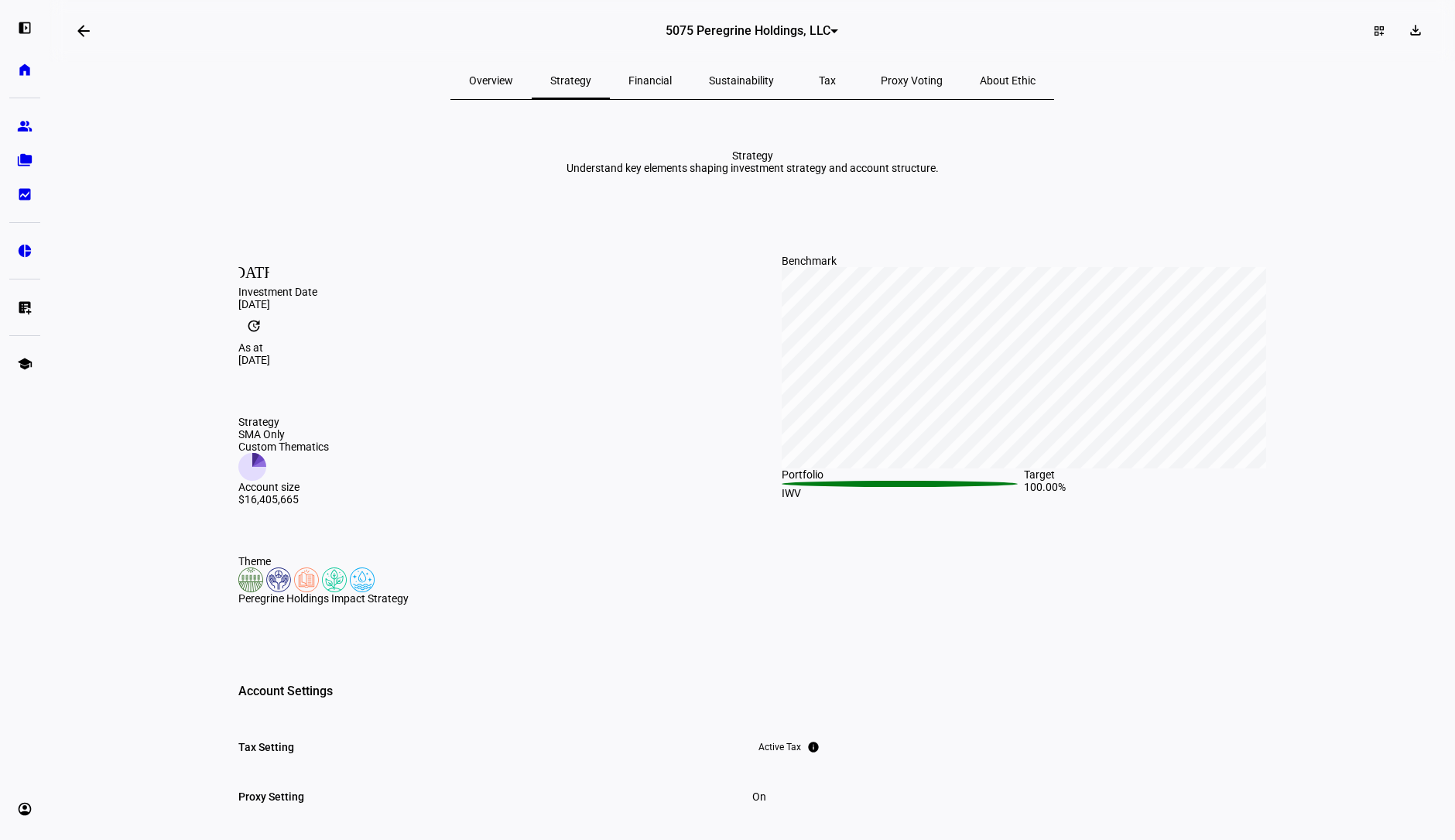
click at [670, 79] on span "Financial" at bounding box center [650, 80] width 43 height 11
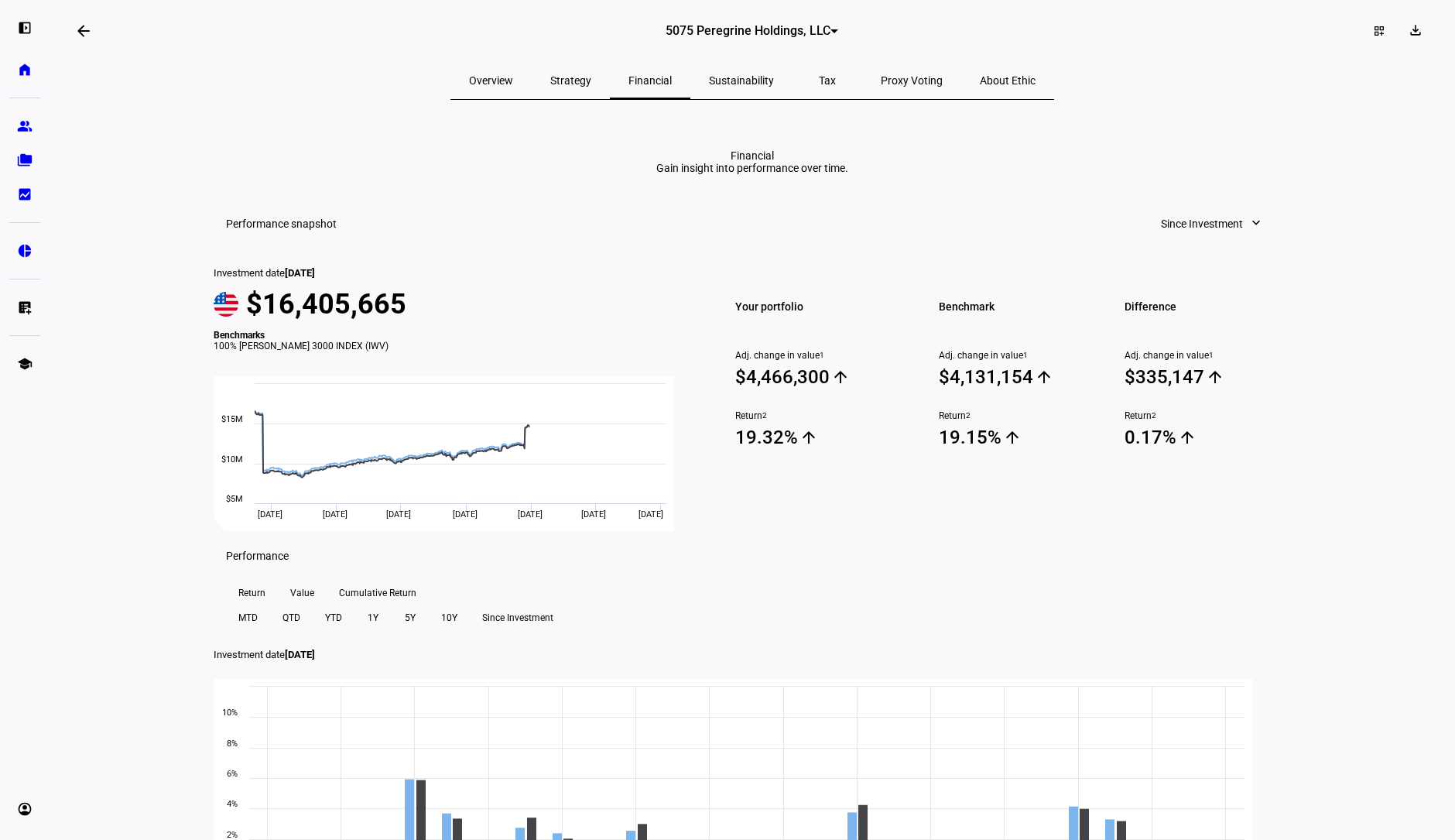
click at [741, 85] on span "Sustainability" at bounding box center [741, 80] width 65 height 11
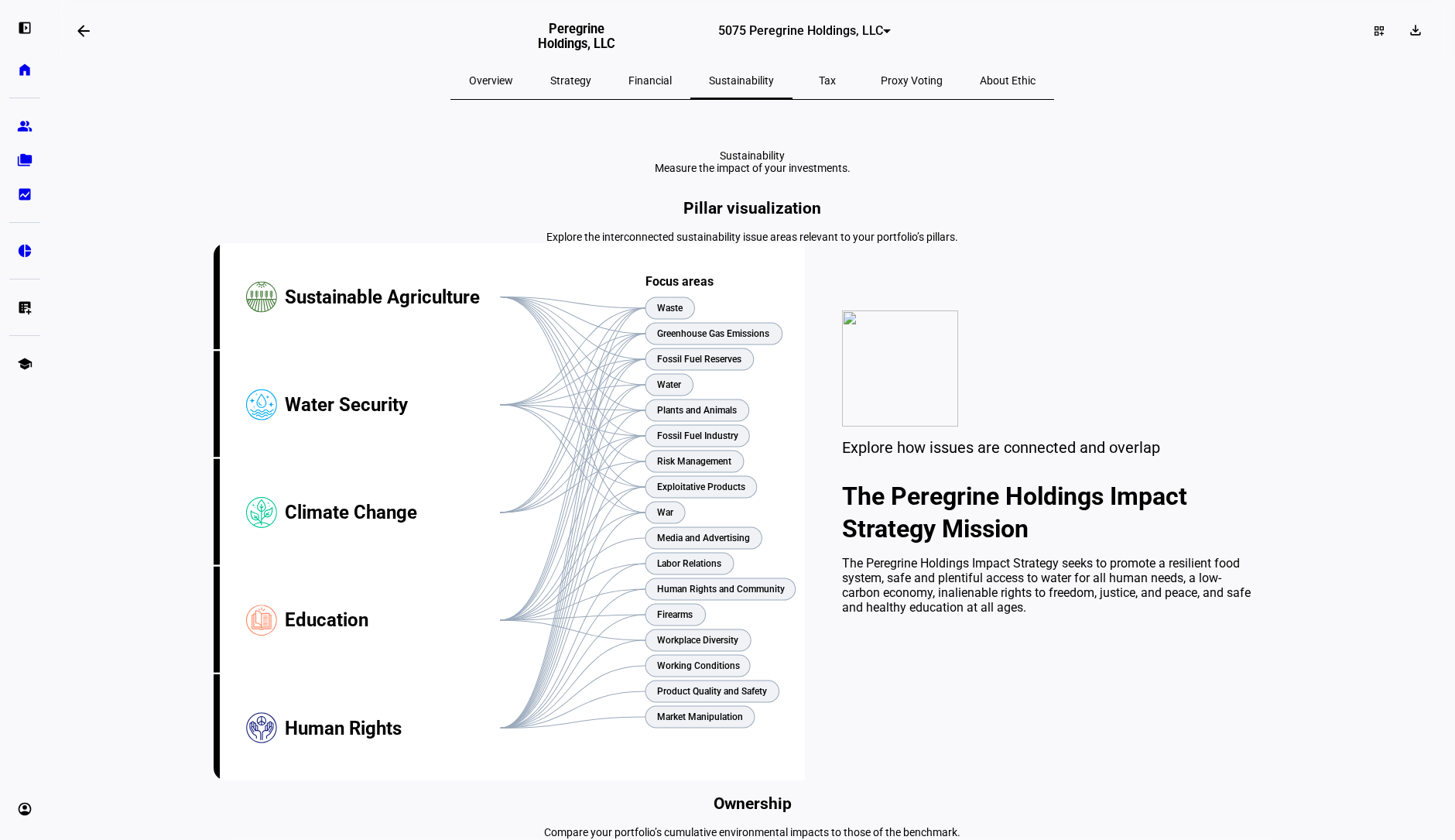
click at [818, 84] on span "Tax" at bounding box center [827, 80] width 17 height 11
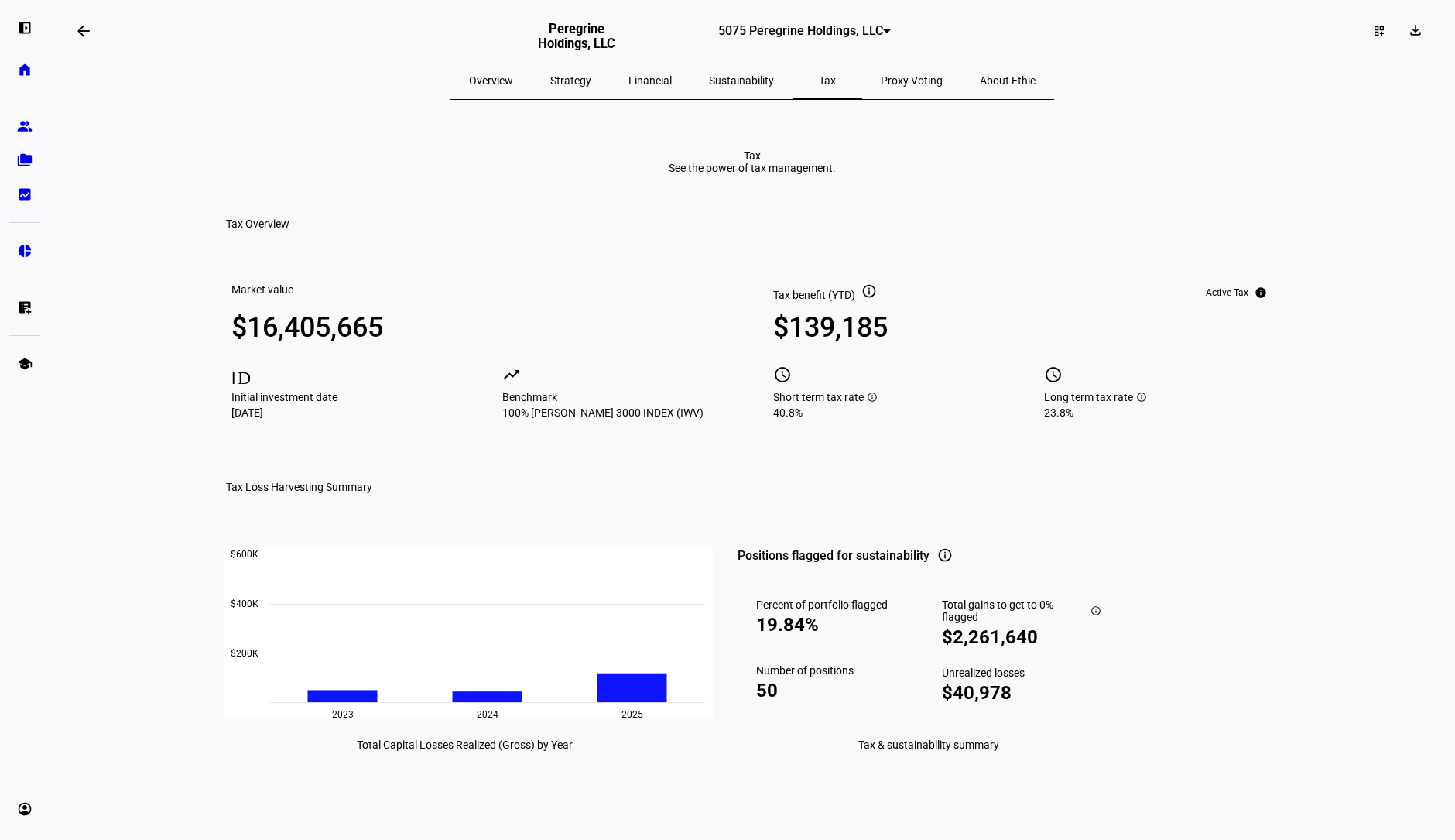
click at [881, 82] on span "Proxy Voting" at bounding box center [911, 80] width 62 height 11
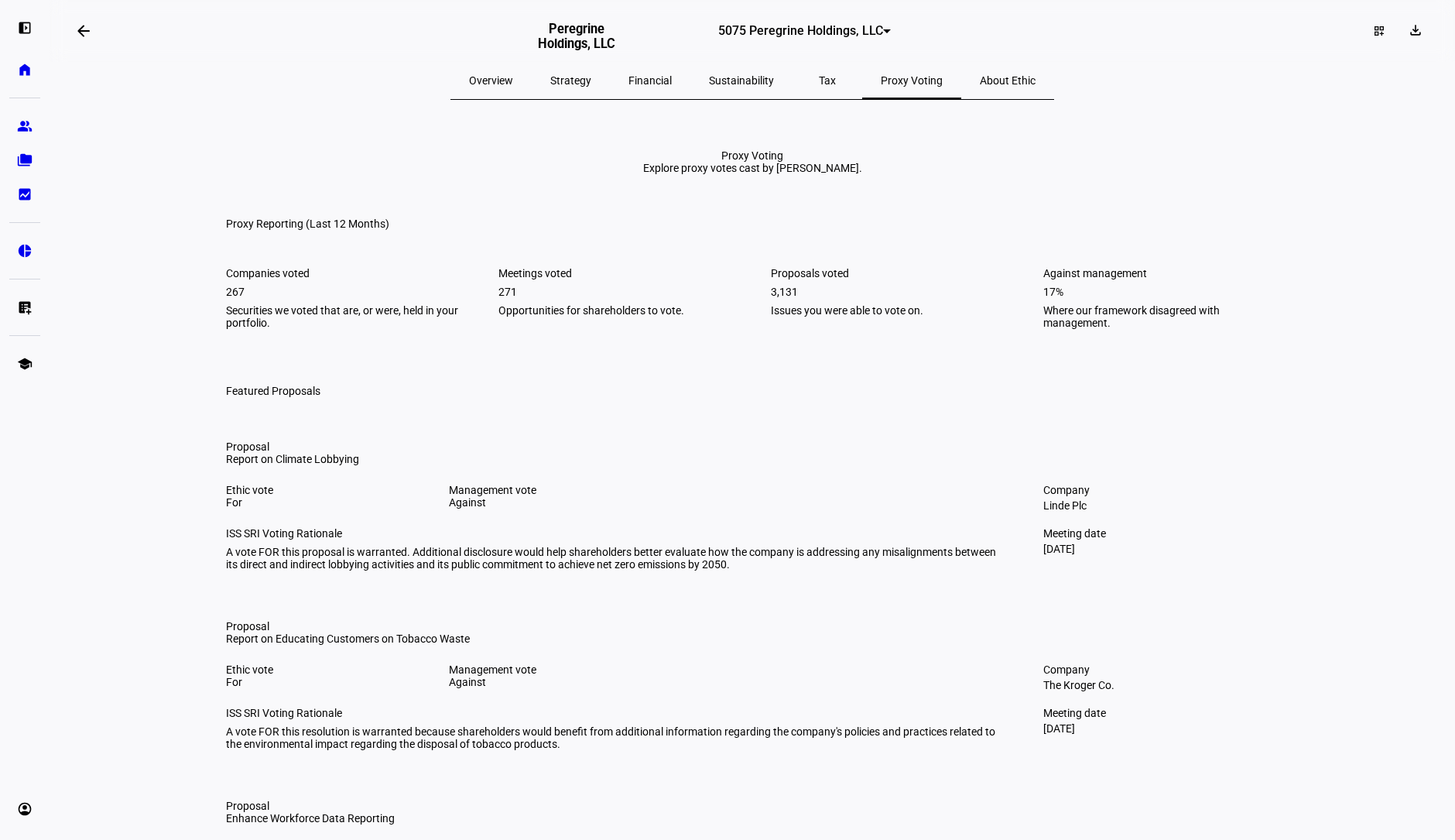
click at [980, 81] on span "About Ethic" at bounding box center [1008, 80] width 56 height 11
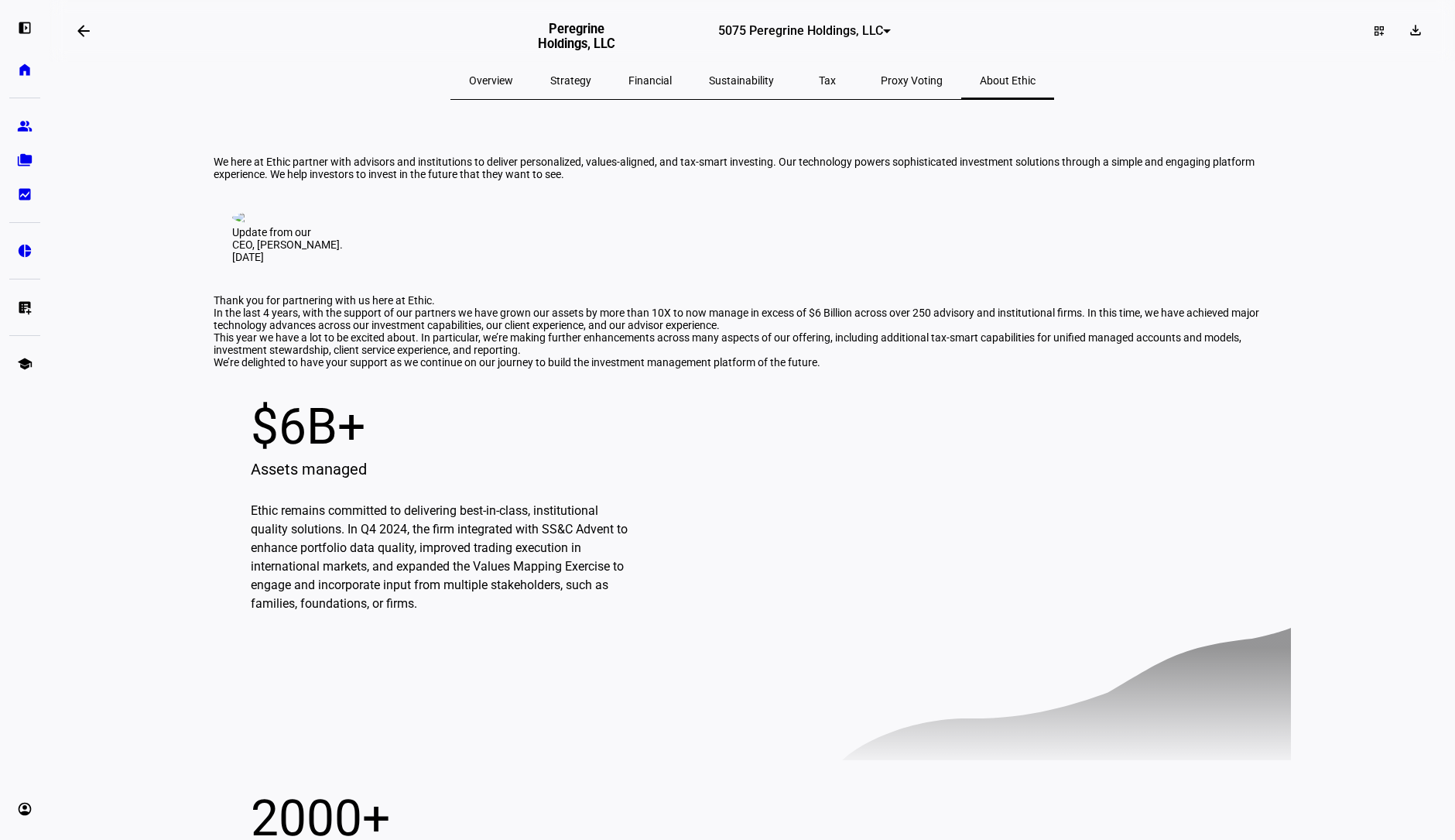
click at [513, 84] on span "Overview" at bounding box center [491, 80] width 44 height 11
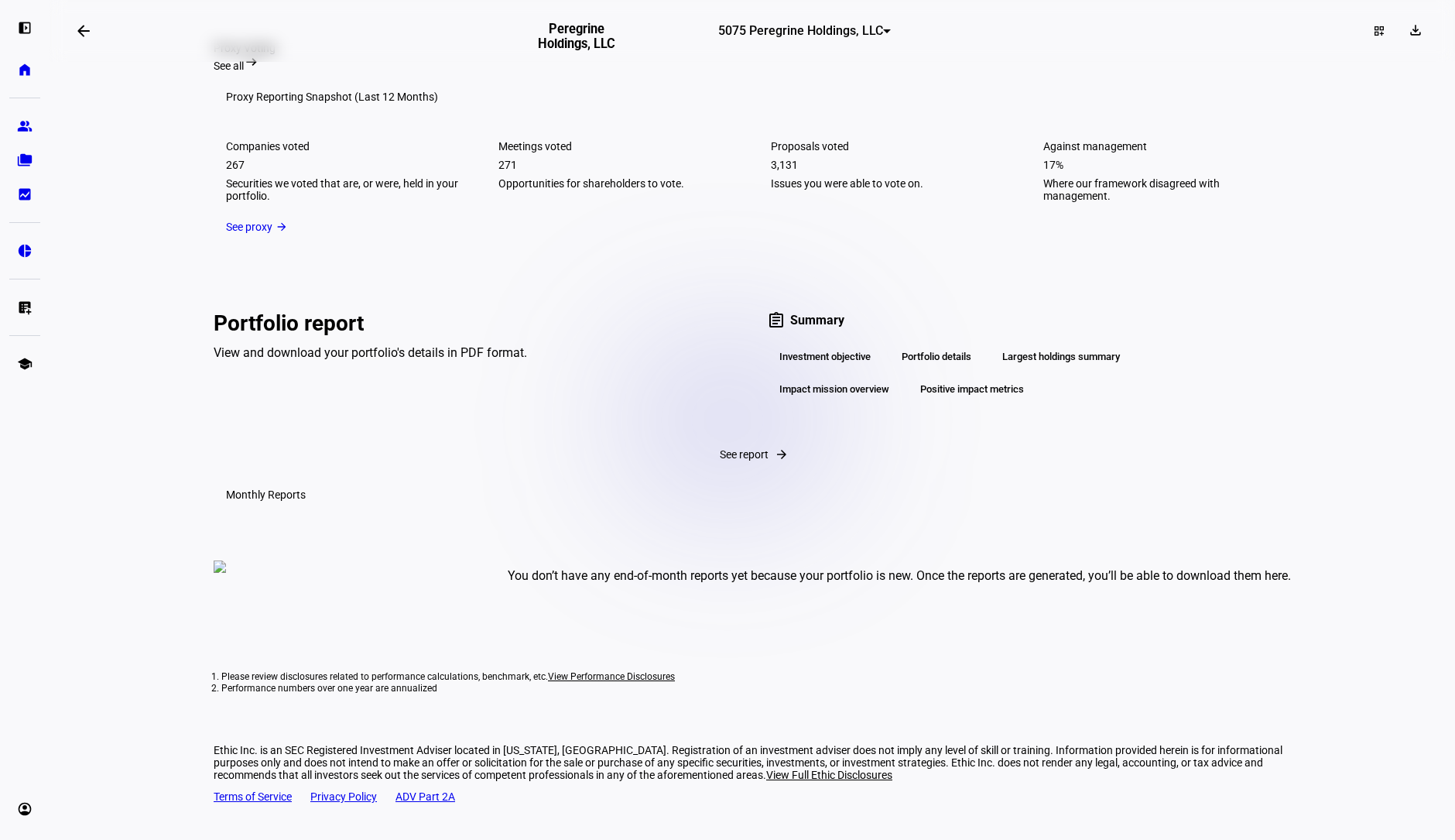
scroll to position [2236, 0]
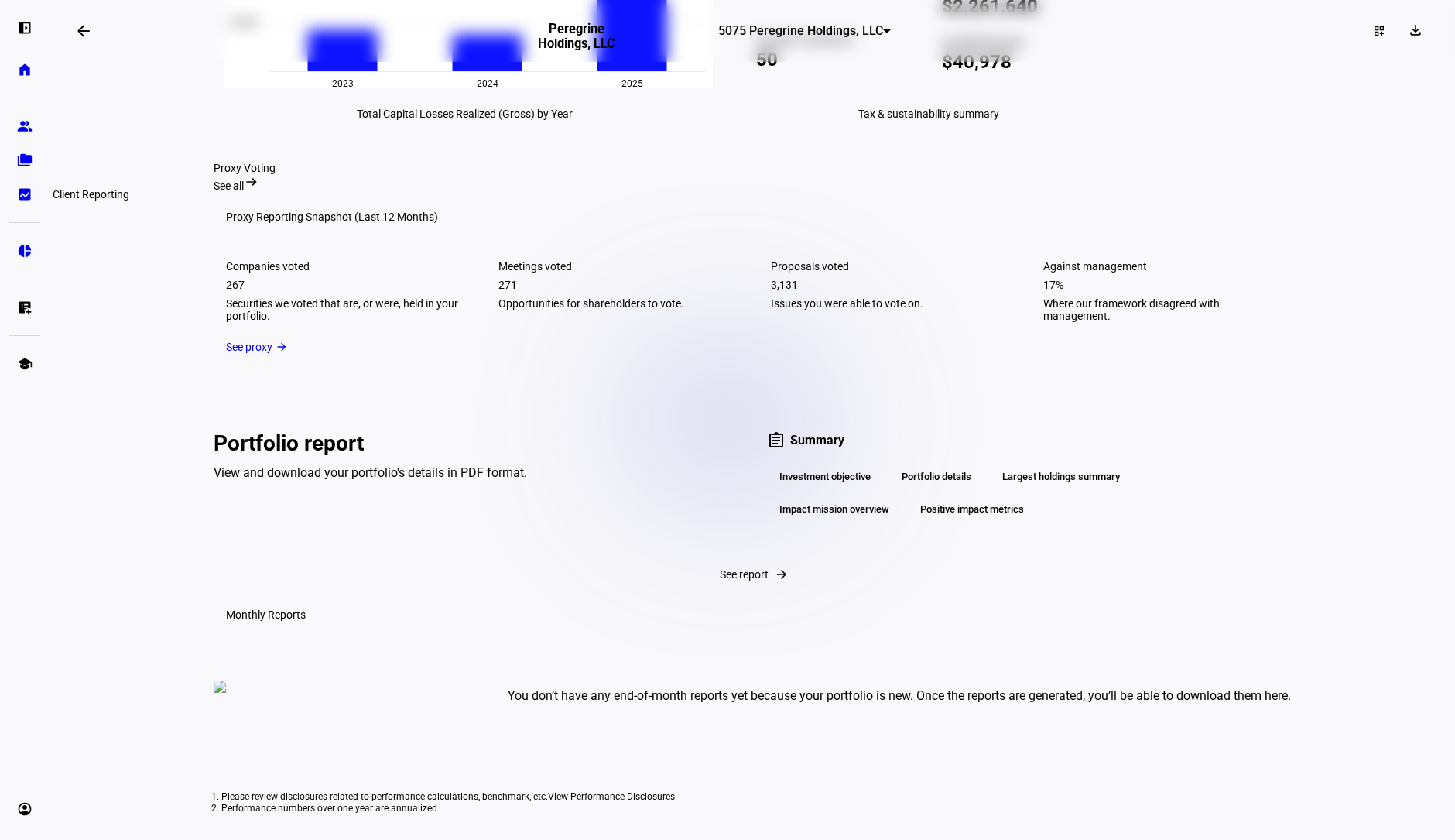
click at [39, 188] on link "bid_landscape Client Reporting" at bounding box center [24, 194] width 31 height 31
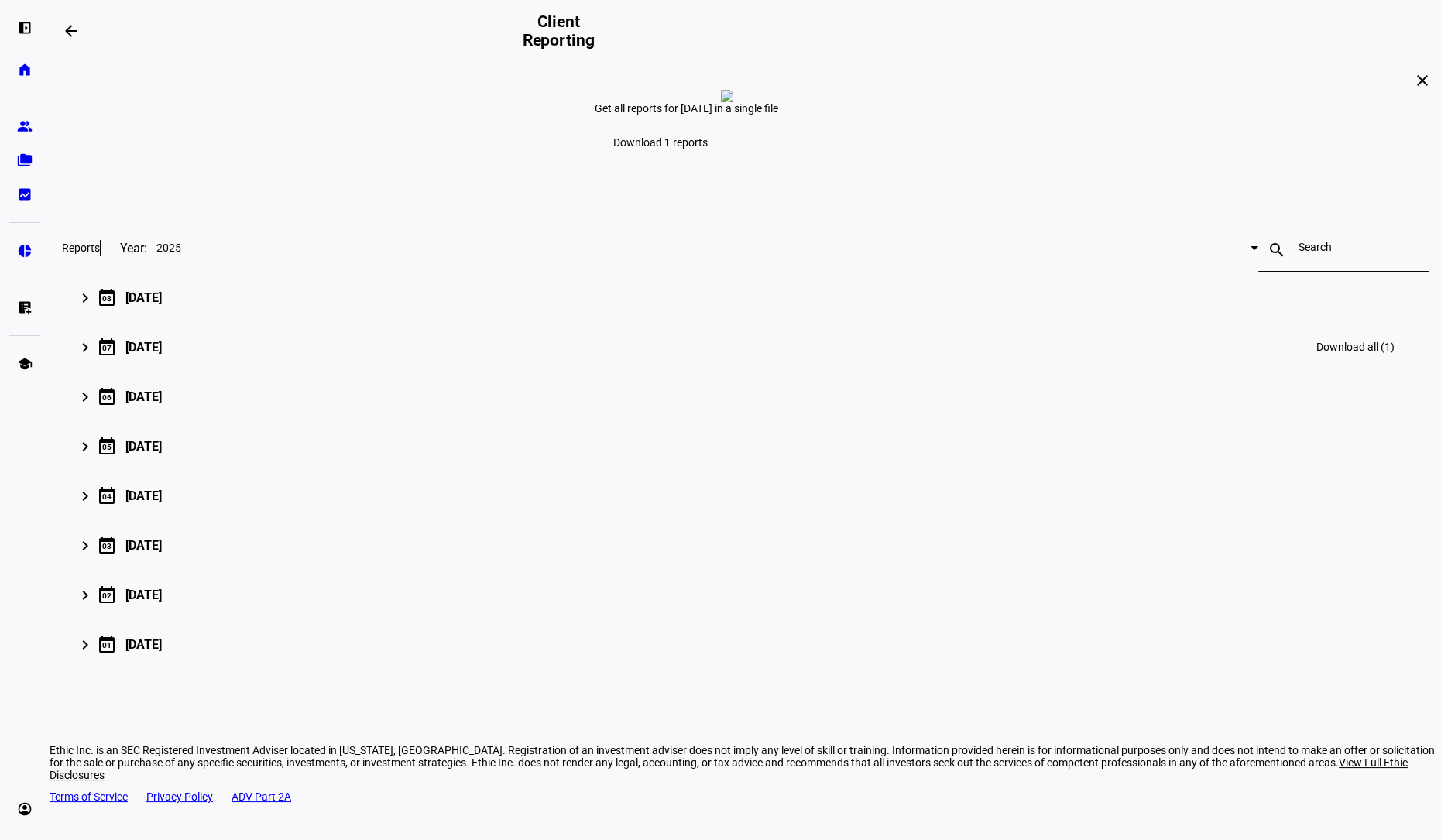
click at [311, 372] on mat-expansion-panel-header "keyboard_arrow_right calendar_today [DATE] Download all (1)" at bounding box center [745, 347] width 1366 height 50
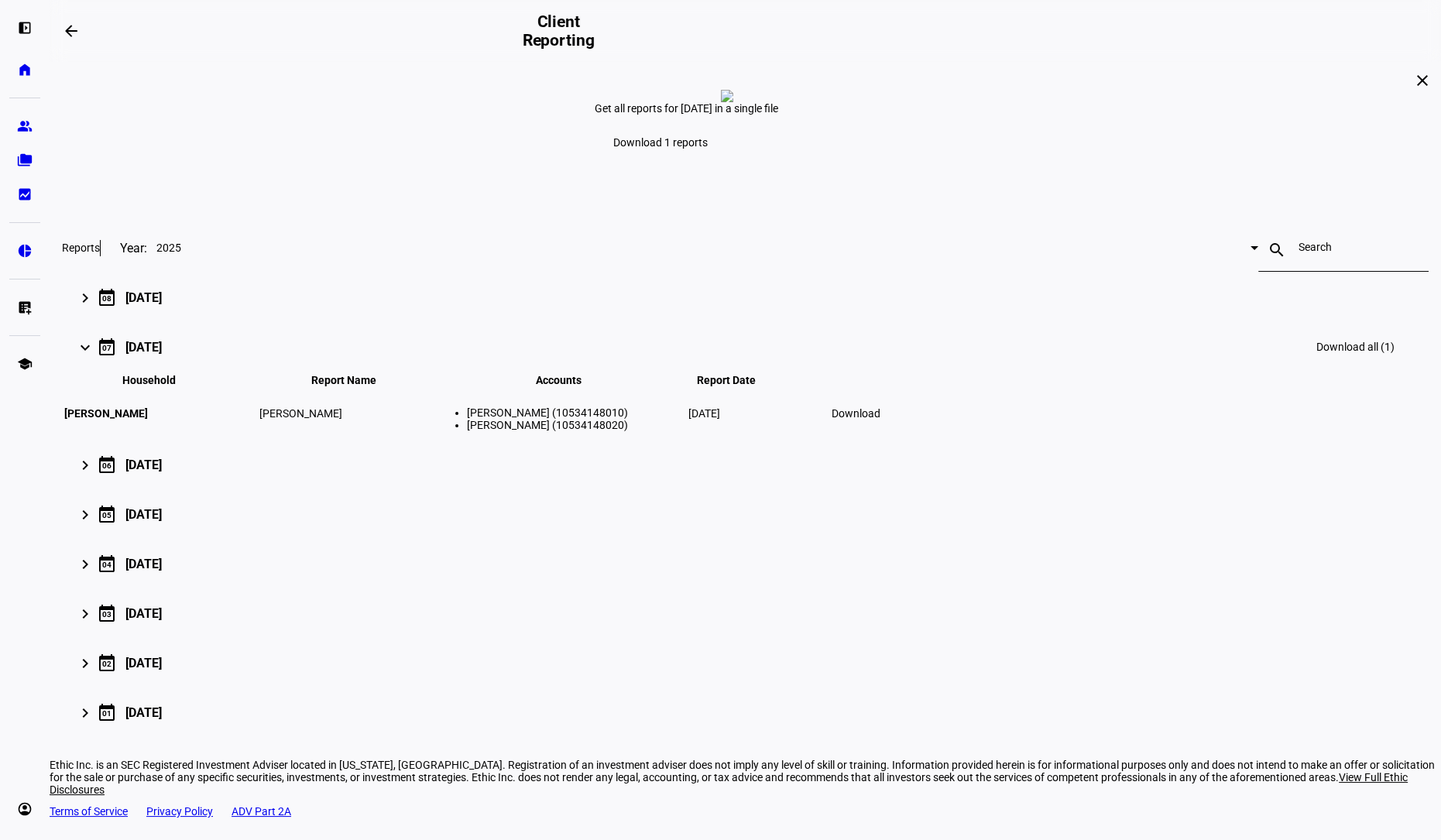
click at [95, 357] on mat-icon "keyboard_arrow_right" at bounding box center [85, 348] width 19 height 19
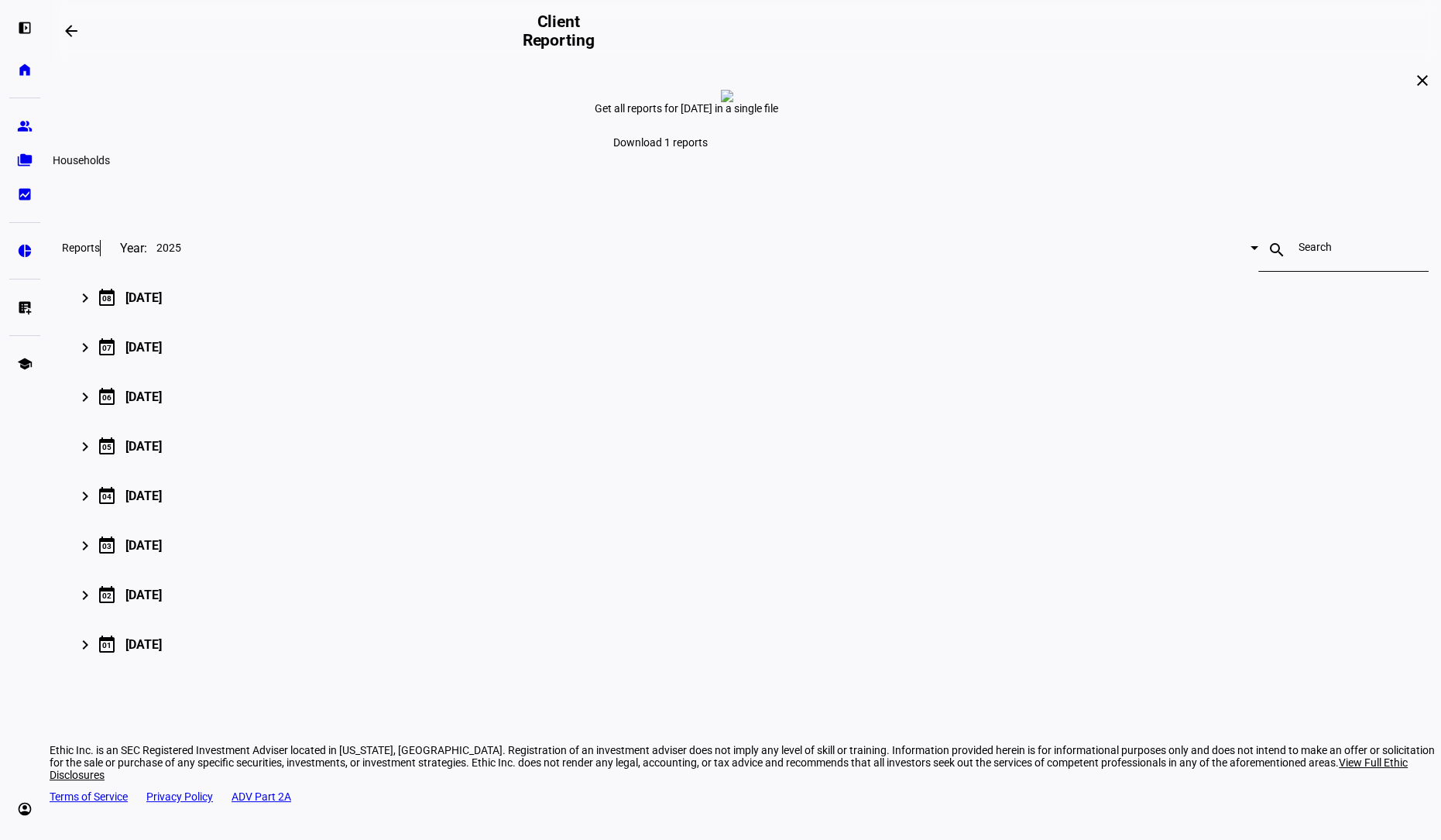
click at [25, 158] on eth-mat-symbol "folder_copy" at bounding box center [24, 159] width 15 height 15
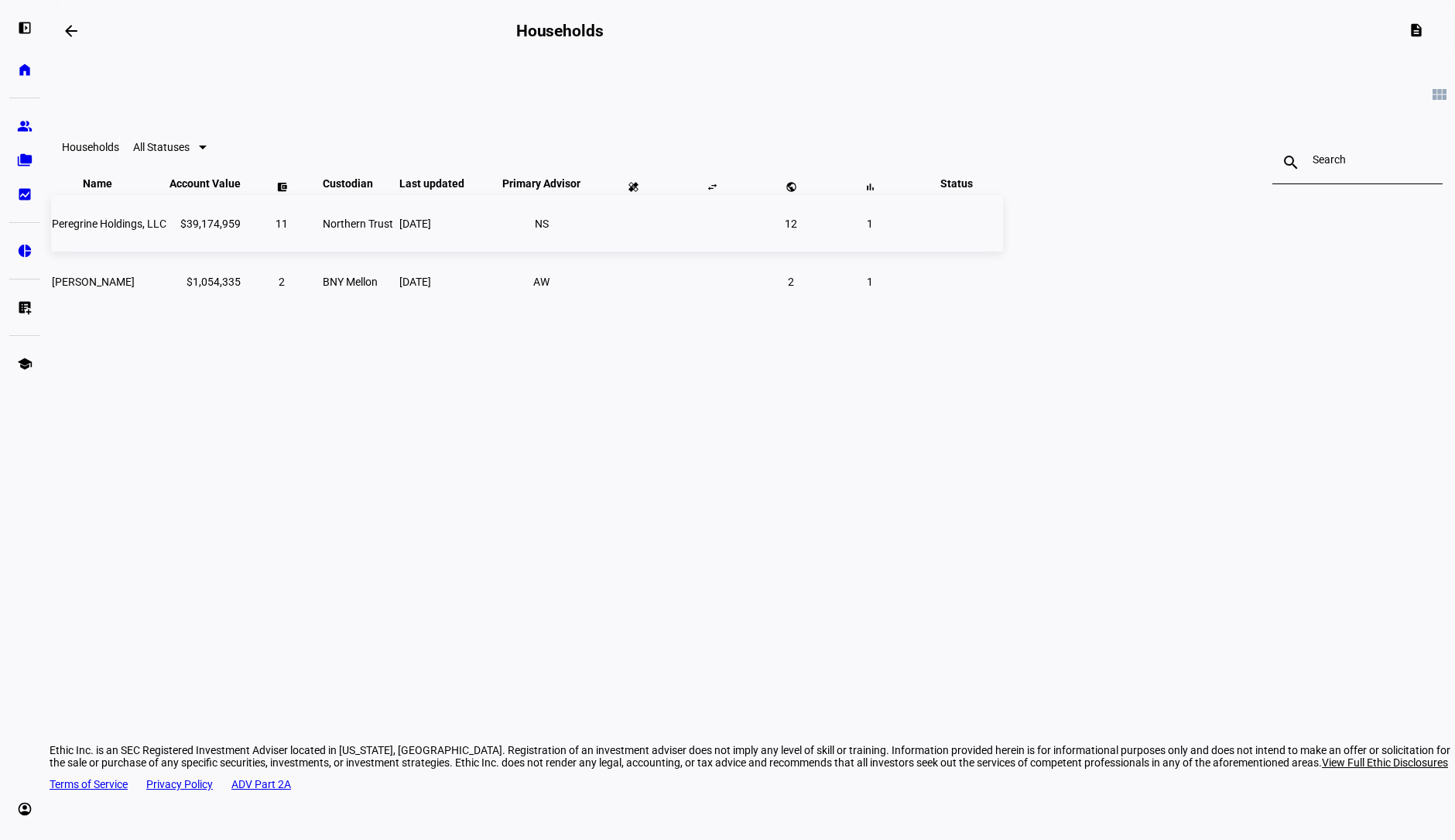
click at [431, 230] on span "[DATE]" at bounding box center [415, 224] width 32 height 13
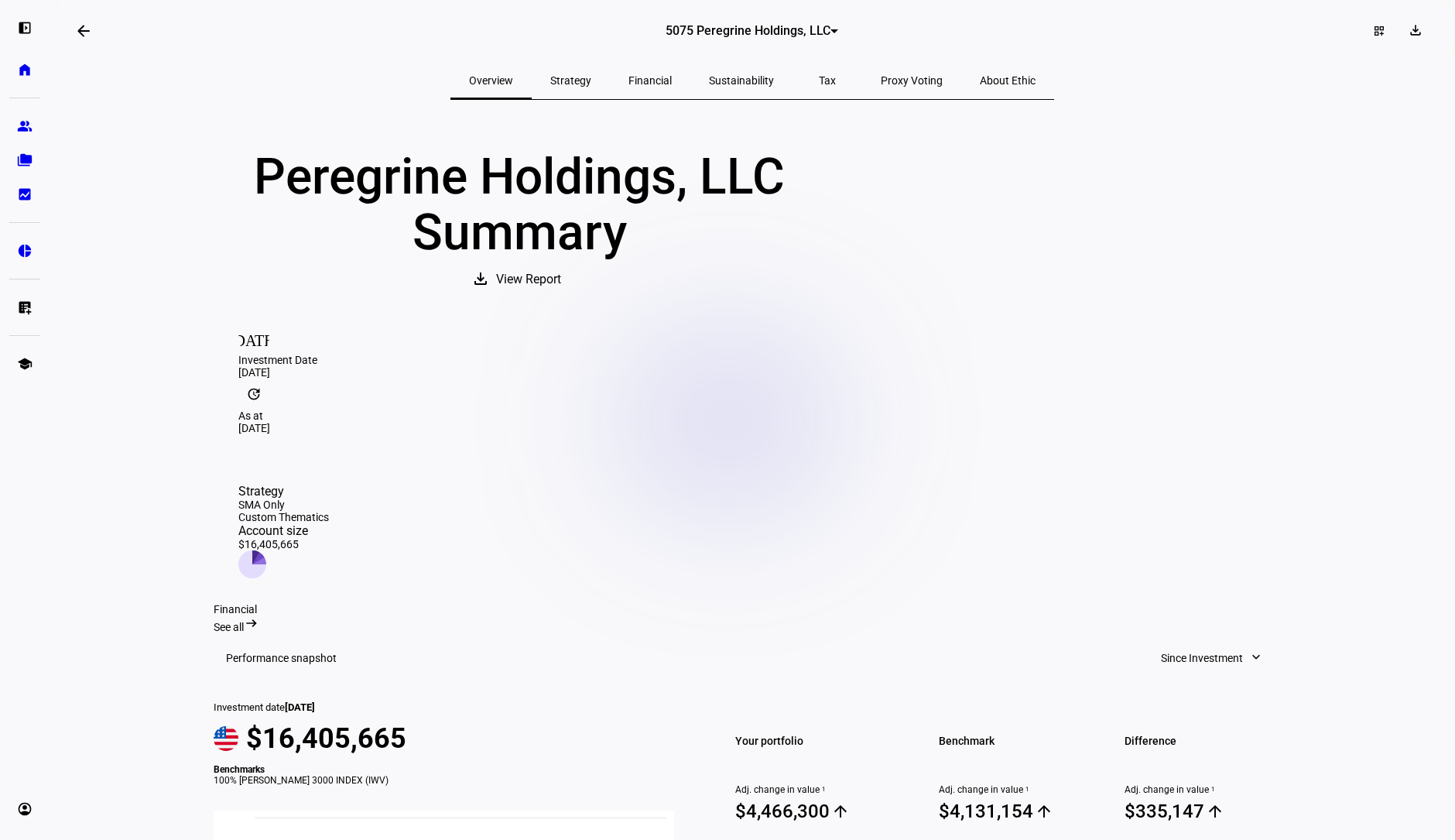
click at [592, 77] on span "Strategy" at bounding box center [571, 80] width 41 height 11
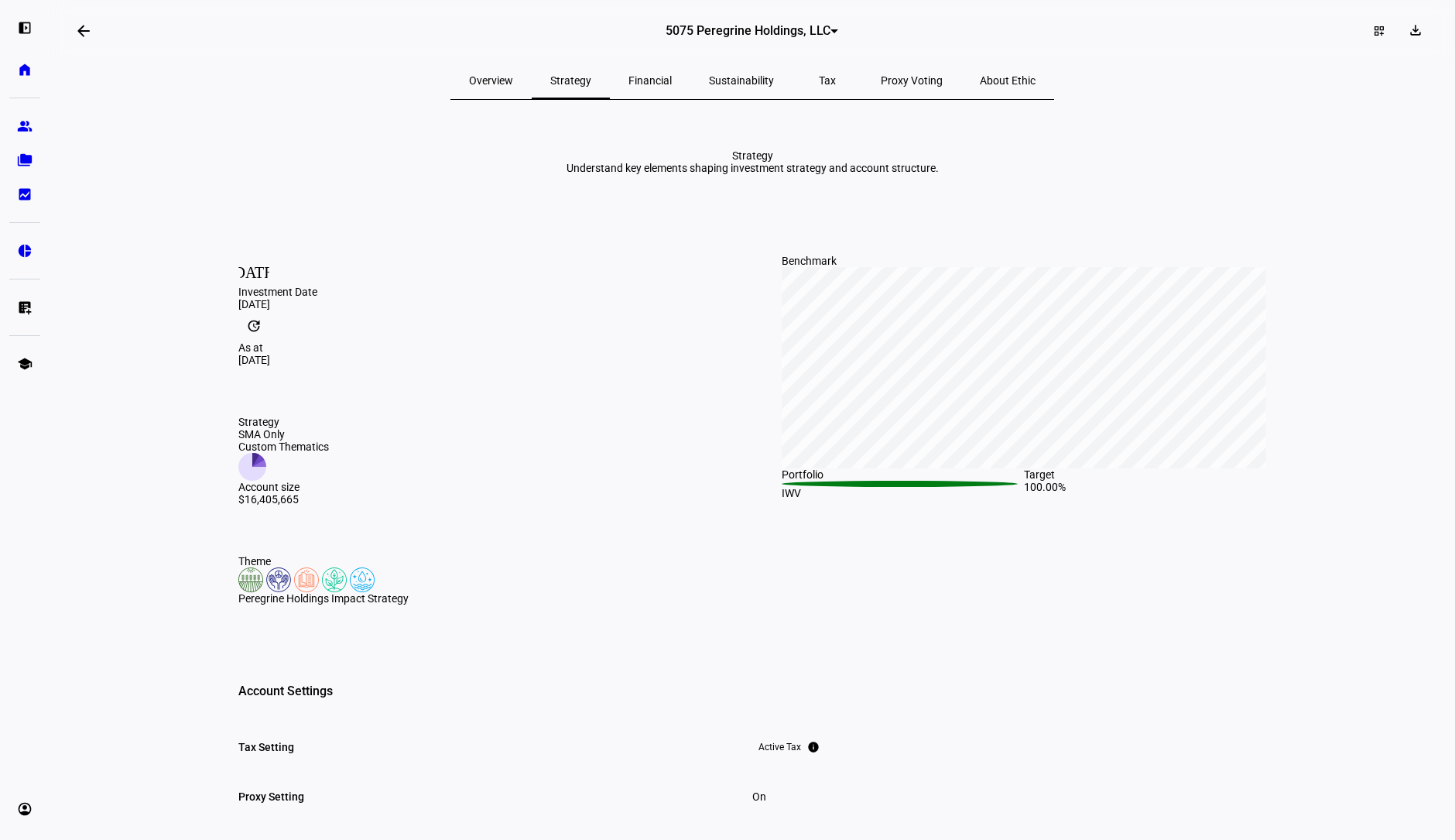
drag, startPoint x: 746, startPoint y: 100, endPoint x: 747, endPoint y: 88, distance: 12.0
click at [745, 99] on div "Overview Strategy Financial Sustainability Tax Proxy Voting About Ethic Strateg…" at bounding box center [752, 718] width 1078 height 1314
click at [747, 85] on span "Sustainability" at bounding box center [741, 80] width 65 height 11
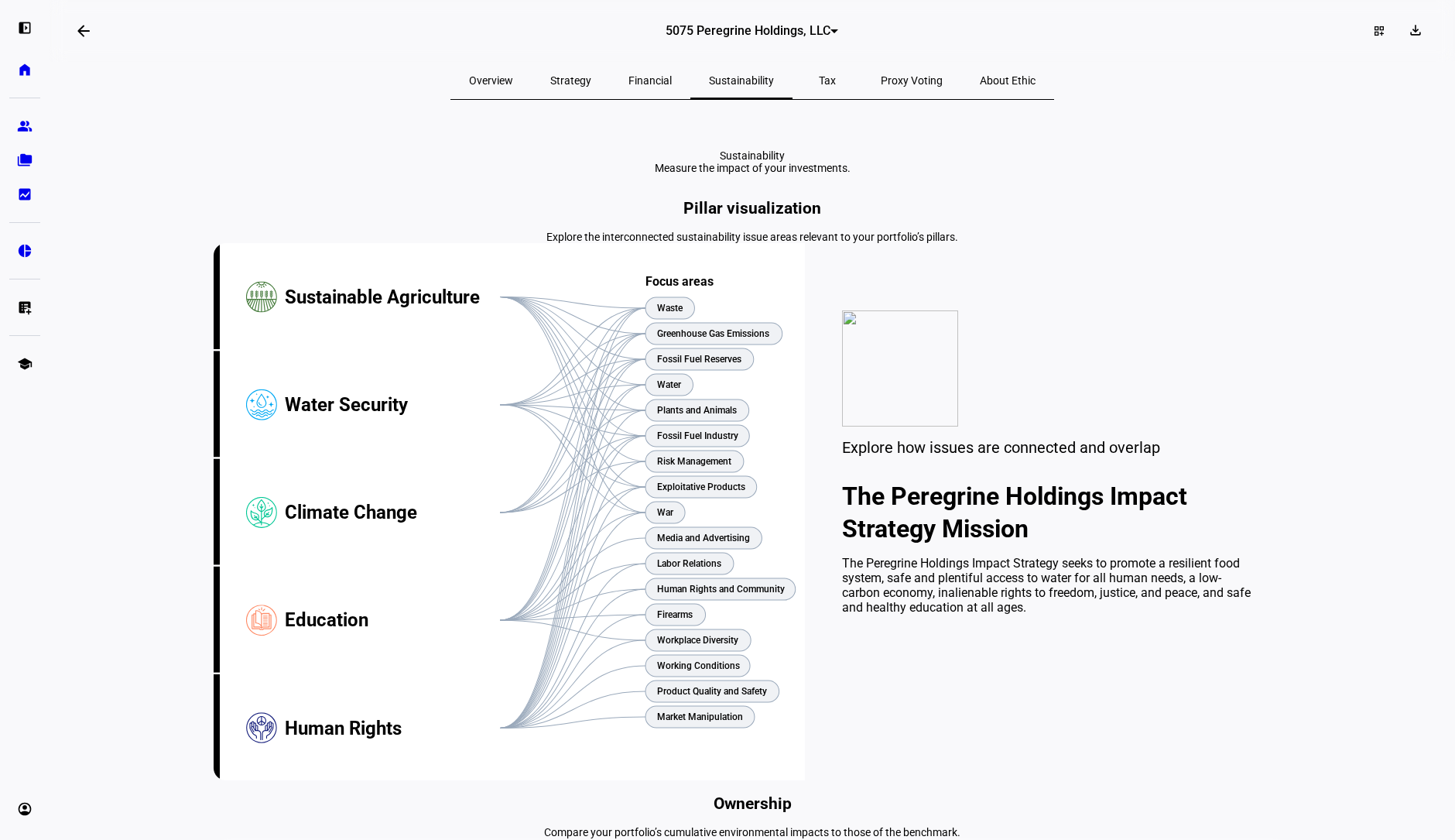
click at [820, 81] on div "Tax" at bounding box center [827, 80] width 69 height 37
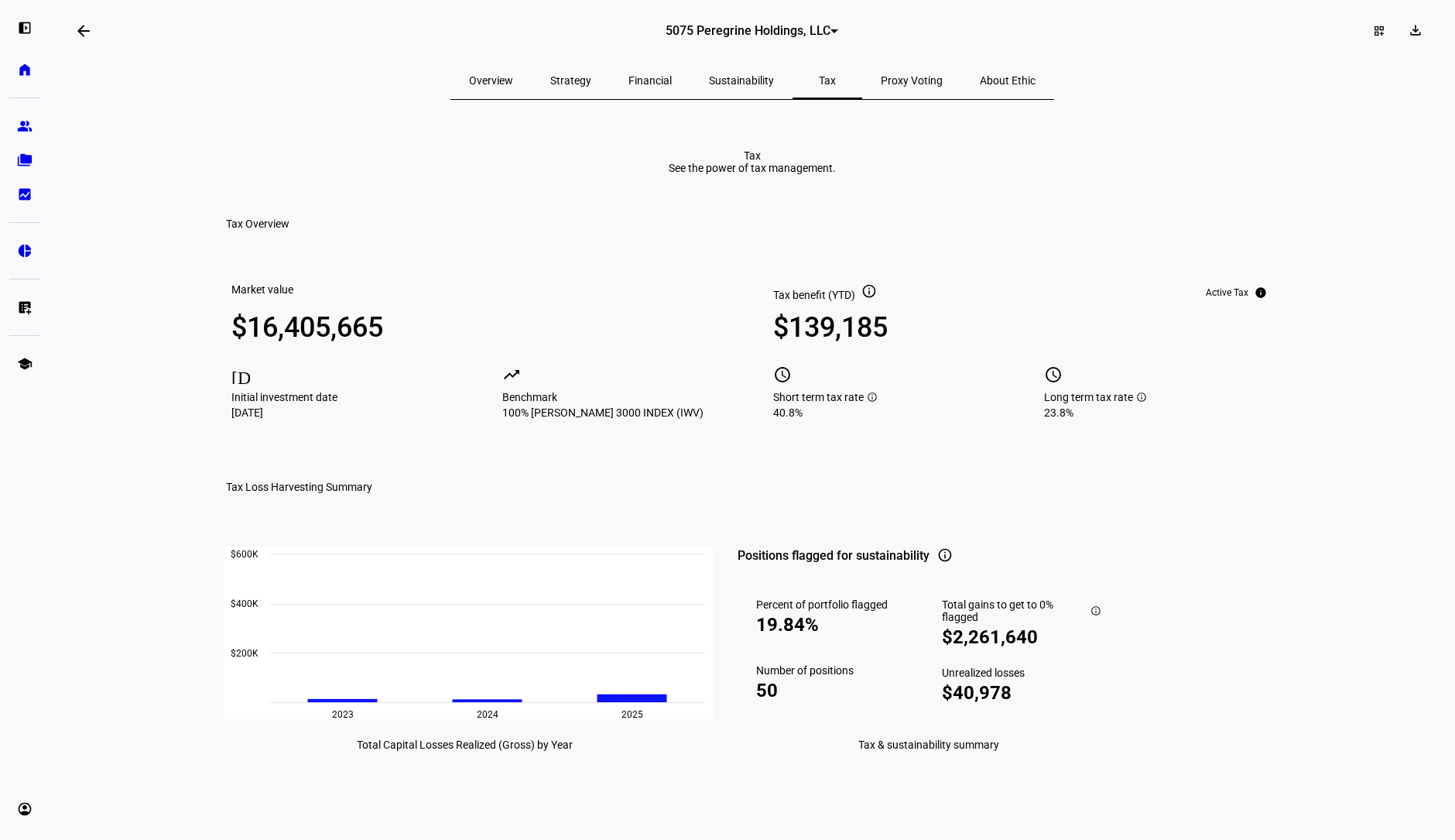
click at [881, 86] on span "Proxy Voting" at bounding box center [911, 80] width 62 height 37
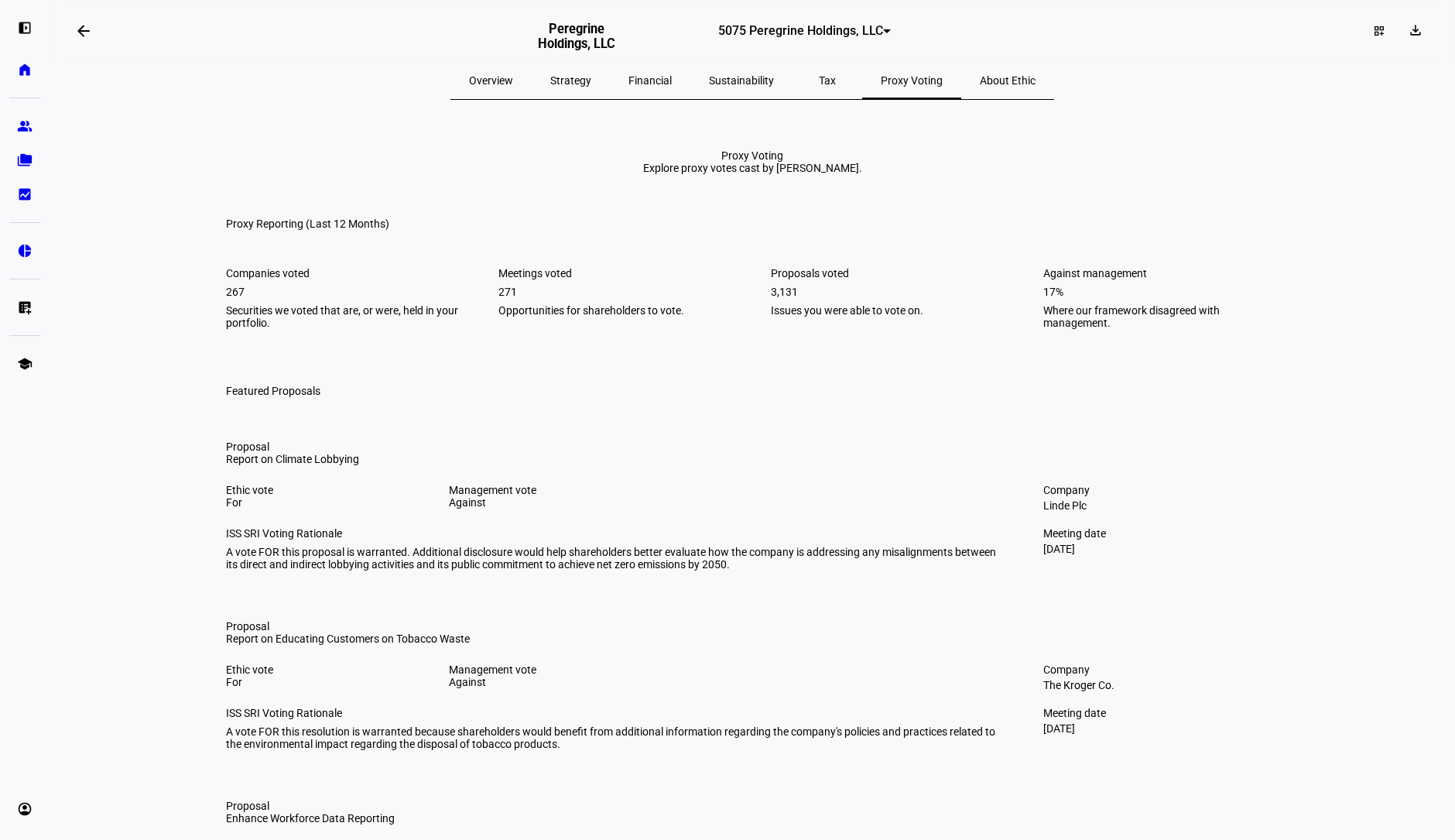
click at [513, 76] on span "Overview" at bounding box center [491, 80] width 44 height 11
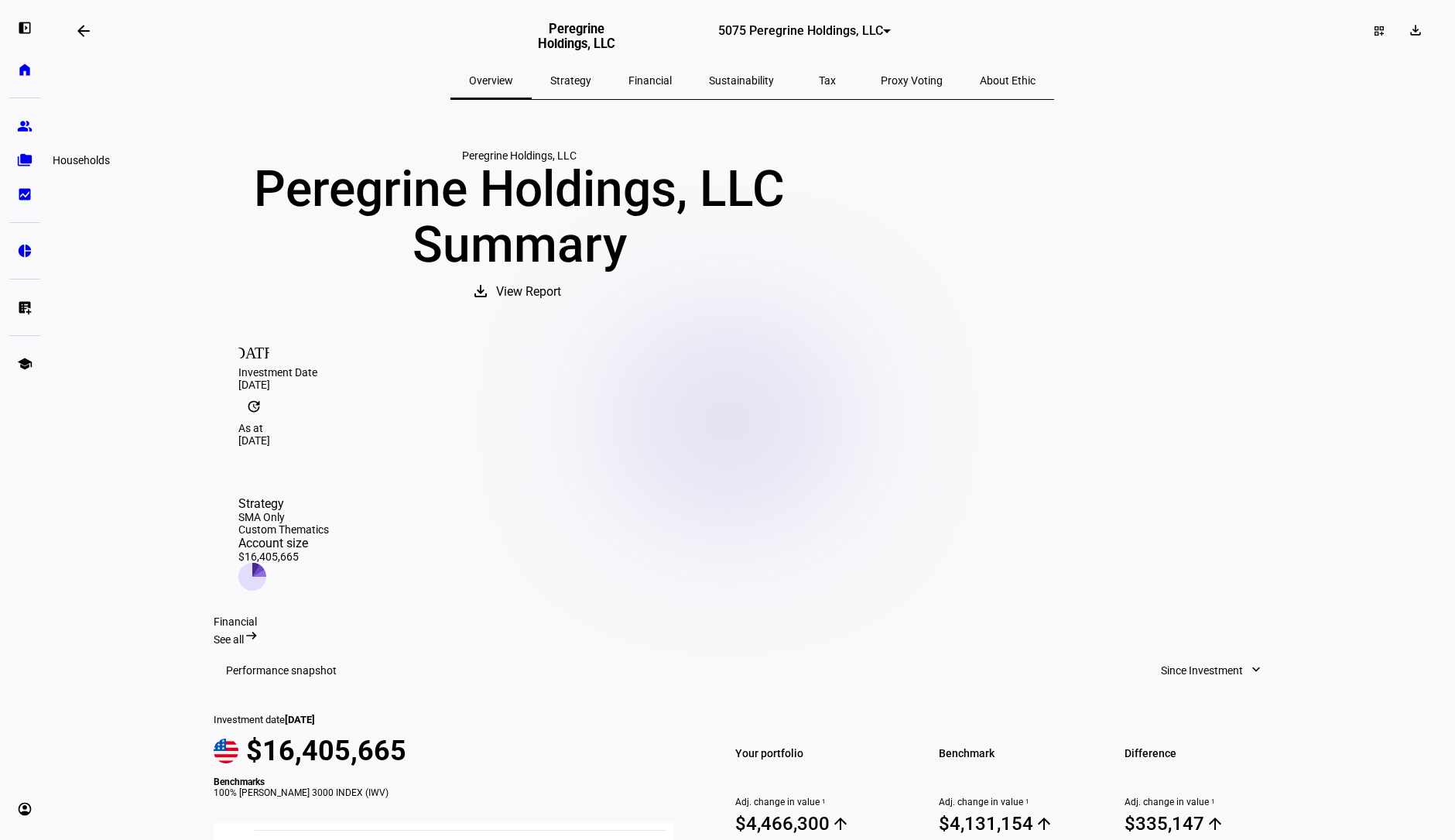
click at [25, 165] on eth-mat-symbol "folder_copy" at bounding box center [24, 159] width 15 height 15
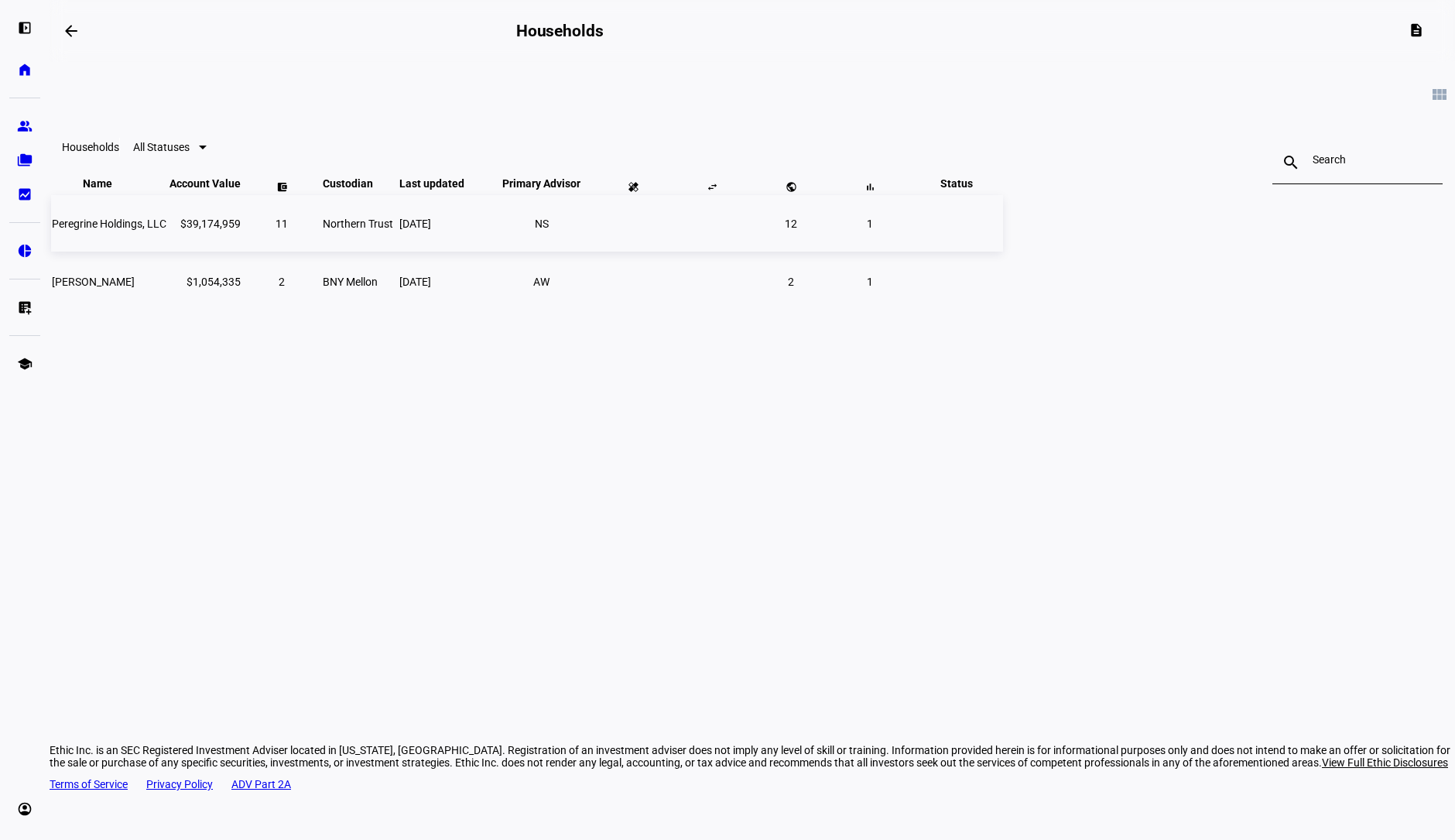
click at [321, 239] on td "11" at bounding box center [282, 223] width 77 height 57
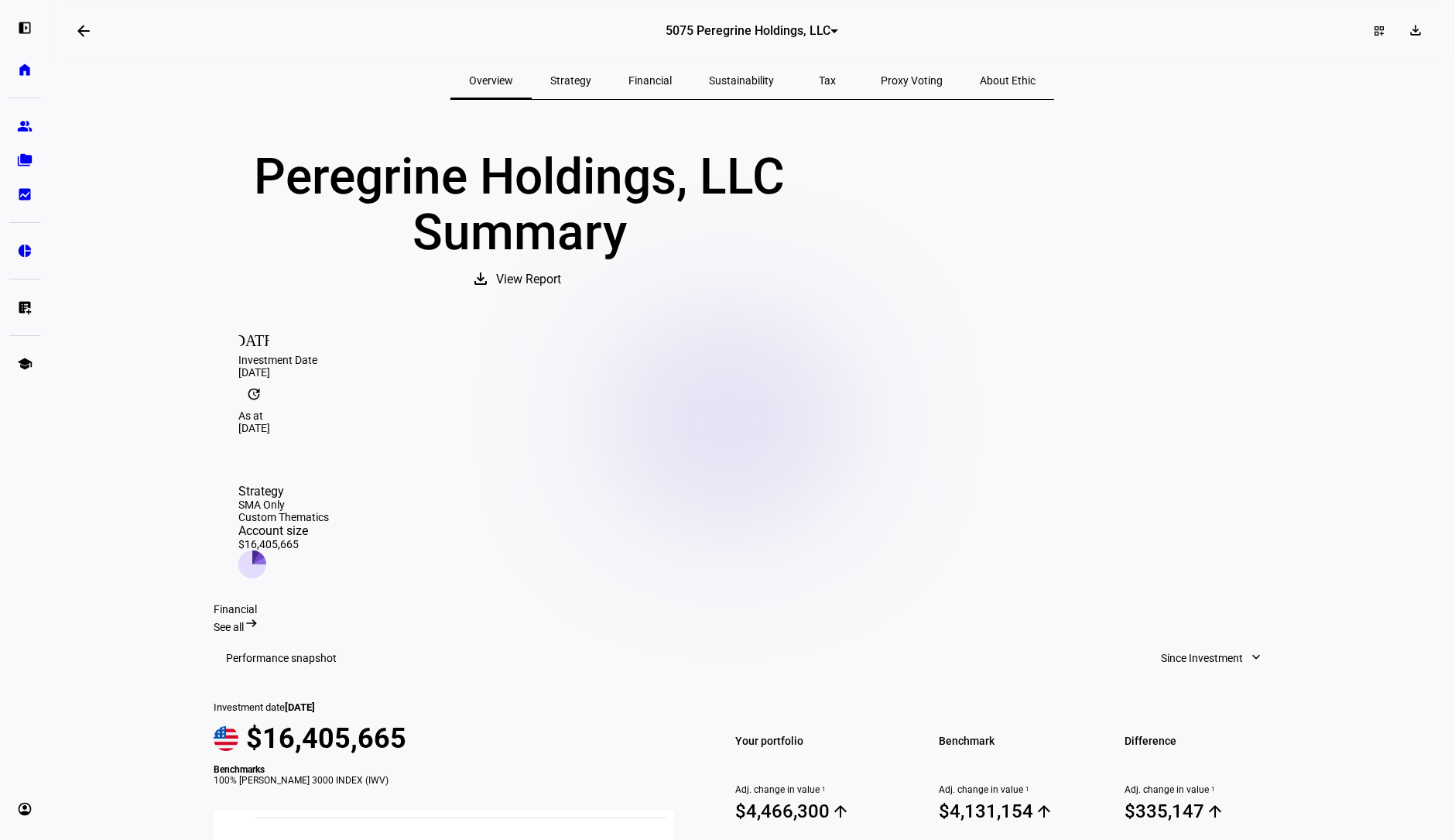
click at [592, 83] on span "Strategy" at bounding box center [571, 80] width 41 height 11
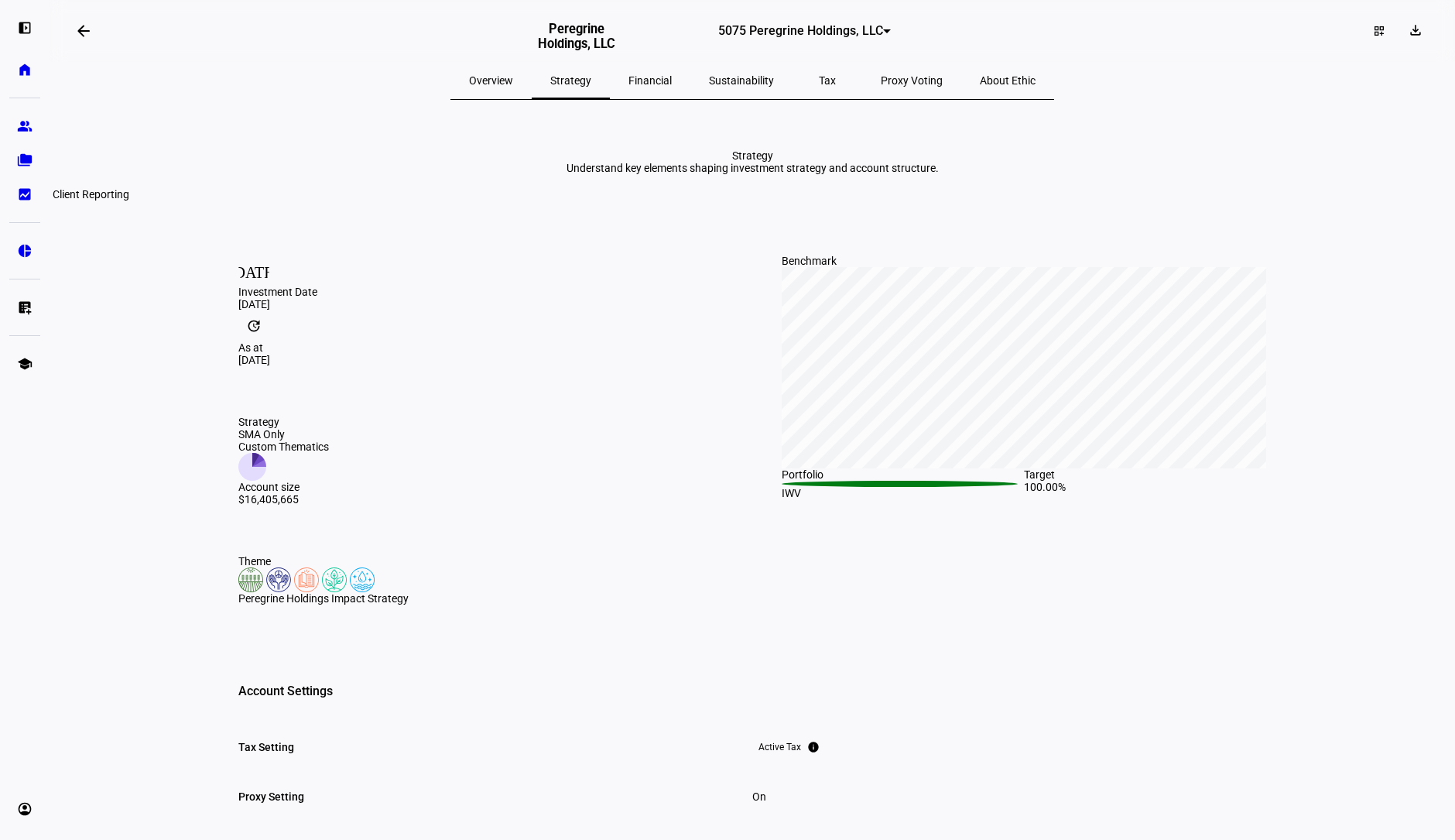
click at [14, 199] on link "bid_landscape Client Reporting" at bounding box center [24, 194] width 31 height 31
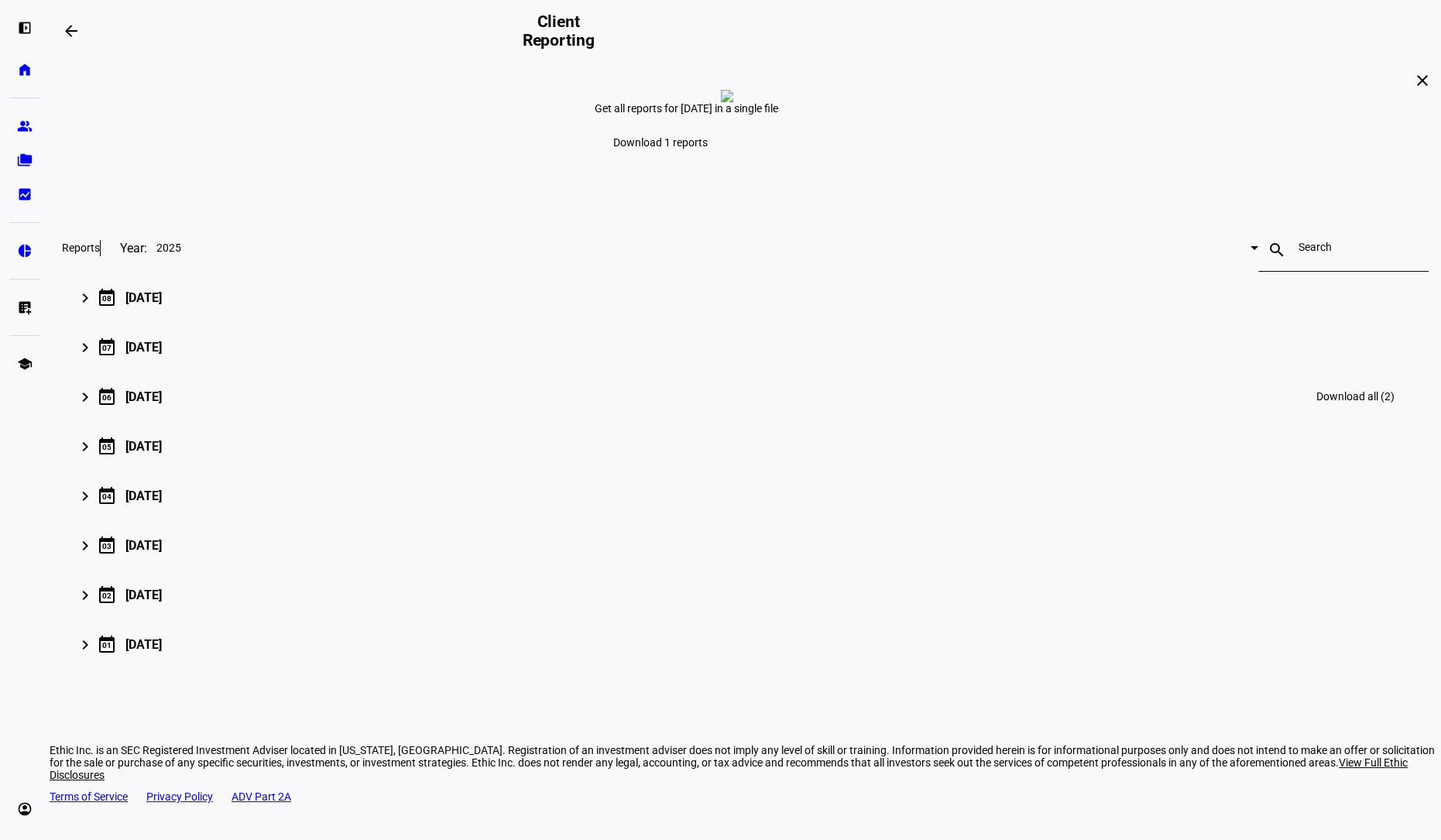
click at [95, 406] on mat-icon "keyboard_arrow_right" at bounding box center [85, 397] width 19 height 19
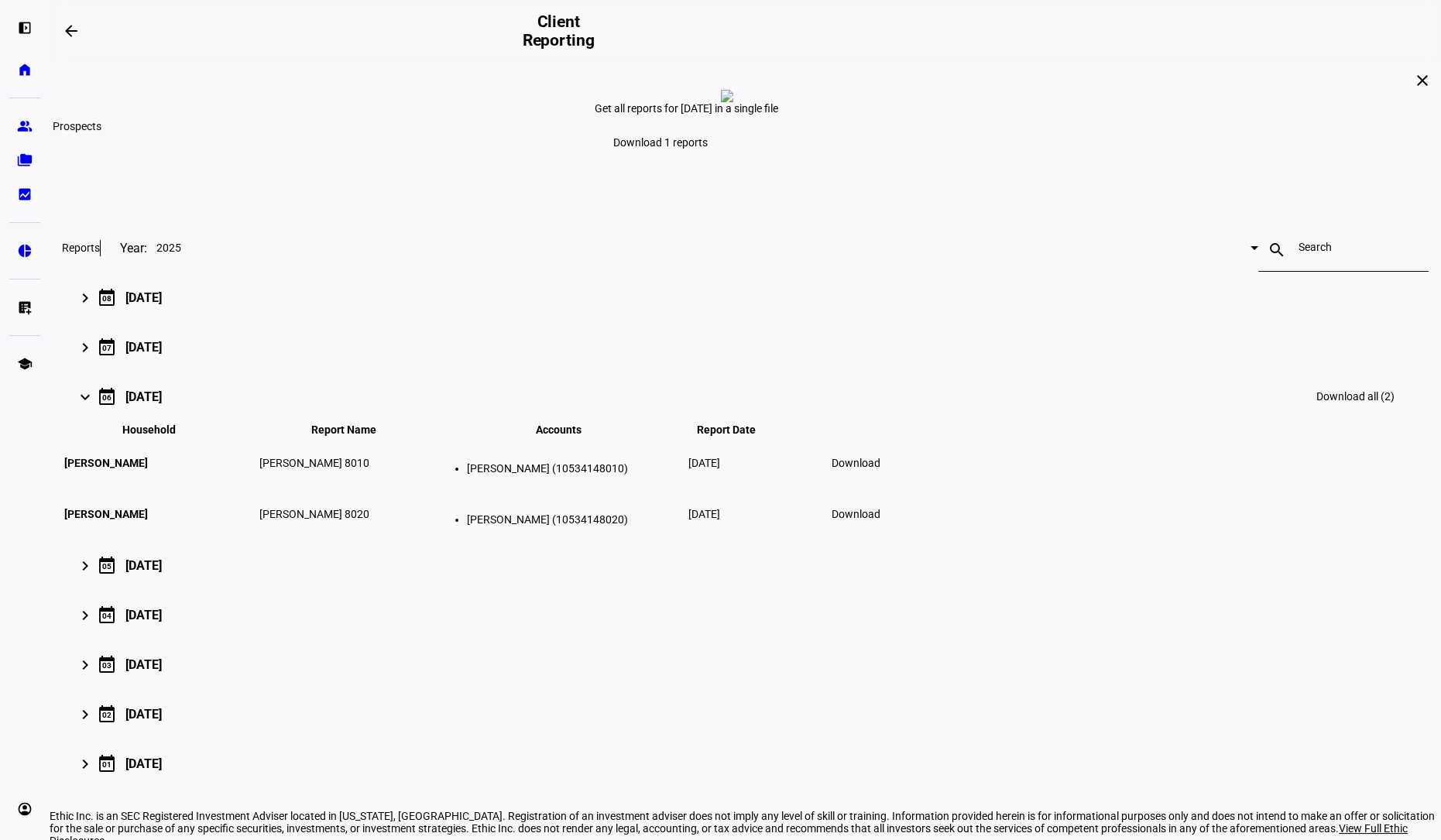
click at [26, 133] on eth-mat-symbol "group" at bounding box center [24, 126] width 15 height 15
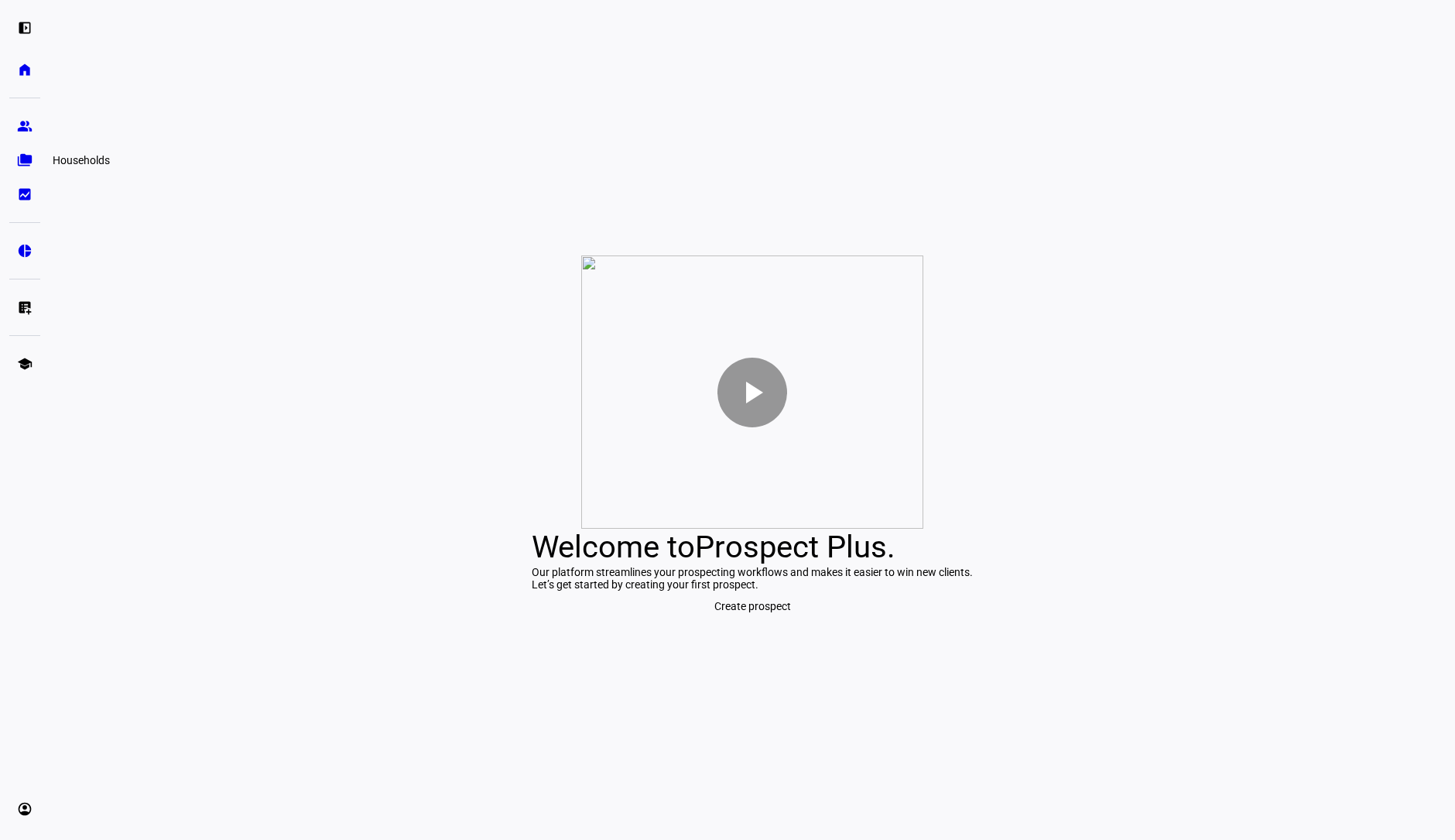
click at [28, 163] on eth-mat-symbol "folder_copy" at bounding box center [24, 159] width 15 height 15
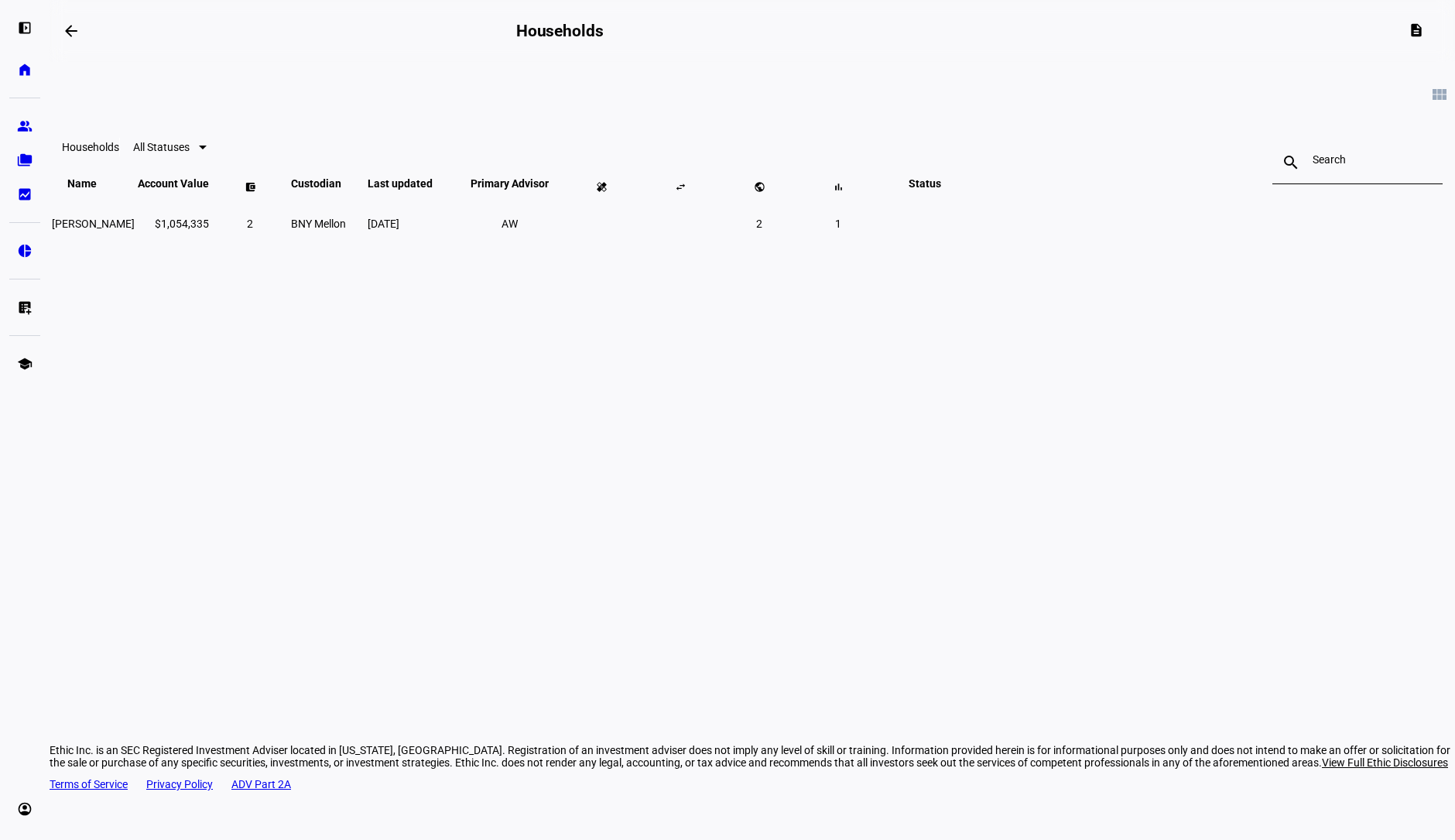
click at [621, 373] on div "view_module Households All Statuses search close Name keyboard_arrow_down keybo…" at bounding box center [752, 256] width 1405 height 387
click at [966, 472] on div "arrow_backwards Households description view_module Households All Statuses sear…" at bounding box center [752, 420] width 1405 height 840
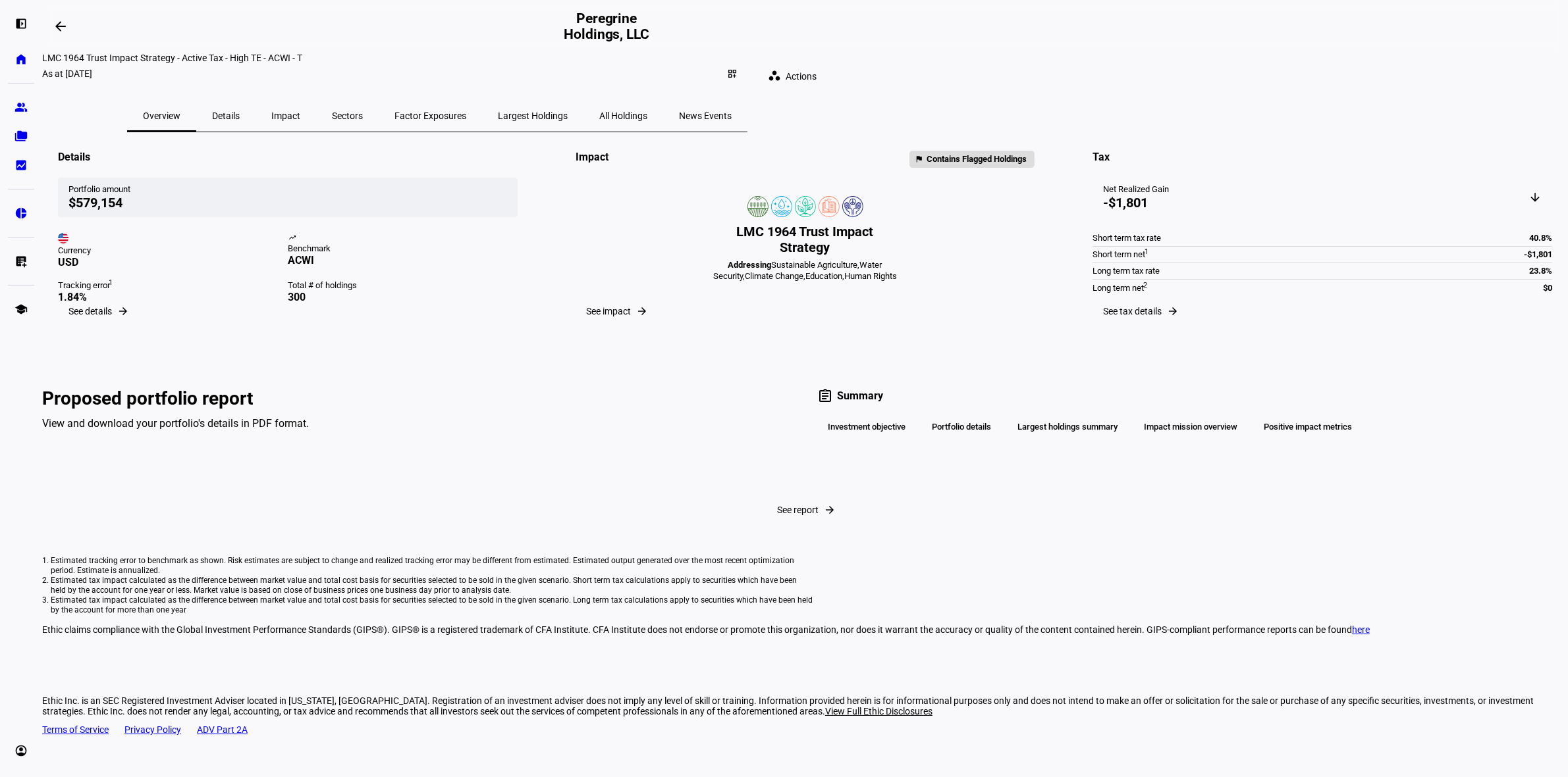
drag, startPoint x: 1383, startPoint y: 364, endPoint x: 1357, endPoint y: 391, distance: 37.5
click at [1237, 364] on eth-portfolio-overview "As at Aug 25, 2025 Details Portfolio amount $579,154 Currency USD trending_up B…" at bounding box center [805, 384] width 1526 height 503
click at [1237, 523] on eth-portfolio-overview "As at Aug 25, 2025 Details Portfolio amount $579,154 Currency USD trending_up B…" at bounding box center [805, 384] width 1526 height 503
drag, startPoint x: 1434, startPoint y: 393, endPoint x: 1411, endPoint y: 398, distance: 23.5
click at [1237, 393] on eth-portfolio-overview "As at Aug 25, 2025 Details Portfolio amount $579,154 Currency USD trending_up B…" at bounding box center [805, 384] width 1526 height 503
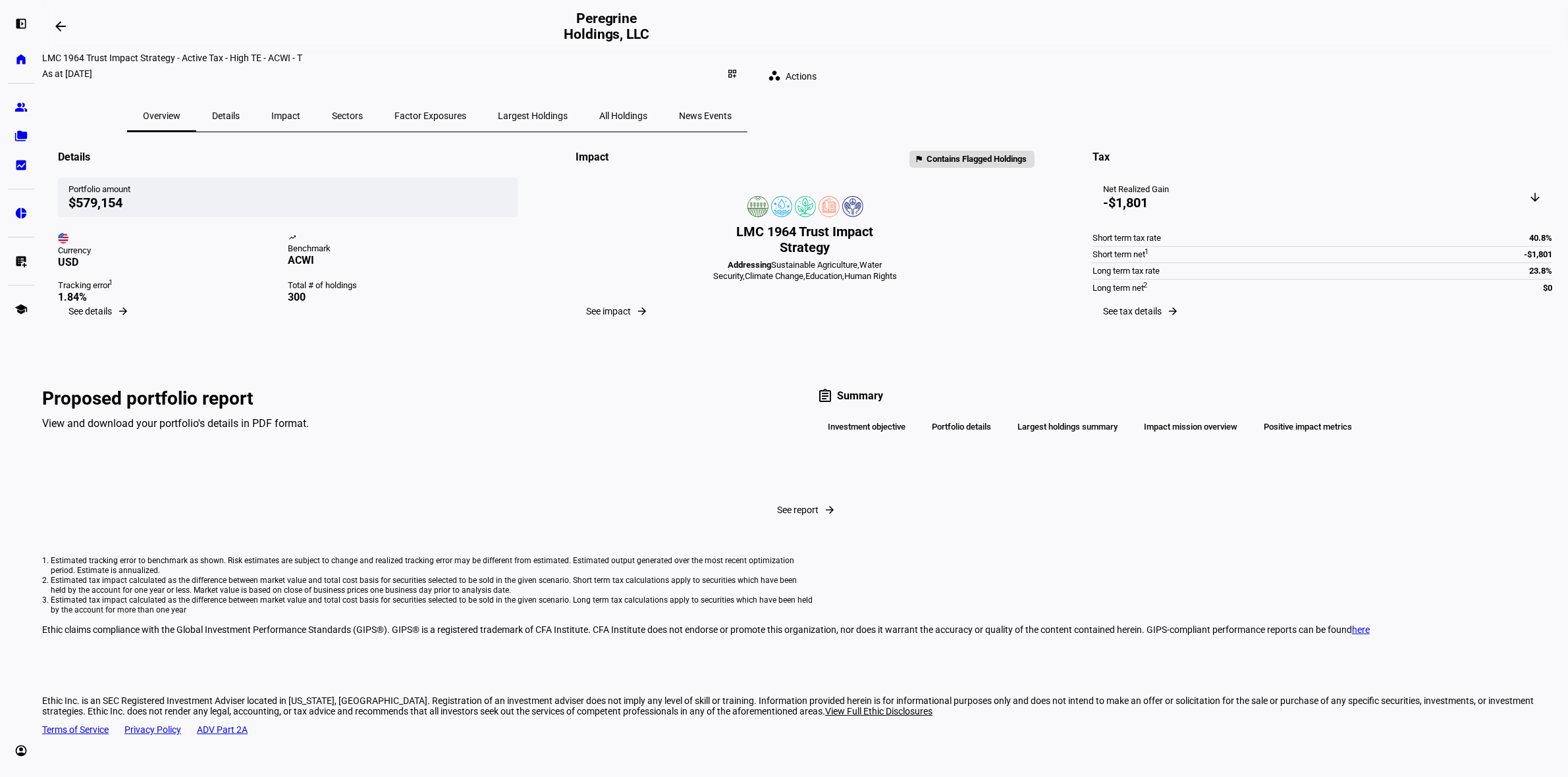
click at [1237, 439] on eth-portfolio-overview "As at Aug 25, 2025 Details Portfolio amount $579,154 Currency USD trending_up B…" at bounding box center [805, 384] width 1526 height 503
click at [1237, 338] on eth-portfolio-overview "As at Aug 25, 2025 Details Portfolio amount $579,154 Currency USD trending_up B…" at bounding box center [805, 384] width 1526 height 503
click at [1237, 263] on eth-portfolio-overview "As at Aug 25, 2025 Details Portfolio amount $579,154 Currency USD trending_up B…" at bounding box center [805, 384] width 1526 height 503
click at [732, 112] on span "News Events" at bounding box center [705, 116] width 53 height 31
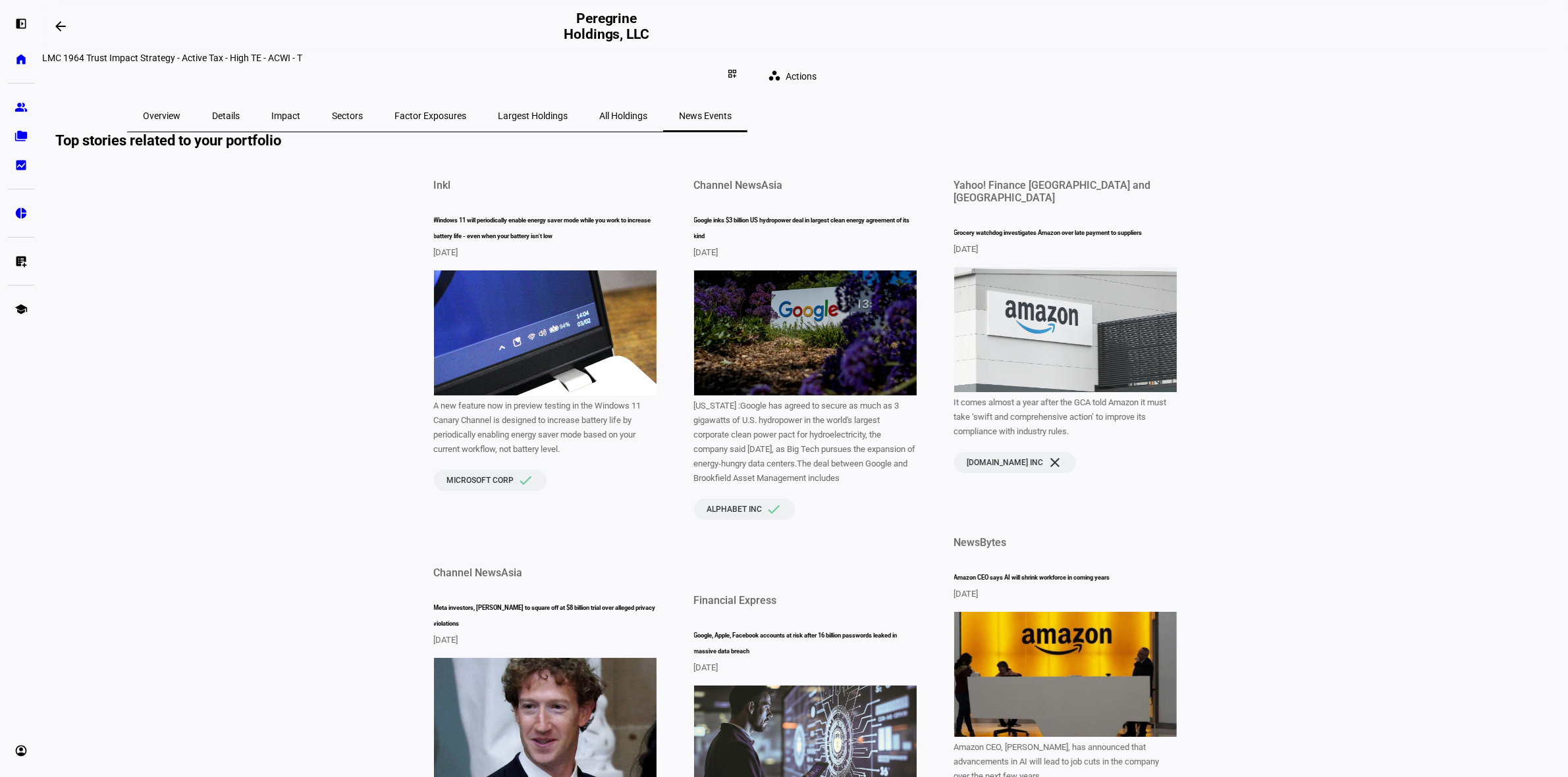
click at [181, 111] on span "Overview" at bounding box center [162, 116] width 38 height 9
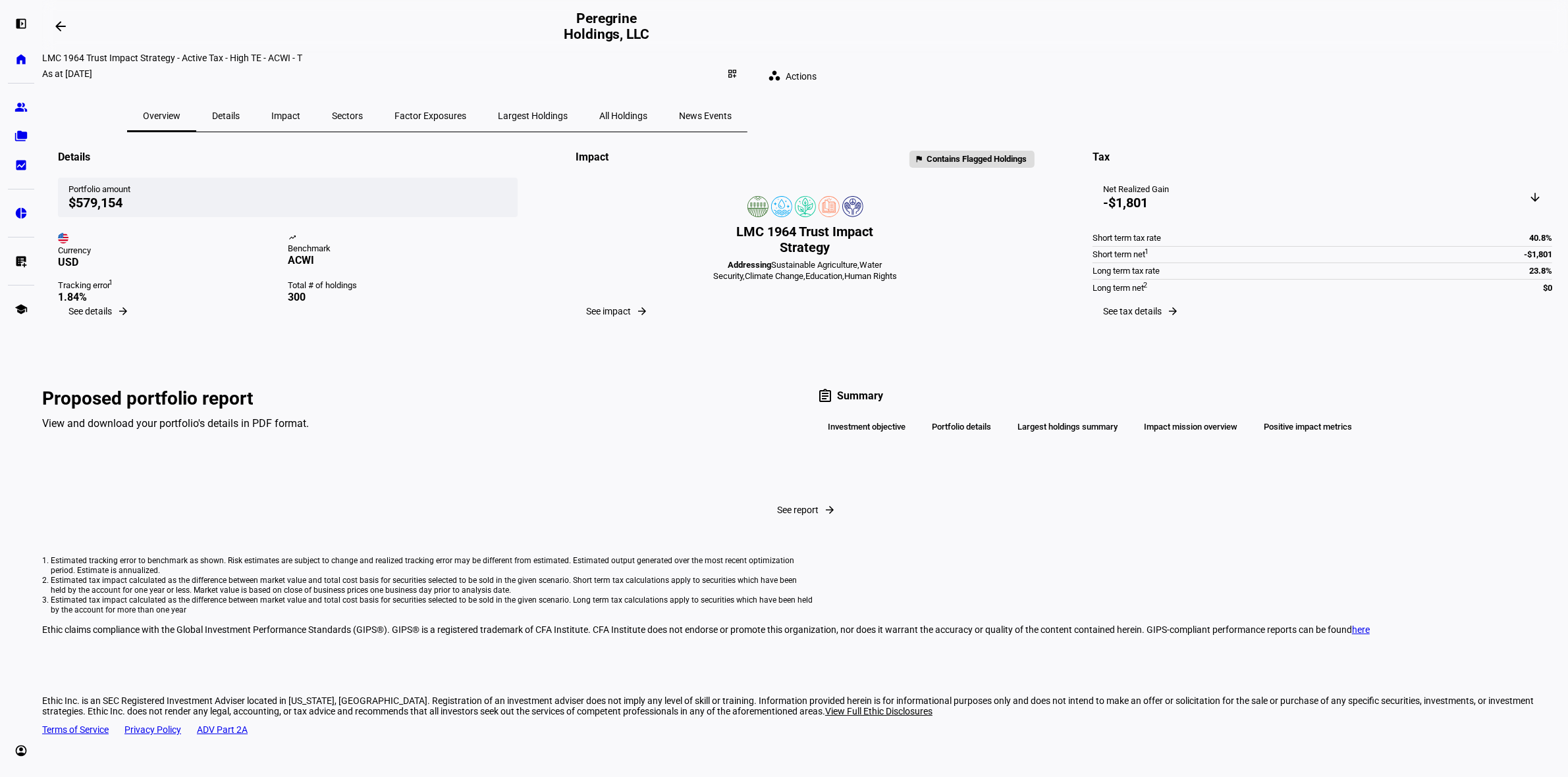
click at [1237, 283] on eth-portfolio-overview "As at Aug 25, 2025 Details Portfolio amount $579,154 Currency USD trending_up B…" at bounding box center [805, 384] width 1526 height 503
